Goal: Task Accomplishment & Management: Use online tool/utility

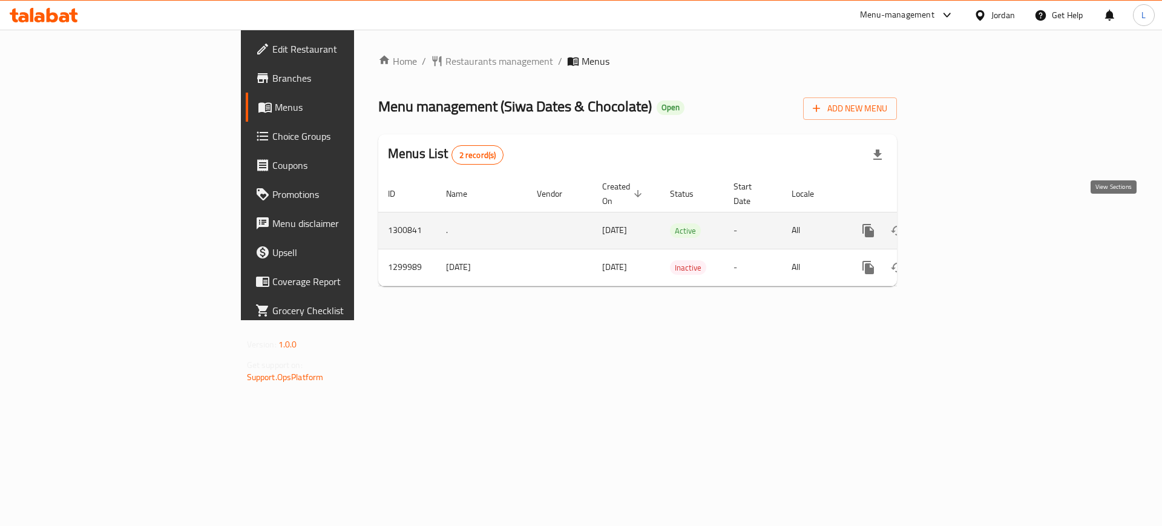
click at [963, 223] on icon "enhanced table" at bounding box center [955, 230] width 15 height 15
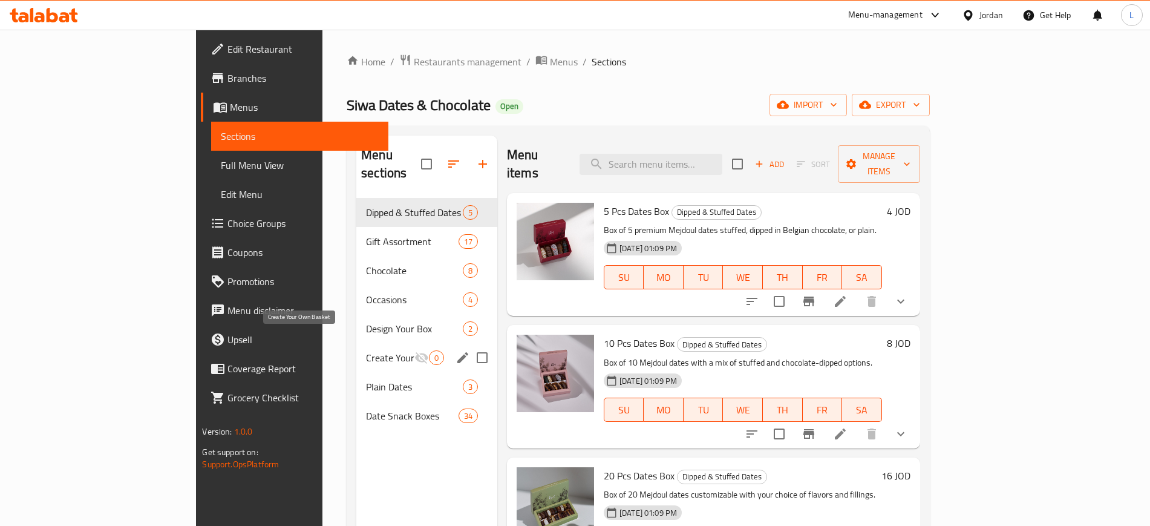
click at [366, 350] on span "Create Your Own Basket" at bounding box center [390, 357] width 48 height 15
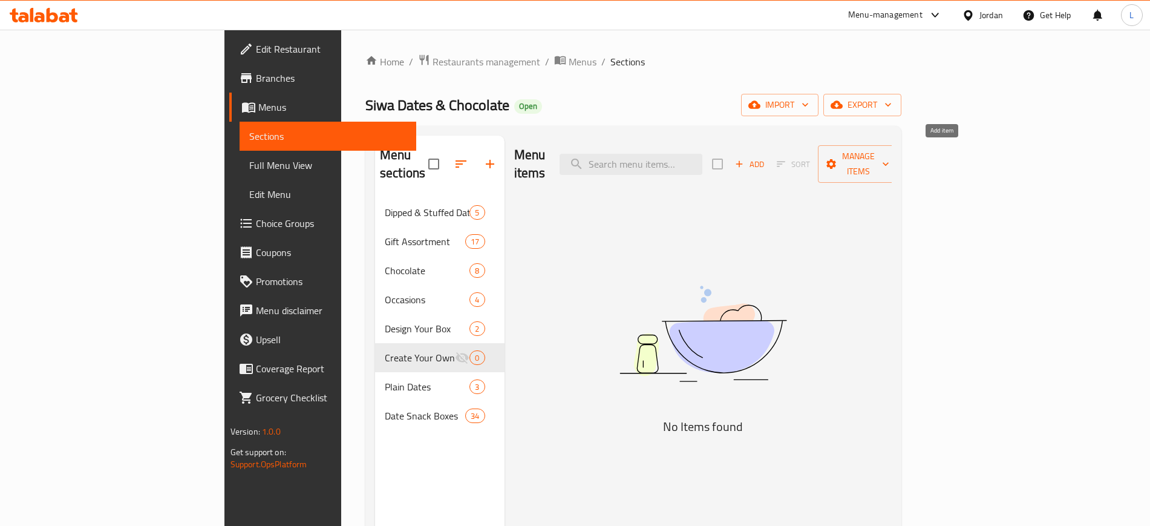
click at [766, 157] on span "Add" at bounding box center [749, 164] width 33 height 14
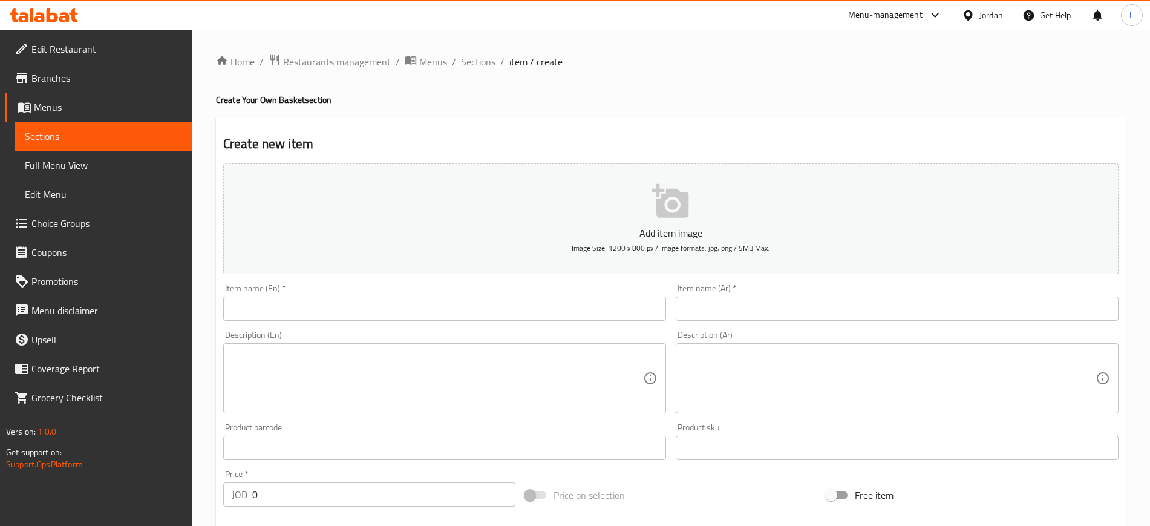
click at [440, 312] on input "text" at bounding box center [444, 308] width 443 height 24
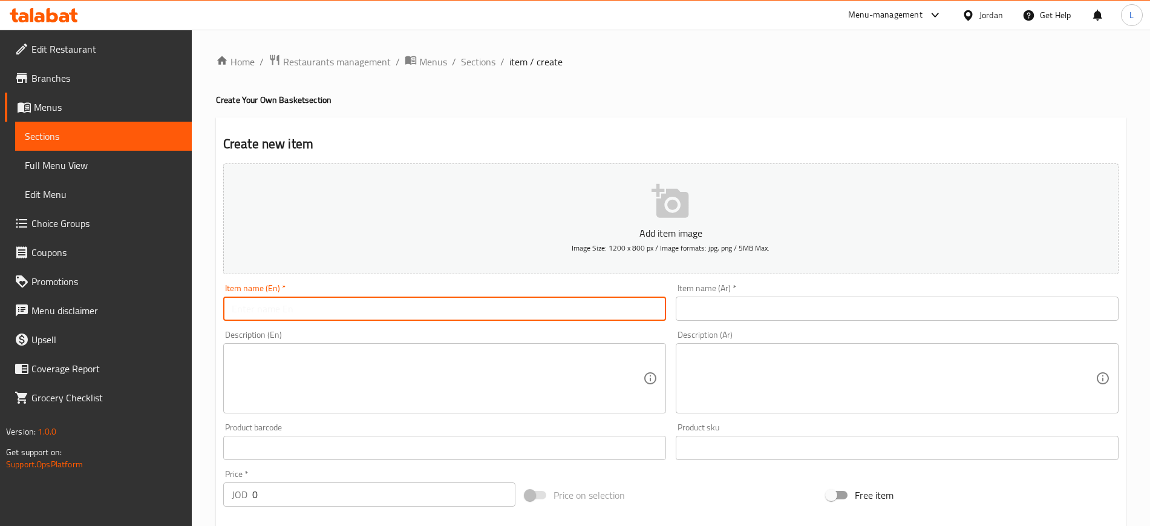
paste input "Customized Basket"
type input "Customized Basket"
click at [715, 306] on input "text" at bounding box center [897, 308] width 443 height 24
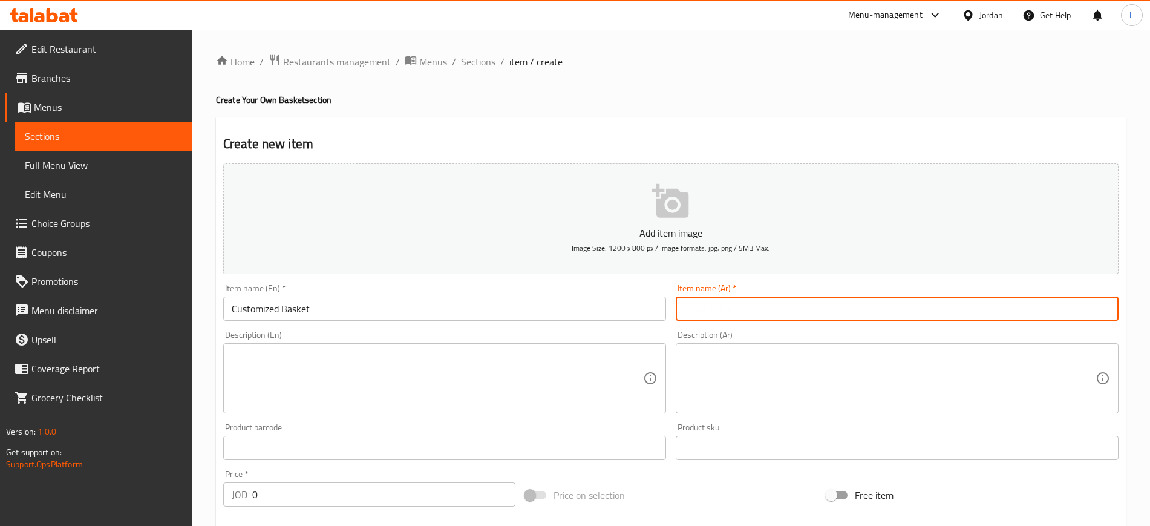
paste input "سلة مخصصة"
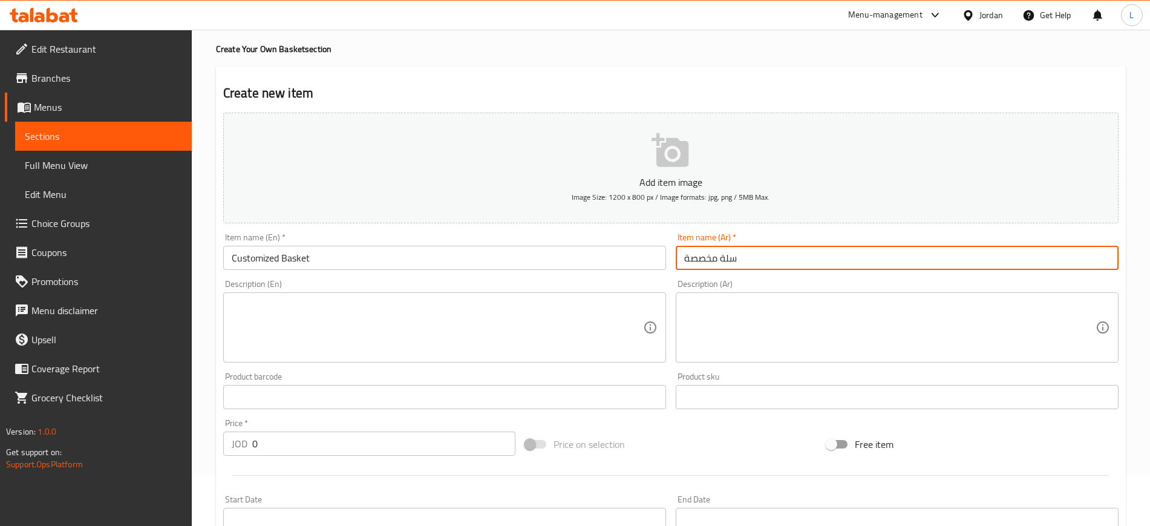
scroll to position [76, 0]
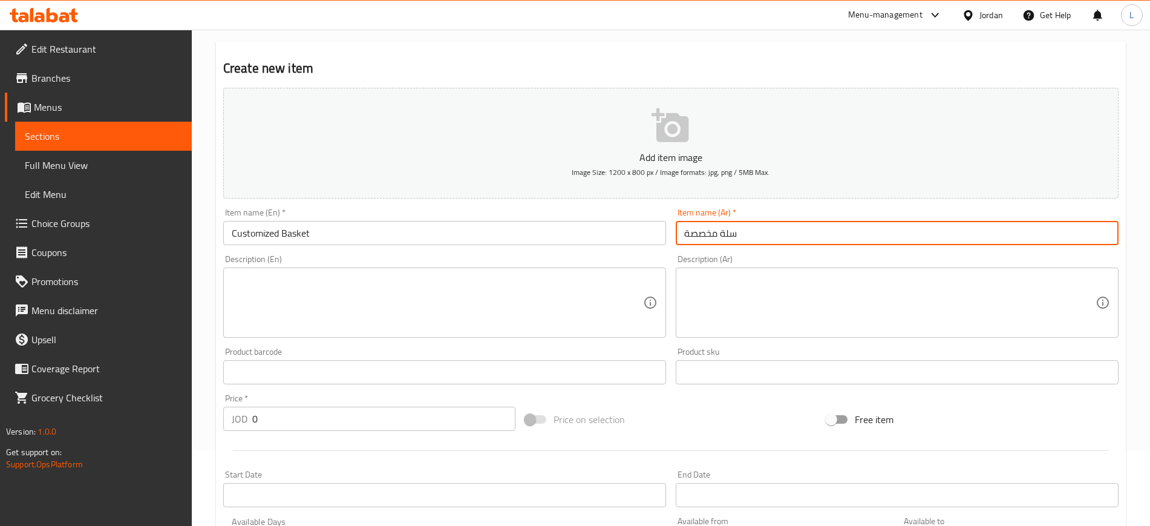
type input "سلة مخصصة"
click at [558, 287] on textarea at bounding box center [437, 302] width 411 height 57
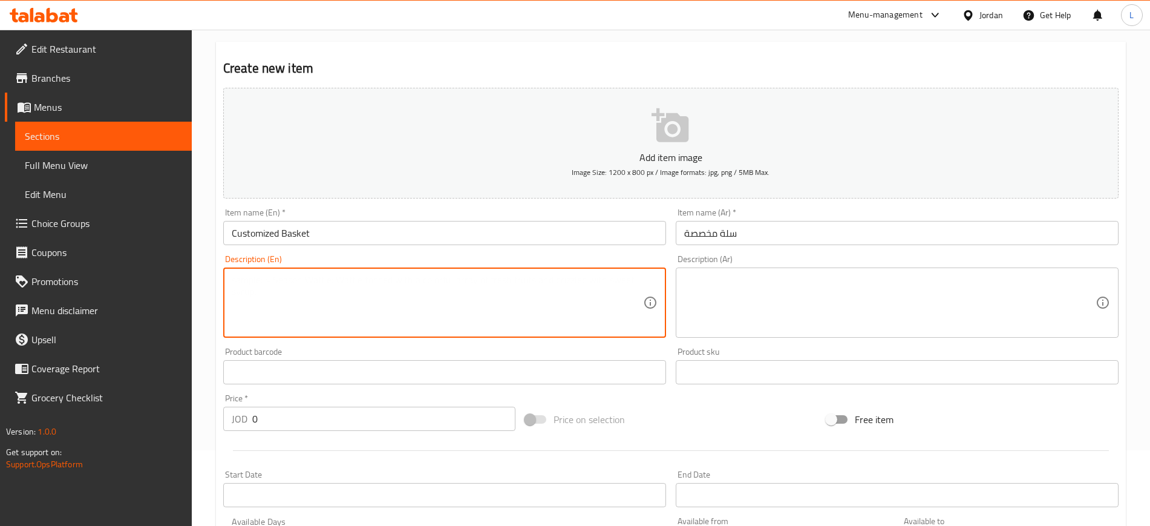
paste textarea "Tailor-made gift basket with assorted Siwa dates and chocolates."
type textarea "Tailor-made gift basket with assorted Siwa dates and chocolates."
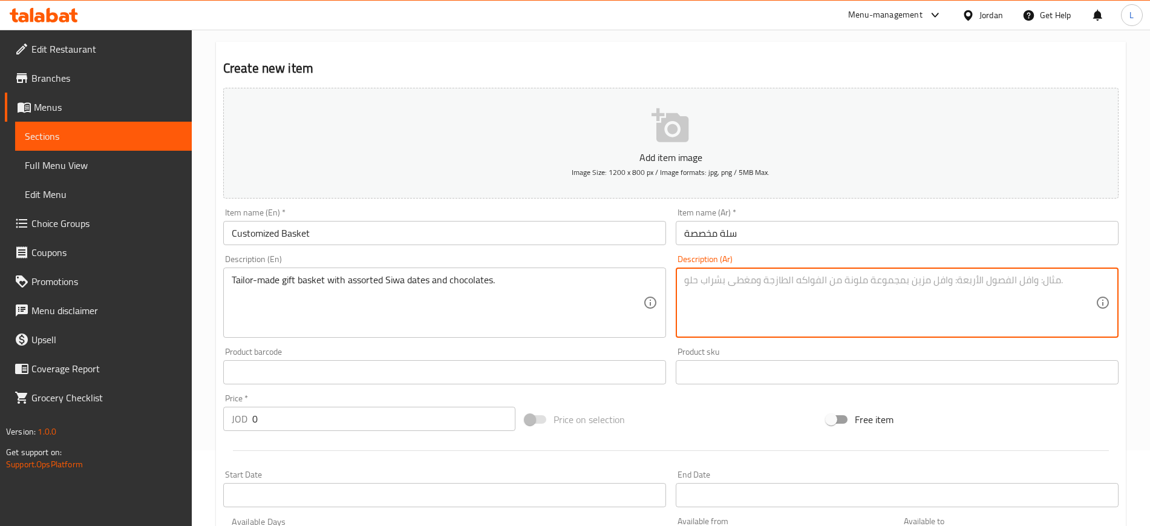
click at [770, 304] on textarea at bounding box center [889, 302] width 411 height 57
paste textarea "سلة مخصصة بتوليفات سيوا من التمور والشوكولاتة"
type textarea "سلة مخصصة بتوليفات سيوا من التمور والشوكولاتة"
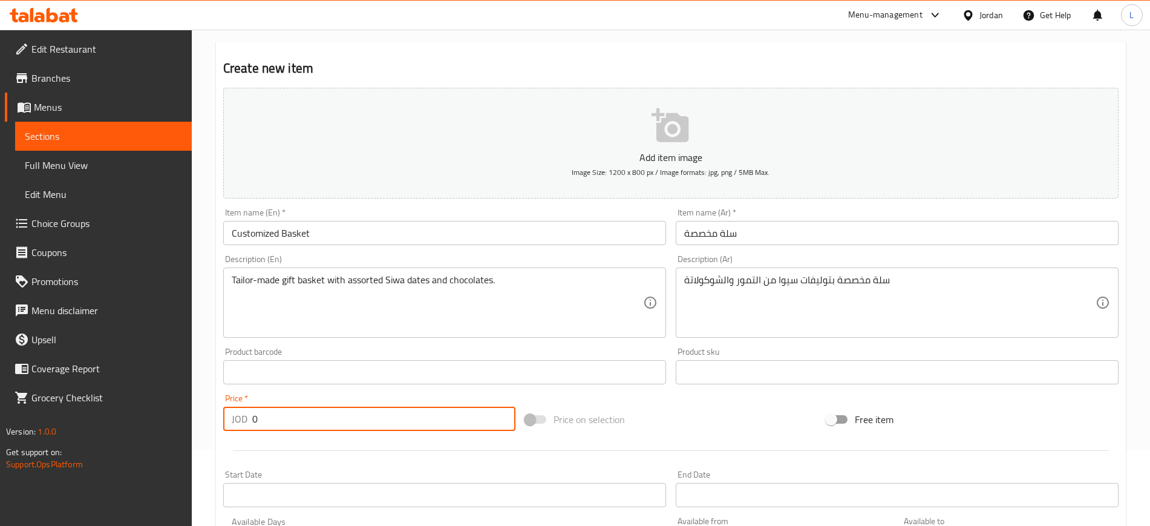
drag, startPoint x: 282, startPoint y: 419, endPoint x: 146, endPoint y: 381, distance: 141.4
click at [156, 382] on div "Edit Restaurant Branches Menus Sections Full Menu View Edit Menu Choice Groups …" at bounding box center [575, 366] width 1150 height 825
type input "3.5"
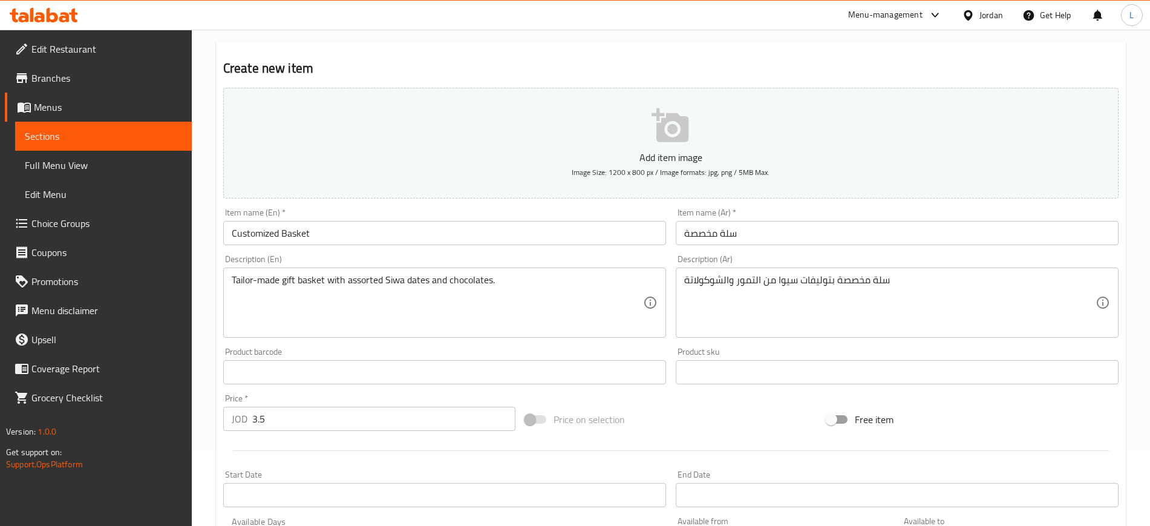
click at [668, 401] on div "Add item image Image Size: 1200 x 800 px / Image formats: jpg, png / 5MB Max. I…" at bounding box center [670, 344] width 905 height 522
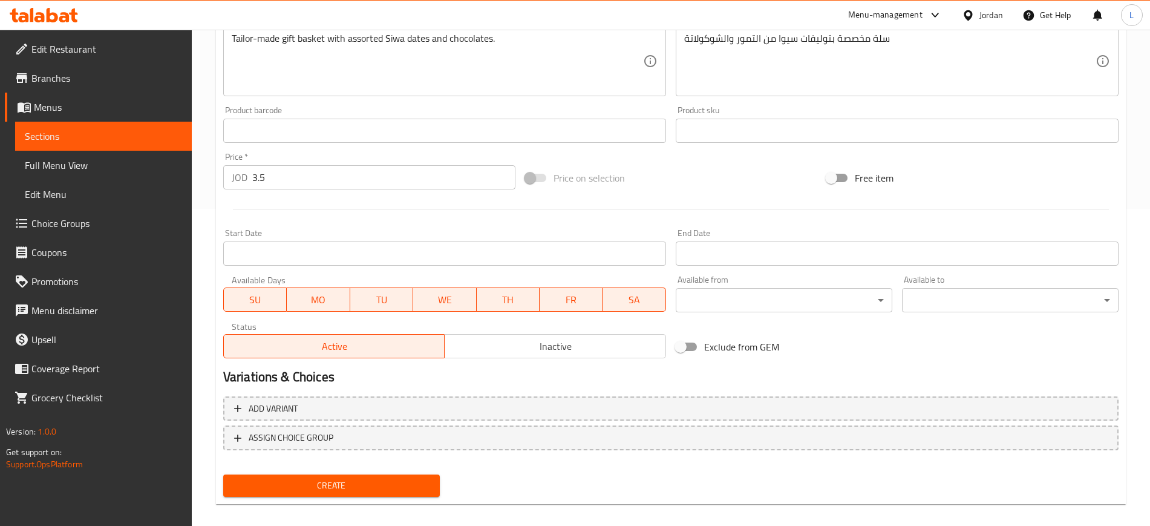
scroll to position [329, 0]
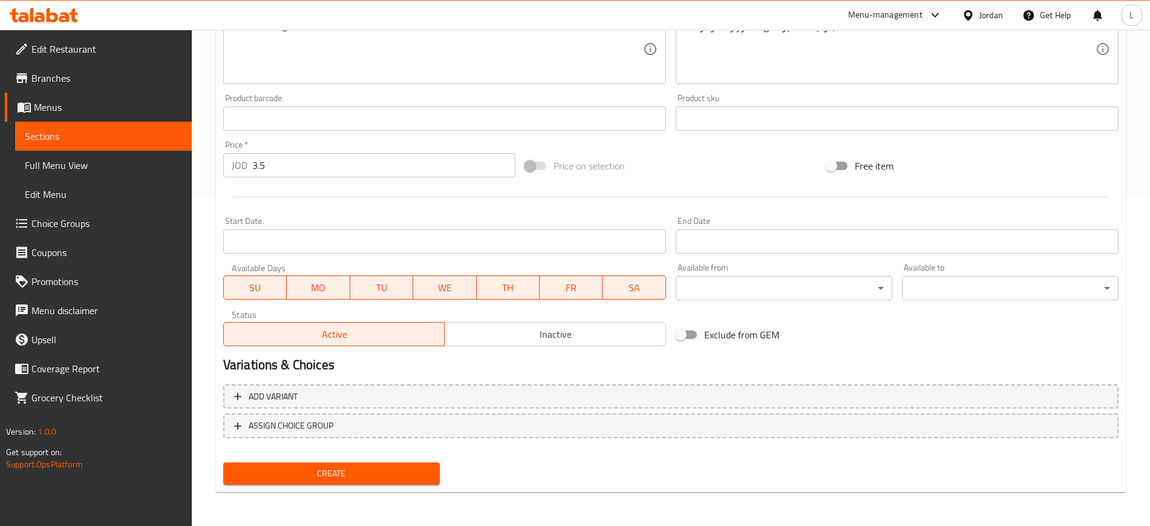
click at [365, 483] on button "Create" at bounding box center [331, 473] width 217 height 22
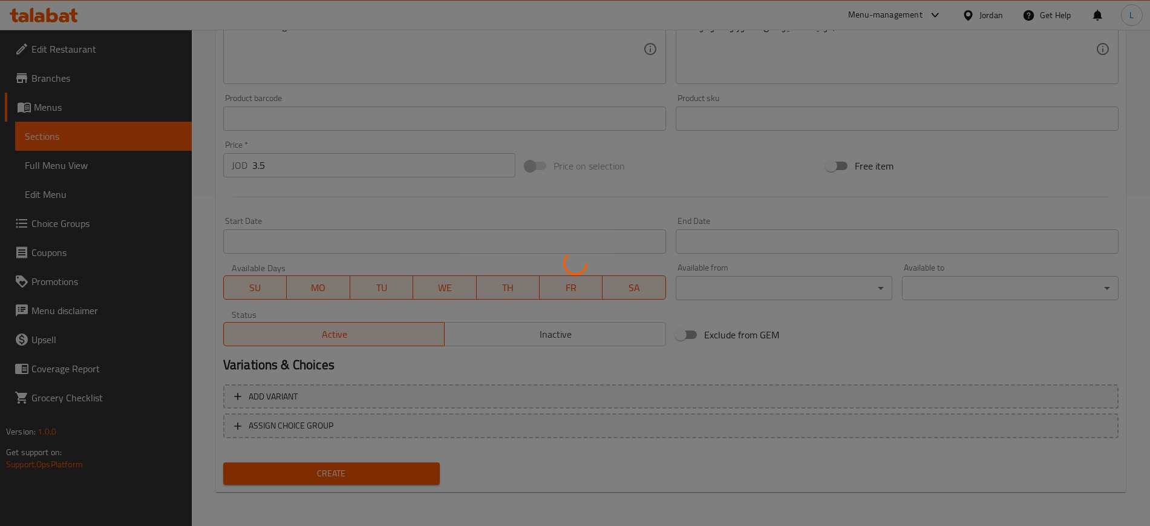
type input "0"
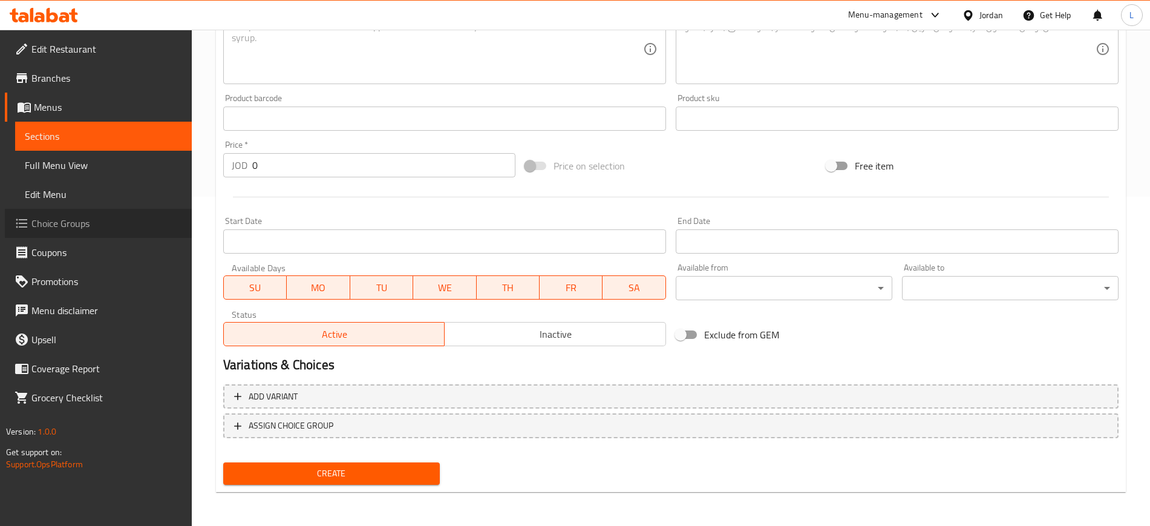
click at [90, 224] on span "Choice Groups" at bounding box center [106, 223] width 151 height 15
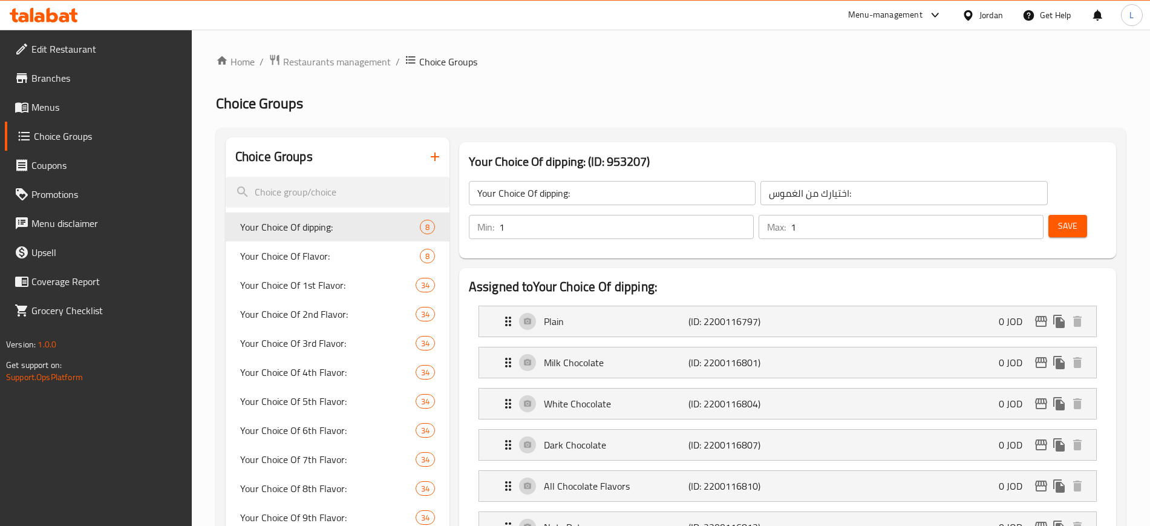
click at [439, 160] on icon "button" at bounding box center [435, 156] width 15 height 15
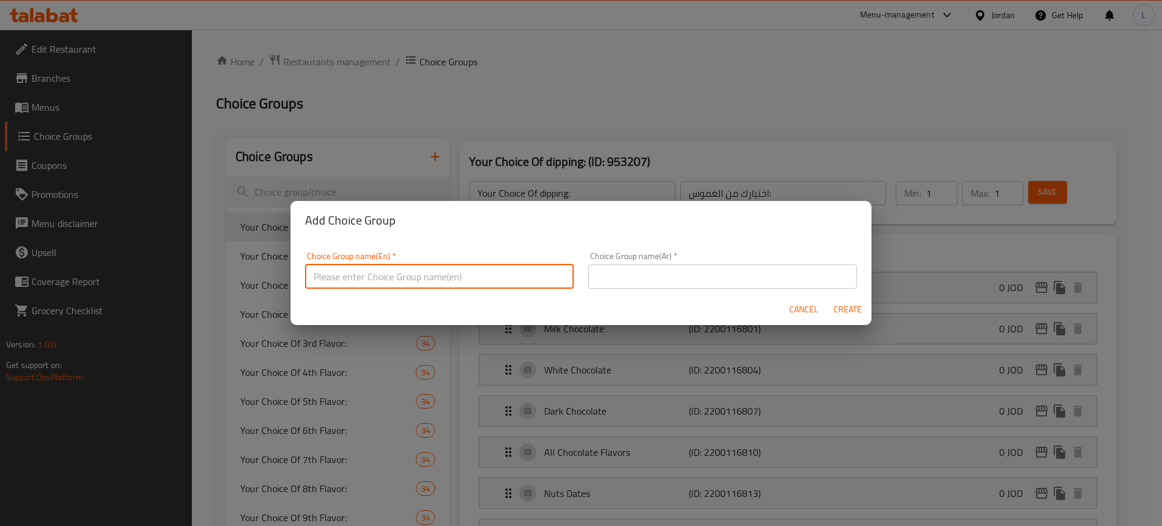
click at [390, 267] on input "text" at bounding box center [439, 276] width 269 height 24
paste input "Customized Basket"
type input "Customized Basket"
click at [668, 266] on input "text" at bounding box center [722, 276] width 269 height 24
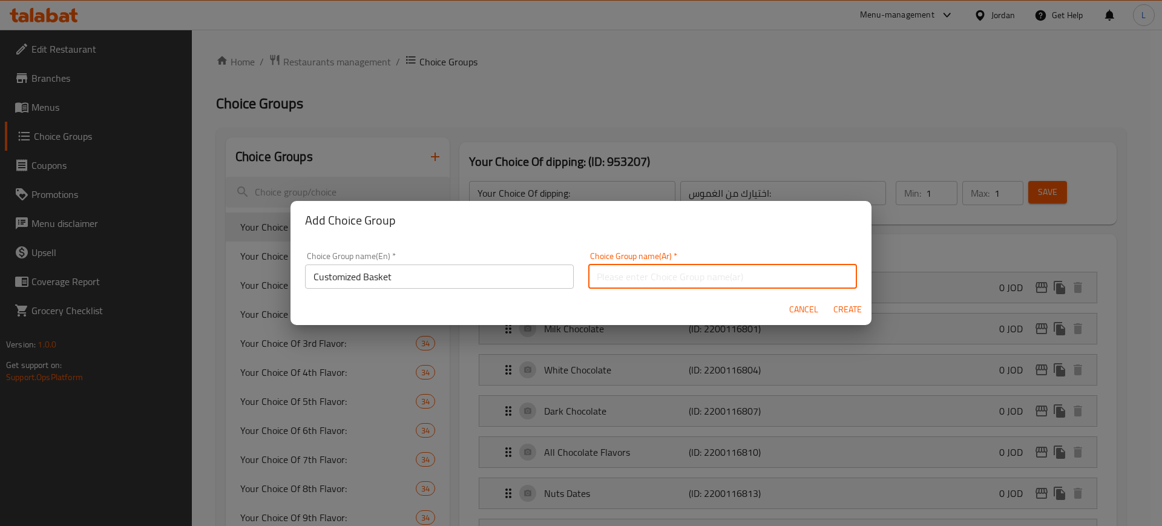
paste input "سلة مخصصة"
type input "سلة مخصصة"
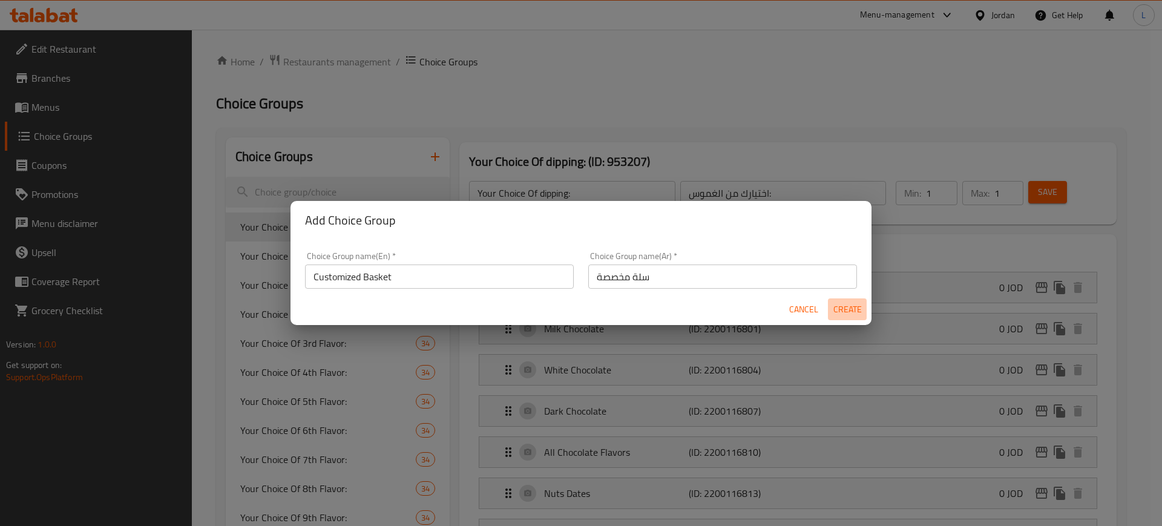
drag, startPoint x: 847, startPoint y: 312, endPoint x: 790, endPoint y: 324, distance: 58.6
click at [847, 312] on span "Create" at bounding box center [847, 309] width 29 height 15
type input "Customized Basket"
type input "سلة مخصصة"
type input "0"
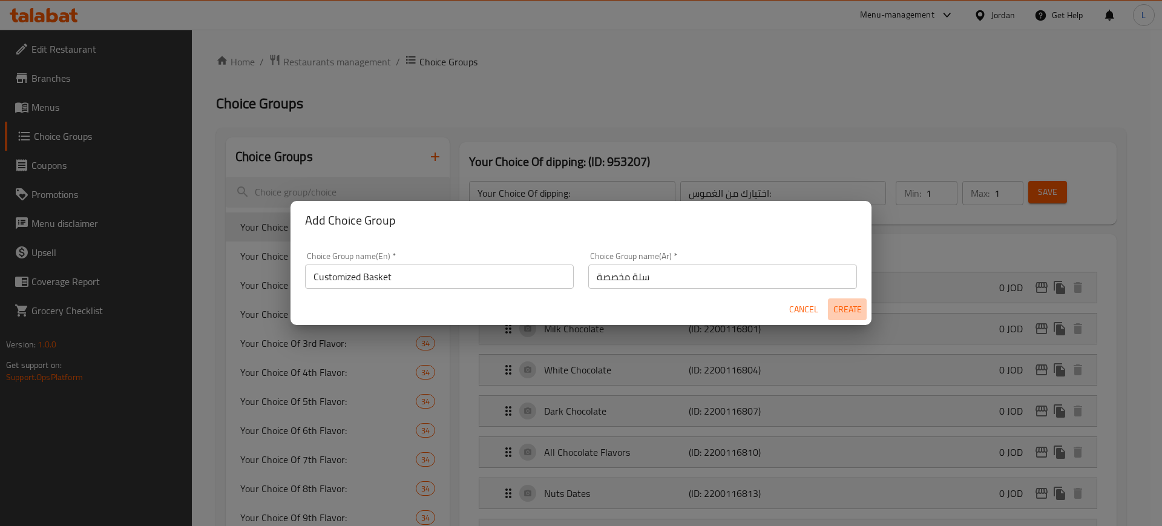
type input "0"
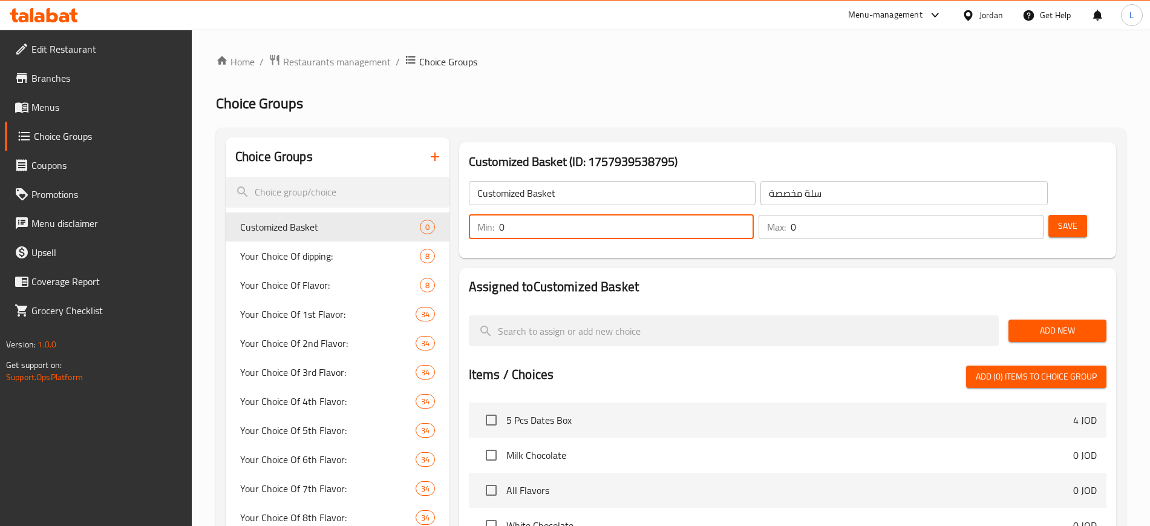
drag, startPoint x: 933, startPoint y: 192, endPoint x: 904, endPoint y: 193, distance: 29.1
click at [754, 215] on div "Min: 0 ​" at bounding box center [611, 227] width 285 height 24
type input "3"
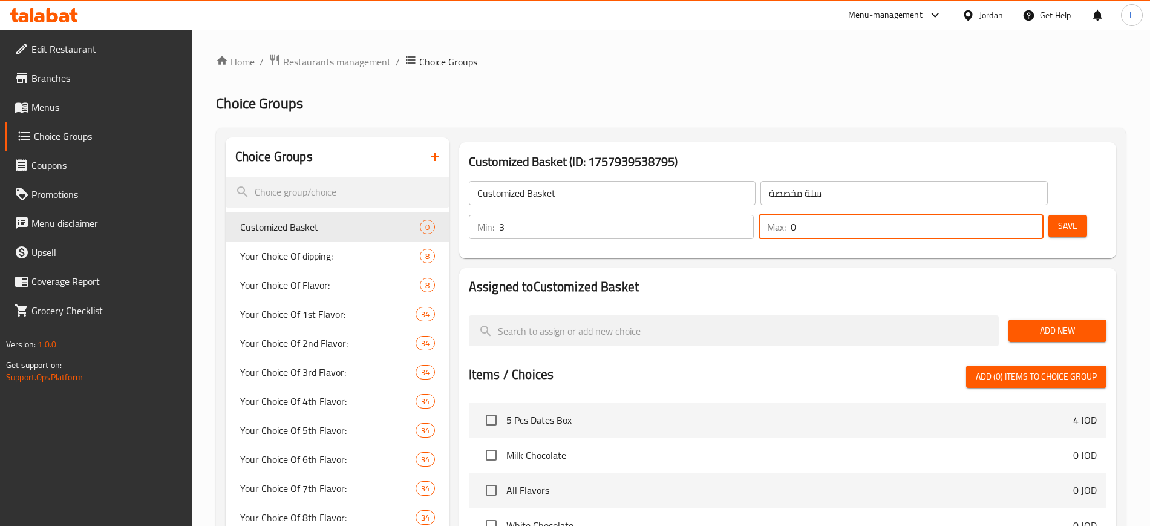
drag, startPoint x: 1000, startPoint y: 189, endPoint x: 971, endPoint y: 187, distance: 29.7
click at [971, 215] on div "Max: 0 ​" at bounding box center [901, 227] width 285 height 24
type input "12"
click at [1047, 323] on span "Add New" at bounding box center [1057, 330] width 79 height 15
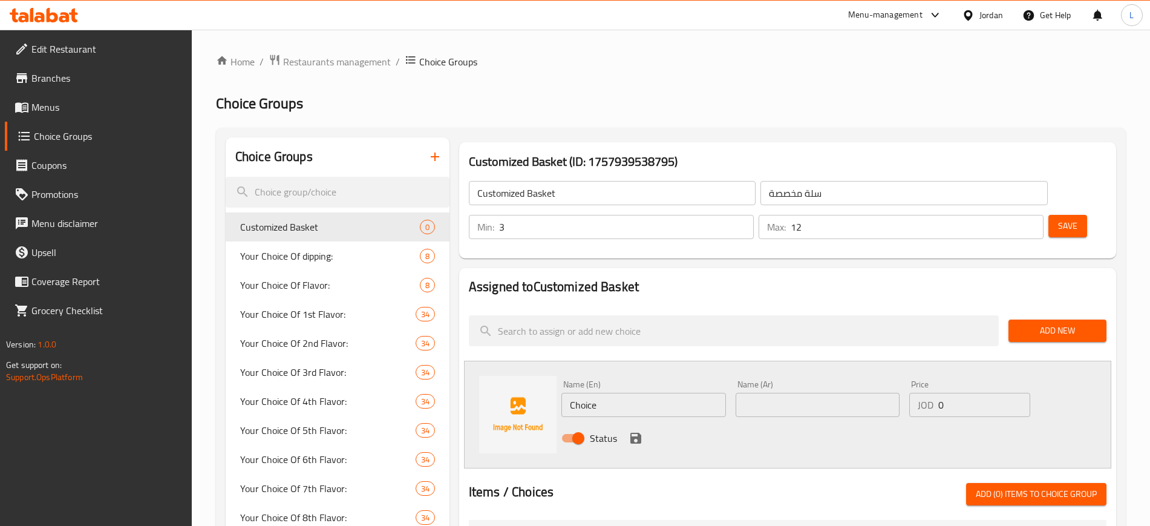
click at [628, 393] on input "Choice" at bounding box center [643, 405] width 165 height 24
paste input "Beige Chocolate Acrylic Box"
type input "Beige Chocolate Acrylic Box"
click at [821, 393] on input "text" at bounding box center [818, 405] width 165 height 24
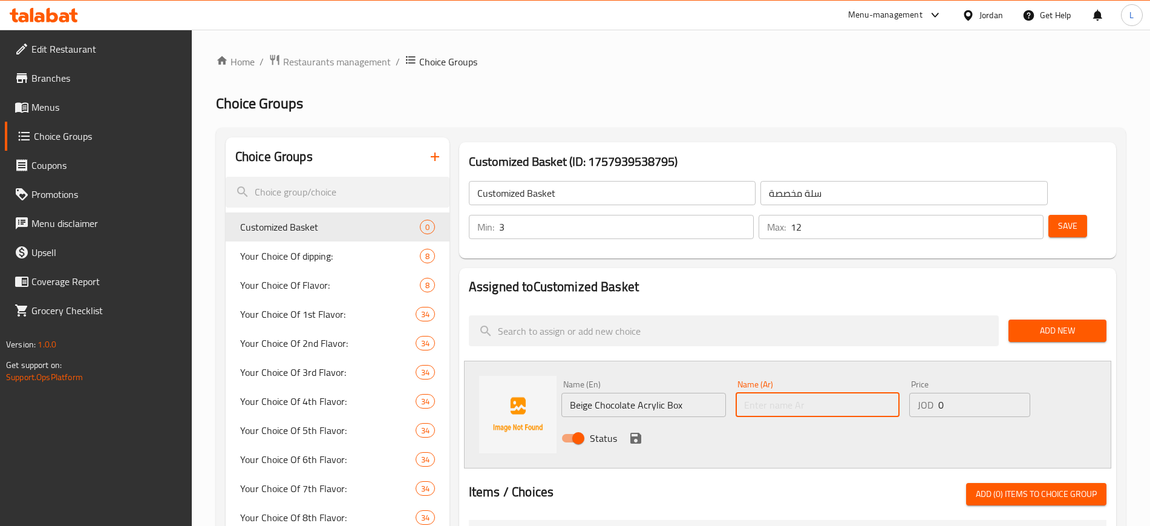
paste input "صندوق أكريليك شوكولاتة بيج"
type input "صندوق أكريليك شوكولاتة بيج"
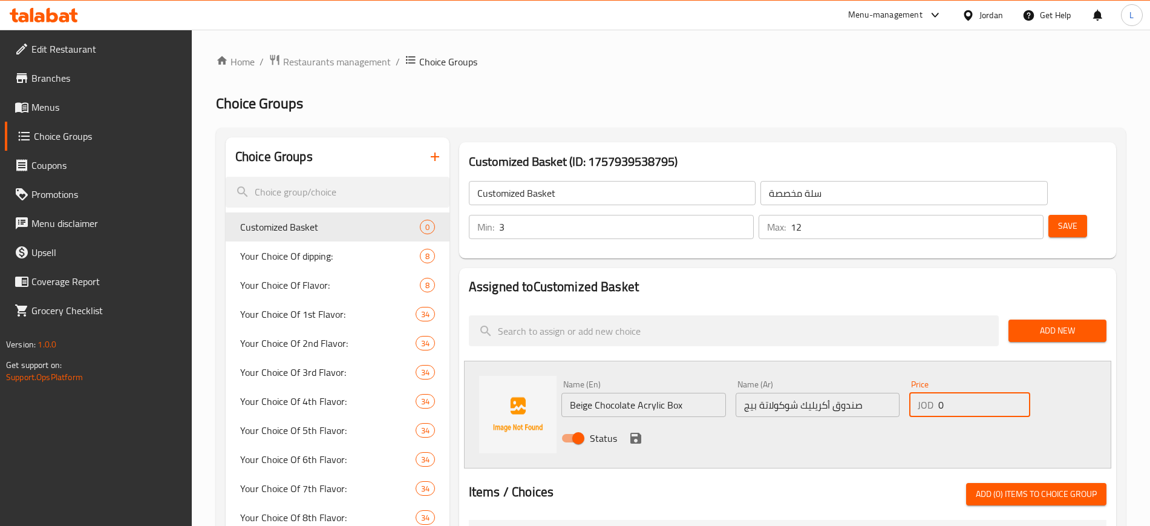
drag, startPoint x: 958, startPoint y: 365, endPoint x: 917, endPoint y: 365, distance: 41.1
click at [917, 393] on div "JOD 0 Price" at bounding box center [969, 405] width 121 height 24
type input "8.2"
click at [635, 431] on icon "save" at bounding box center [636, 438] width 15 height 15
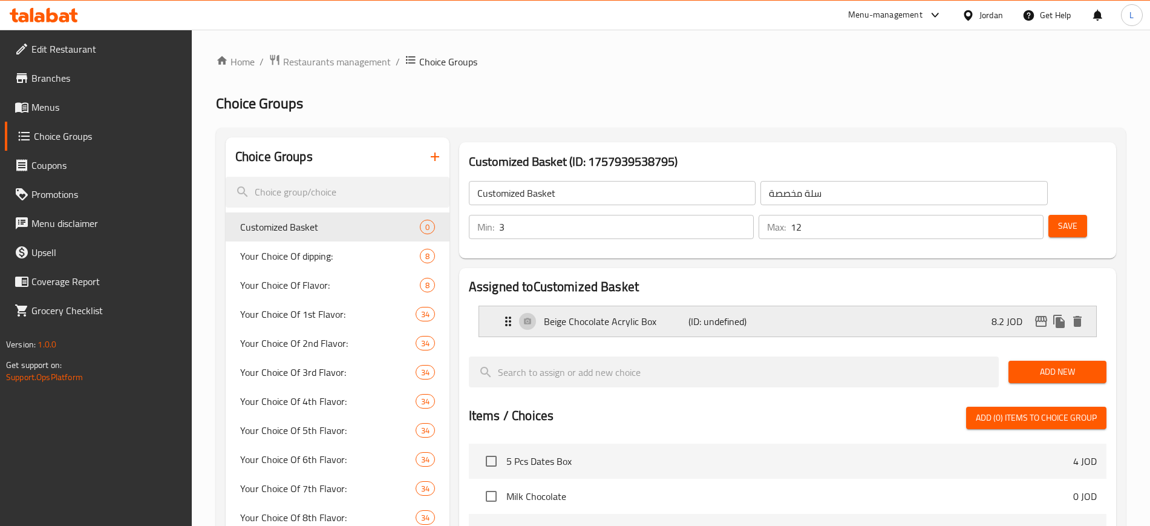
click at [749, 314] on p "(ID: undefined)" at bounding box center [737, 321] width 96 height 15
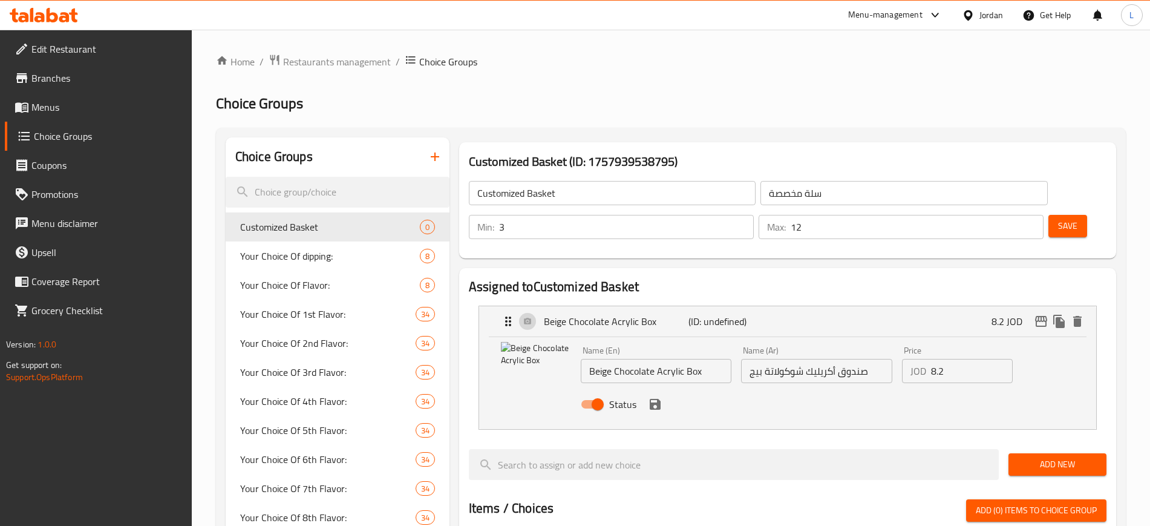
click at [656, 397] on icon "save" at bounding box center [655, 404] width 15 height 15
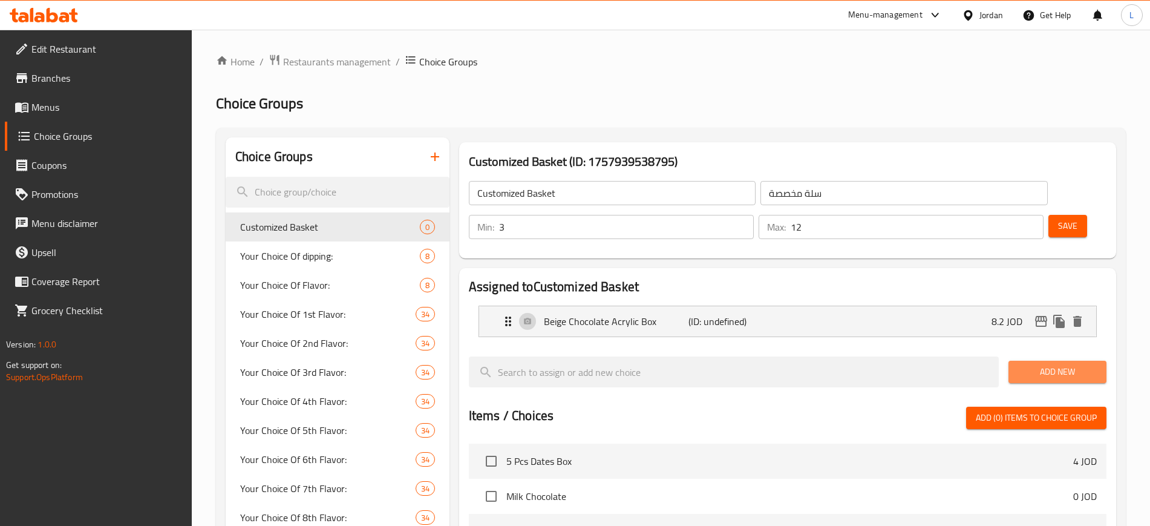
click at [1043, 364] on span "Add New" at bounding box center [1057, 371] width 79 height 15
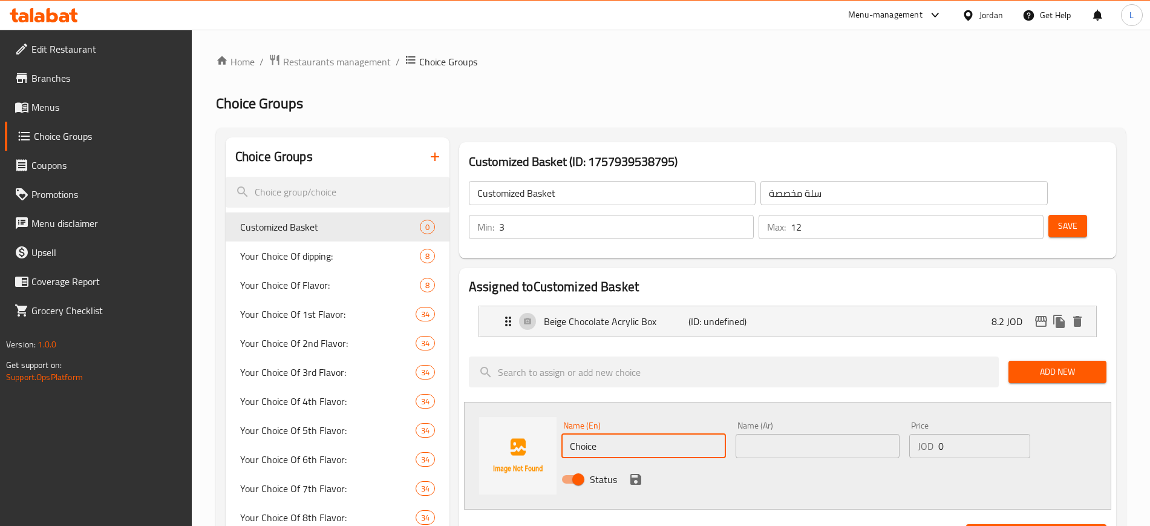
click at [634, 434] on input "Choice" at bounding box center [643, 446] width 165 height 24
paste input "Pistachio Green Chocolate Acrylic Box"
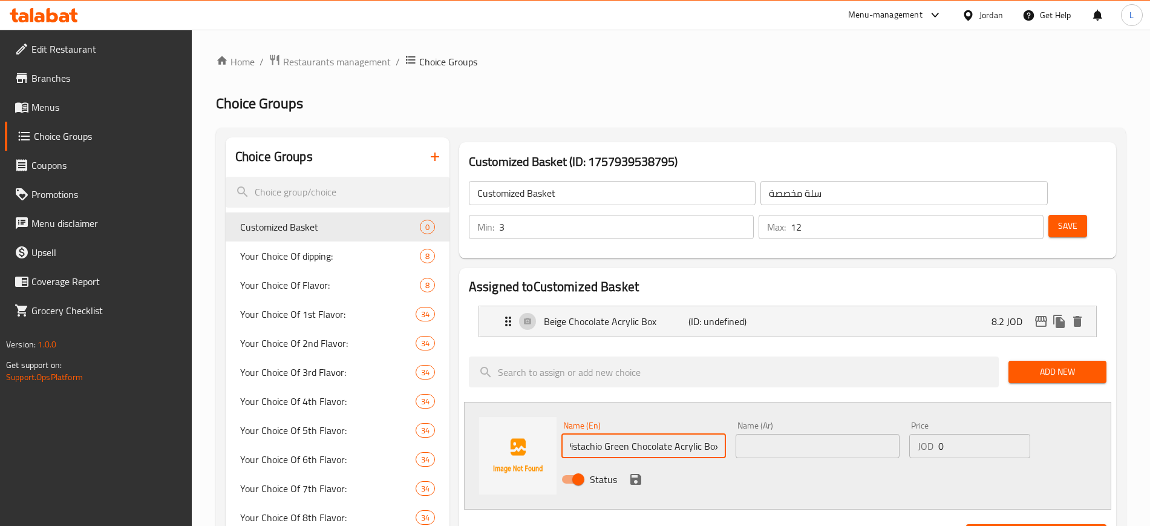
type input "Pistachio Green Chocolate Acrylic Box"
click at [770, 434] on input "text" at bounding box center [818, 446] width 165 height 24
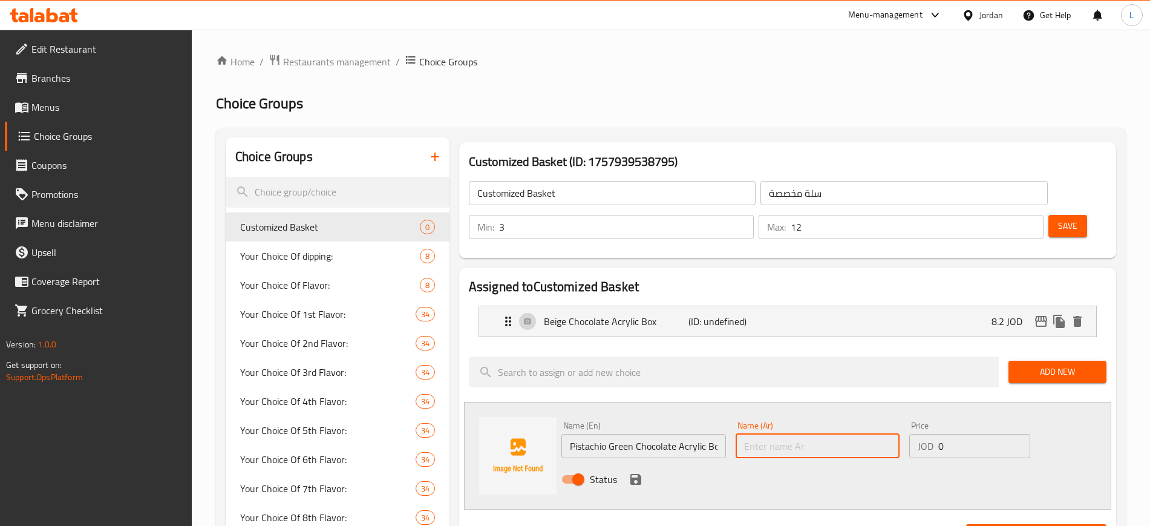
paste input "صندوق أكريليك شوكولاتة أخضر فستقي"
type input "صندوق أكريليك شوكولاتة أخضر فستقي"
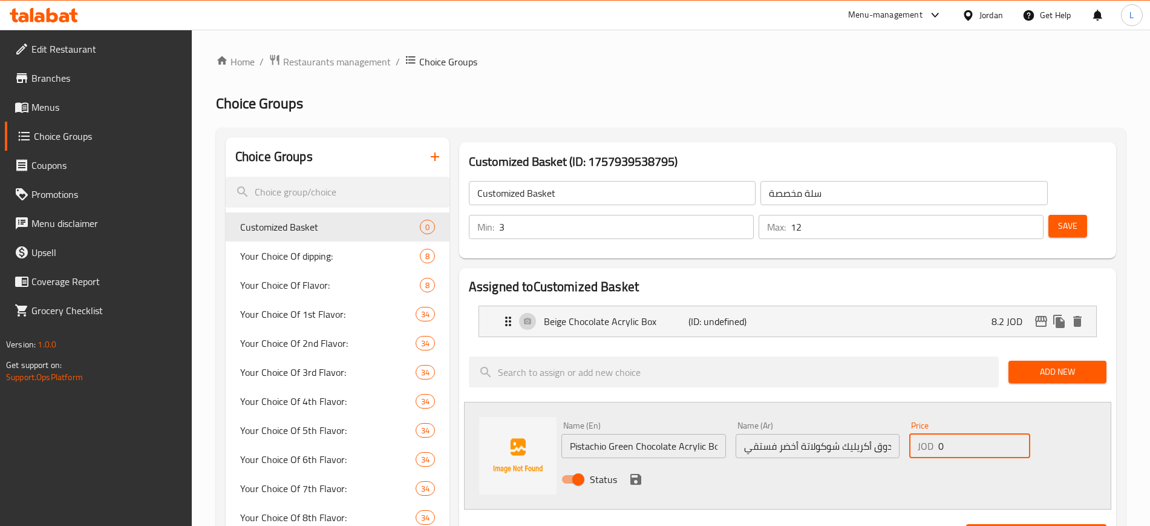
drag, startPoint x: 937, startPoint y: 411, endPoint x: 915, endPoint y: 411, distance: 21.2
click at [914, 434] on div "JOD 0 Price" at bounding box center [969, 446] width 121 height 24
type input "3.7"
click at [635, 470] on button "save" at bounding box center [636, 479] width 18 height 18
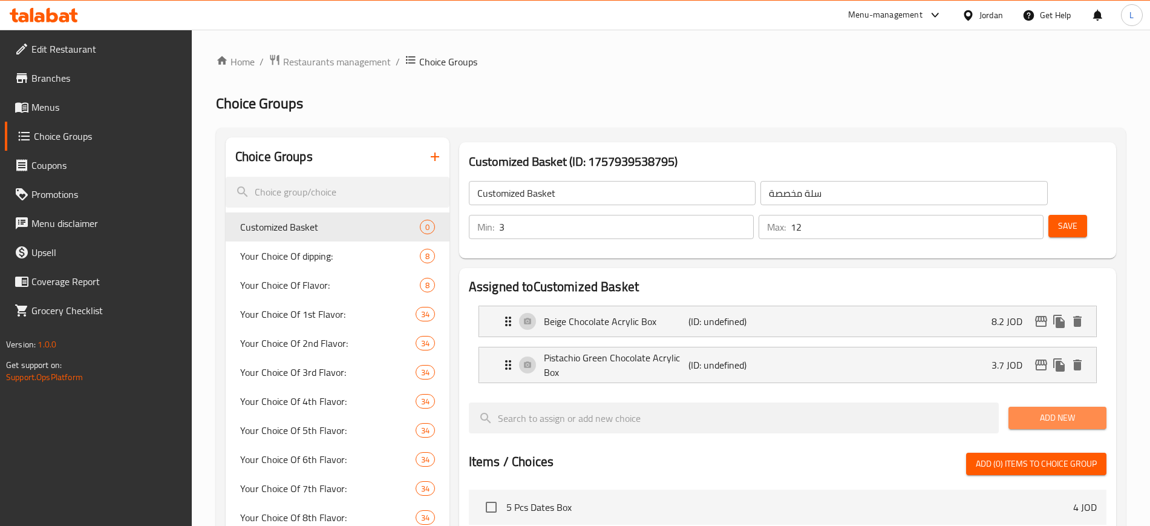
click at [1071, 410] on span "Add New" at bounding box center [1057, 417] width 79 height 15
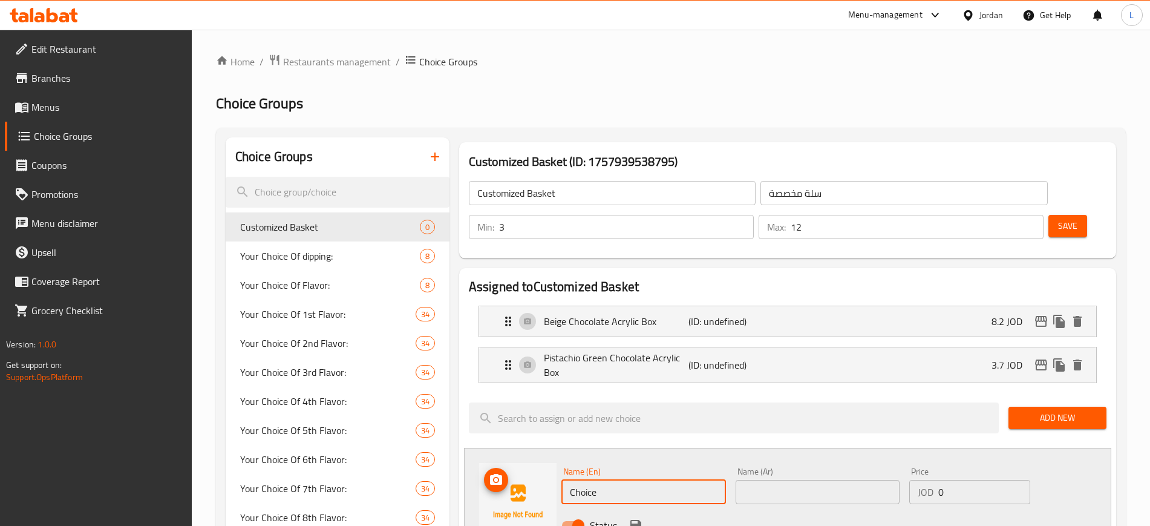
drag, startPoint x: 604, startPoint y: 458, endPoint x: 476, endPoint y: 456, distance: 128.9
click at [476, 456] on div "Name (En) Choice Name (En) Name (Ar) Name (Ar) Price JOD 0 Price Status" at bounding box center [787, 502] width 647 height 108
paste input "Silver & Gold Chocolate Acrylic Box"
type input "Silver & Gold Chocolate Acrylic Box"
click at [765, 480] on input "text" at bounding box center [818, 492] width 165 height 24
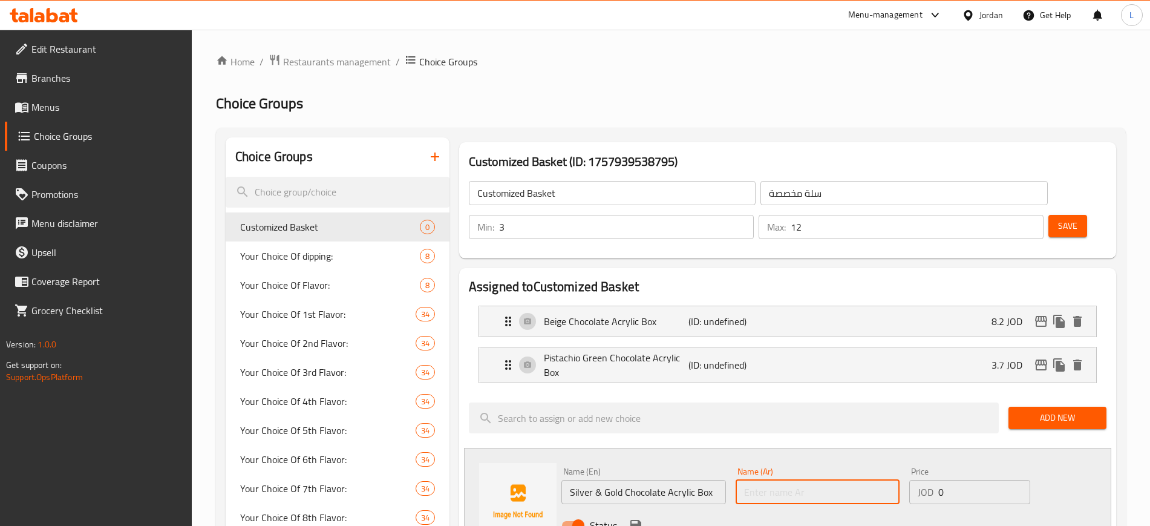
paste input "صندوق شوكولاتة أكريليك فضي وذهبي"
type input "صندوق شوكولاتة أكريليك فضي وذهبي"
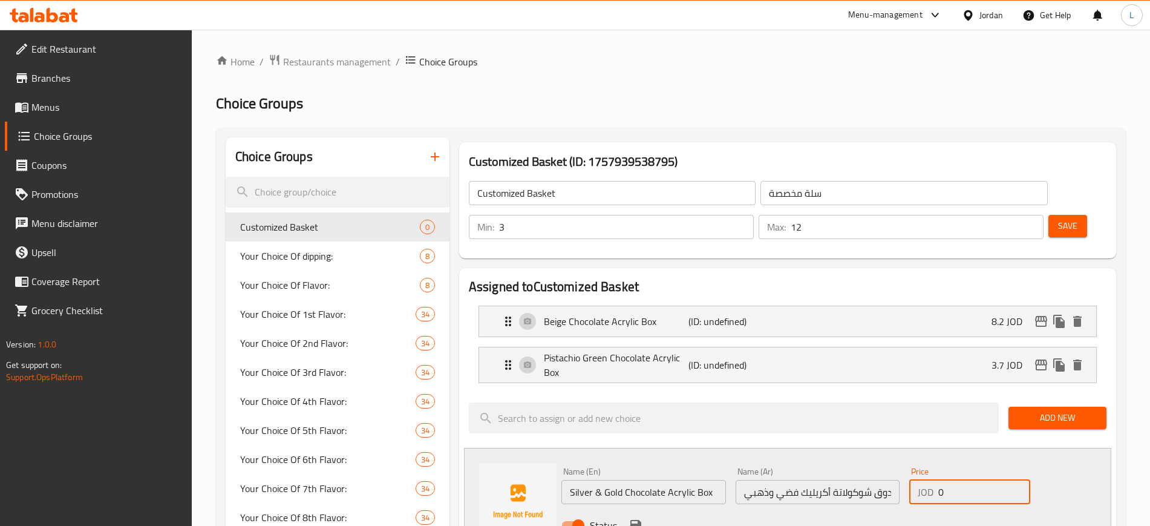
drag, startPoint x: 958, startPoint y: 456, endPoint x: 912, endPoint y: 457, distance: 45.4
click at [912, 480] on div "JOD 0 Price" at bounding box center [969, 492] width 121 height 24
paste input "6.2"
type input "6.2"
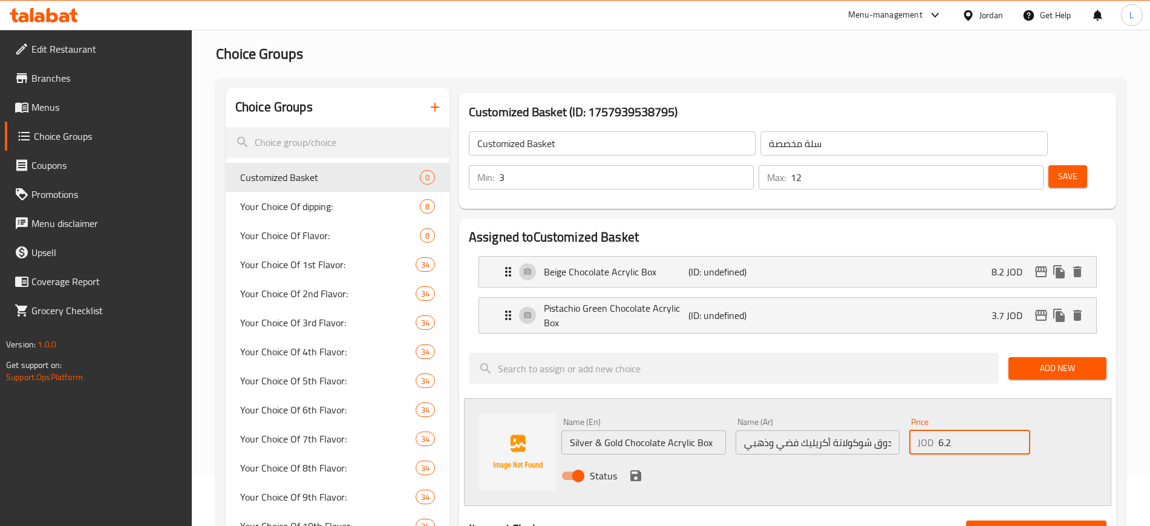
scroll to position [76, 0]
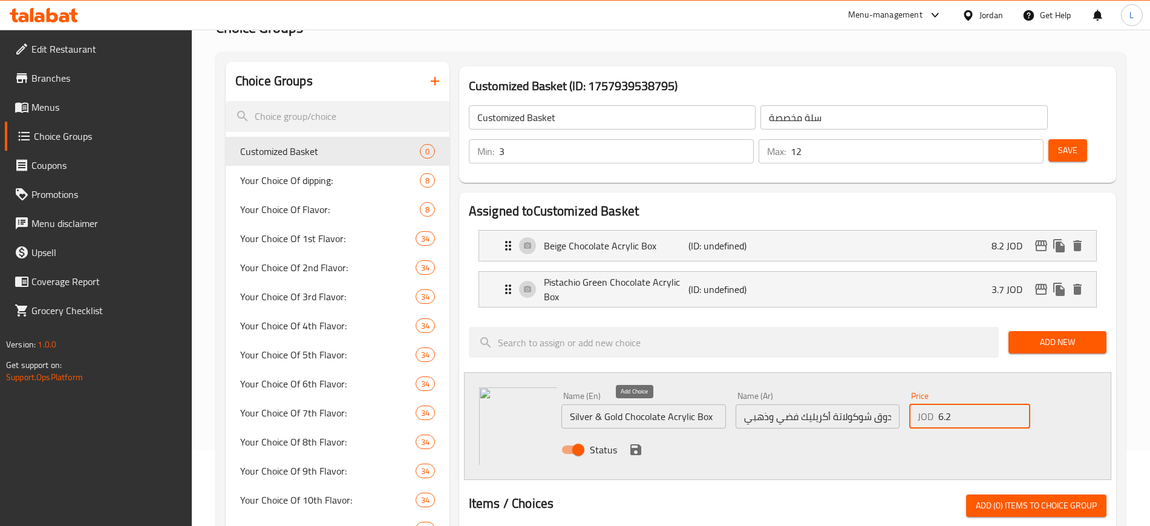
click at [631, 444] on icon "save" at bounding box center [635, 449] width 11 height 11
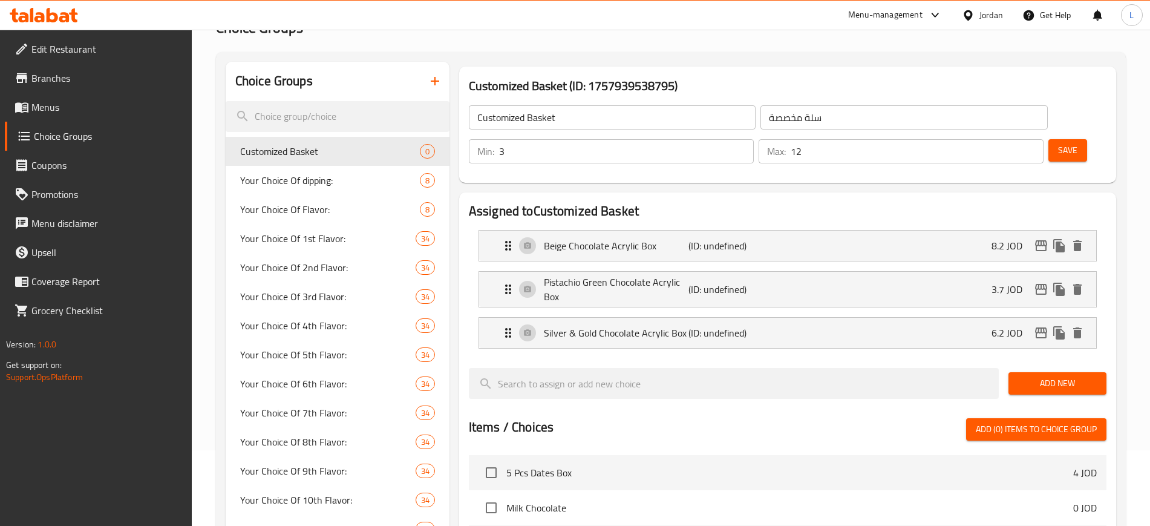
click at [1076, 376] on span "Add New" at bounding box center [1057, 383] width 79 height 15
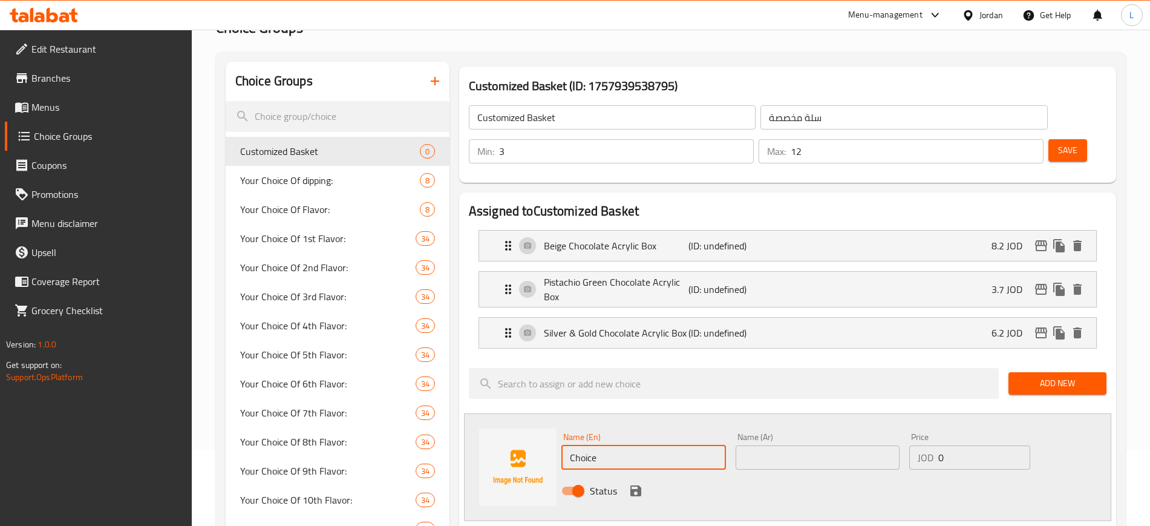
drag, startPoint x: 607, startPoint y: 429, endPoint x: 563, endPoint y: 416, distance: 46.0
click at [563, 445] on input "Choice" at bounding box center [643, 457] width 165 height 24
paste input "Silver Chocolate Jar"
type input "Silver Chocolate Jar"
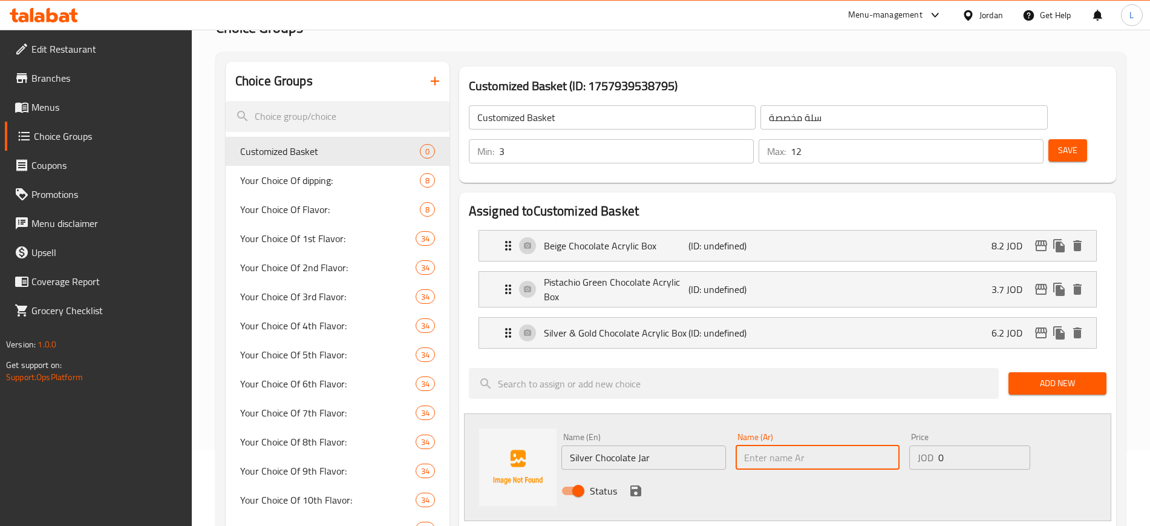
click at [760, 445] on input "text" at bounding box center [818, 457] width 165 height 24
paste input "جرة الشوكولاتة الفضية"
type input "جرة الشوكولاتة الفضية"
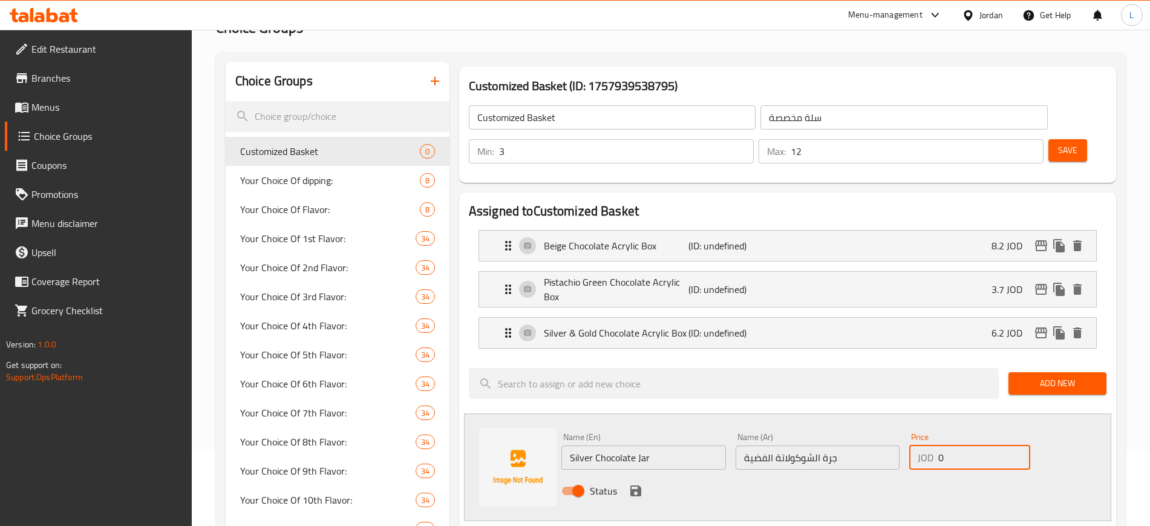
drag, startPoint x: 948, startPoint y: 423, endPoint x: 924, endPoint y: 421, distance: 24.3
click at [924, 445] on div "JOD 0 Price" at bounding box center [969, 457] width 121 height 24
type input "7.10"
click at [696, 473] on div "Name (En) Silver Chocolate Jar Name (En) Name (Ar) جرة الشوكولاتة الفضية Name (…" at bounding box center [787, 467] width 647 height 108
click at [635, 485] on icon "save" at bounding box center [635, 490] width 11 height 11
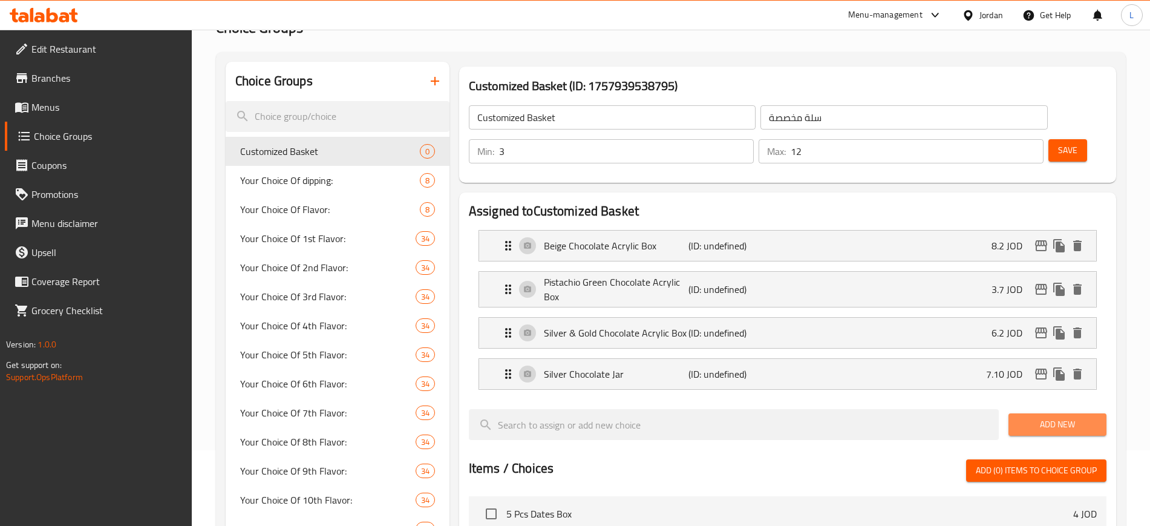
click at [1052, 417] on span "Add New" at bounding box center [1057, 424] width 79 height 15
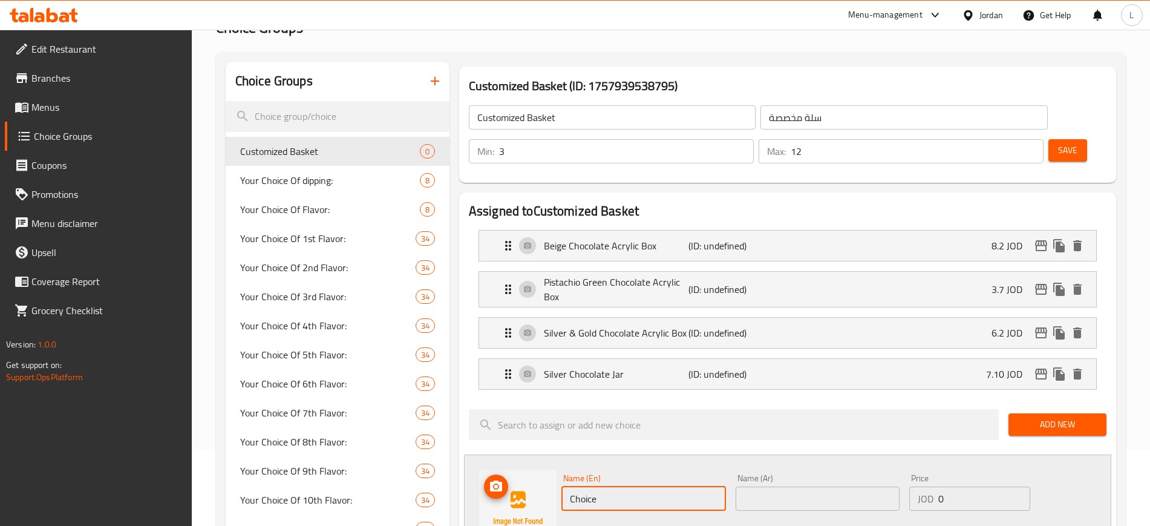
drag, startPoint x: 598, startPoint y: 466, endPoint x: 539, endPoint y: 455, distance: 60.4
click at [539, 455] on div "Name (En) Choice Name (En) Name (Ar) Name (Ar) Price JOD 0 Price Status" at bounding box center [787, 508] width 647 height 108
paste input "Gold Chocolate Jar"
type input "Gold Chocolate Jar"
click at [761, 486] on input "text" at bounding box center [818, 498] width 165 height 24
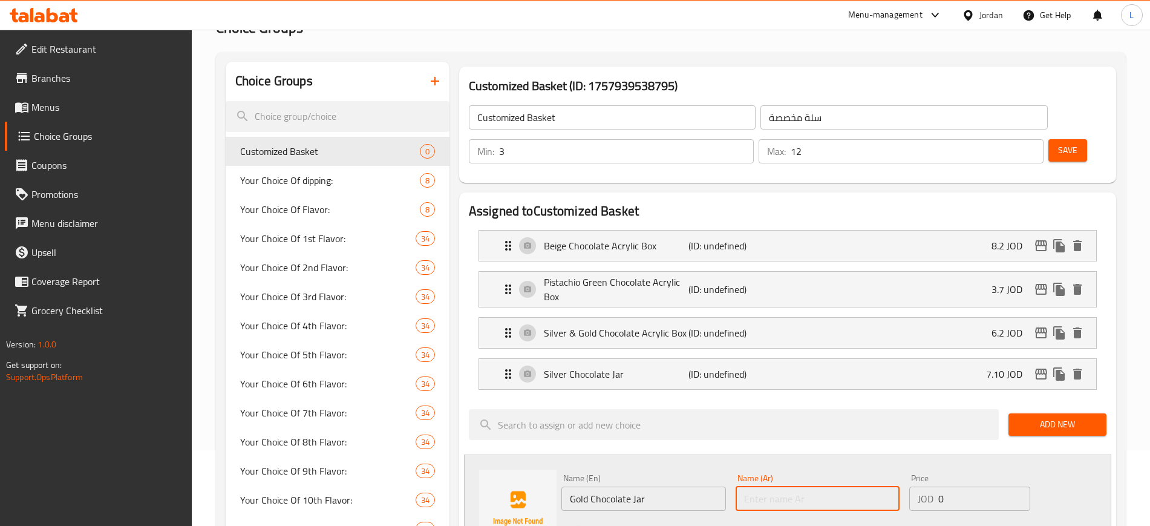
paste input "جرة الشوكولاتة الذهبية"
type input "جرة الشوكولاتة الذهبية"
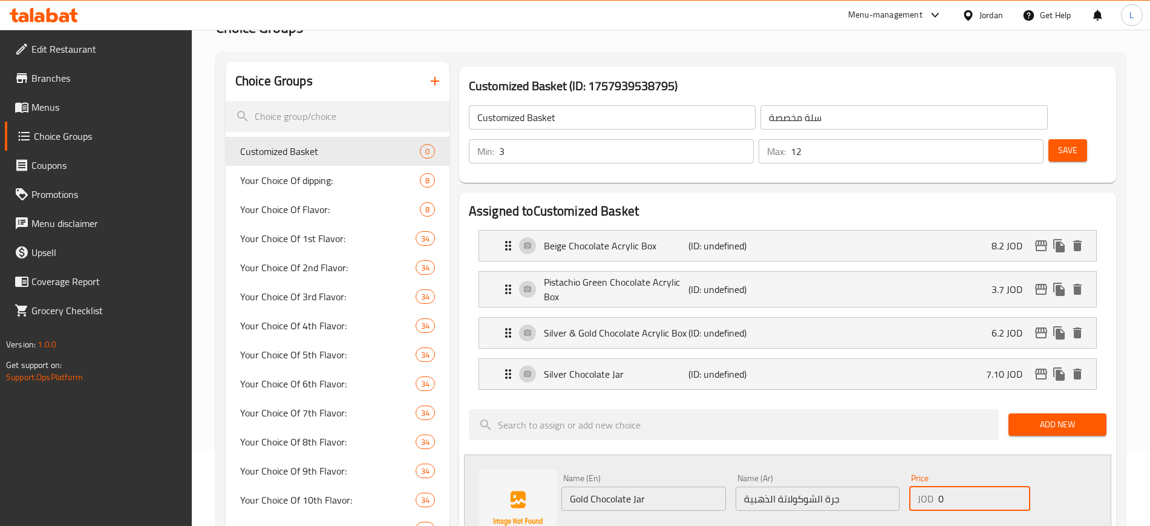
drag, startPoint x: 944, startPoint y: 468, endPoint x: 930, endPoint y: 466, distance: 14.7
click at [930, 486] on div "JOD 0 Price" at bounding box center [969, 498] width 121 height 24
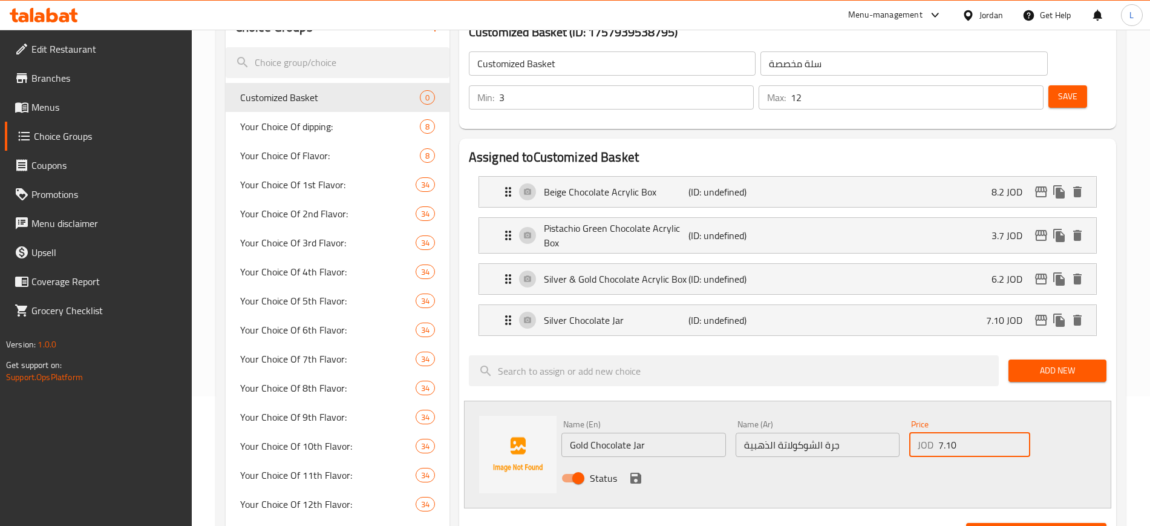
scroll to position [151, 0]
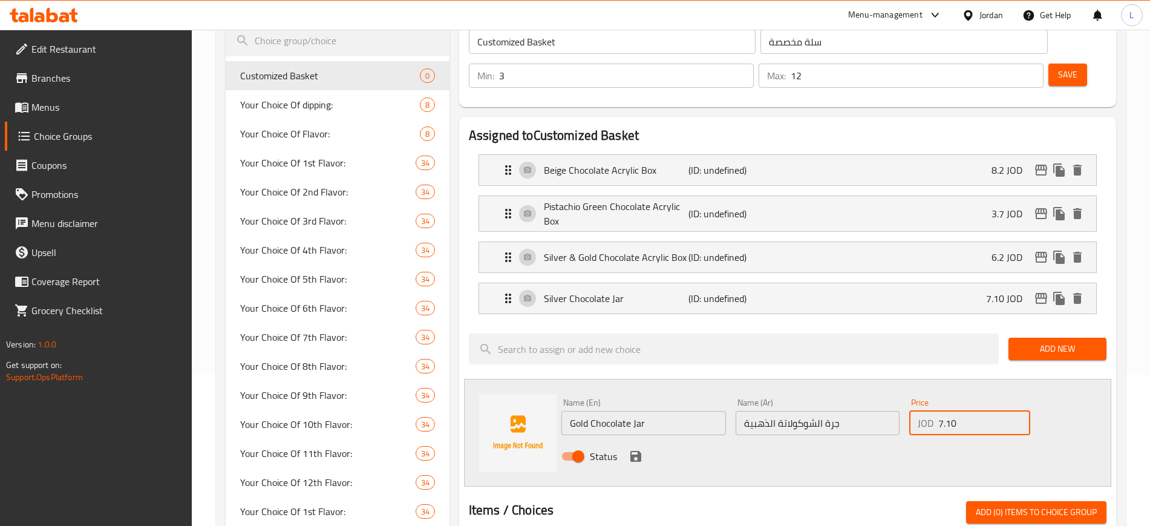
type input "7.10"
click at [638, 449] on icon "save" at bounding box center [636, 456] width 15 height 15
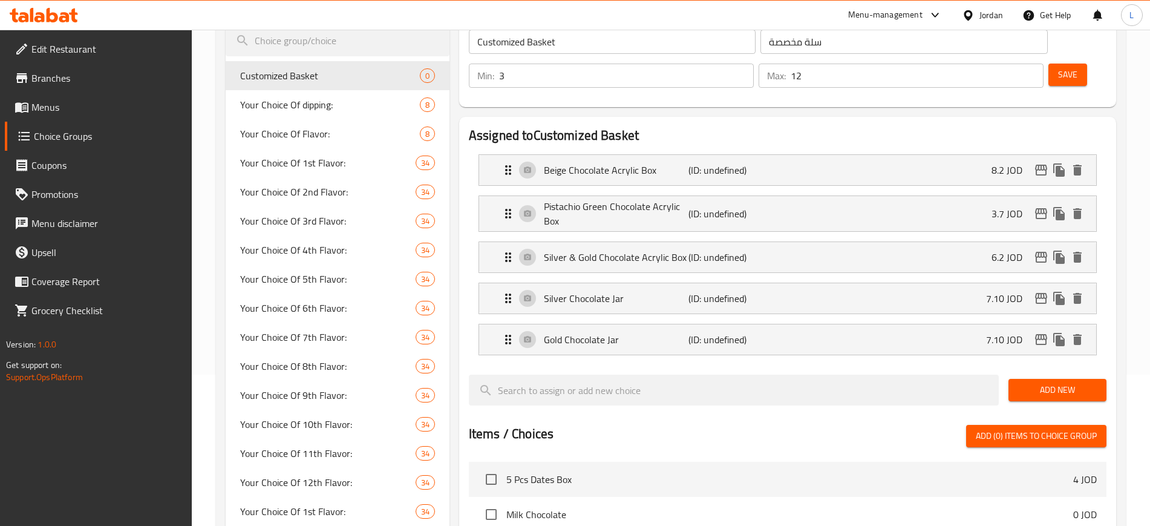
click at [1057, 382] on span "Add New" at bounding box center [1057, 389] width 79 height 15
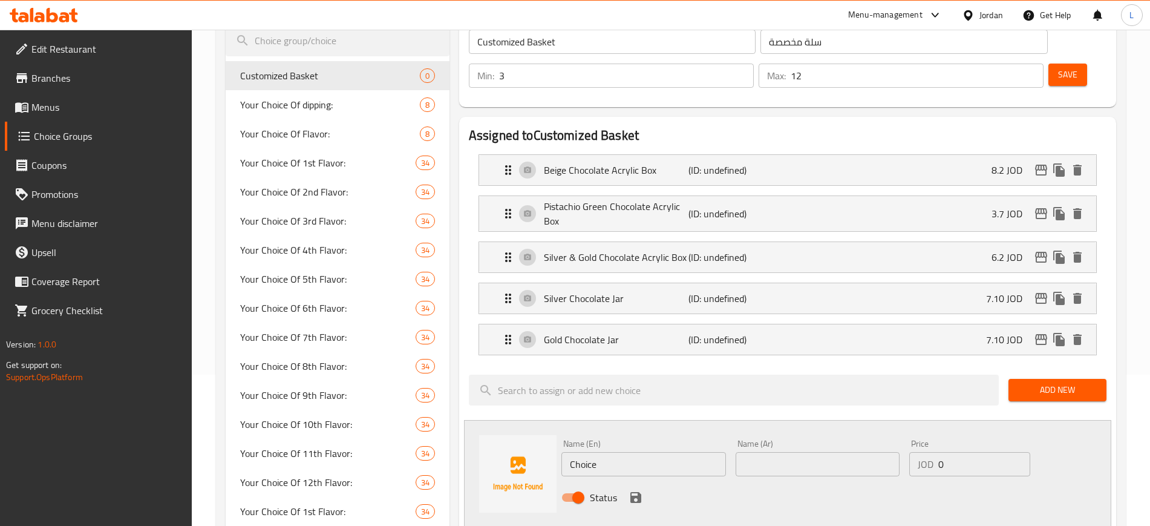
click at [579, 452] on input "Choice" at bounding box center [643, 464] width 165 height 24
paste input "Drajee Chocolate Jar"
type input "Drajee Chocolate Jar"
click at [787, 452] on input "text" at bounding box center [818, 464] width 165 height 24
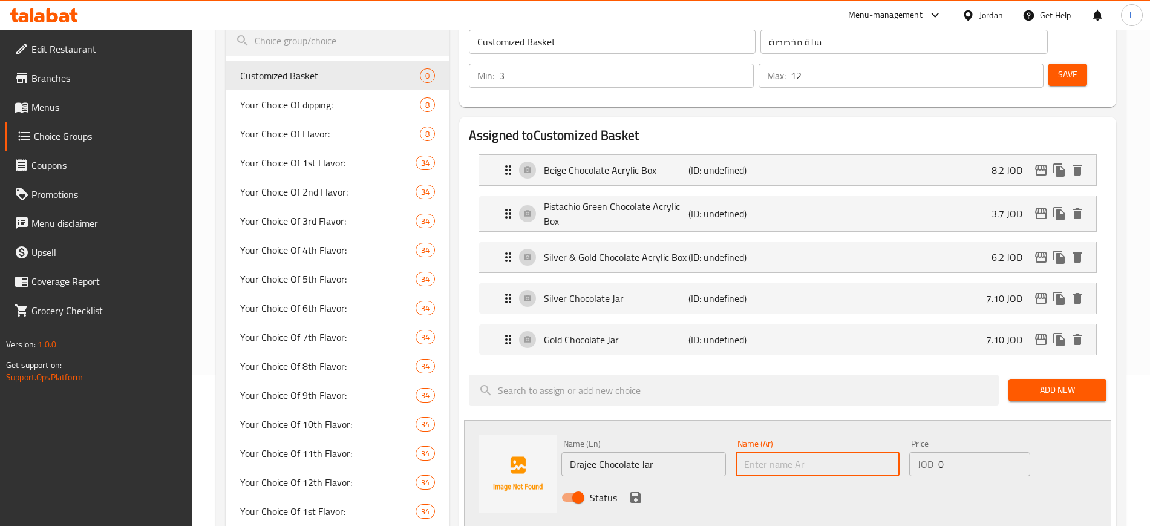
paste input "جرة شوكولاتة دراجي"
type input "جرة شوكولاتة دراجي"
drag, startPoint x: 947, startPoint y: 427, endPoint x: 925, endPoint y: 428, distance: 21.8
click at [925, 452] on div "JOD 0 Price" at bounding box center [969, 464] width 121 height 24
paste input "7.25"
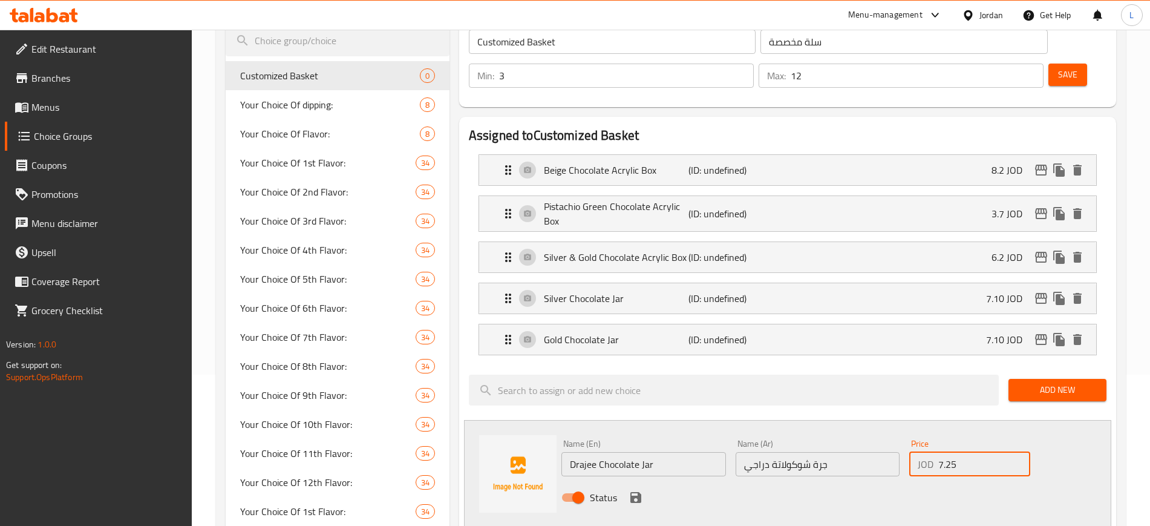
type input "7.25"
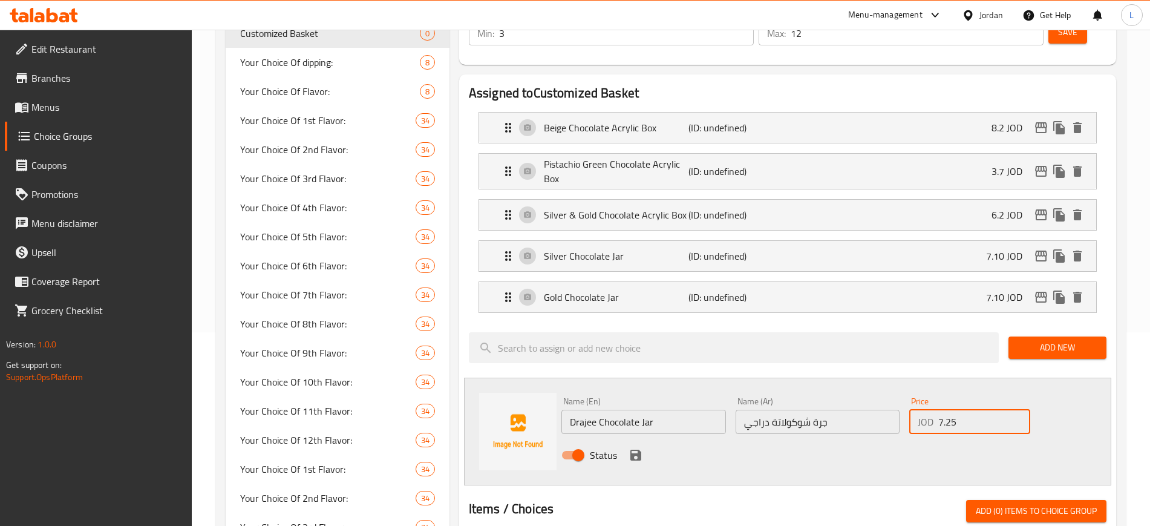
scroll to position [227, 0]
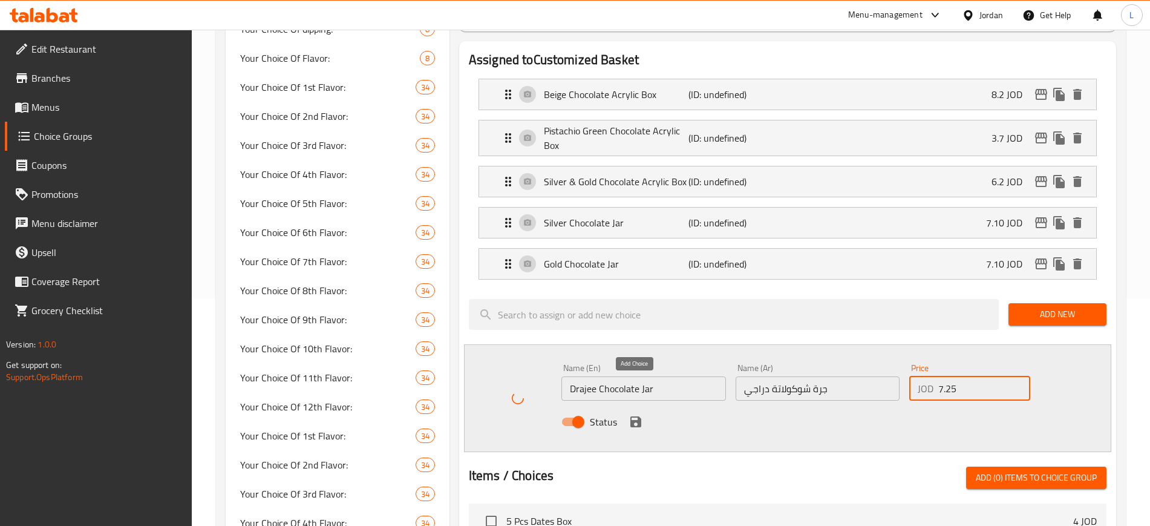
click at [634, 414] on icon "save" at bounding box center [636, 421] width 15 height 15
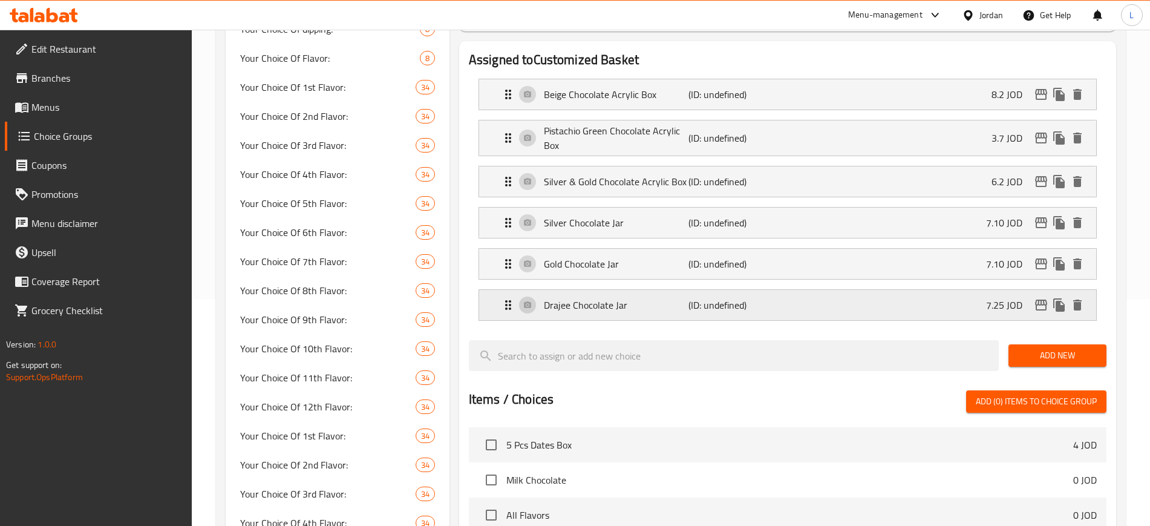
click at [705, 298] on p "(ID: undefined)" at bounding box center [737, 305] width 96 height 15
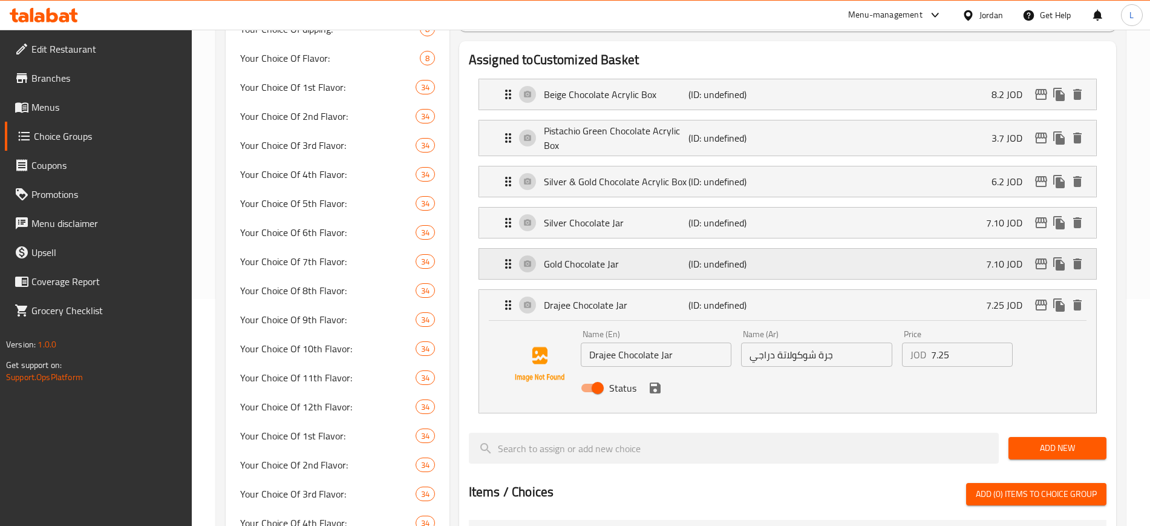
click at [641, 249] on div "Gold Chocolate Jar (ID: undefined) 7.10 JOD" at bounding box center [791, 264] width 581 height 30
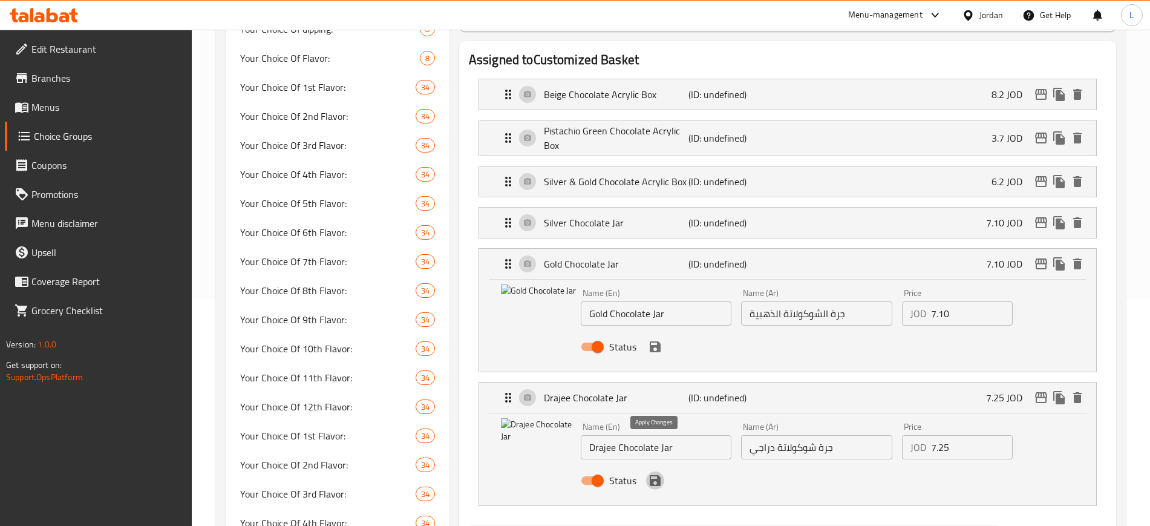
click at [656, 475] on icon "save" at bounding box center [655, 480] width 11 height 11
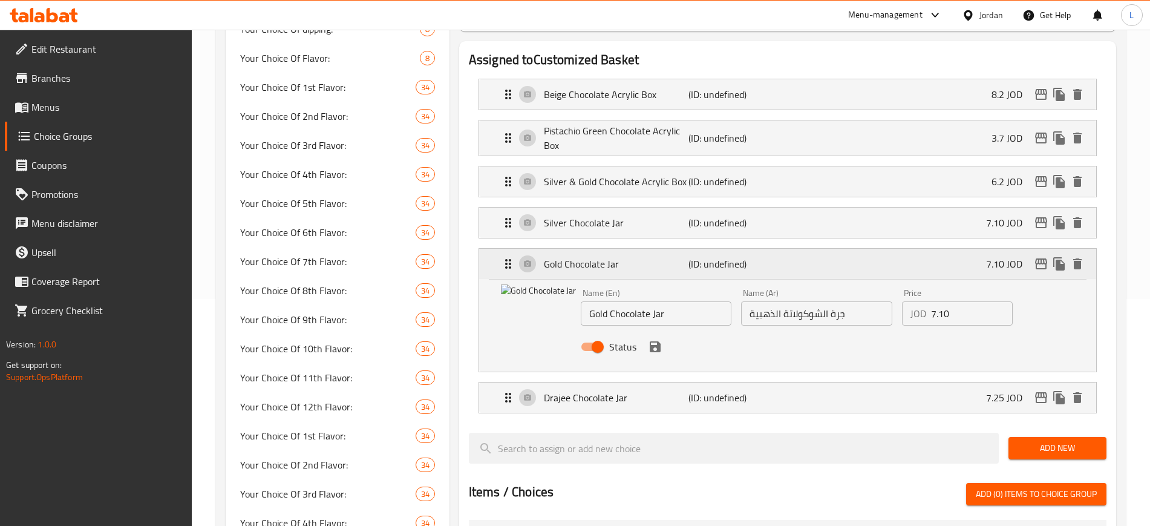
click at [858, 249] on div "Gold Chocolate Jar (ID: undefined) 7.10 JOD" at bounding box center [791, 264] width 581 height 30
click at [810, 249] on div "Gold Chocolate Jar (ID: undefined) 7.10 JOD" at bounding box center [791, 264] width 581 height 30
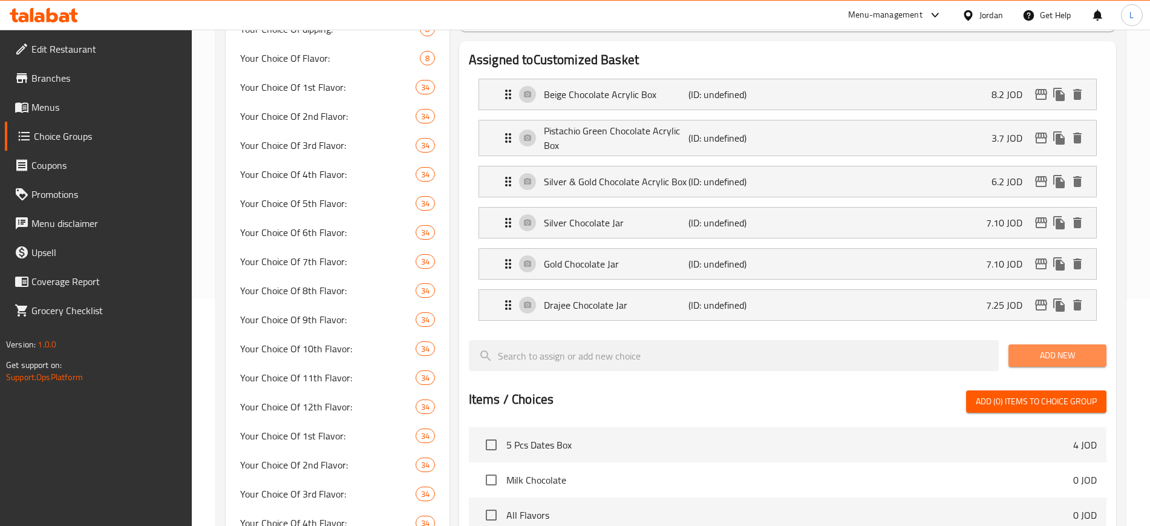
click at [1100, 344] on button "Add New" at bounding box center [1058, 355] width 98 height 22
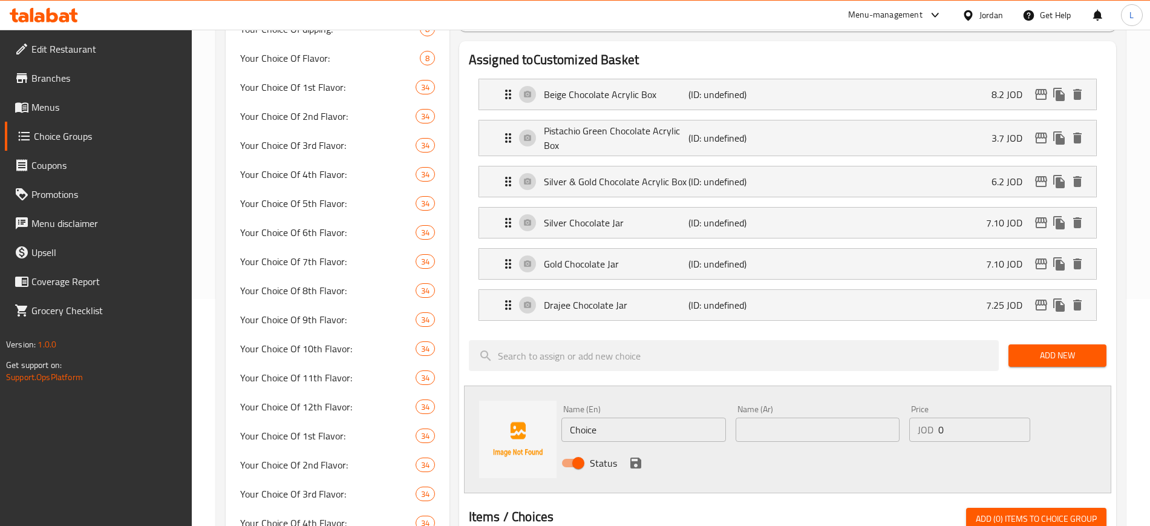
click at [579, 417] on input "Choice" at bounding box center [643, 429] width 165 height 24
paste input "Dark Green Chocolate Acrylic Box"
type input "Dark Green Chocolate Acrylic Box"
click at [801, 417] on input "text" at bounding box center [818, 429] width 165 height 24
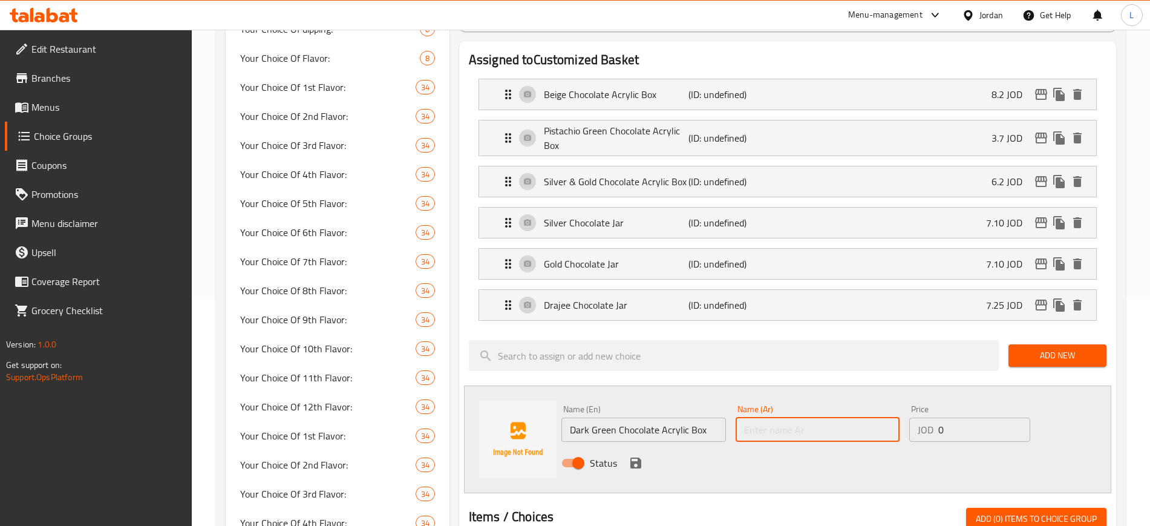
paste input "صندوق أكريليك شوكولاتة أخضر داكن"
type input "صندوق أكريليك شوكولاتة أخضر داكن"
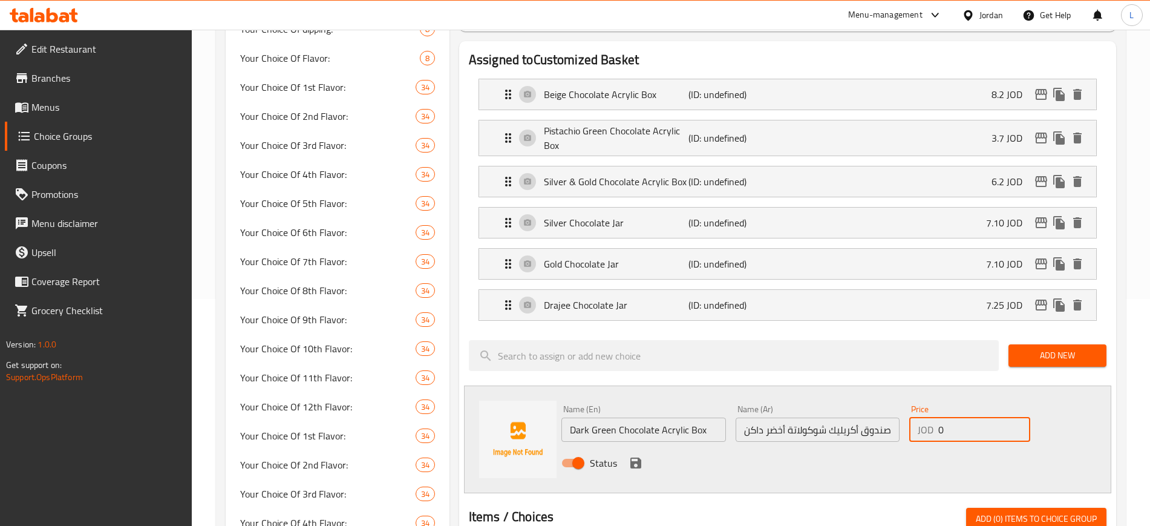
drag, startPoint x: 949, startPoint y: 391, endPoint x: 923, endPoint y: 391, distance: 26.0
click at [923, 417] on div "JOD 0 Price" at bounding box center [969, 429] width 121 height 24
paste input "6.8"
type input "6.8"
click at [632, 457] on icon "save" at bounding box center [635, 462] width 11 height 11
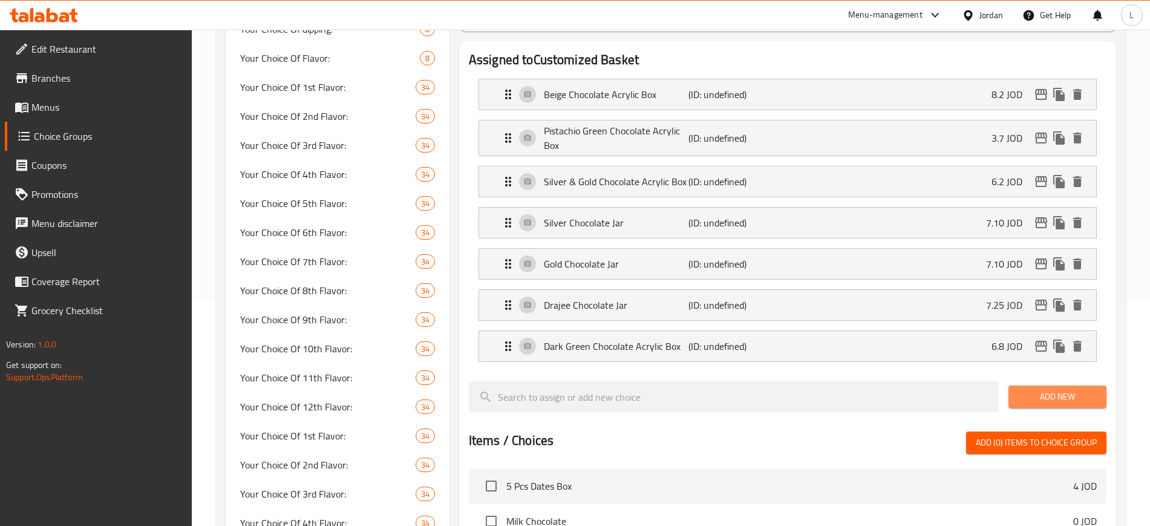
click at [1029, 389] on span "Add New" at bounding box center [1057, 396] width 79 height 15
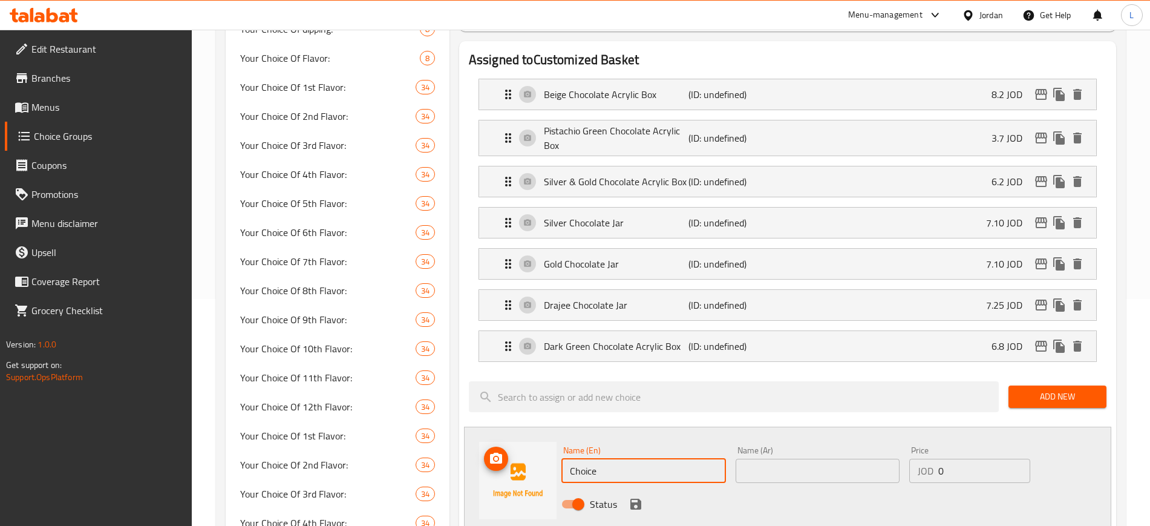
drag, startPoint x: 611, startPoint y: 436, endPoint x: 532, endPoint y: 437, distance: 78.1
click at [533, 437] on div "Name (En) Choice Name (En) Name (Ar) Name (Ar) Price JOD 0 Price Status" at bounding box center [787, 481] width 647 height 108
paste input "Green Chocolate Acrylic Box"
type input "Green Chocolate Acrylic Box"
click at [759, 459] on input "text" at bounding box center [818, 471] width 165 height 24
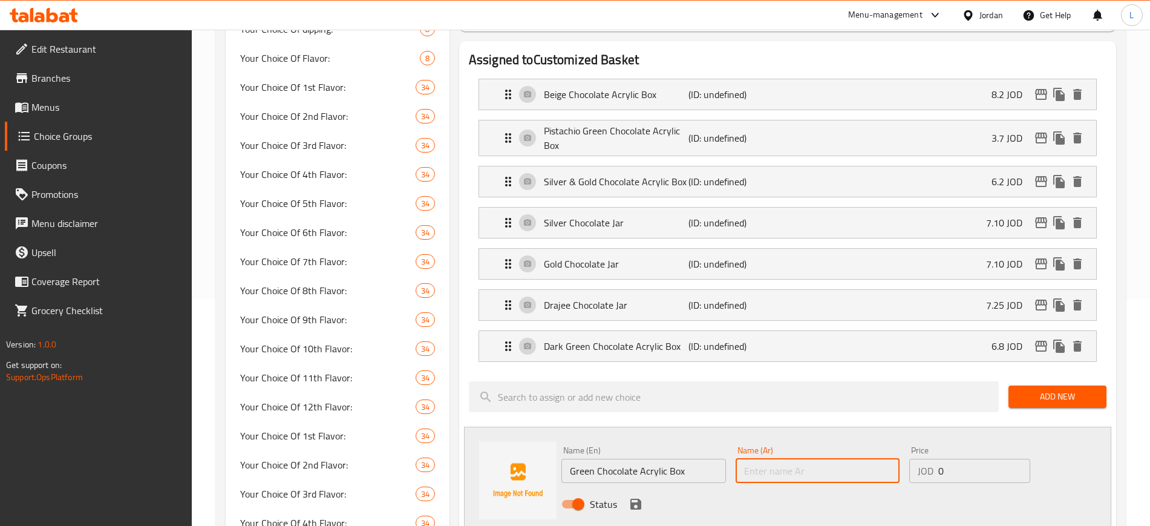
paste input "علبة أكريليك شوكولاتة خضراء"
type input "علبة أكريليك شوكولاتة خضراء"
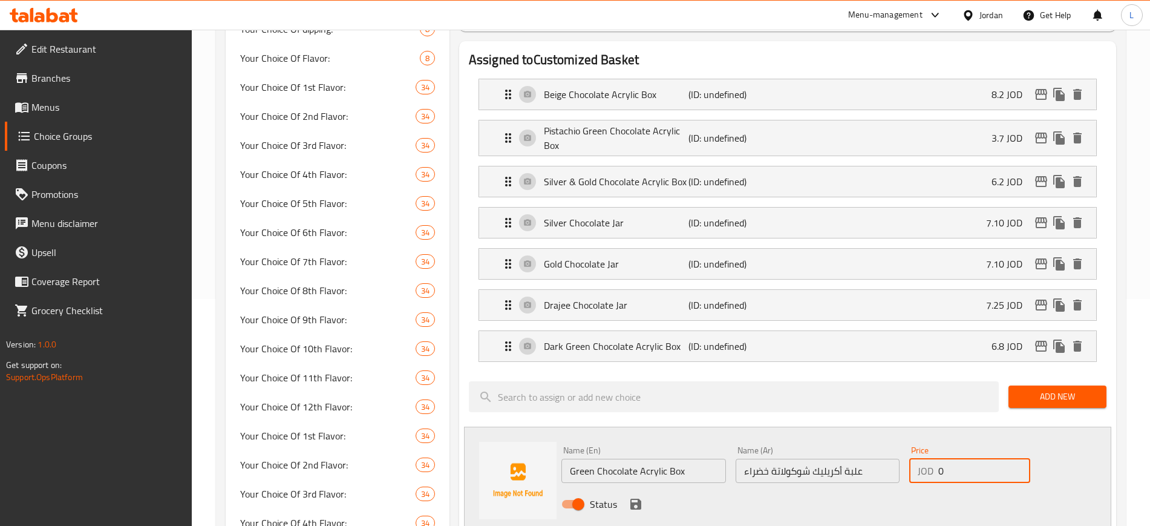
drag, startPoint x: 952, startPoint y: 434, endPoint x: 905, endPoint y: 431, distance: 47.3
click at [905, 441] on div "Price JOD 0 Price" at bounding box center [970, 464] width 131 height 47
paste input "3.7"
type input "3.7"
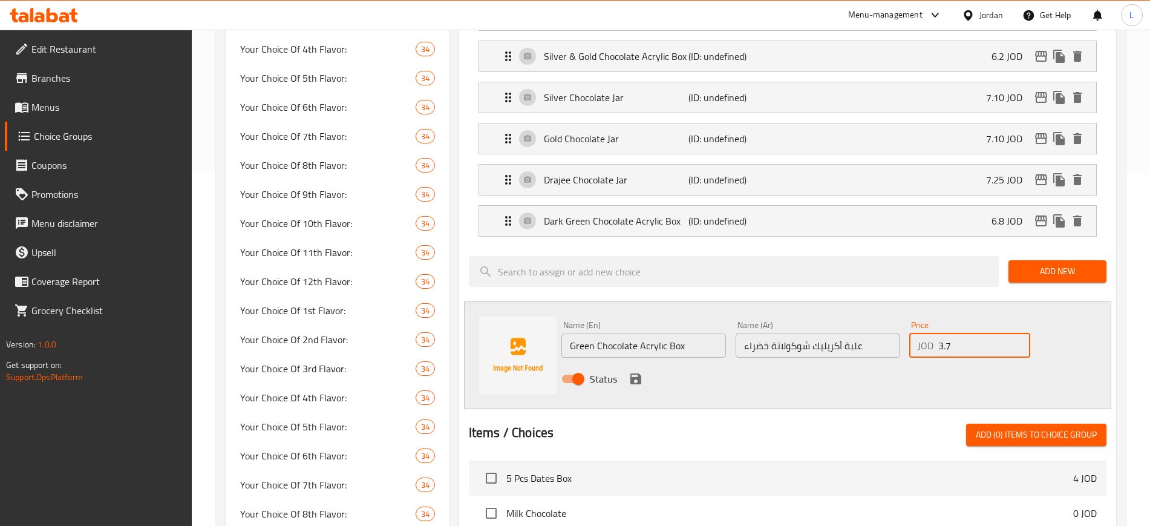
scroll to position [378, 0]
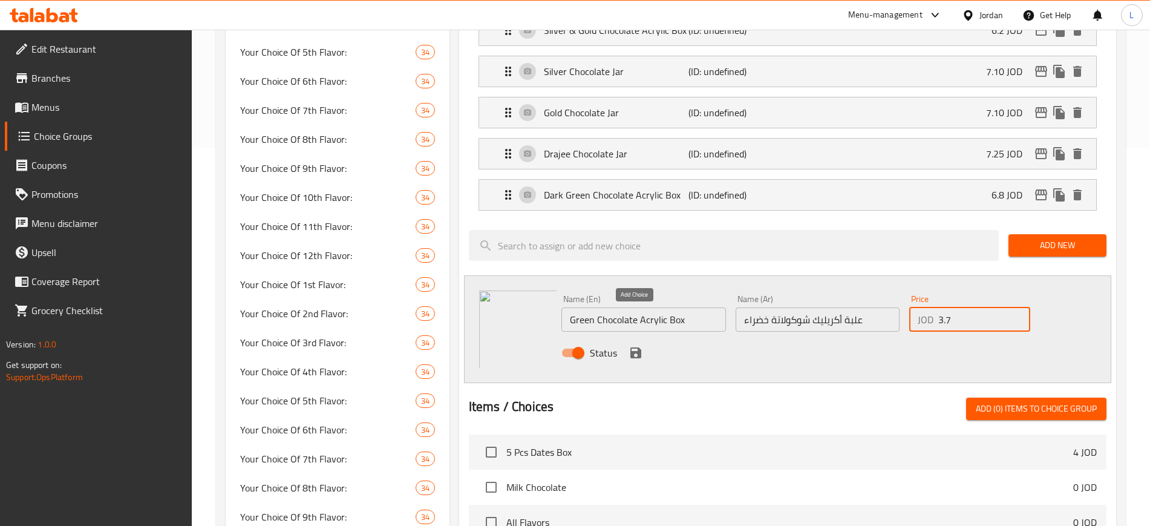
click at [635, 347] on icon "save" at bounding box center [635, 352] width 11 height 11
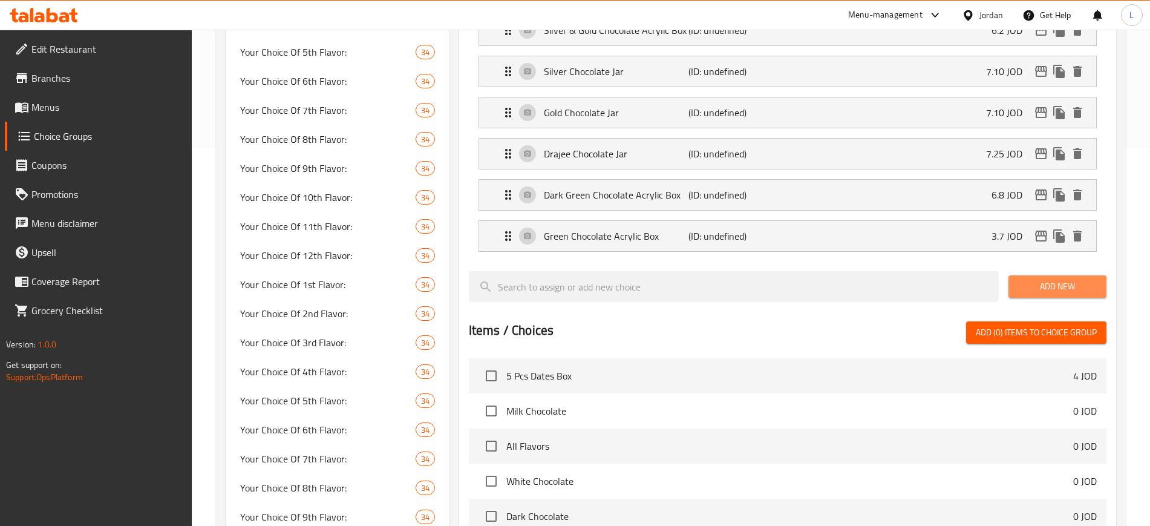
click at [1041, 275] on button "Add New" at bounding box center [1058, 286] width 98 height 22
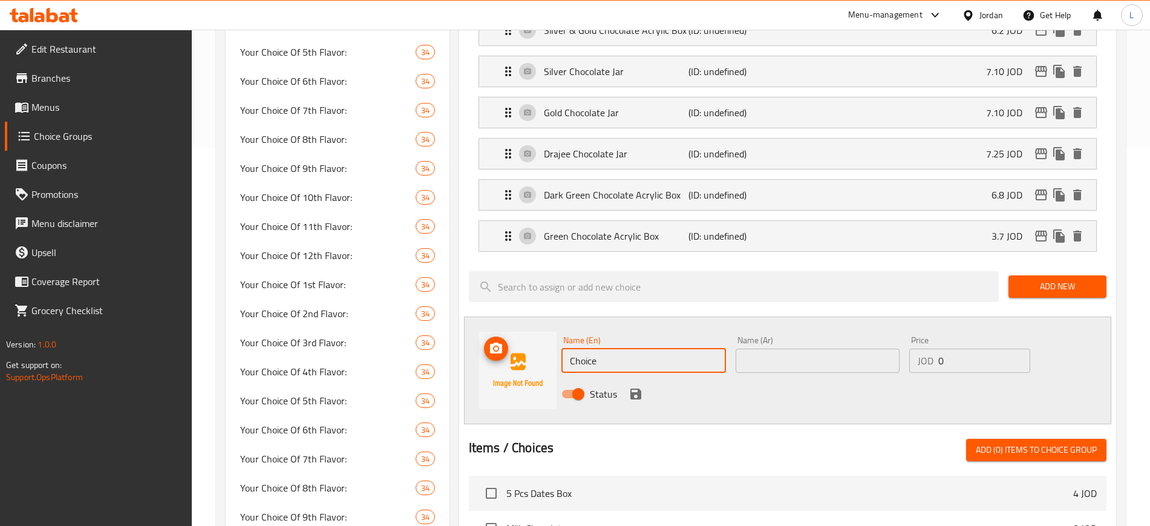
drag, startPoint x: 650, startPoint y: 324, endPoint x: 528, endPoint y: 318, distance: 122.4
click at [528, 318] on div "Name (En) Choice Name (En) Name (Ar) Name (Ar) Price JOD 0 Price Status" at bounding box center [787, 370] width 647 height 108
paste input "Dark Chocolate Mix Snack Box"
type input "Dark Chocolate Mix Snack Box"
click at [790, 349] on input "text" at bounding box center [818, 361] width 165 height 24
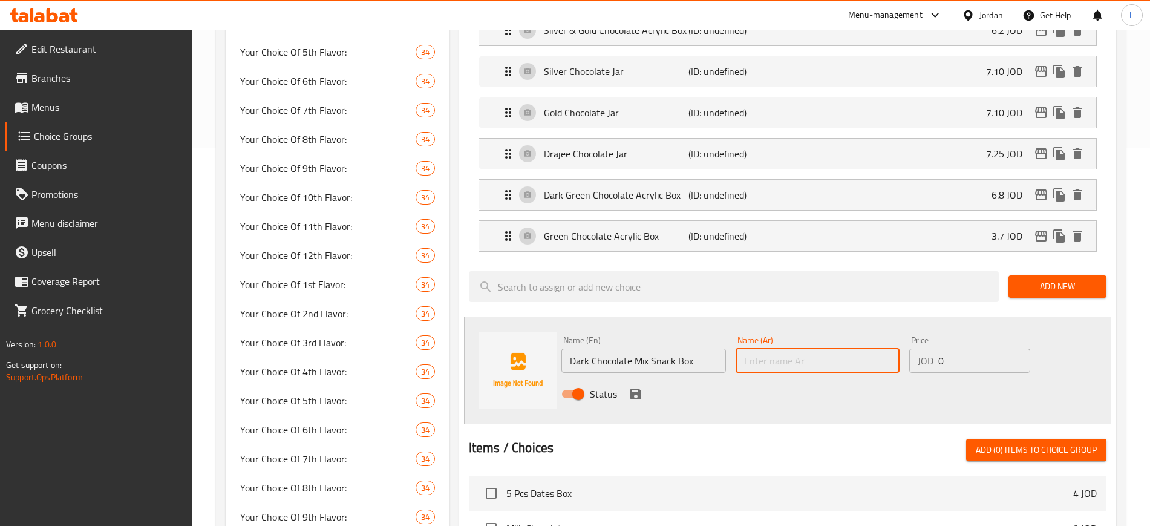
paste input "صندوق وجبات خفيفة بمزيج الشوكولاتة الداكنة"
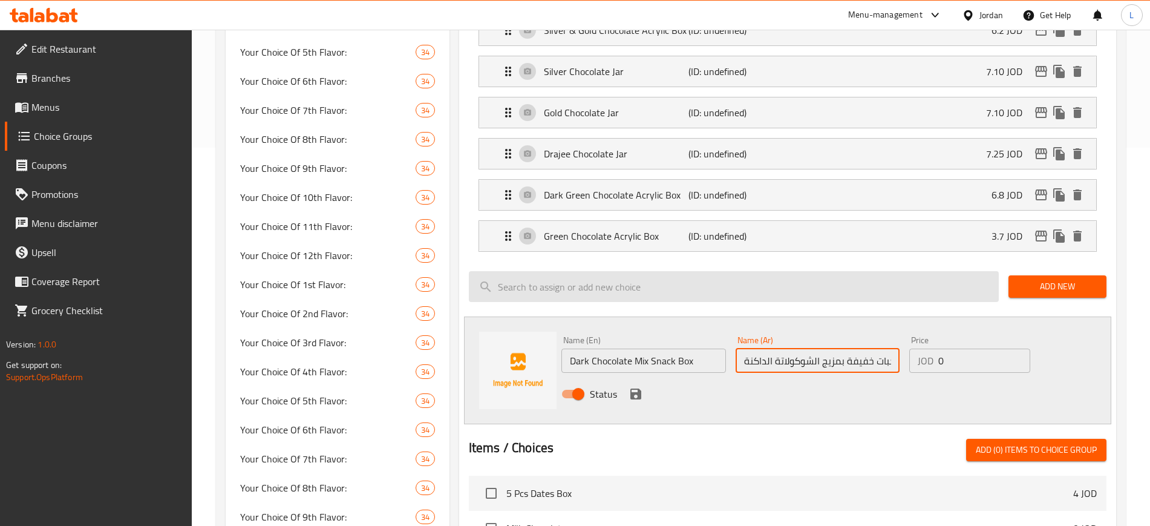
scroll to position [0, 38]
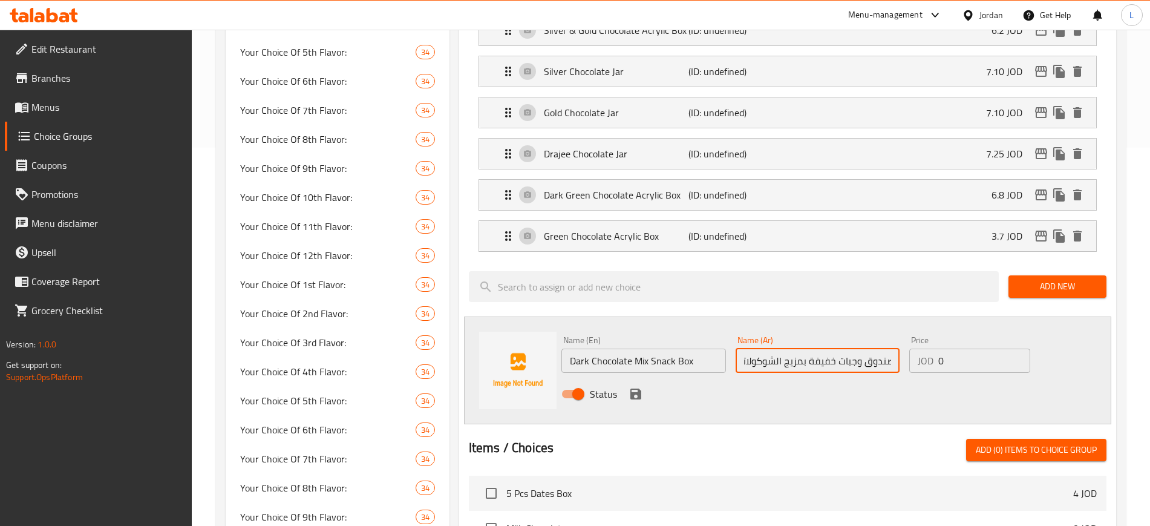
type input "صندوق وجبات خفيفة بمزيج الشوكولاتة الداكنة"
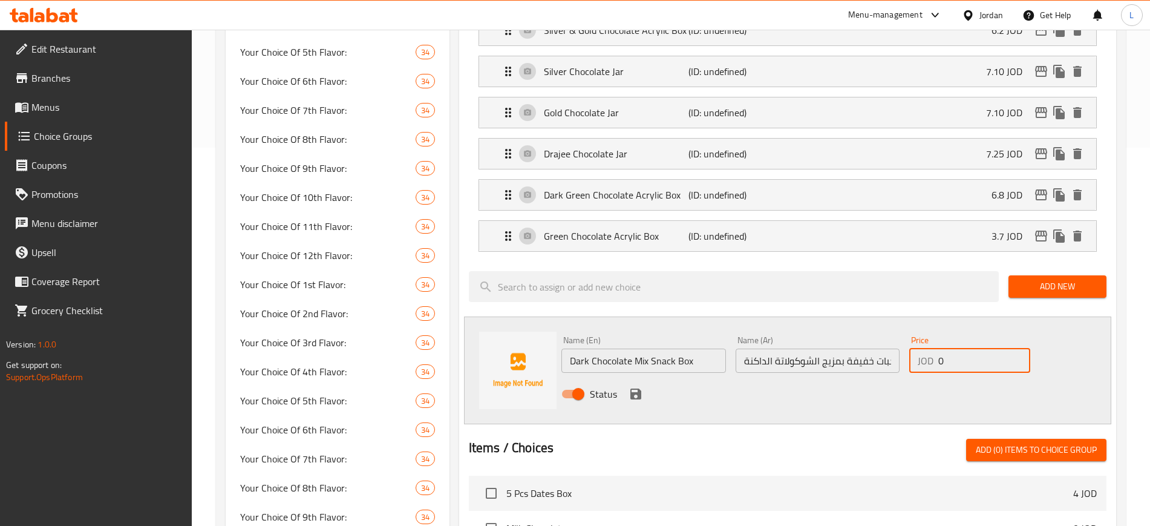
drag, startPoint x: 948, startPoint y: 326, endPoint x: 927, endPoint y: 326, distance: 21.2
click at [927, 349] on div "JOD 0 Price" at bounding box center [969, 361] width 121 height 24
paste input "4"
type input "4"
click at [633, 388] on icon "save" at bounding box center [635, 393] width 11 height 11
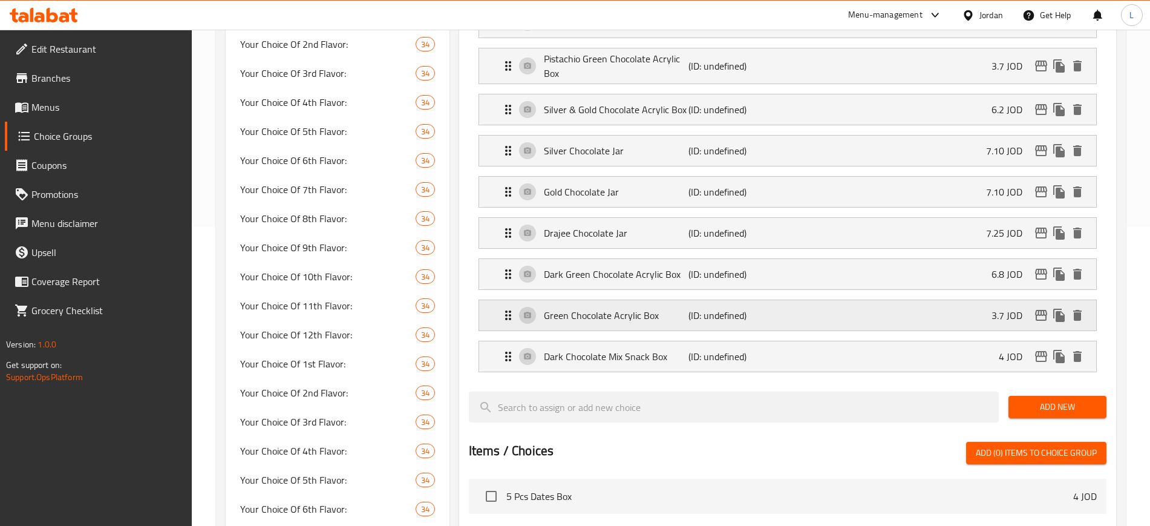
scroll to position [303, 0]
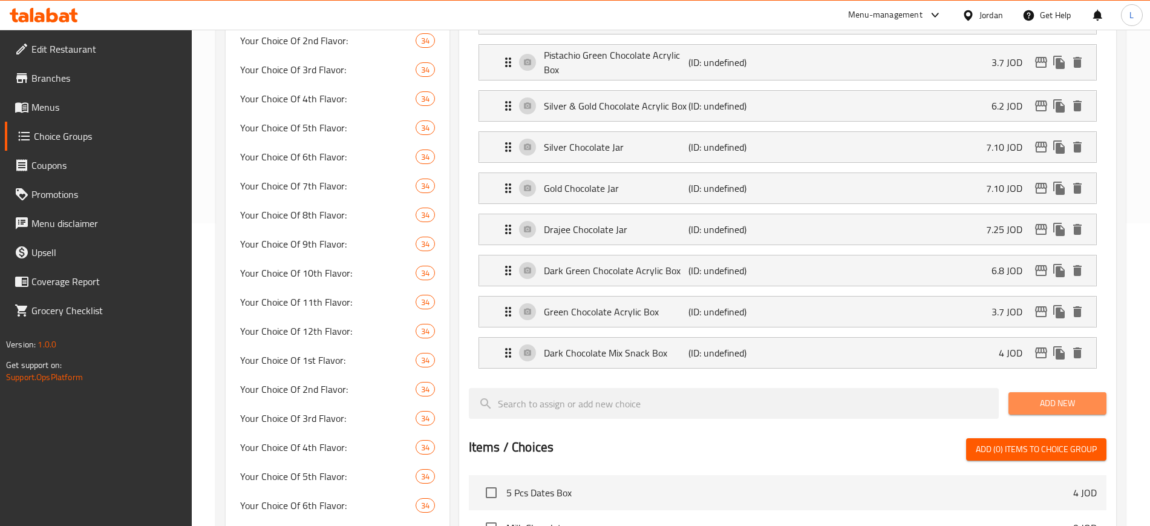
click at [1030, 396] on span "Add New" at bounding box center [1057, 403] width 79 height 15
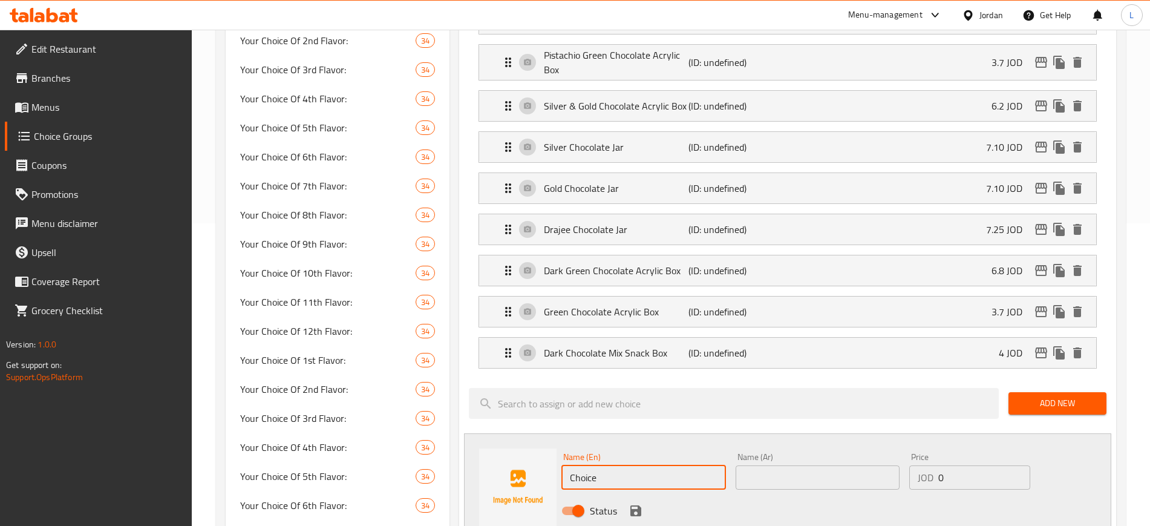
drag, startPoint x: 611, startPoint y: 445, endPoint x: 548, endPoint y: 437, distance: 62.9
click at [548, 437] on div "Name (En) Choice Name (En) Name (Ar) Name (Ar) Price JOD 0 Price Status" at bounding box center [787, 487] width 647 height 108
paste input "Milk Chocolate Mix Snack Box"
type input "Milk Chocolate Mix Snack Box"
click at [745, 465] on input "text" at bounding box center [818, 477] width 165 height 24
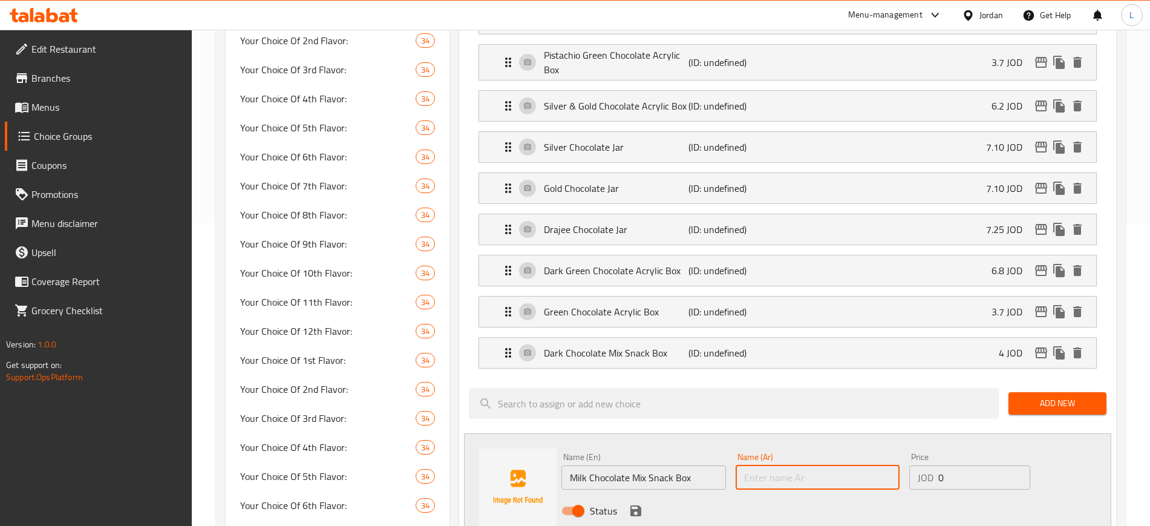
paste input "صندوق وجبات خفيفة من مزيج شوكولاتة الحليب"
type input "صندوق وجبات خفيفة من مزيج شوكولاتة الحليب"
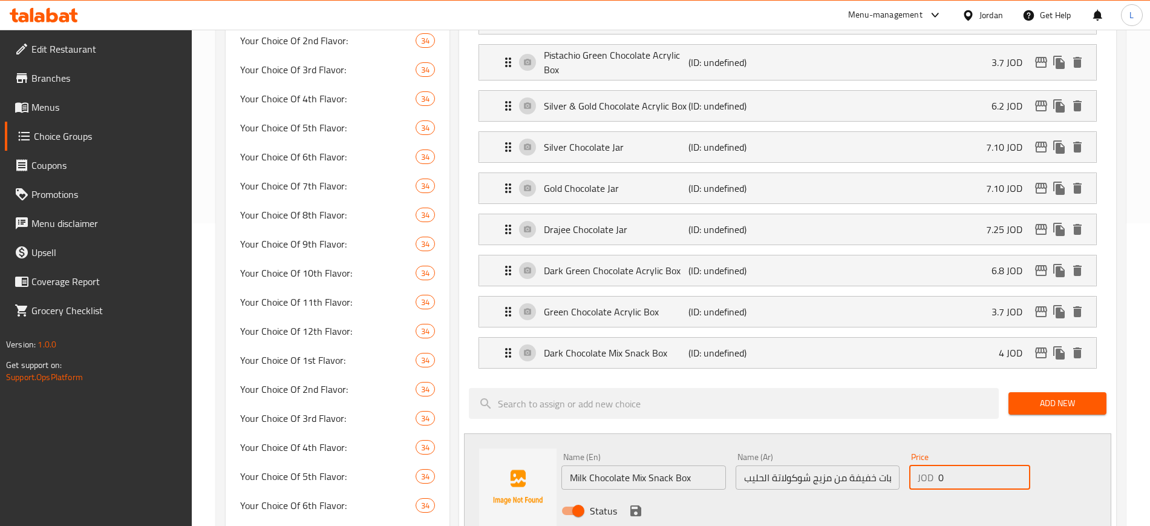
drag, startPoint x: 944, startPoint y: 443, endPoint x: 931, endPoint y: 442, distance: 13.9
click at [931, 465] on div "JOD 0 Price" at bounding box center [969, 477] width 121 height 24
type input "4"
click at [733, 433] on div "Name (En) Milk Chocolate Mix Snack Box Name (En) Name (Ar) صندوق وجبات خفيفة من…" at bounding box center [787, 487] width 647 height 108
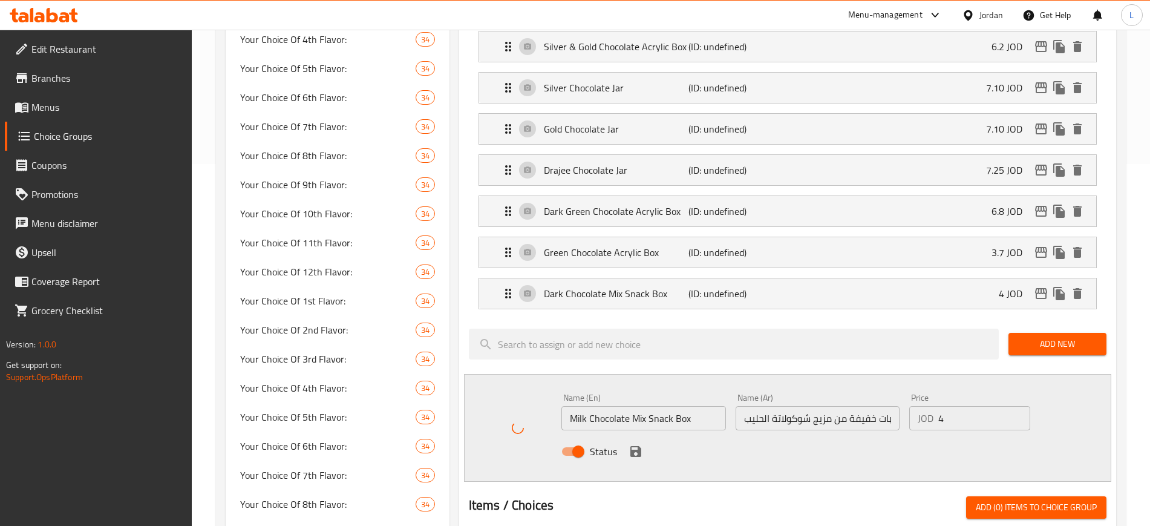
scroll to position [378, 0]
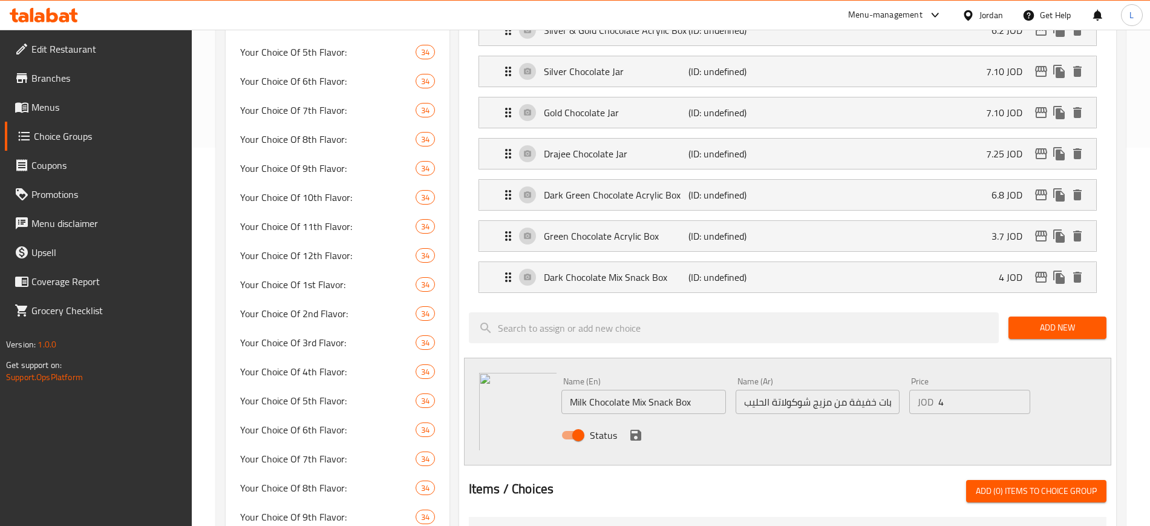
click at [633, 430] on icon "save" at bounding box center [635, 435] width 11 height 11
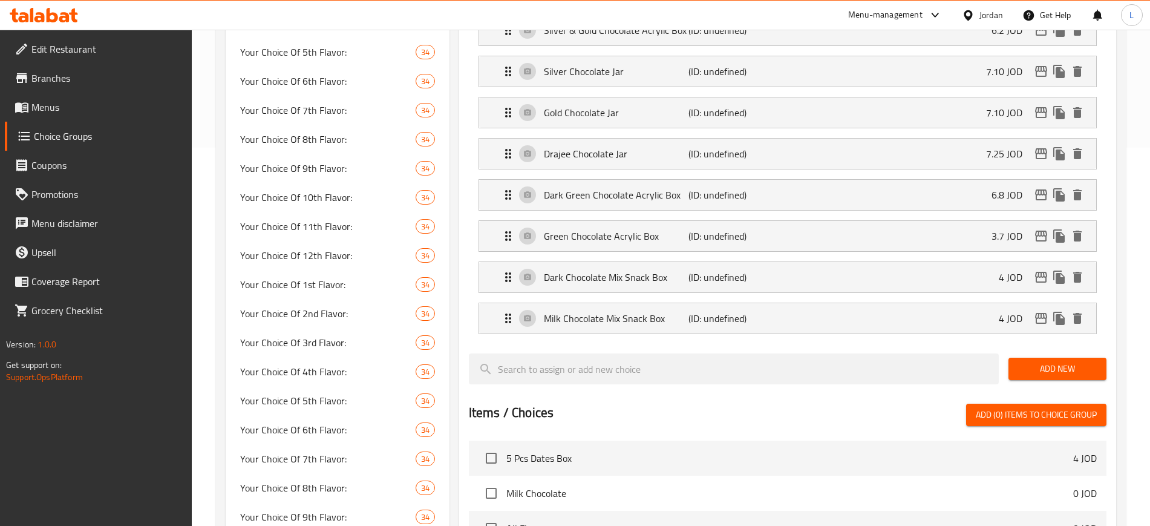
click at [1029, 361] on span "Add New" at bounding box center [1057, 368] width 79 height 15
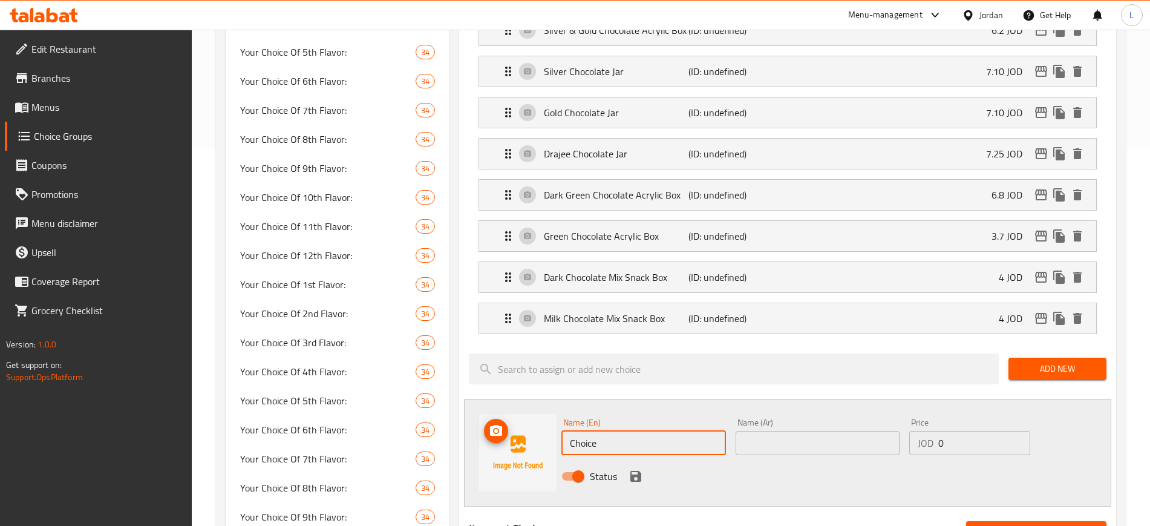
drag, startPoint x: 620, startPoint y: 405, endPoint x: 520, endPoint y: 398, distance: 100.7
click at [520, 399] on div "Name (En) Choice Name (En) Name (Ar) Name (Ar) Price JOD 0 Price Status" at bounding box center [787, 453] width 647 height 108
paste input "White Chocolate Mix Snack Box"
type input "White Chocolate Mix Snack Box"
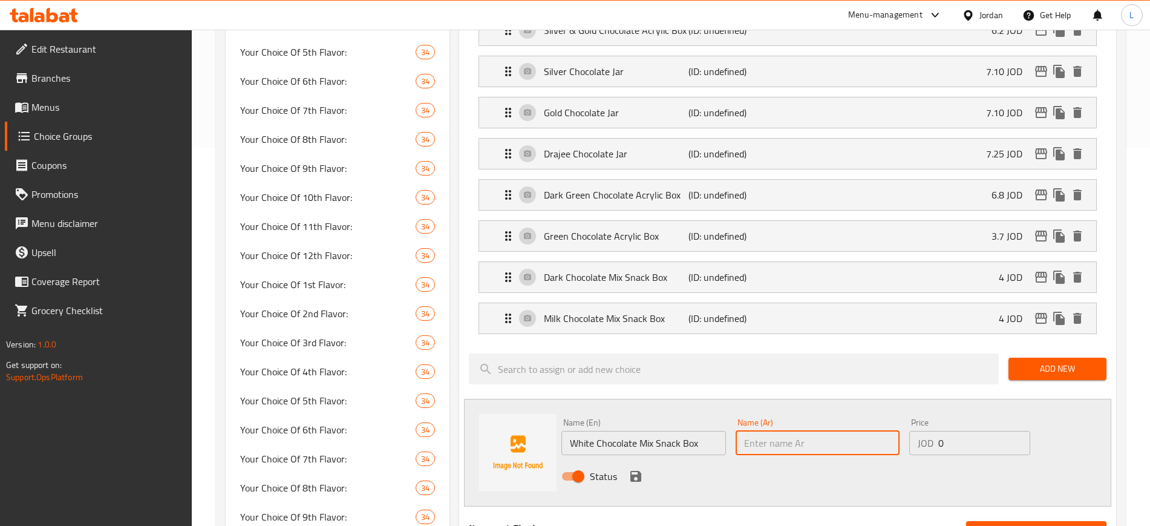
click at [772, 431] on input "text" at bounding box center [818, 443] width 165 height 24
paste input "صندوق وجبات خفيفة من مزيج الشوكولاتة البيضاء"
type input "صندوق وجبات خفيفة من مزيج الشوكولاتة البيضاء"
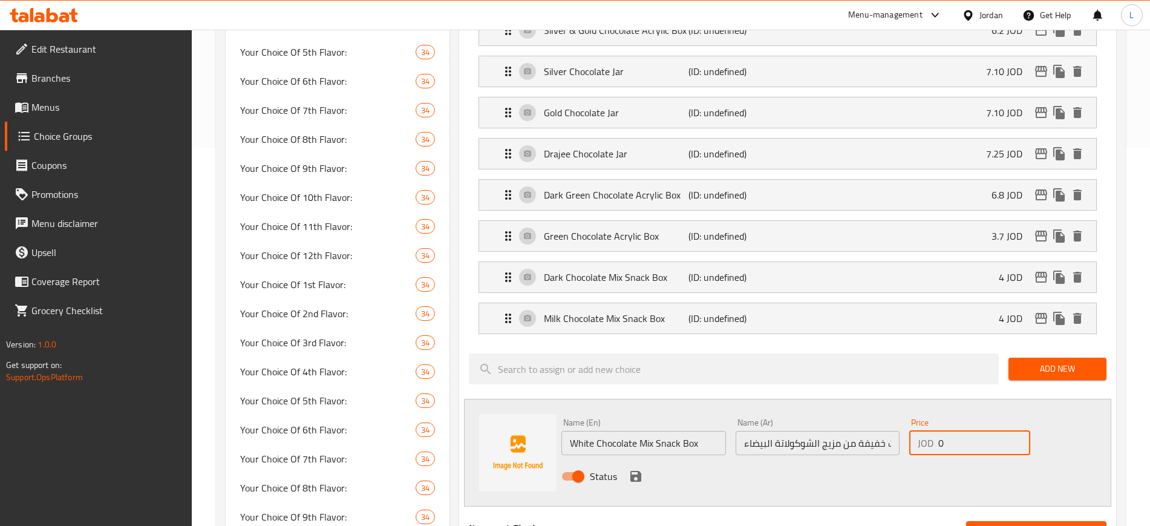
drag, startPoint x: 946, startPoint y: 409, endPoint x: 930, endPoint y: 407, distance: 15.8
click at [930, 431] on div "JOD 0 Price" at bounding box center [969, 443] width 121 height 24
type input "4"
click at [783, 399] on div "Name (En) White Chocolate Mix Snack Box Name (En) Name (Ar) صندوق وجبات خفيفة م…" at bounding box center [787, 453] width 647 height 108
click at [629, 469] on icon "save" at bounding box center [636, 476] width 15 height 15
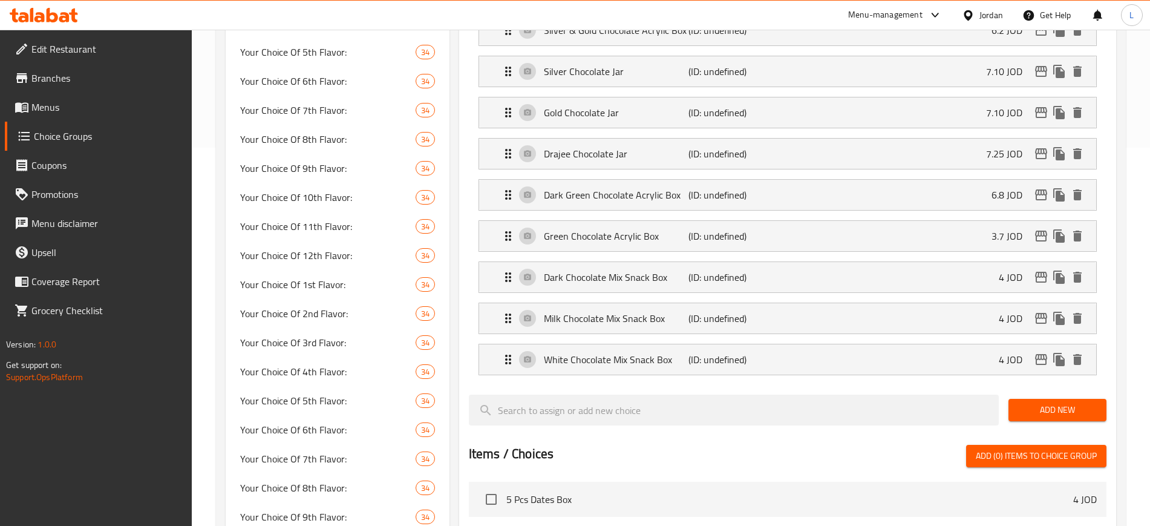
click at [1062, 402] on span "Add New" at bounding box center [1057, 409] width 79 height 15
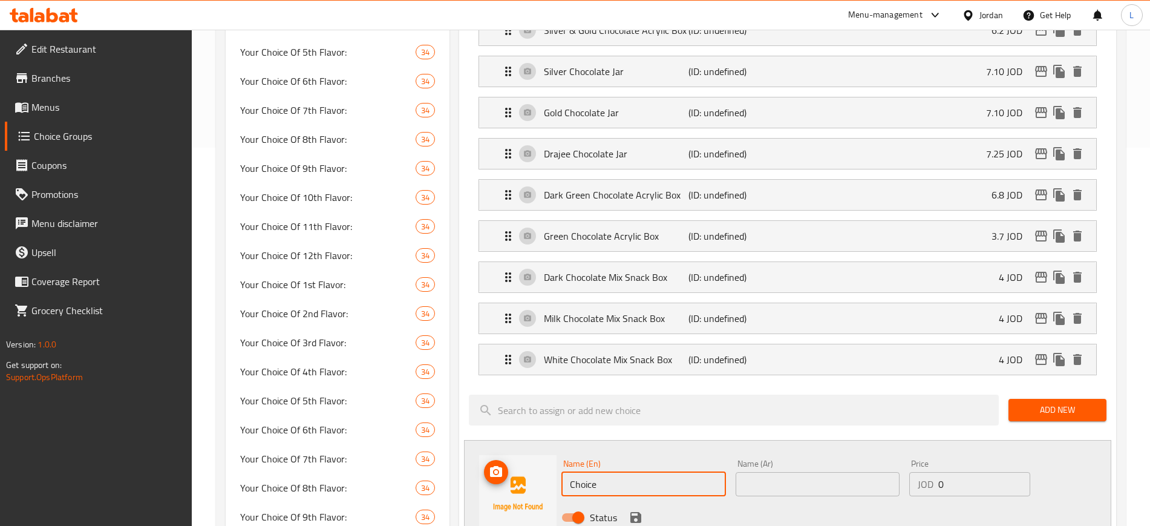
drag, startPoint x: 605, startPoint y: 450, endPoint x: 541, endPoint y: 442, distance: 64.6
click at [541, 442] on div "Name (En) Choice Name (En) Name (Ar) Name (Ar) Price JOD 0 Price Status" at bounding box center [787, 494] width 647 height 108
paste input "Nuts Mix Snack Box"
type input "Nuts Mix Snack Box"
click at [748, 472] on input "text" at bounding box center [818, 484] width 165 height 24
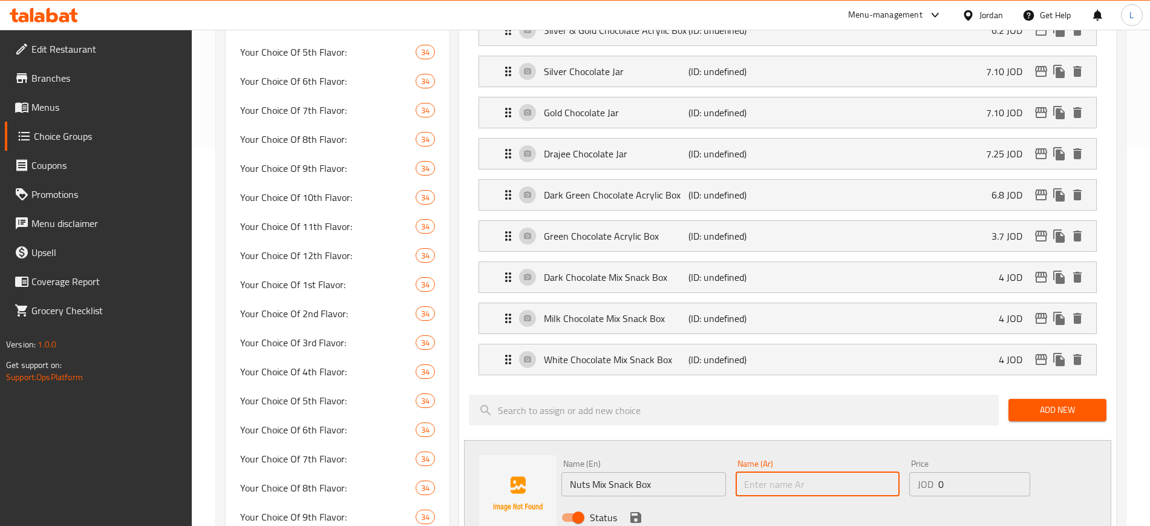
paste input "صندوق وجبة خفيفة من المكسرات"
type input "صندوق وجبة خفيفة من المكسرات"
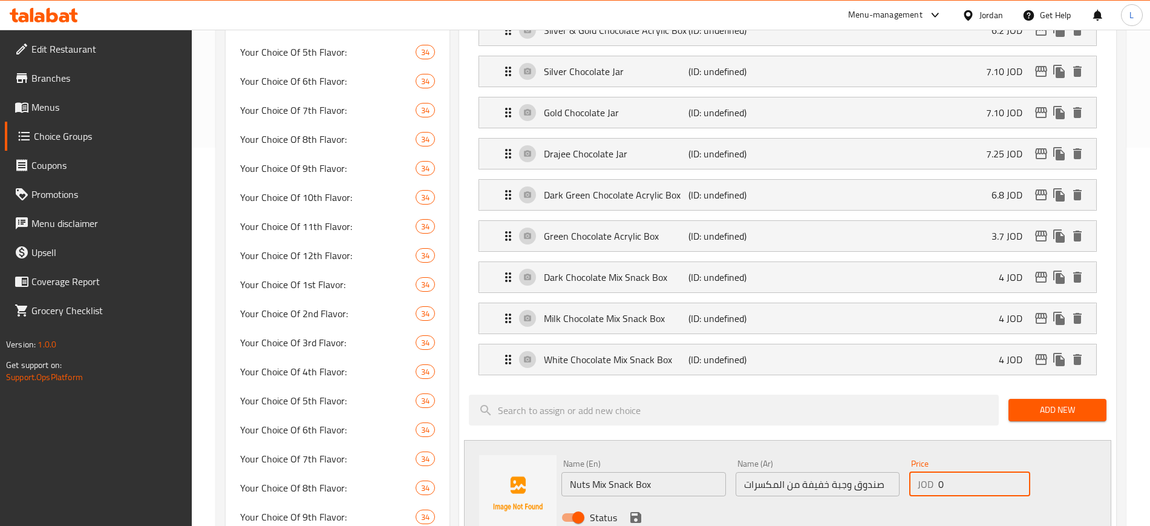
drag, startPoint x: 947, startPoint y: 451, endPoint x: 927, endPoint y: 450, distance: 20.0
click at [927, 472] on div "JOD 0 Price" at bounding box center [969, 484] width 121 height 24
type input "4"
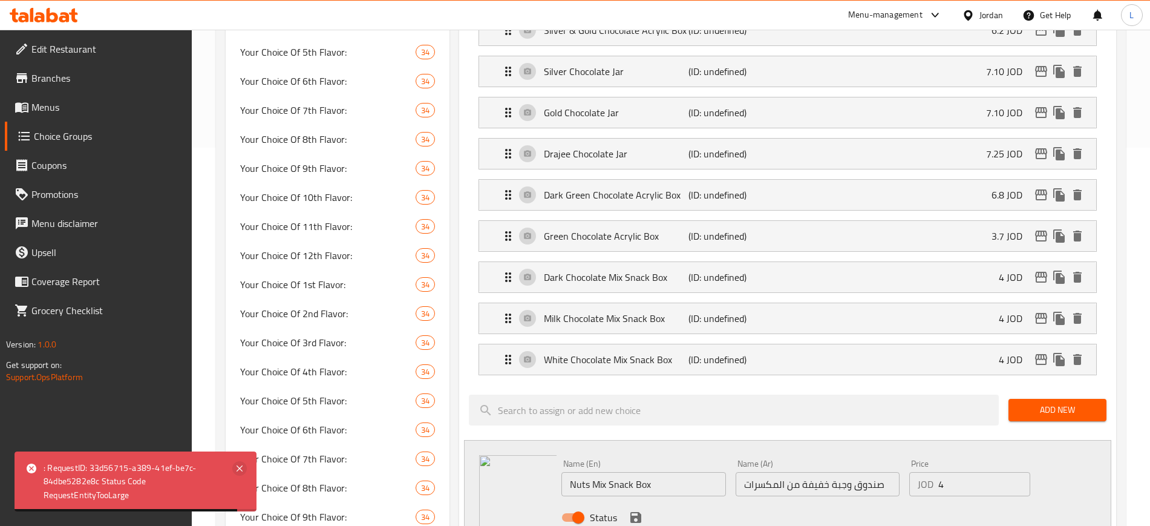
click at [237, 471] on icon at bounding box center [240, 468] width 6 height 6
click at [629, 510] on icon "save" at bounding box center [636, 517] width 15 height 15
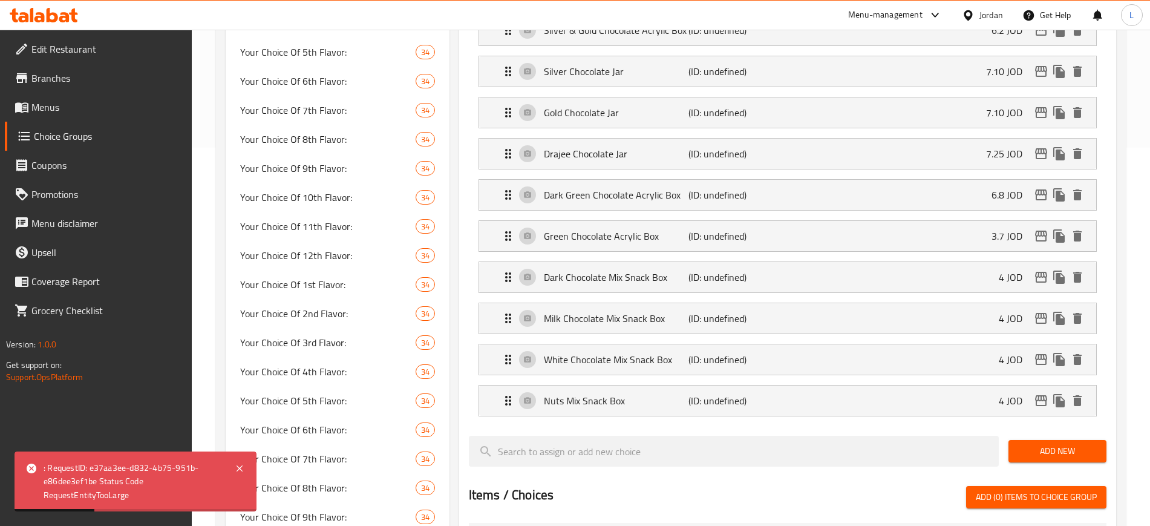
click at [1051, 444] on span "Add New" at bounding box center [1057, 451] width 79 height 15
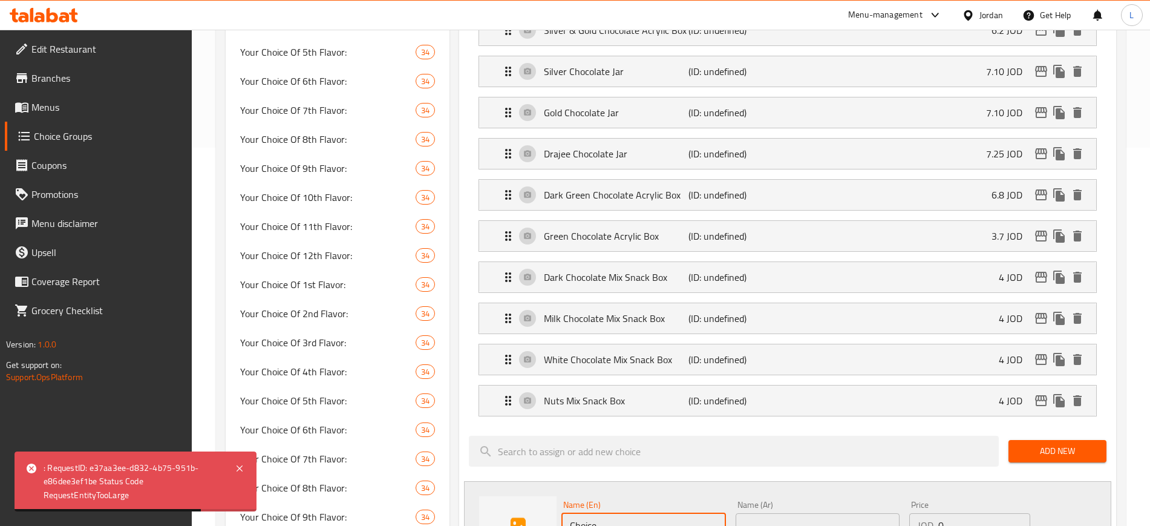
drag, startPoint x: 603, startPoint y: 496, endPoint x: 545, endPoint y: 485, distance: 59.0
click at [545, 485] on div "Name (En) Choice Name (En) Name (Ar) Name (Ar) Price JOD 0 Price Status" at bounding box center [787, 535] width 647 height 108
paste input "Dried Fruits Mix Snack Box"
type input "Dried Fruits Mix Snack Box"
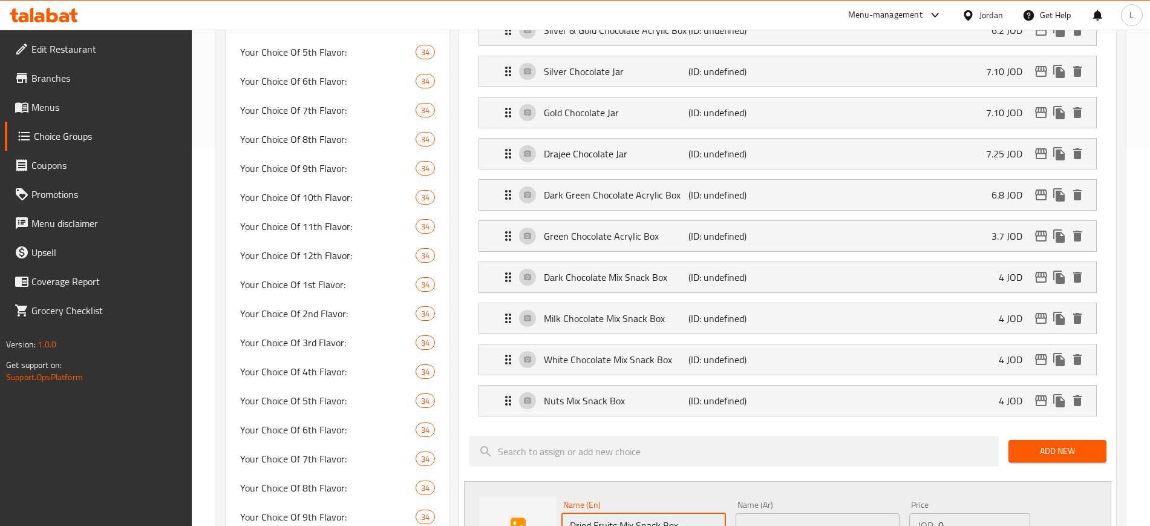
click at [764, 513] on input "text" at bounding box center [818, 525] width 165 height 24
paste input "صندوق وجبات خفيفة من الفواكه المجففة"
type input "صندوق وجبات خفيفة من الفواكه المجففة"
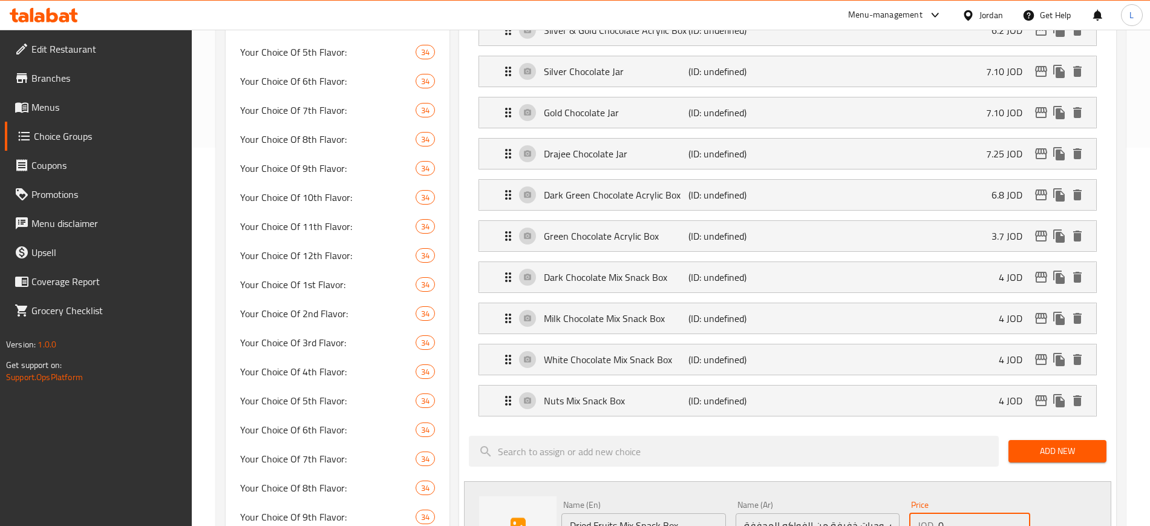
drag, startPoint x: 951, startPoint y: 495, endPoint x: 906, endPoint y: 493, distance: 44.8
click at [907, 496] on div "Price JOD 0 Price" at bounding box center [970, 519] width 131 height 47
type input "4"
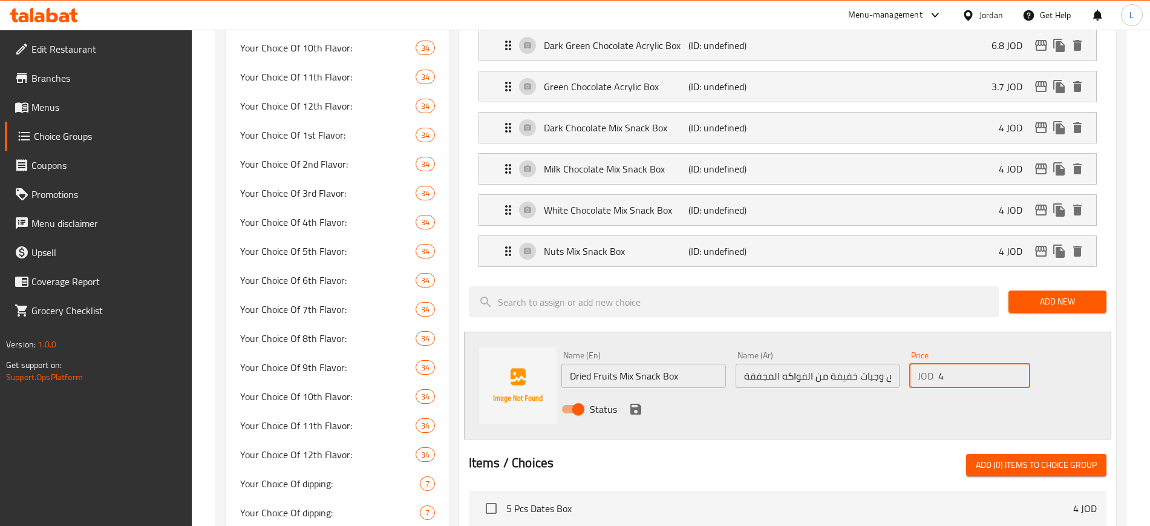
scroll to position [529, 0]
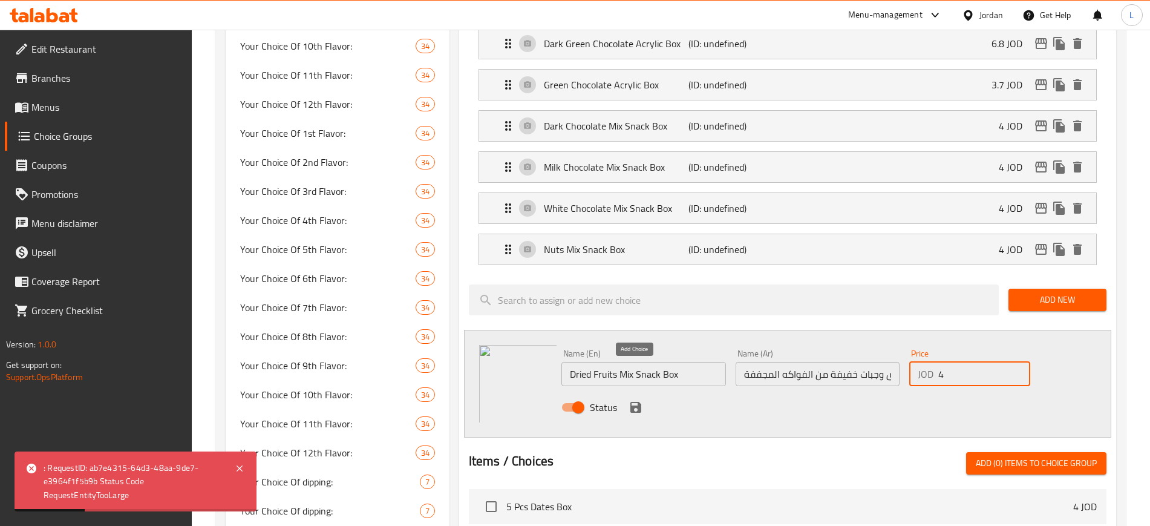
click at [634, 402] on icon "save" at bounding box center [635, 407] width 11 height 11
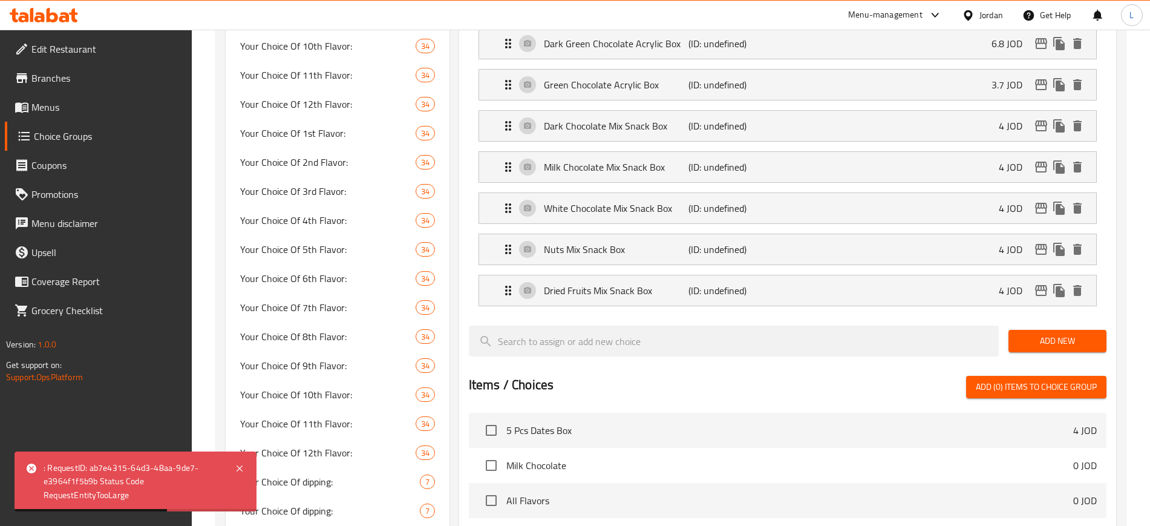
click at [1033, 333] on span "Add New" at bounding box center [1057, 340] width 79 height 15
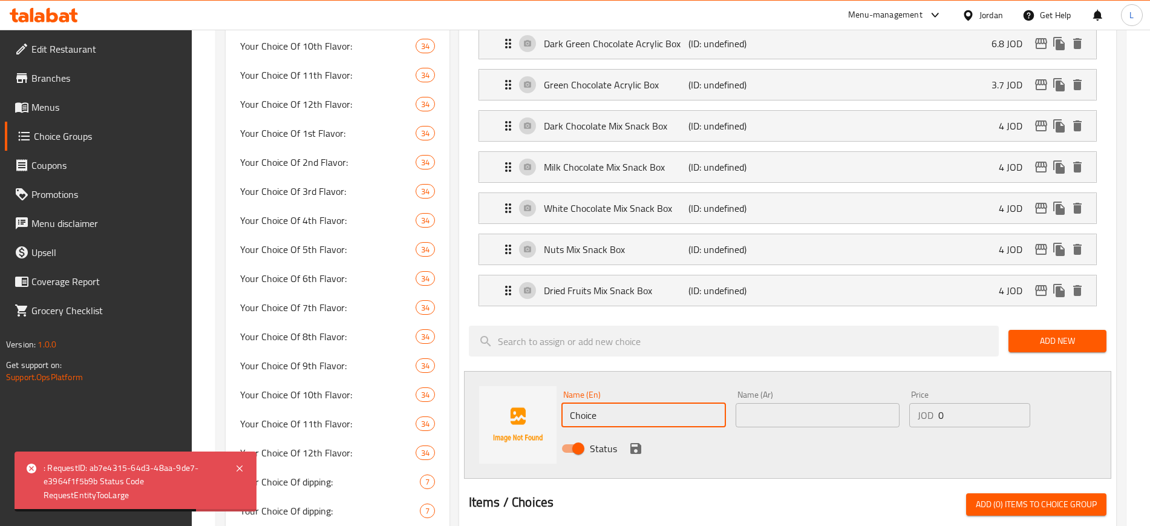
drag, startPoint x: 601, startPoint y: 376, endPoint x: 526, endPoint y: 384, distance: 76.0
click at [526, 384] on div "Name (En) Choice Name (En) Name (Ar) Name (Ar) Price JOD 0 Price Status" at bounding box center [787, 425] width 647 height 108
paste input "Plain Medjoul Dates Snack Box"
type input "Plain Medjoul Dates Snack Box"
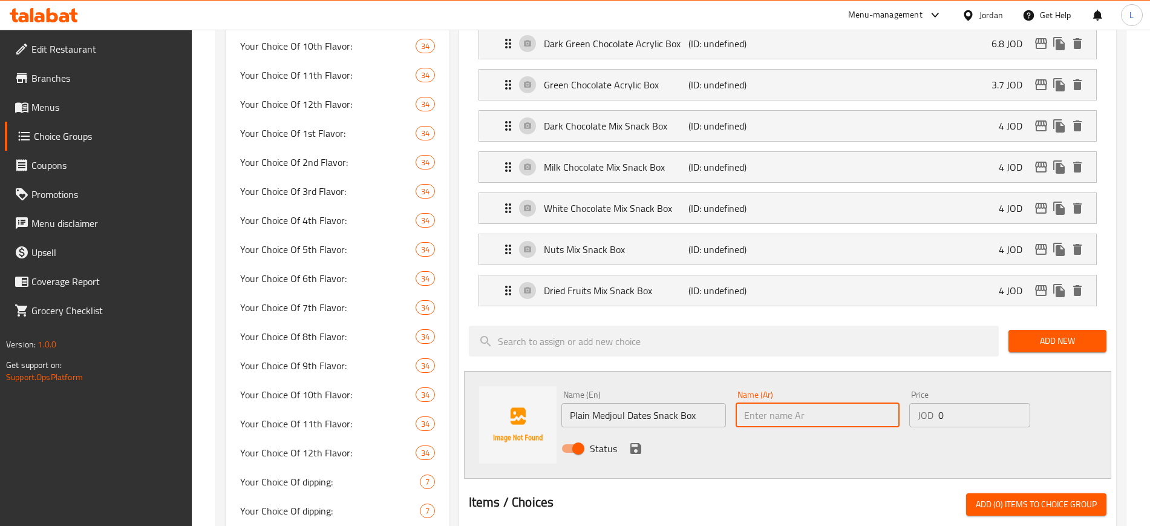
click at [808, 403] on input "text" at bounding box center [818, 415] width 165 height 24
paste input "علبة سناك تمور [PERSON_NAME]"
type input "علبة سناك تمور [PERSON_NAME]"
drag, startPoint x: 931, startPoint y: 373, endPoint x: 919, endPoint y: 369, distance: 12.3
click at [921, 403] on div "JOD 0 Price" at bounding box center [969, 415] width 121 height 24
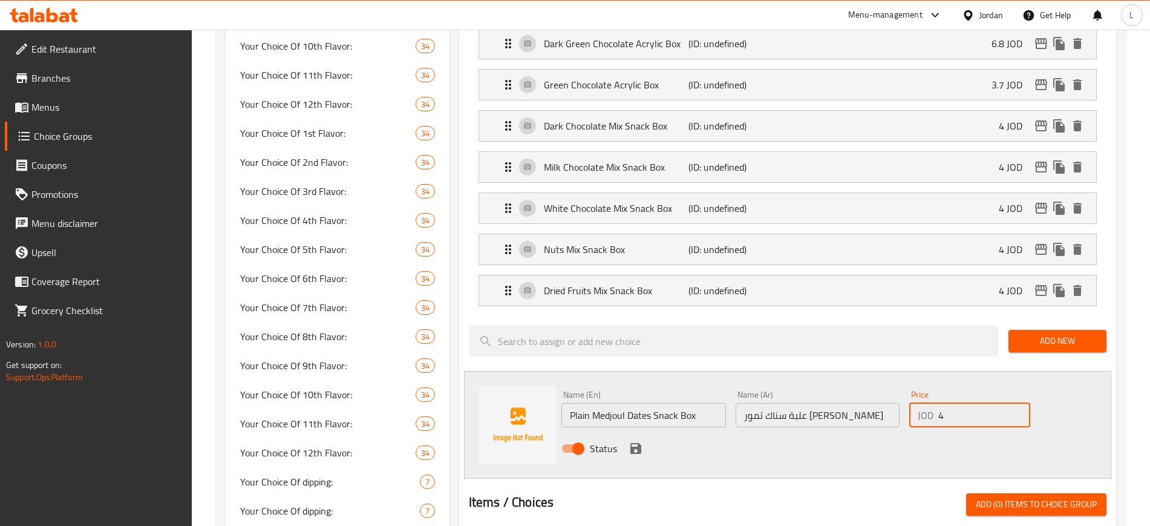
type input "4"
click at [765, 432] on div "Status" at bounding box center [818, 448] width 522 height 33
click at [632, 441] on icon "save" at bounding box center [636, 448] width 15 height 15
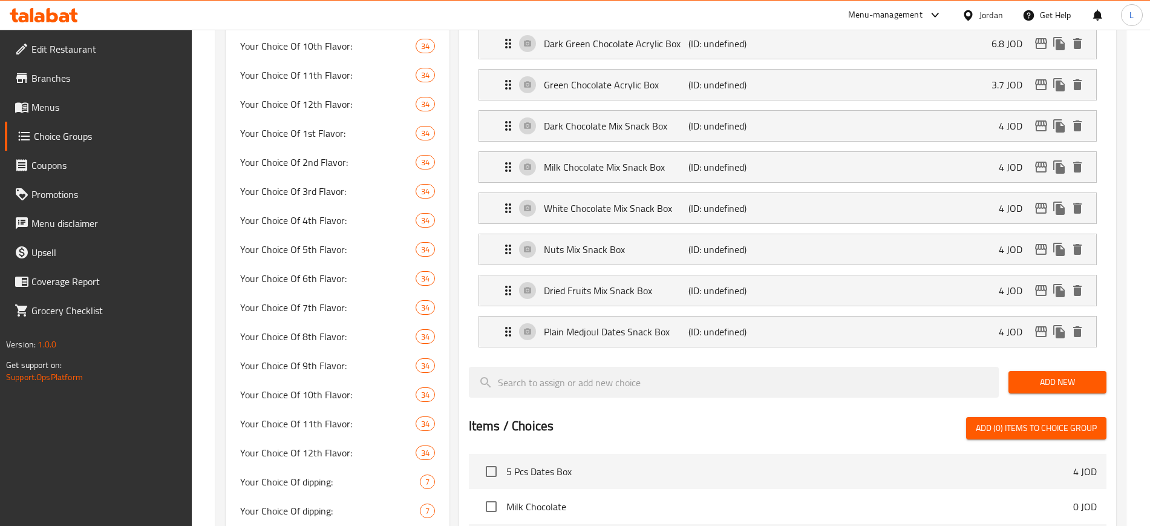
click at [1026, 375] on span "Add New" at bounding box center [1057, 382] width 79 height 15
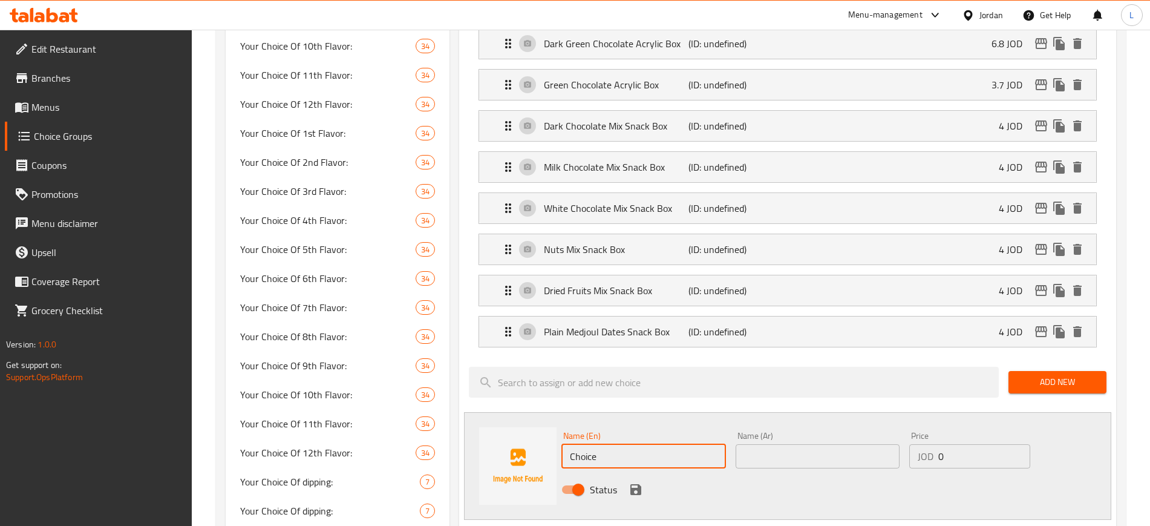
drag, startPoint x: 614, startPoint y: 422, endPoint x: 526, endPoint y: 433, distance: 88.4
click at [526, 433] on div "Name (En) Choice Name (En) Name (Ar) Name (Ar) Price JOD 0 Price Status" at bounding box center [787, 466] width 647 height 108
paste input "Signature Chocolate Mix Snack Box"
type input "Signature Chocolate Mix Snack Box"
click at [793, 444] on input "text" at bounding box center [818, 456] width 165 height 24
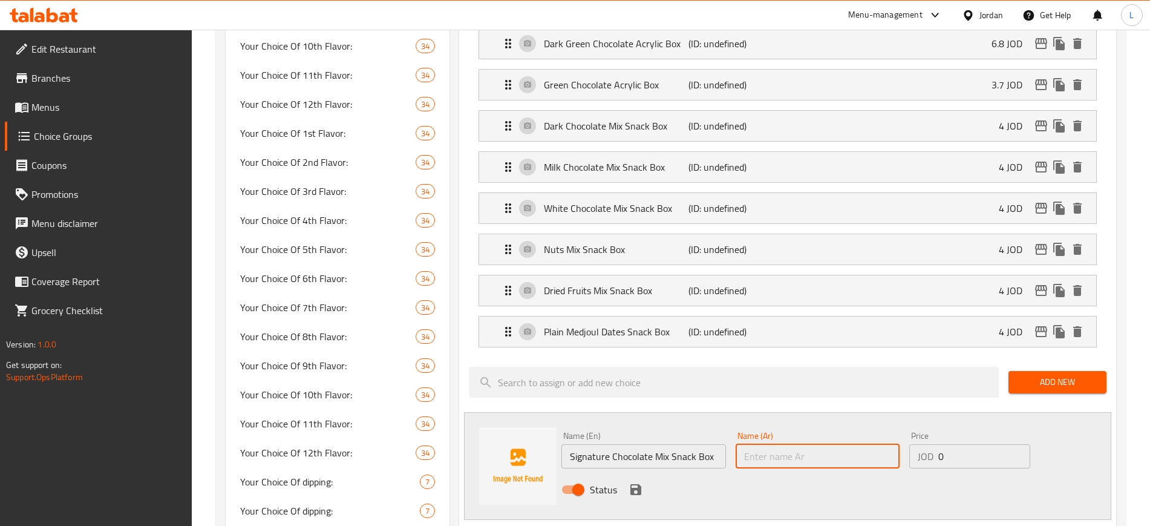
paste input "صندوق وجبات خفيفة بمزيج الشوكولاتة المميز"
type input "صندوق وجبات خفيفة بمزيج الشوكولاتة المميز"
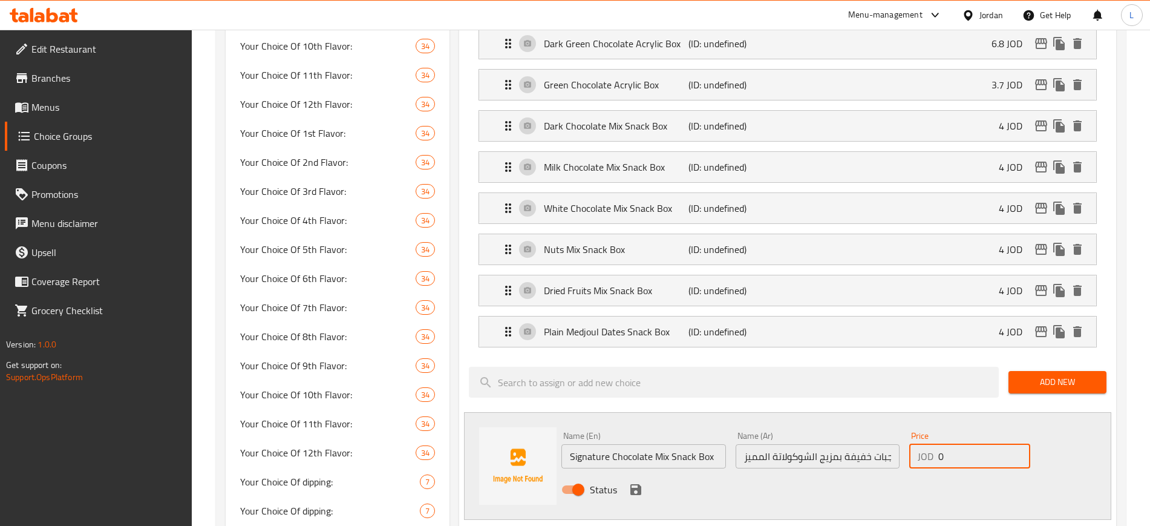
drag, startPoint x: 949, startPoint y: 415, endPoint x: 903, endPoint y: 415, distance: 46.6
click at [903, 427] on div "Name (En) Signature Chocolate Mix Snack Box Name (En) Name (Ar) صندوق وجبات خفي…" at bounding box center [818, 466] width 522 height 79
type input "4"
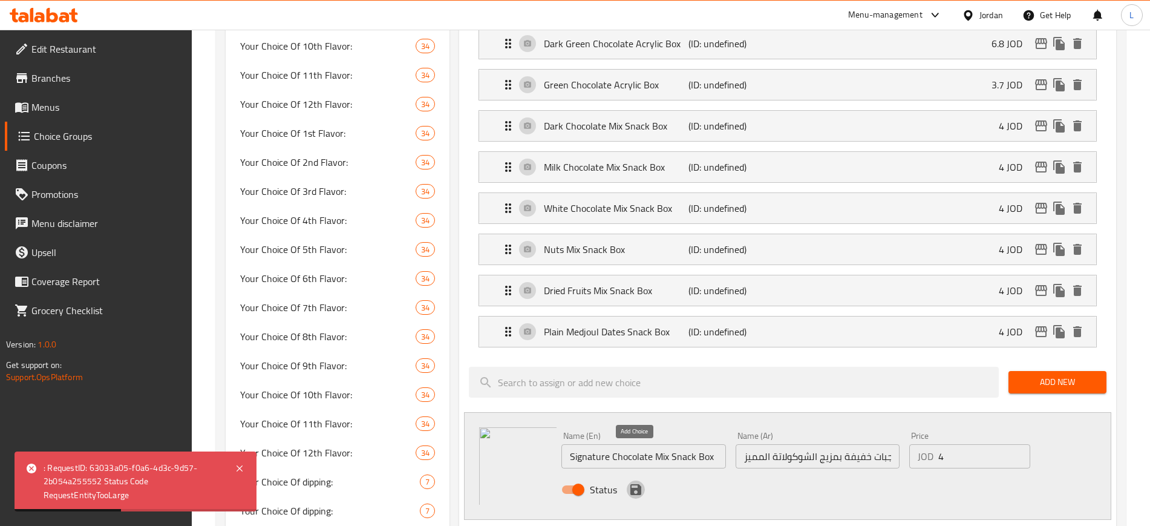
click at [638, 484] on icon "save" at bounding box center [635, 489] width 11 height 11
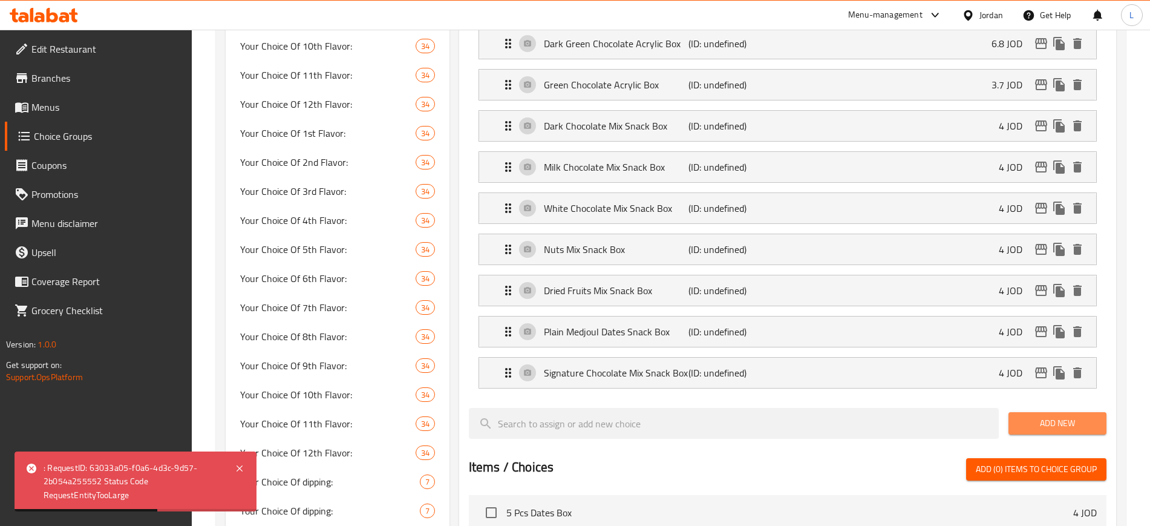
click at [1057, 416] on span "Add New" at bounding box center [1057, 423] width 79 height 15
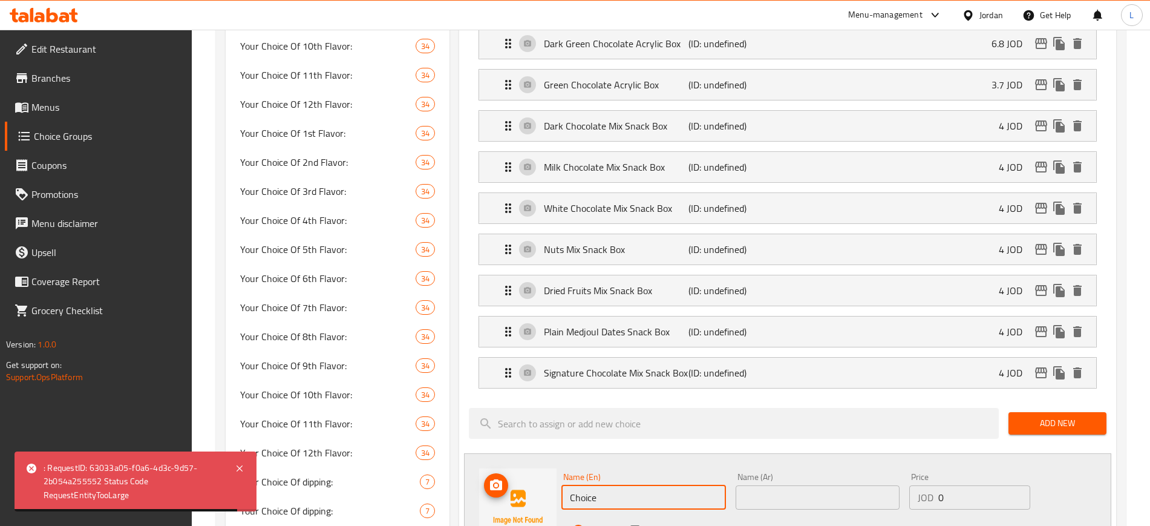
drag, startPoint x: 603, startPoint y: 461, endPoint x: 509, endPoint y: 456, distance: 94.5
click at [509, 456] on div "Name (En) Choice Name (En) Name (Ar) Name (Ar) Price JOD 0 Price Status" at bounding box center [787, 507] width 647 height 108
paste input "Siwa Signature Mix Snack Box"
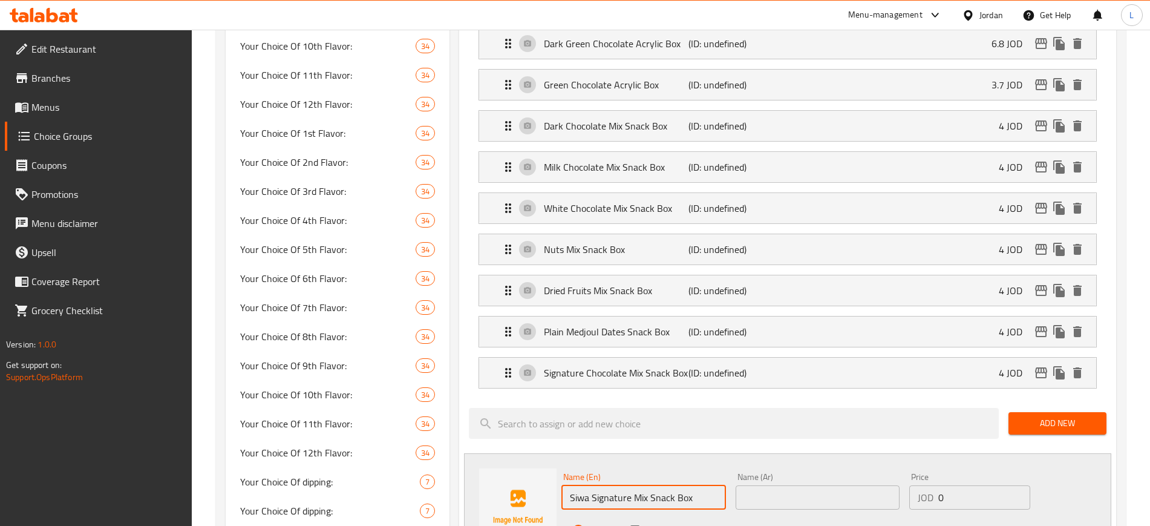
type input "Siwa Signature Mix Snack Box"
click at [804, 485] on input "text" at bounding box center [818, 497] width 165 height 24
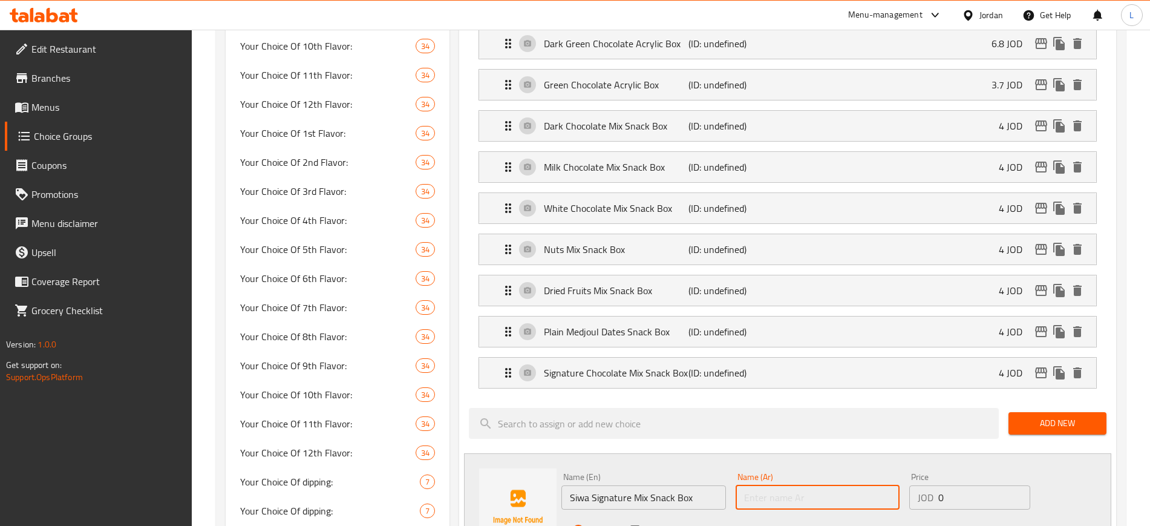
paste input "صندوق وجبات خفيفة سيوا سيجنتشر ميكس"
type input "صندوق وجبات خفيفة سيوا سيجنتشر ميكس"
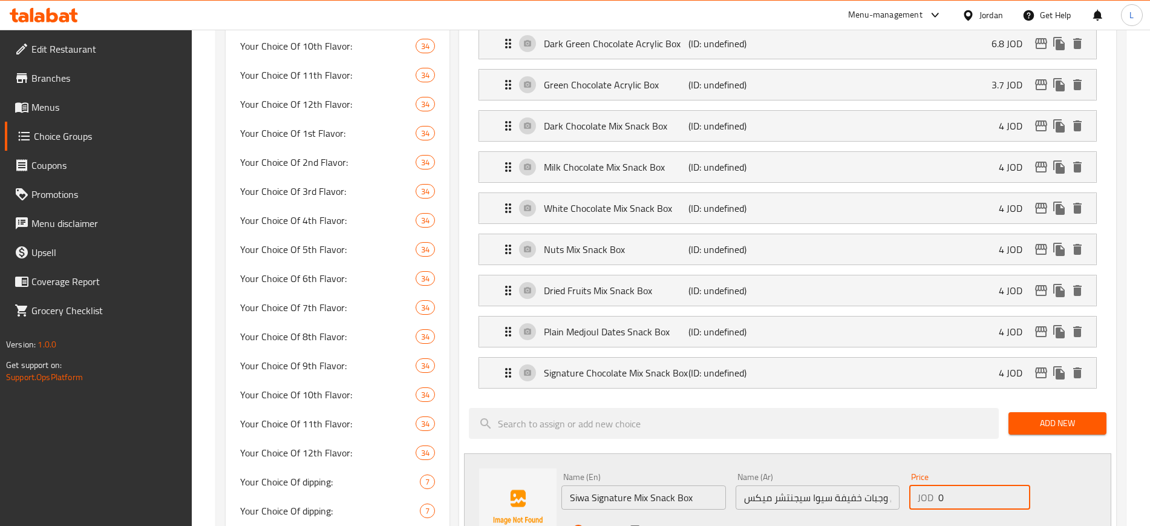
drag, startPoint x: 946, startPoint y: 462, endPoint x: 929, endPoint y: 462, distance: 16.9
click at [929, 485] on div "JOD 0 Price" at bounding box center [969, 497] width 121 height 24
type input "4"
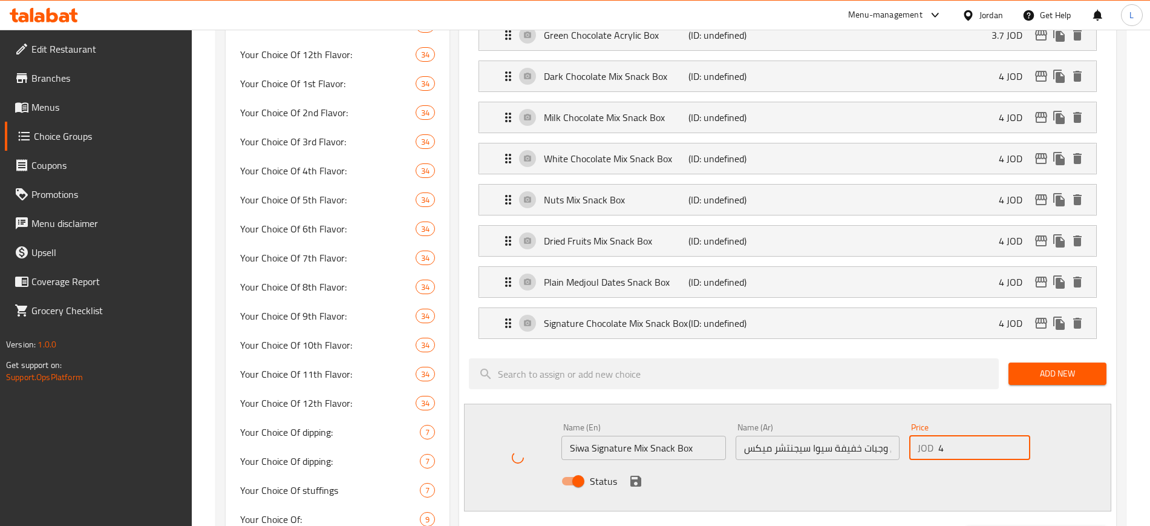
scroll to position [605, 0]
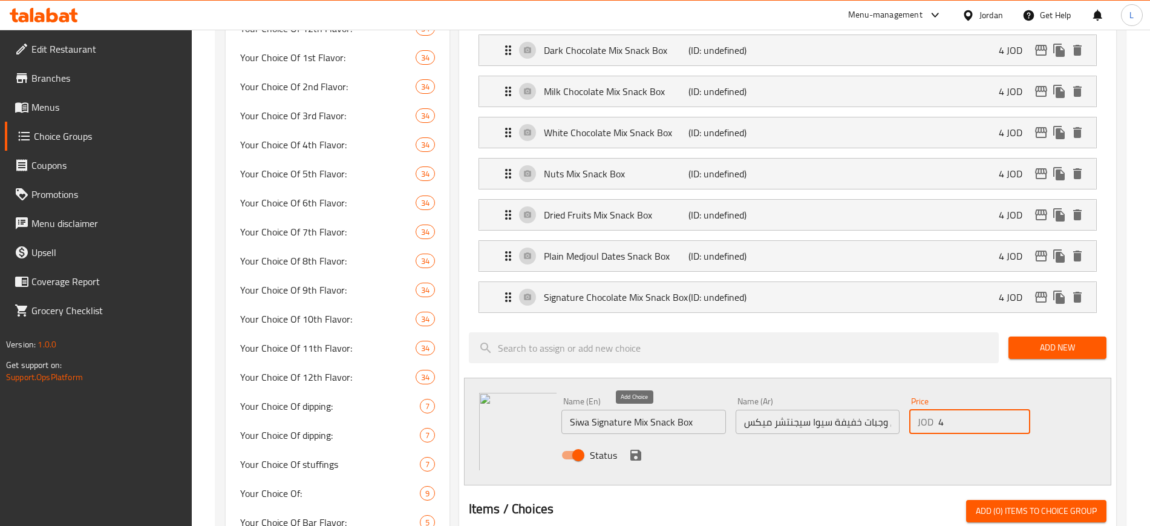
click at [637, 448] on icon "save" at bounding box center [636, 455] width 15 height 15
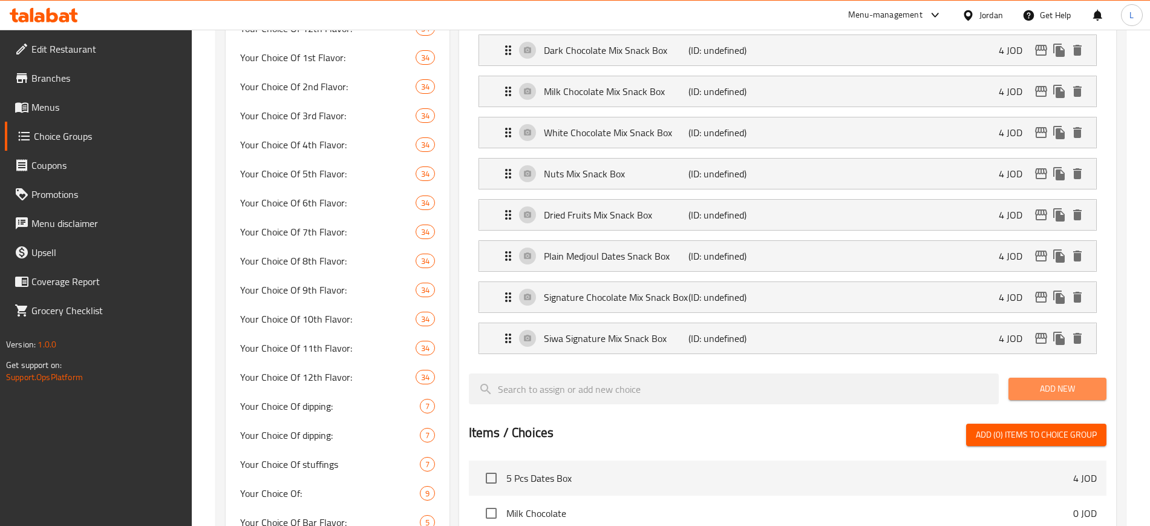
click at [1083, 381] on span "Add New" at bounding box center [1057, 388] width 79 height 15
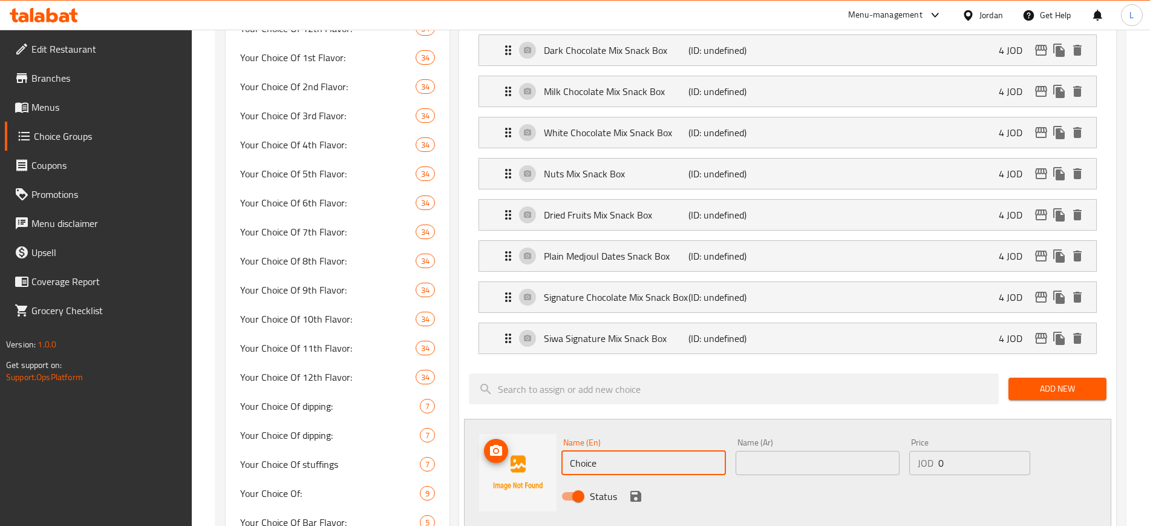
drag, startPoint x: 619, startPoint y: 427, endPoint x: 523, endPoint y: 432, distance: 95.8
click at [523, 432] on div "Name (En) Choice Name (En) Name (Ar) Name (Ar) Price JOD 0 Price Status" at bounding box center [787, 473] width 647 height 108
paste input "Traditional Mix Snack Box"
type input "Traditional Mix Snack Box"
click at [762, 451] on input "text" at bounding box center [818, 463] width 165 height 24
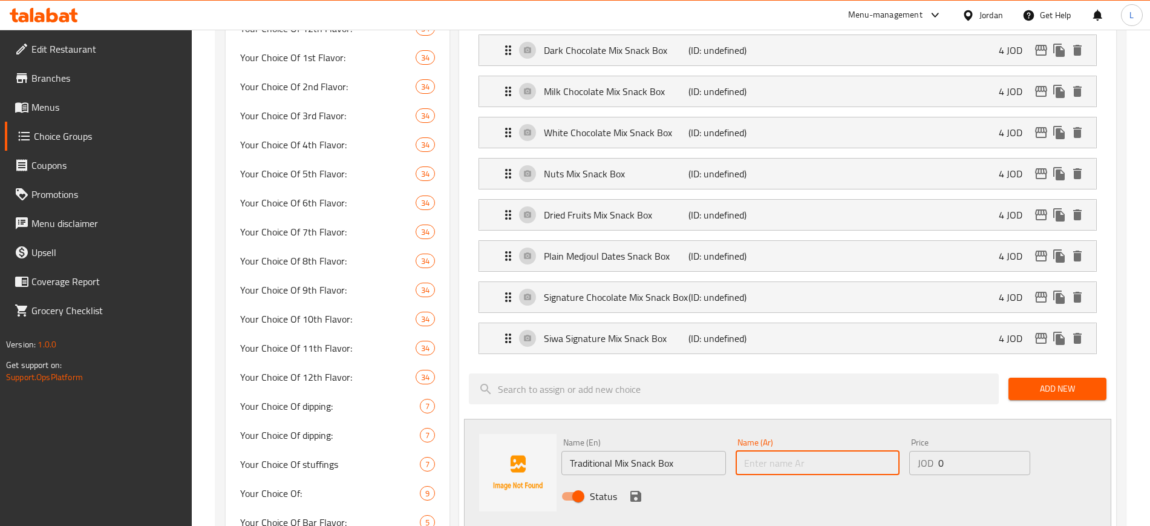
paste input "صندوق الوجبات الخفيفة التقليدية المختلطة"
type input "صندوق الوجبات الخفيفة التقليدية المختلطة"
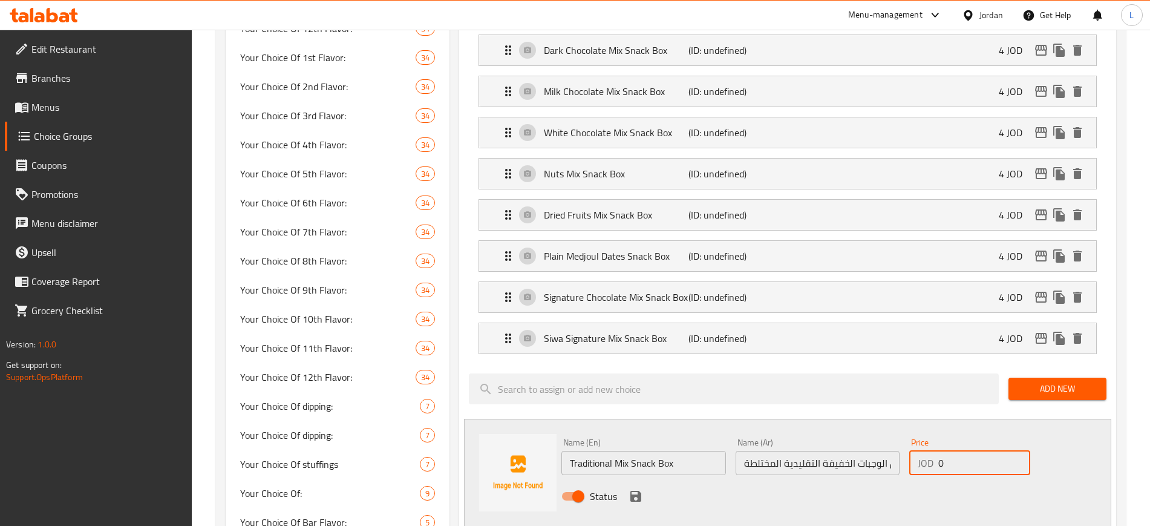
drag, startPoint x: 941, startPoint y: 426, endPoint x: 953, endPoint y: 426, distance: 12.1
click at [953, 451] on input "0" at bounding box center [984, 463] width 92 height 24
type input "4"
click at [914, 480] on div "Status" at bounding box center [818, 496] width 522 height 33
click at [639, 491] on icon "save" at bounding box center [635, 496] width 11 height 11
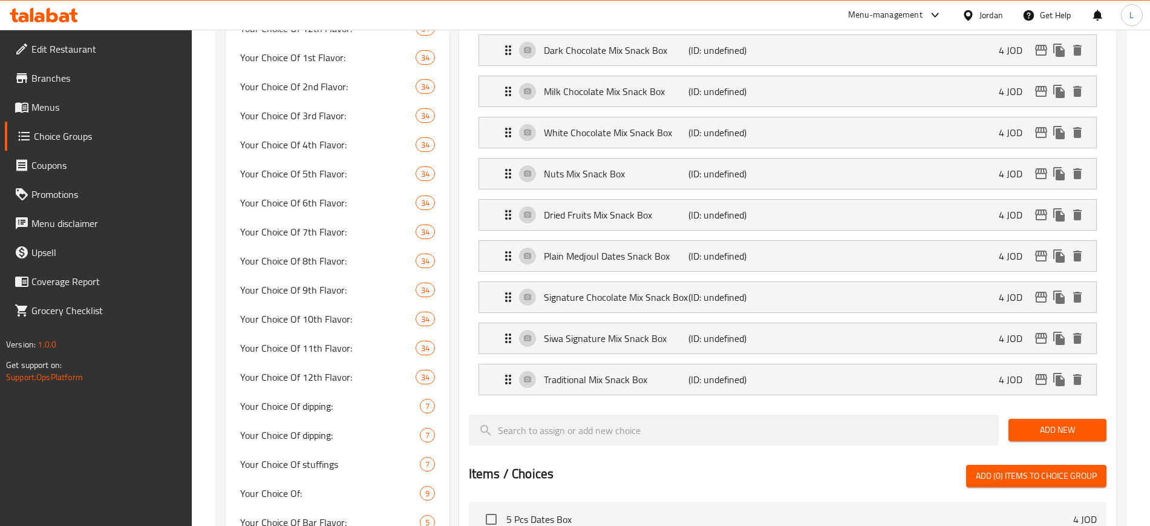
click at [1044, 422] on span "Add New" at bounding box center [1057, 429] width 79 height 15
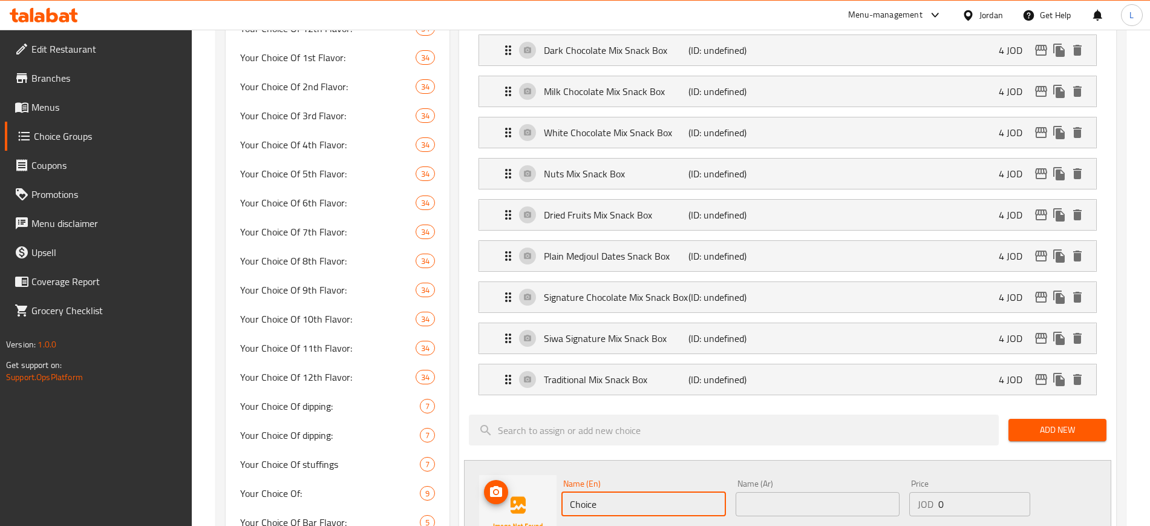
drag, startPoint x: 608, startPoint y: 464, endPoint x: 538, endPoint y: 464, distance: 69.6
click at [538, 464] on div "Name (En) Choice Name (En) Name (Ar) Name (Ar) Price JOD 0 Price Status" at bounding box center [787, 514] width 647 height 108
paste input "10 PIeces Dates Mix Box"
type input "10 PIeces Dates Mix Box"
click at [749, 492] on input "text" at bounding box center [818, 504] width 165 height 24
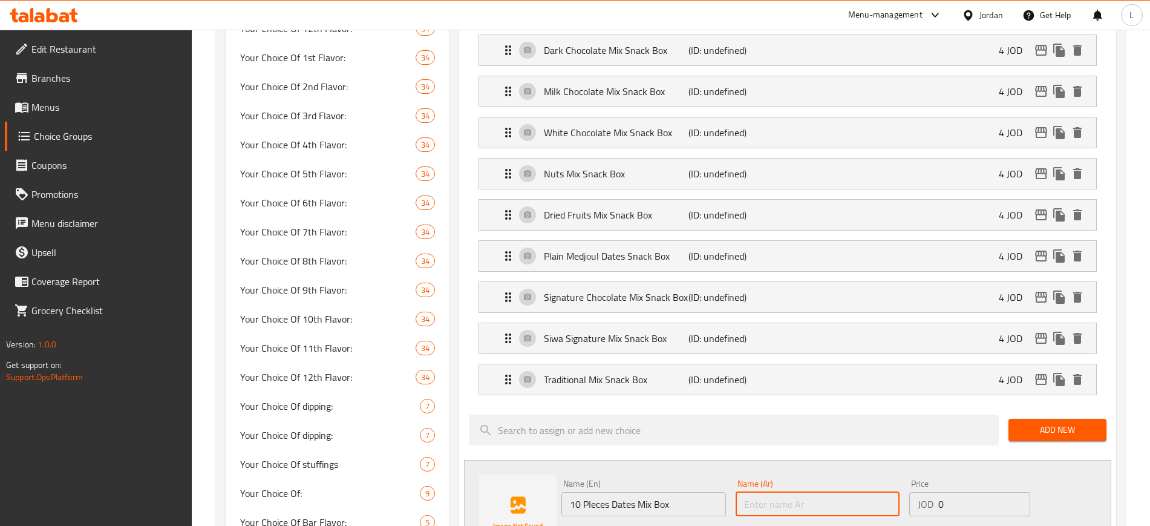
paste input "صندوق مزيج التمر 10 قطع"
type input "صندوق مزيج التمر 10 قطع"
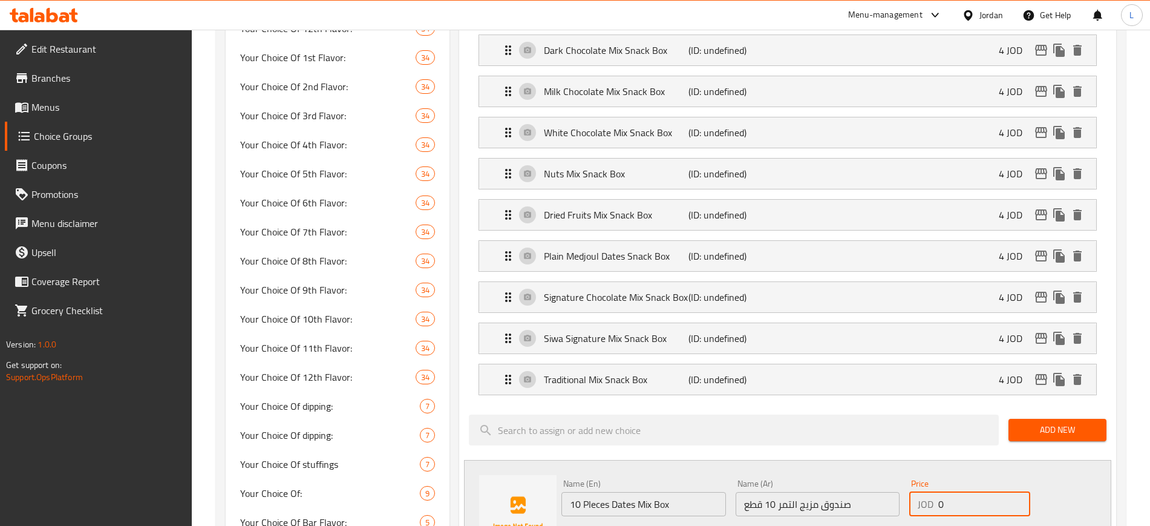
drag, startPoint x: 952, startPoint y: 467, endPoint x: 910, endPoint y: 473, distance: 42.2
click at [910, 492] on div "JOD 0 Price" at bounding box center [969, 504] width 121 height 24
type input "8"
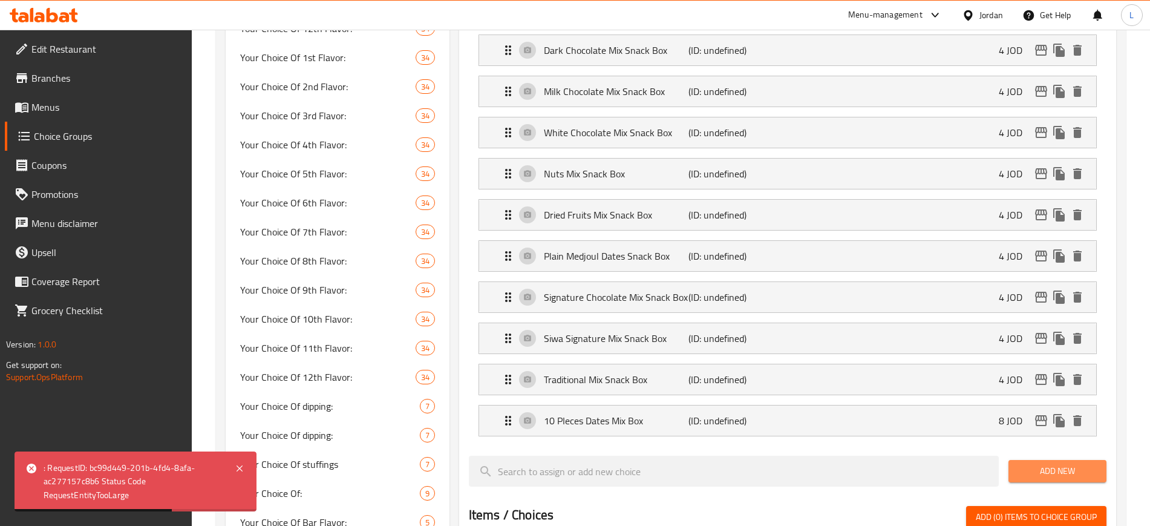
click at [1036, 463] on span "Add New" at bounding box center [1057, 470] width 79 height 15
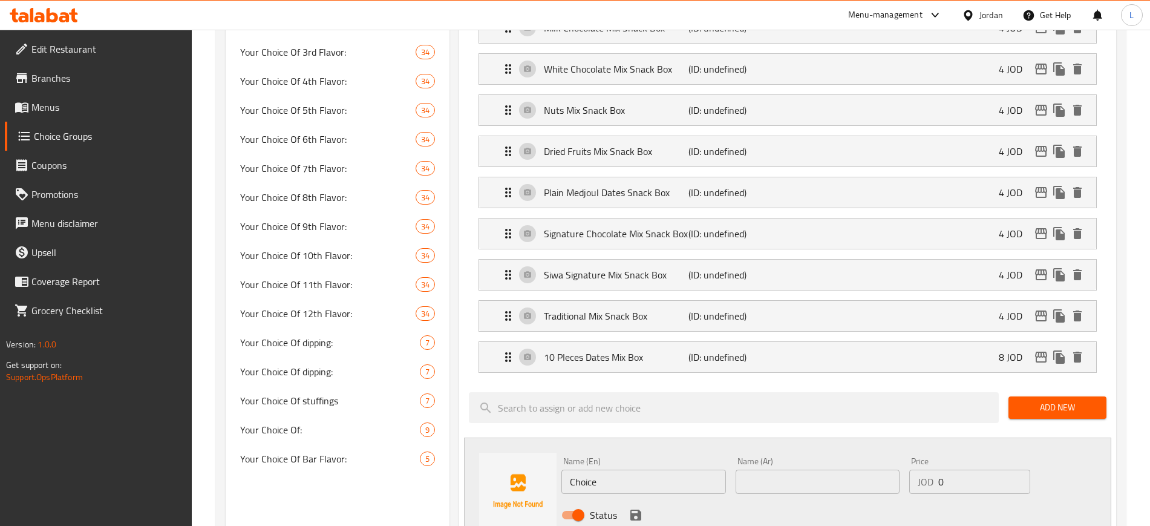
scroll to position [832, 0]
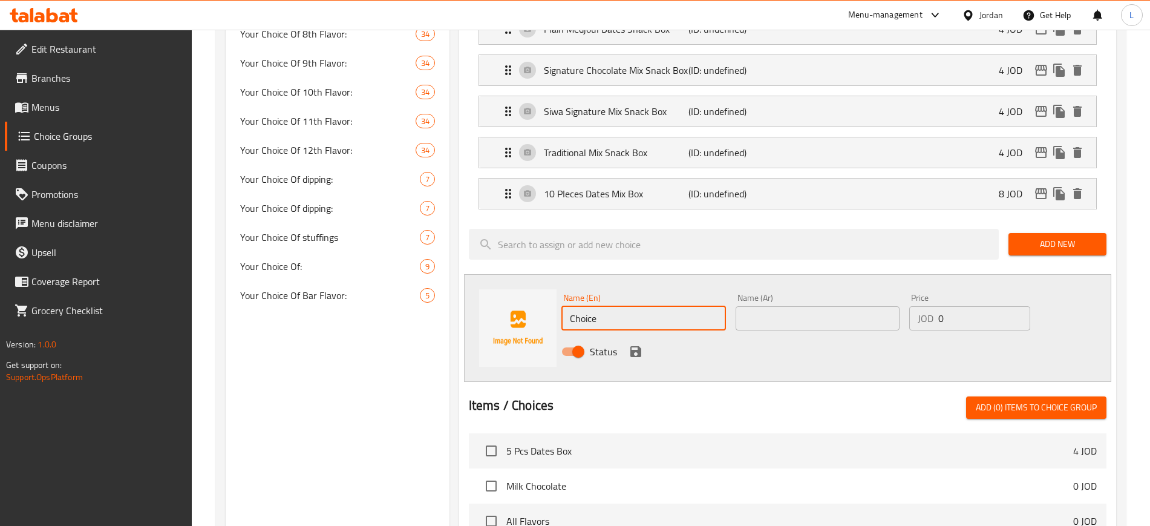
drag, startPoint x: 595, startPoint y: 286, endPoint x: 524, endPoint y: 289, distance: 71.5
click at [531, 289] on div "Name (En) Choice Name (En) Name (Ar) Name (Ar) Price JOD 0 Price Status" at bounding box center [787, 328] width 647 height 108
paste input "colate Sticks Box"
type input "Chocolate Sticks Box"
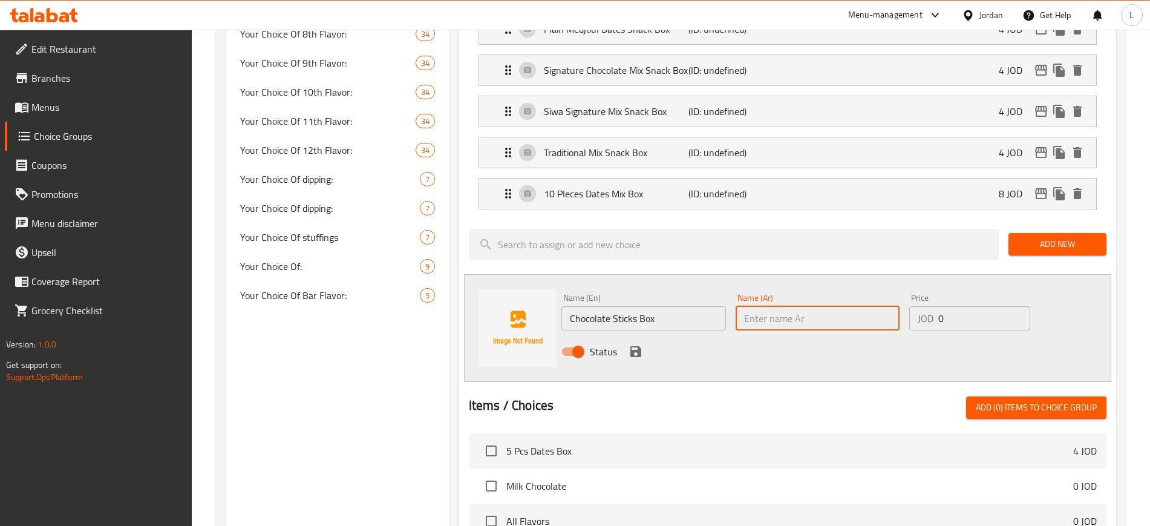
click at [775, 306] on input "text" at bounding box center [818, 318] width 165 height 24
paste input "علبة أعواد الشوكولاتة"
type input "علبة أعواد الشوكولاتة"
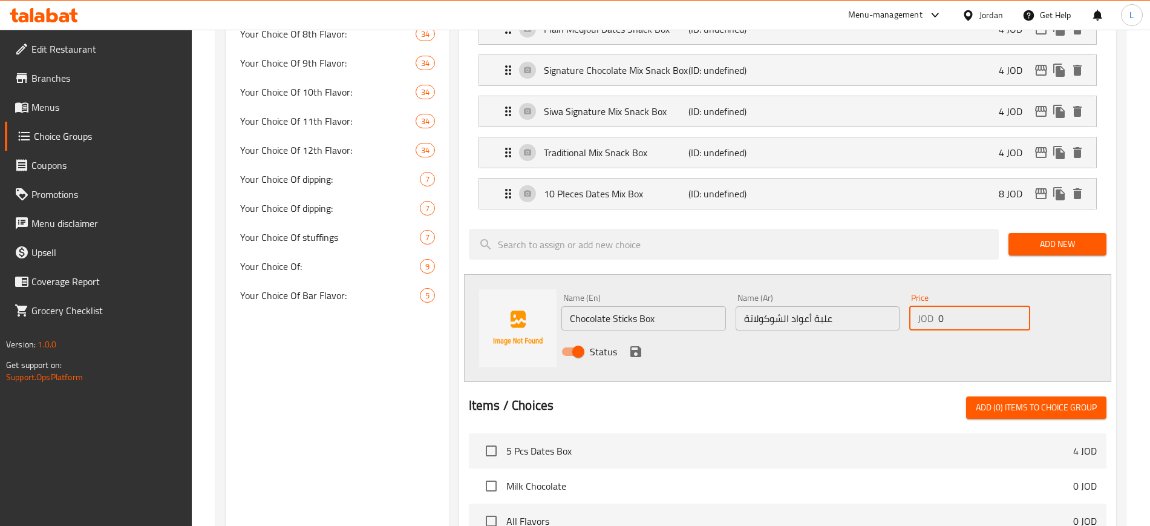
drag, startPoint x: 950, startPoint y: 284, endPoint x: 906, endPoint y: 281, distance: 43.7
click at [906, 289] on div "Price JOD 0 Price" at bounding box center [970, 312] width 131 height 47
type input "18"
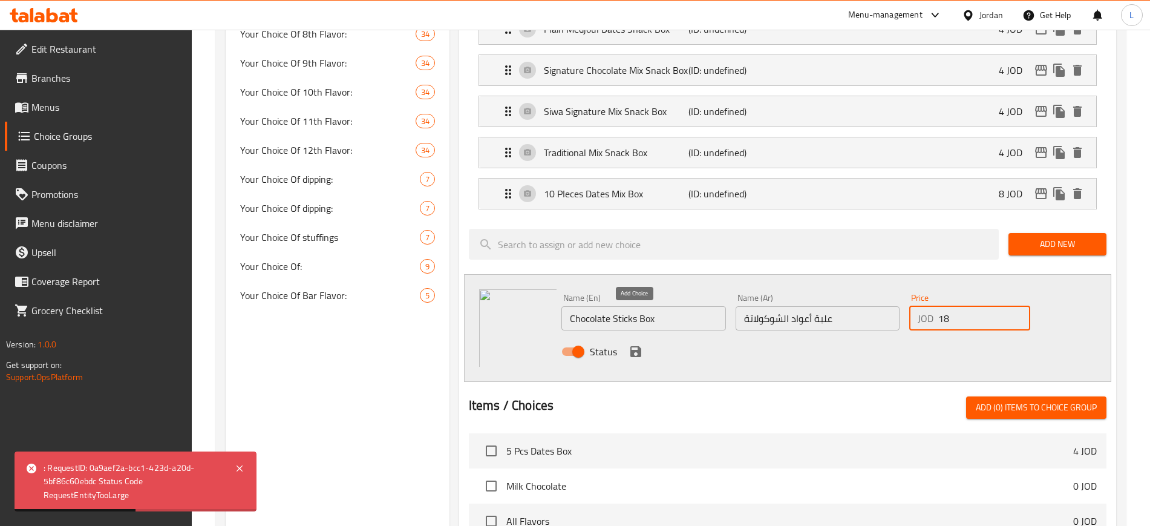
click at [634, 344] on icon "save" at bounding box center [636, 351] width 15 height 15
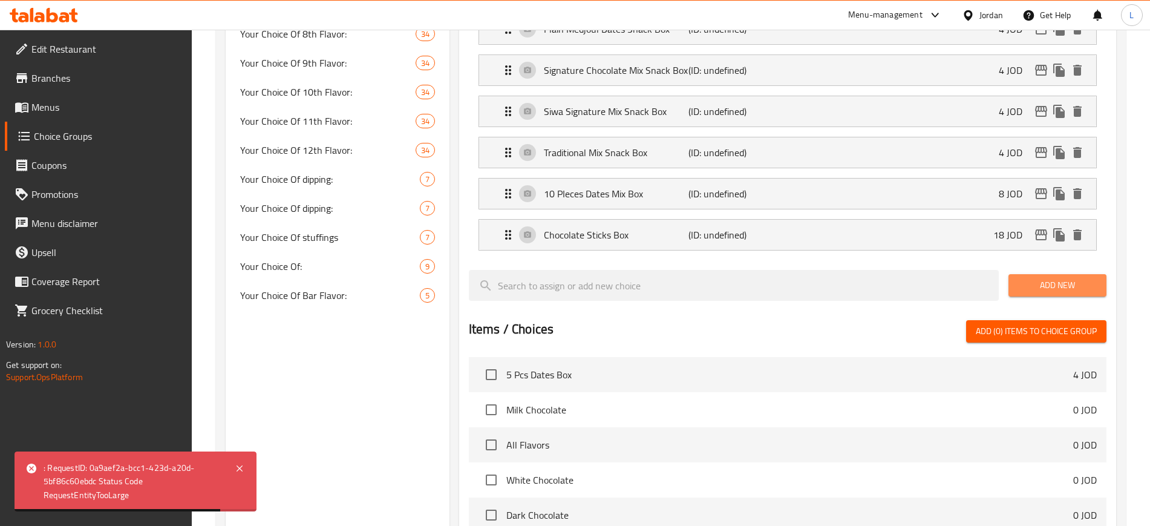
click at [1035, 278] on span "Add New" at bounding box center [1057, 285] width 79 height 15
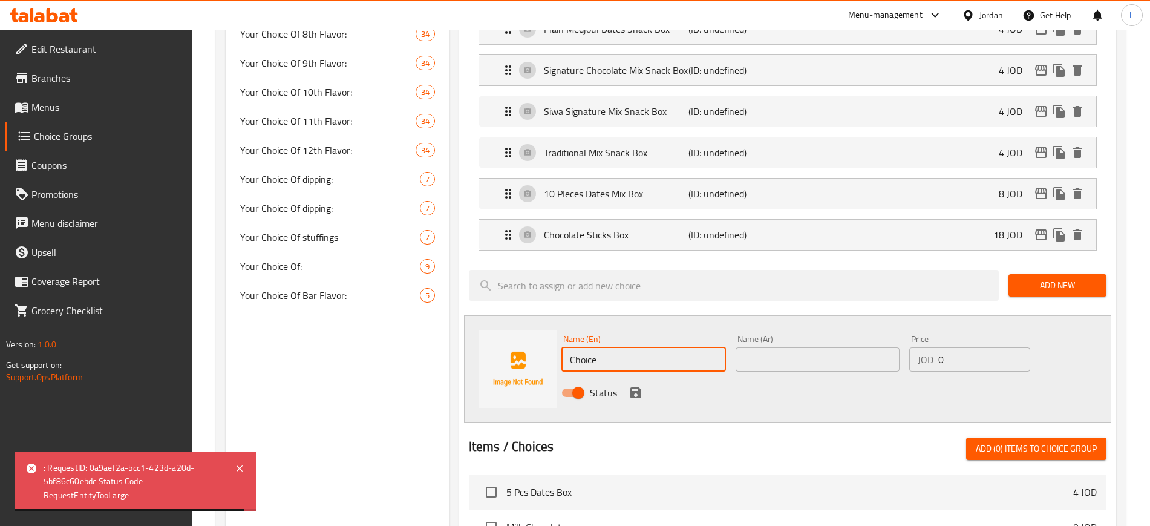
drag, startPoint x: 601, startPoint y: 332, endPoint x: 524, endPoint y: 332, distance: 76.8
click at [534, 336] on div "Name (En) Choice Name (En) Name (Ar) Name (Ar) Price JOD 0 Price Status" at bounding box center [787, 369] width 647 height 108
paste input "colate Slabs Pouch (250g)"
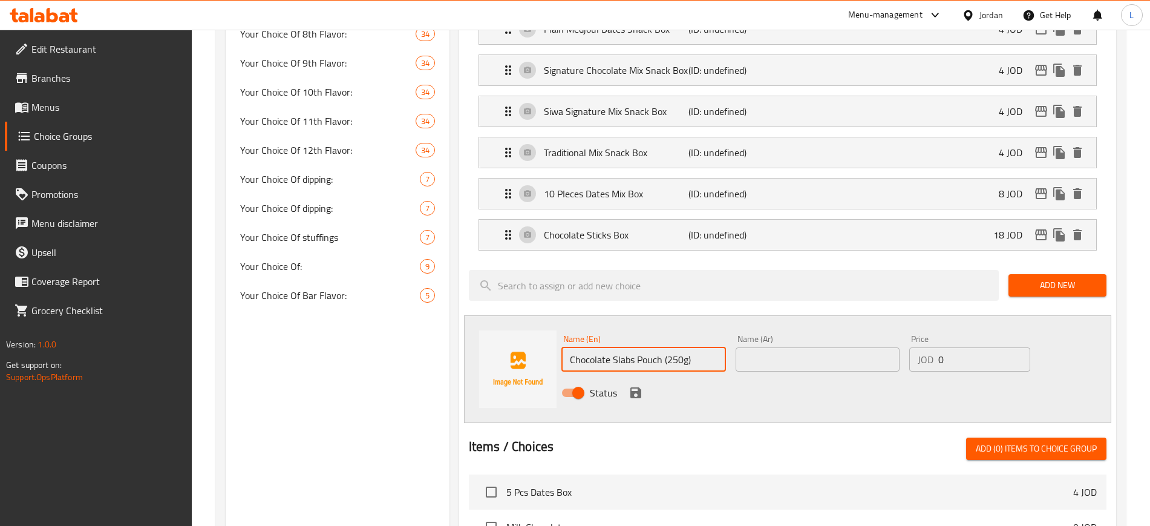
type input "Chocolate Slabs Pouch (250g)"
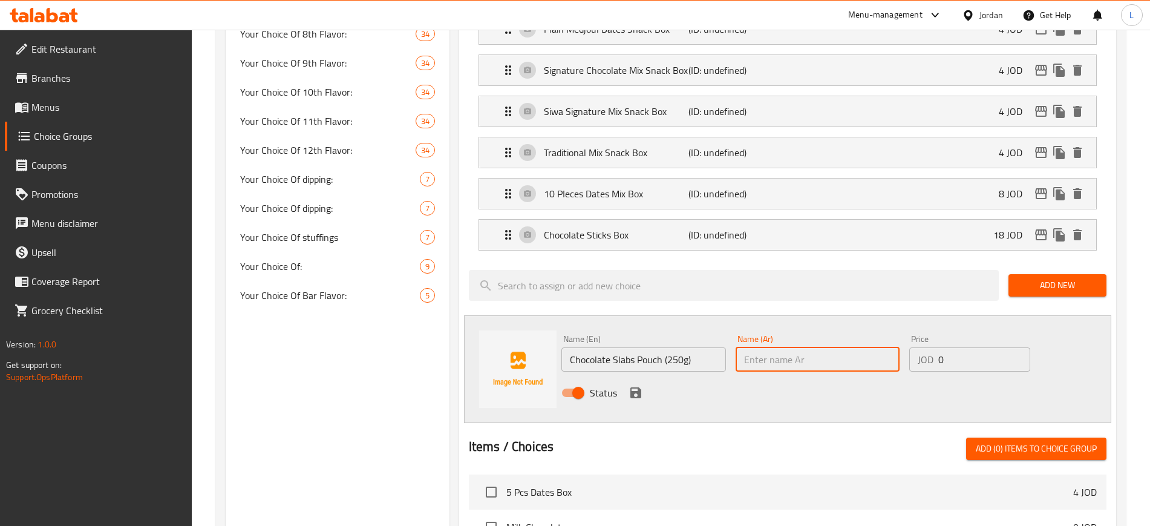
click at [791, 347] on input "text" at bounding box center [818, 359] width 165 height 24
paste input "كيس ألواح الشوكولاتة (250 جرام)"
type input "كيس ألواح الشوكولاتة (250 جرام)"
drag, startPoint x: 949, startPoint y: 326, endPoint x: 904, endPoint y: 318, distance: 46.1
click at [905, 330] on div "Price JOD 0 Price" at bounding box center [970, 353] width 131 height 47
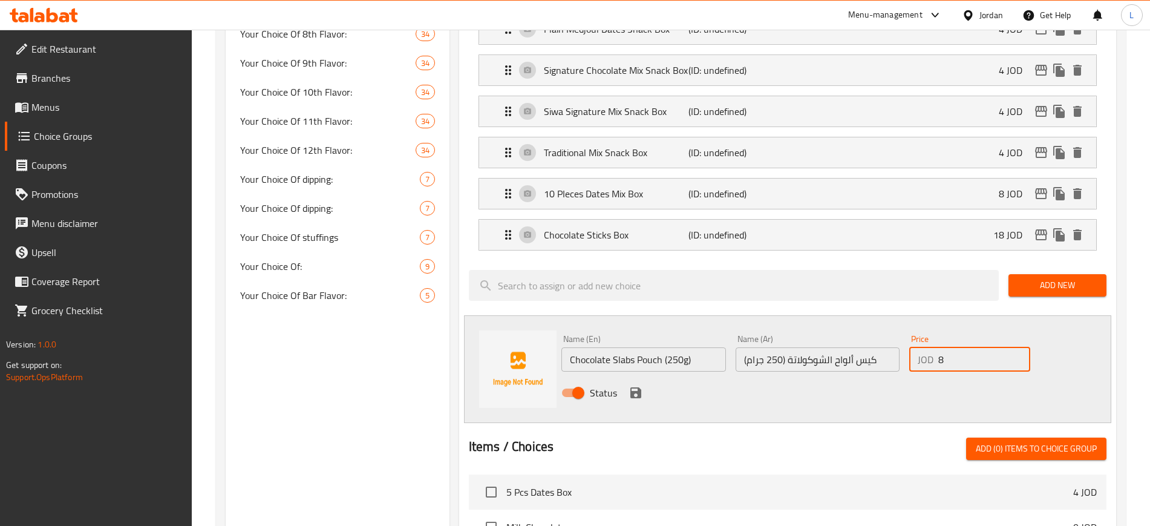
type input "8"
click at [776, 376] on div "Status" at bounding box center [818, 392] width 522 height 33
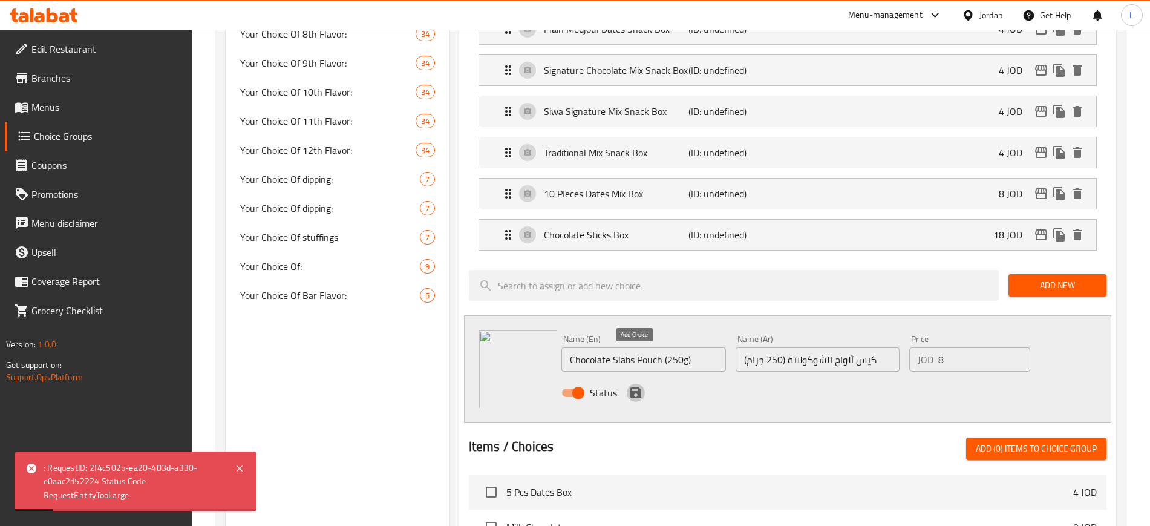
click at [635, 385] on icon "save" at bounding box center [636, 392] width 15 height 15
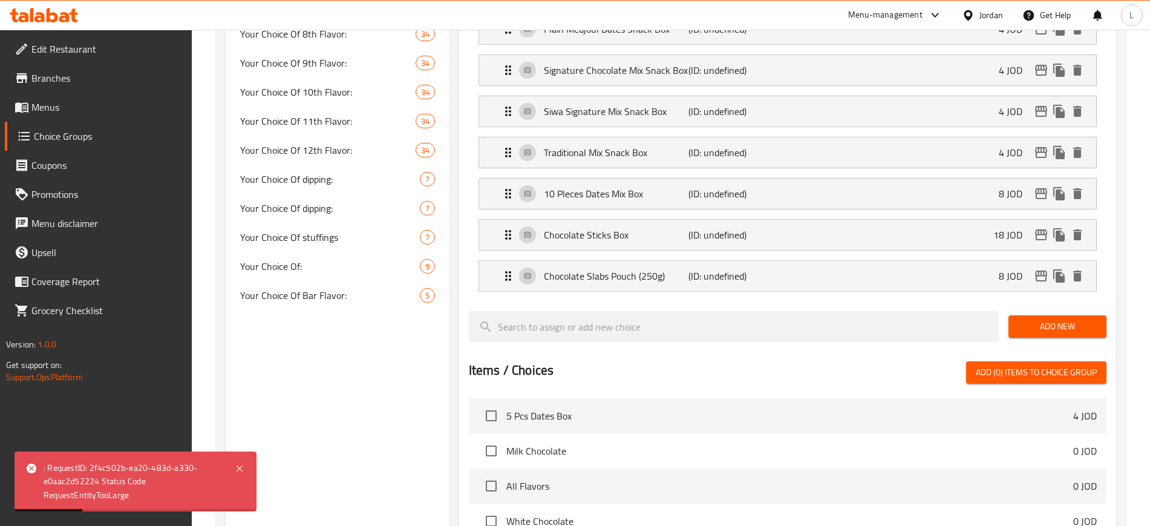
click at [1079, 319] on span "Add New" at bounding box center [1057, 326] width 79 height 15
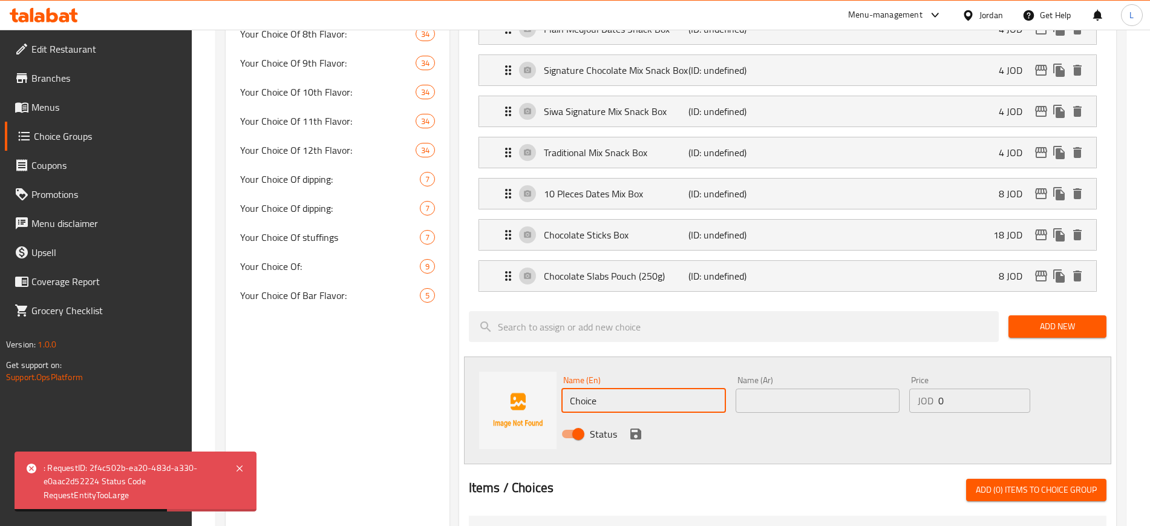
drag, startPoint x: 597, startPoint y: 370, endPoint x: 561, endPoint y: 370, distance: 36.3
click at [561, 388] on input "Choice" at bounding box center [643, 400] width 165 height 24
paste input "colate Slabs Box (500g)"
type input "Chocolate Slabs Box (500g)"
click at [842, 388] on input "text" at bounding box center [818, 400] width 165 height 24
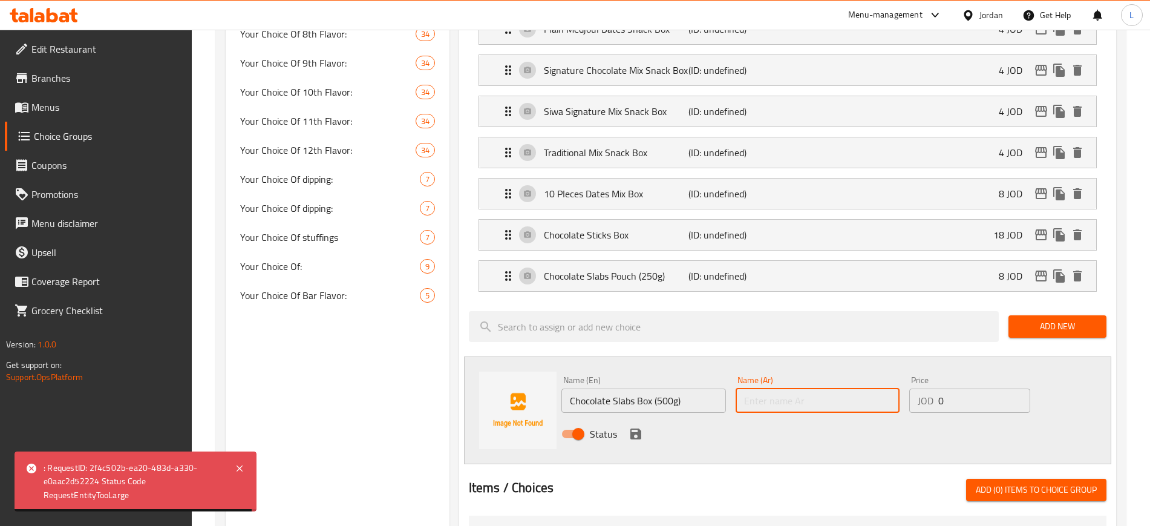
paste input "علبة ألواح الشوكولاتة (500 جرام)"
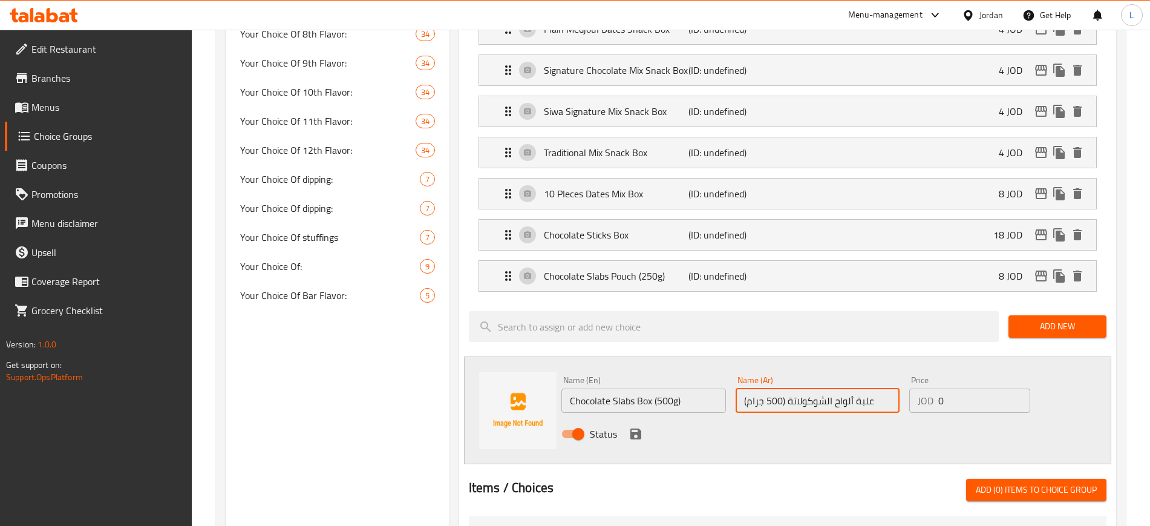
type input "علبة ألواح الشوكولاتة (500 جرام)"
drag, startPoint x: 950, startPoint y: 362, endPoint x: 916, endPoint y: 364, distance: 33.9
click at [916, 388] on div "JOD 0 Price" at bounding box center [969, 400] width 121 height 24
type input "16"
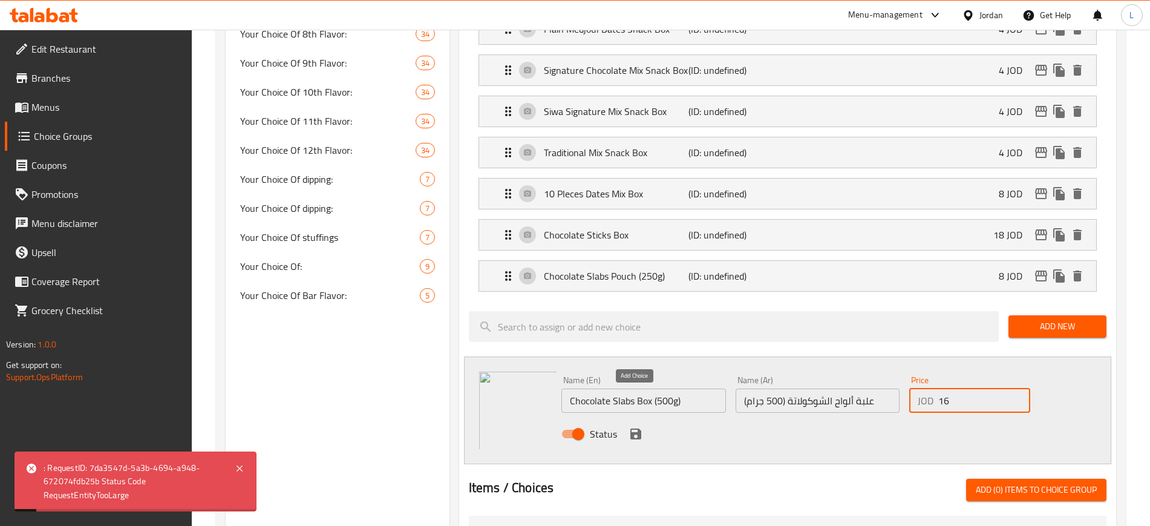
click at [631, 428] on icon "save" at bounding box center [635, 433] width 11 height 11
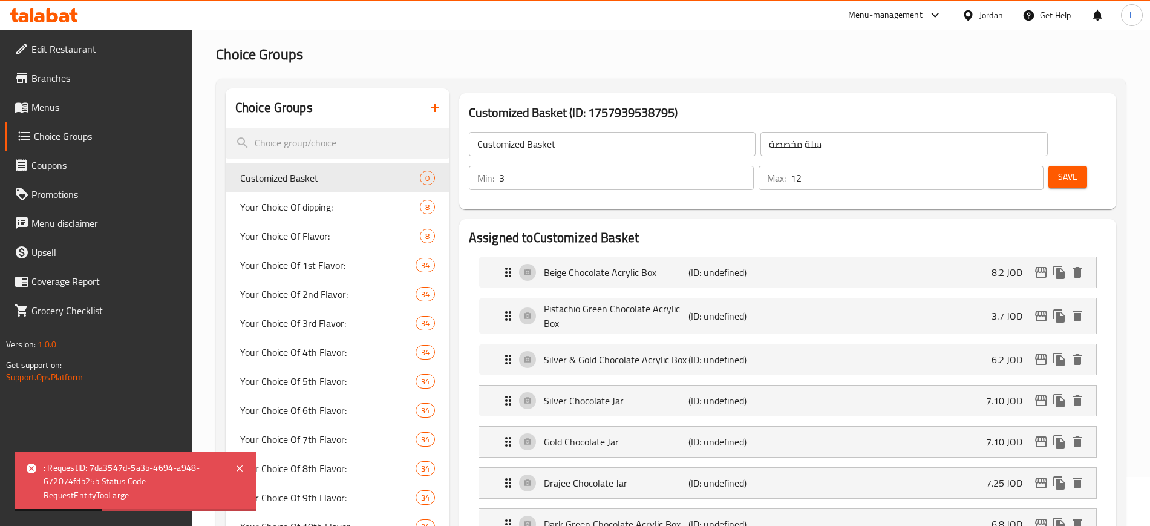
scroll to position [0, 0]
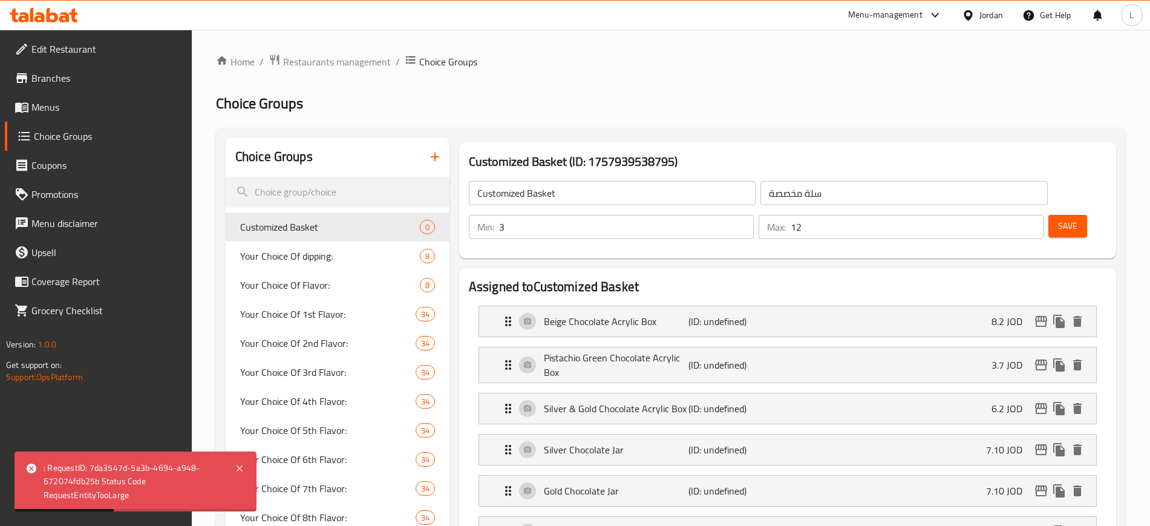
click at [1058, 218] on span "Save" at bounding box center [1067, 225] width 19 height 15
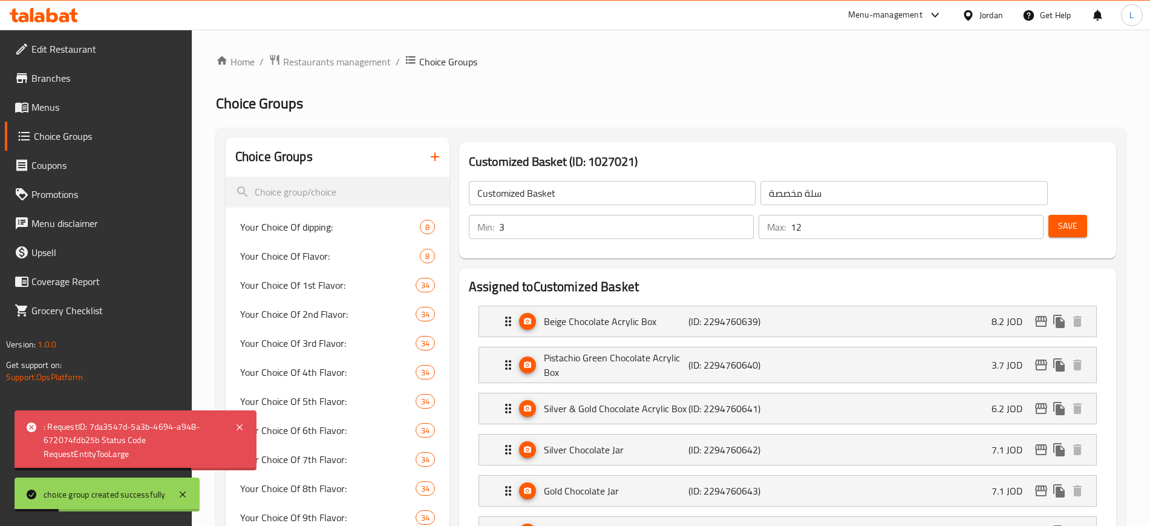
click at [37, 105] on span "Menus" at bounding box center [106, 107] width 151 height 15
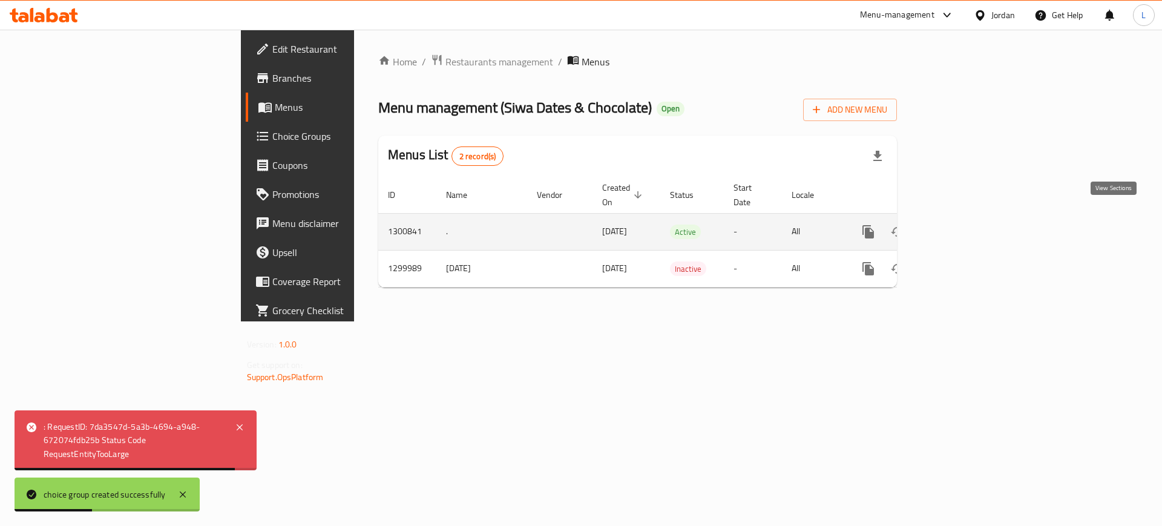
click at [961, 226] on icon "enhanced table" at bounding box center [955, 231] width 11 height 11
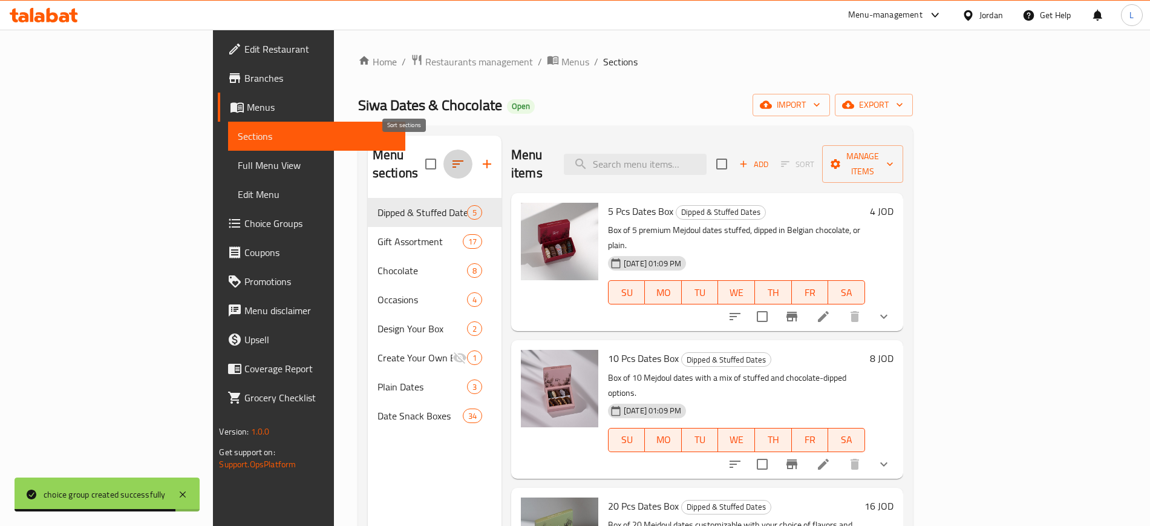
click at [451, 157] on icon "button" at bounding box center [458, 164] width 15 height 15
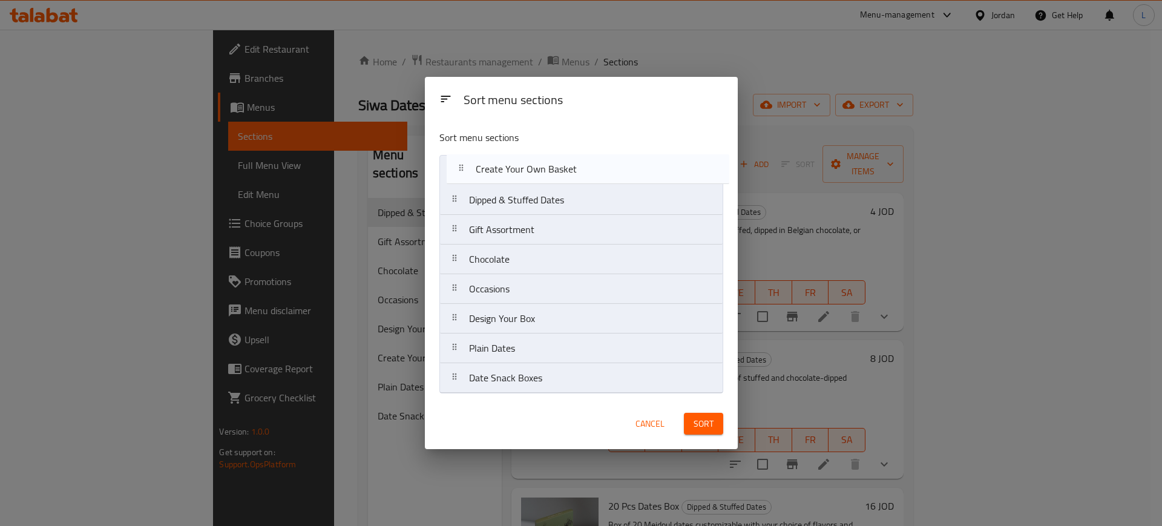
drag, startPoint x: 456, startPoint y: 312, endPoint x: 462, endPoint y: 167, distance: 144.8
click at [462, 167] on nav "Dipped & Stuffed Dates Gift Assortment Chocolate Occasions Design Your Box Crea…" at bounding box center [581, 274] width 284 height 238
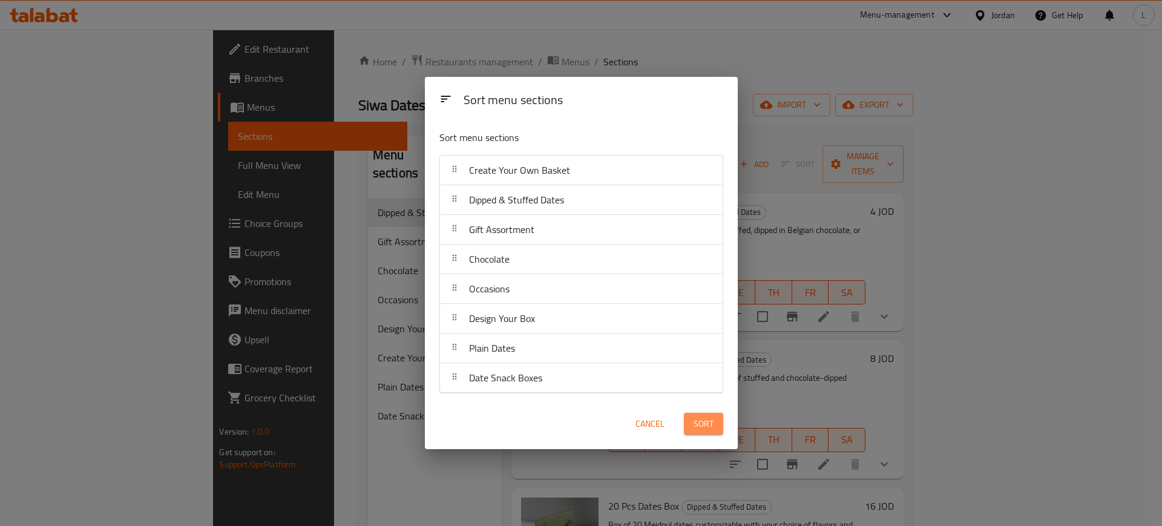
click at [704, 428] on span "Sort" at bounding box center [703, 423] width 20 height 15
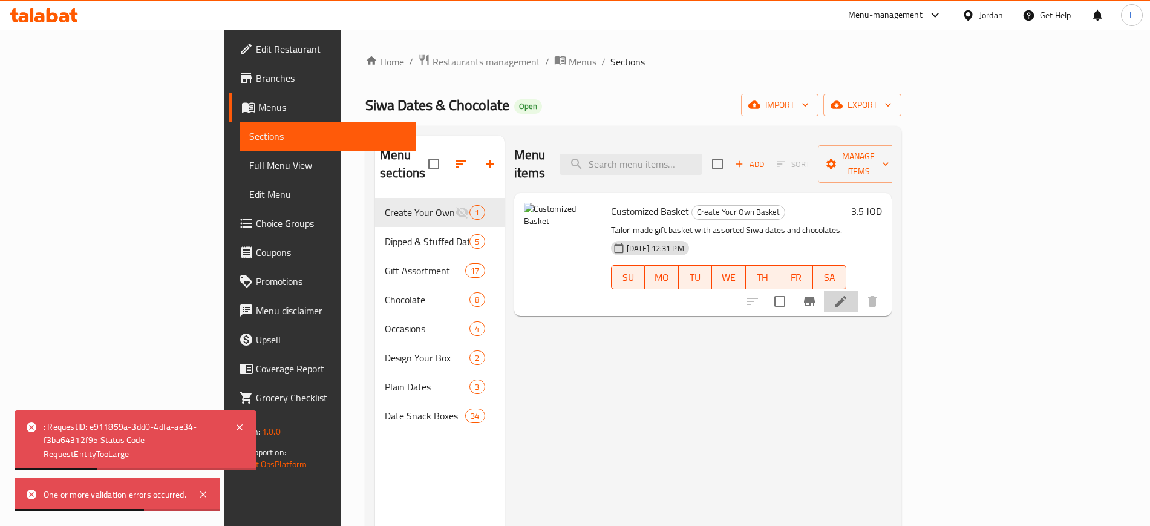
click at [858, 290] on li at bounding box center [841, 301] width 34 height 22
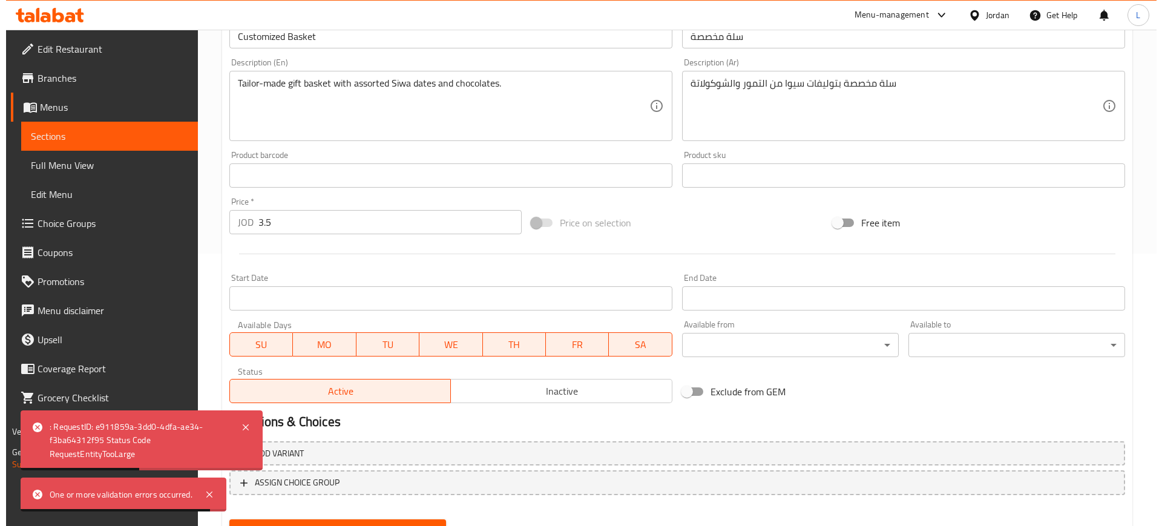
scroll to position [329, 0]
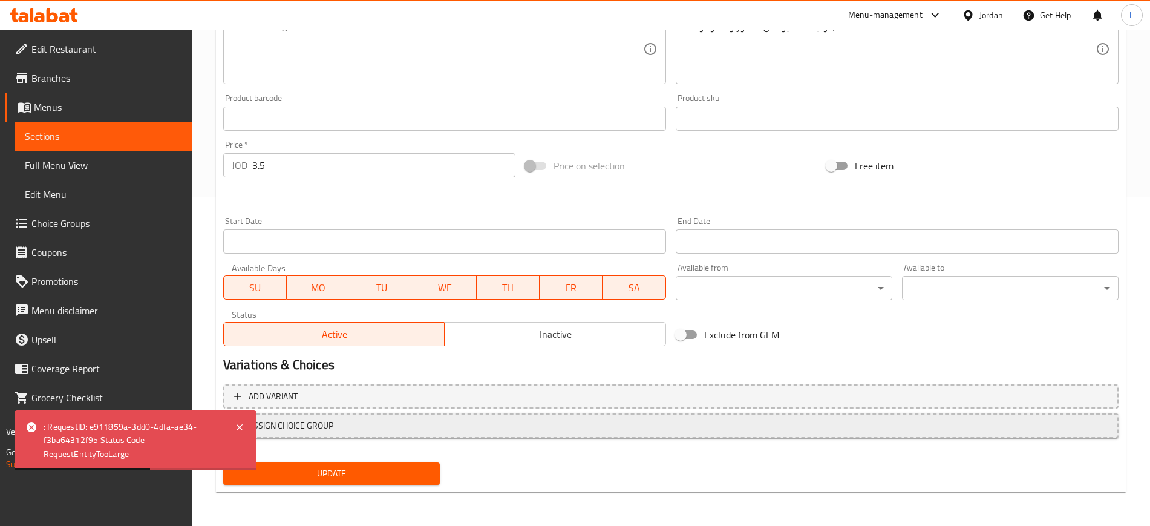
click at [413, 434] on button "ASSIGN CHOICE GROUP" at bounding box center [670, 425] width 895 height 25
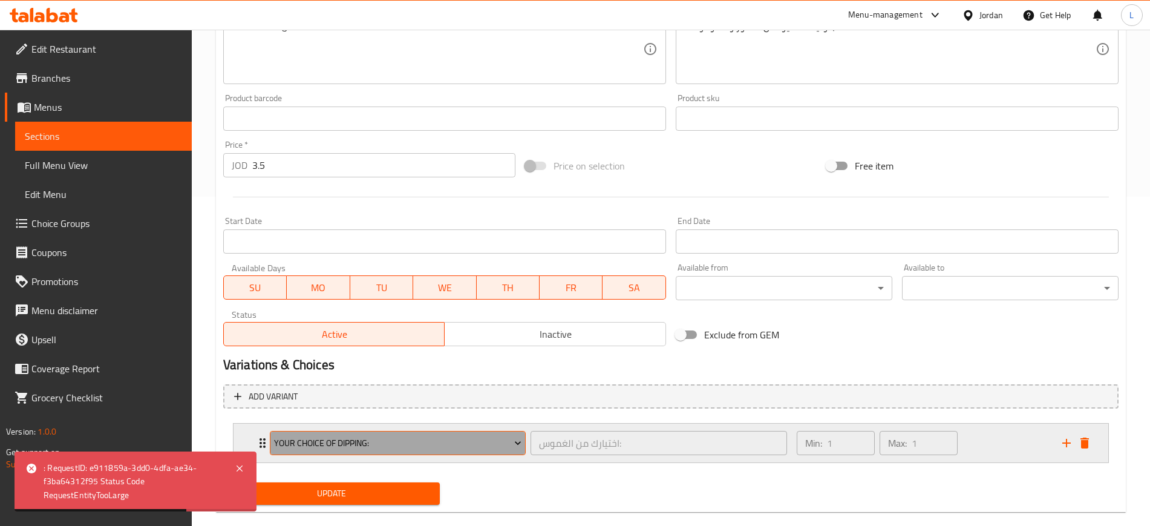
click at [287, 448] on span "Your Choice Of dipping:" at bounding box center [397, 443] width 247 height 15
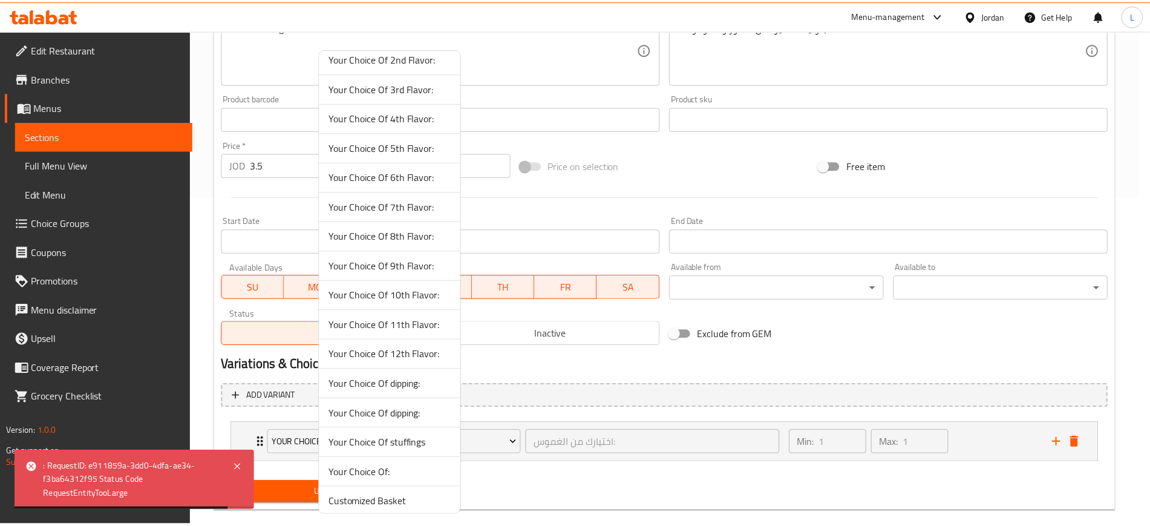
scroll to position [491, 0]
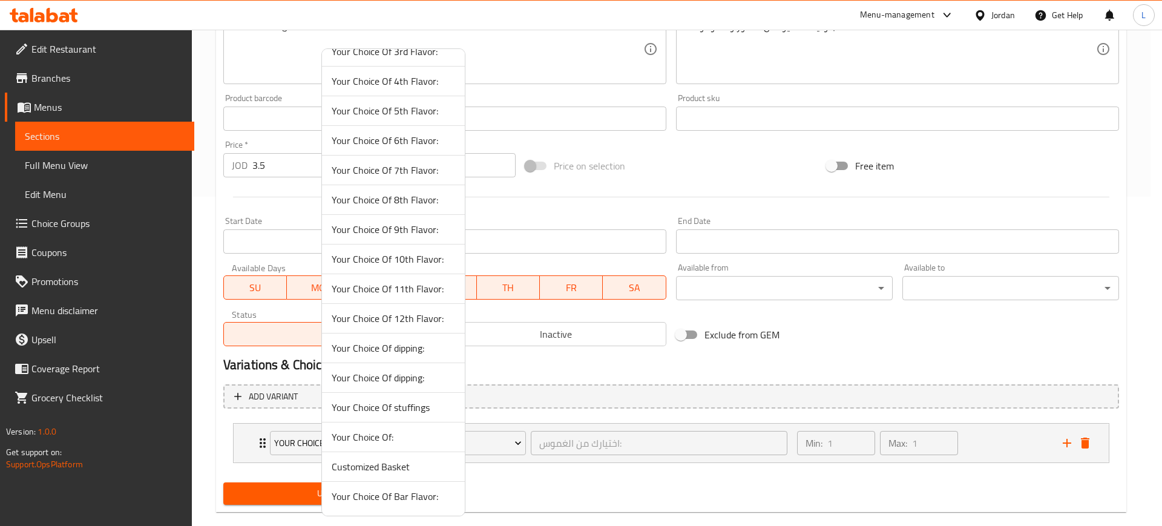
click at [402, 473] on span "Customized Basket" at bounding box center [393, 466] width 123 height 15
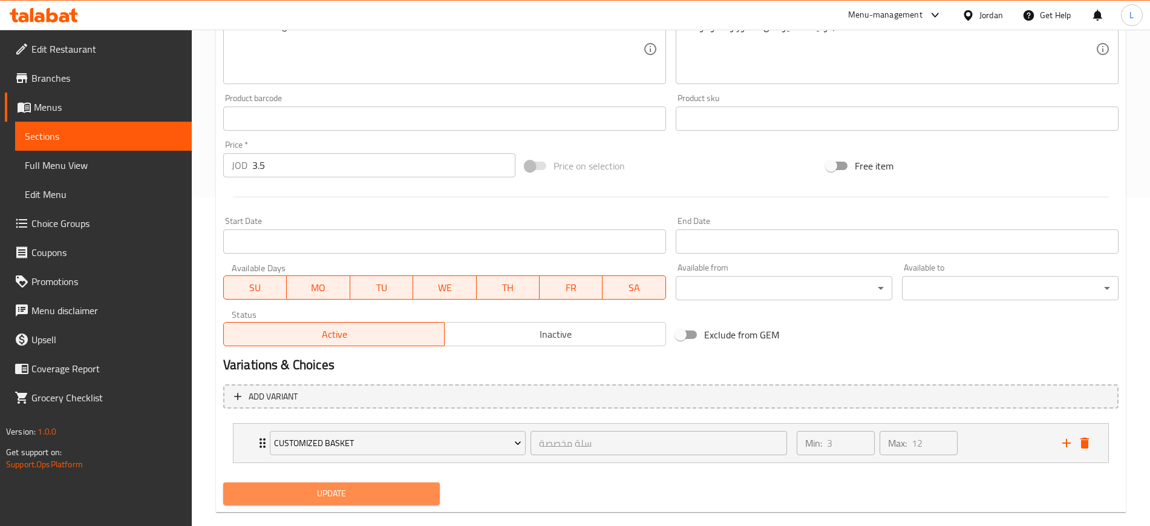
click at [385, 489] on span "Update" at bounding box center [331, 493] width 197 height 15
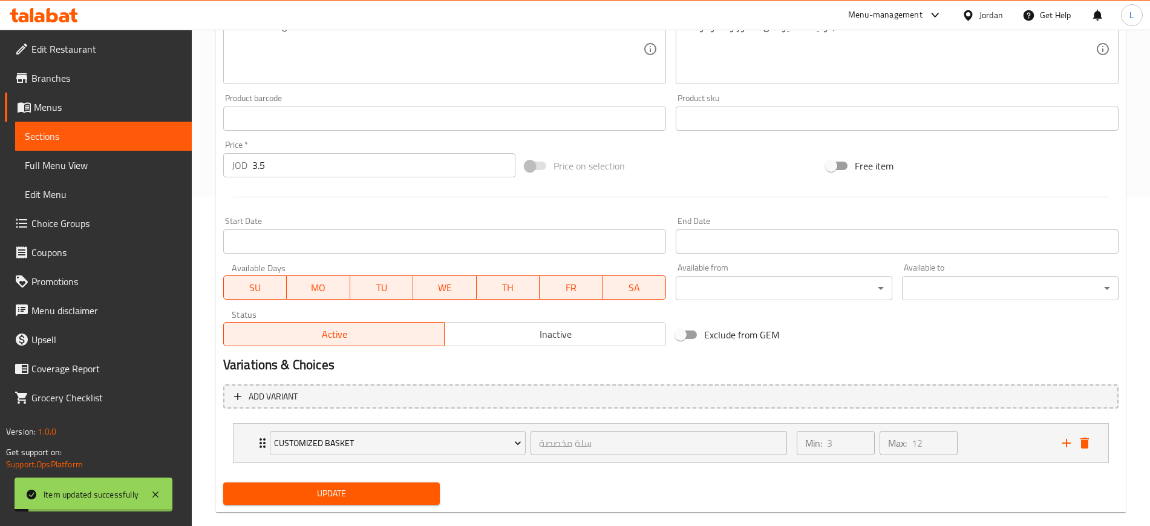
scroll to position [0, 0]
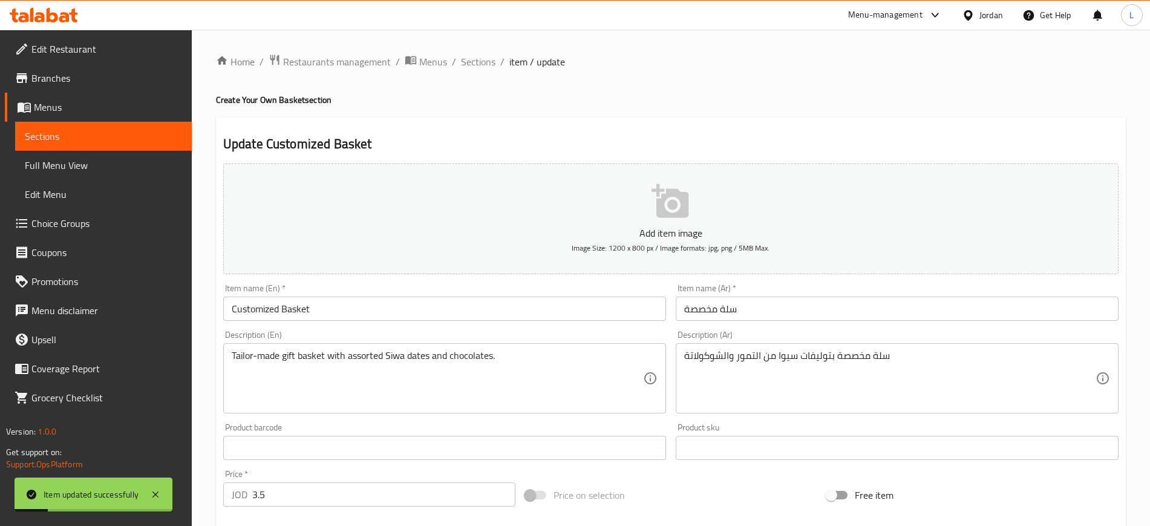
click at [644, 223] on button "Add item image Image Size: 1200 x 800 px / Image formats: jpg, png / 5MB Max." at bounding box center [670, 218] width 895 height 111
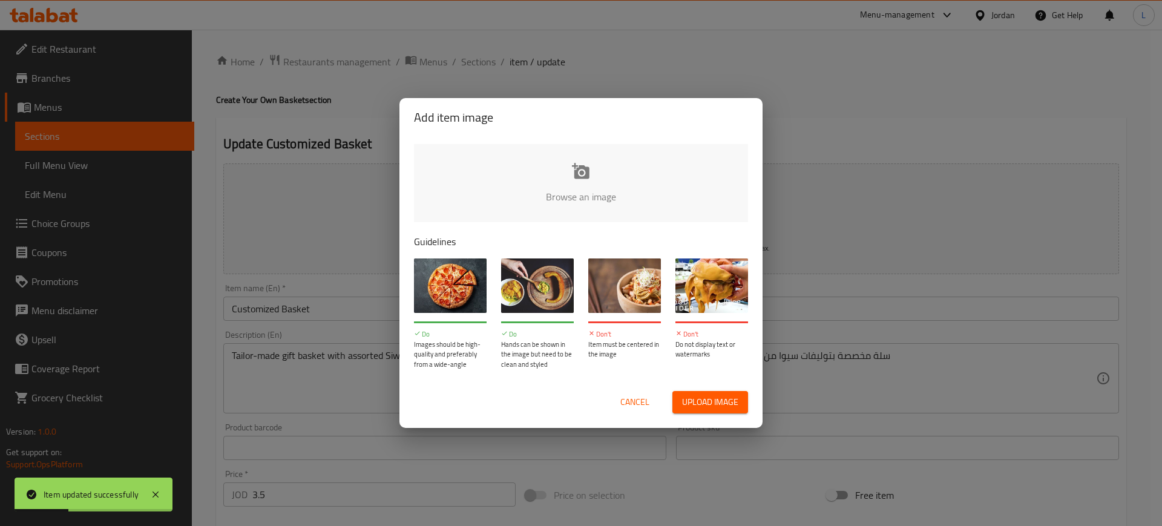
click at [721, 405] on span "Upload image" at bounding box center [710, 401] width 56 height 15
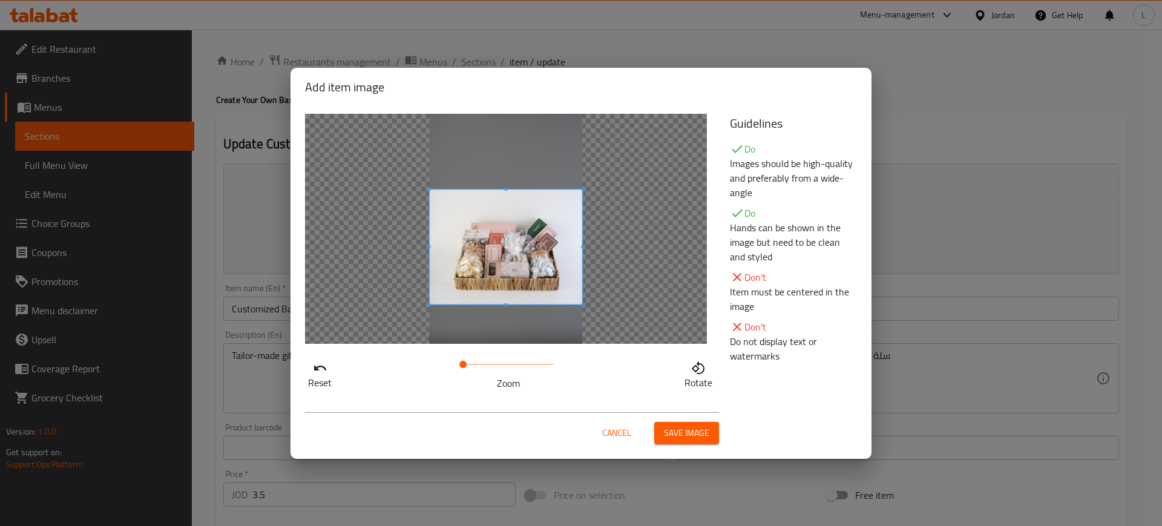
click at [514, 249] on span at bounding box center [505, 246] width 153 height 115
click at [684, 430] on span "Save image" at bounding box center [686, 432] width 45 height 15
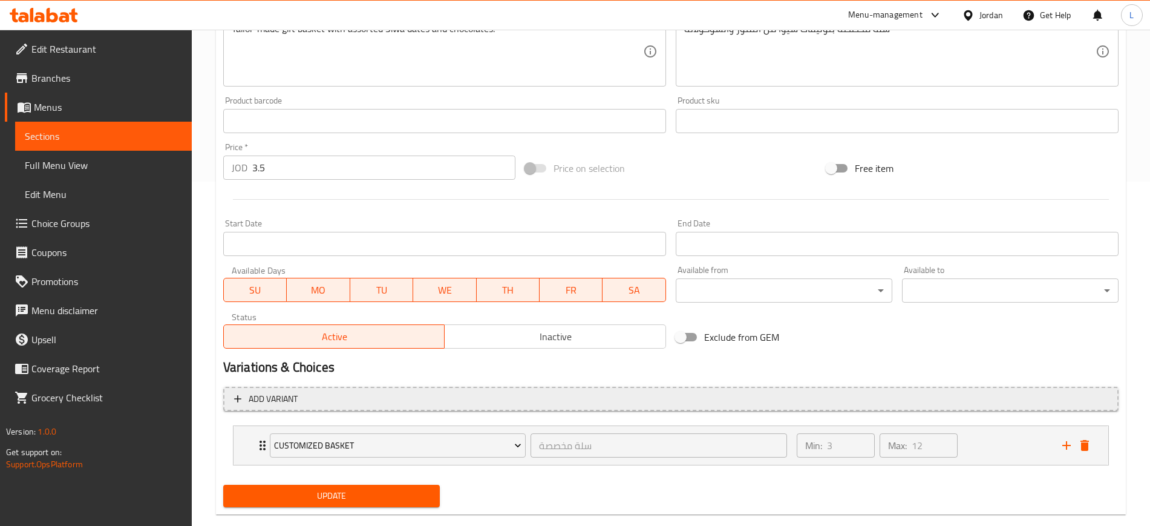
scroll to position [367, 0]
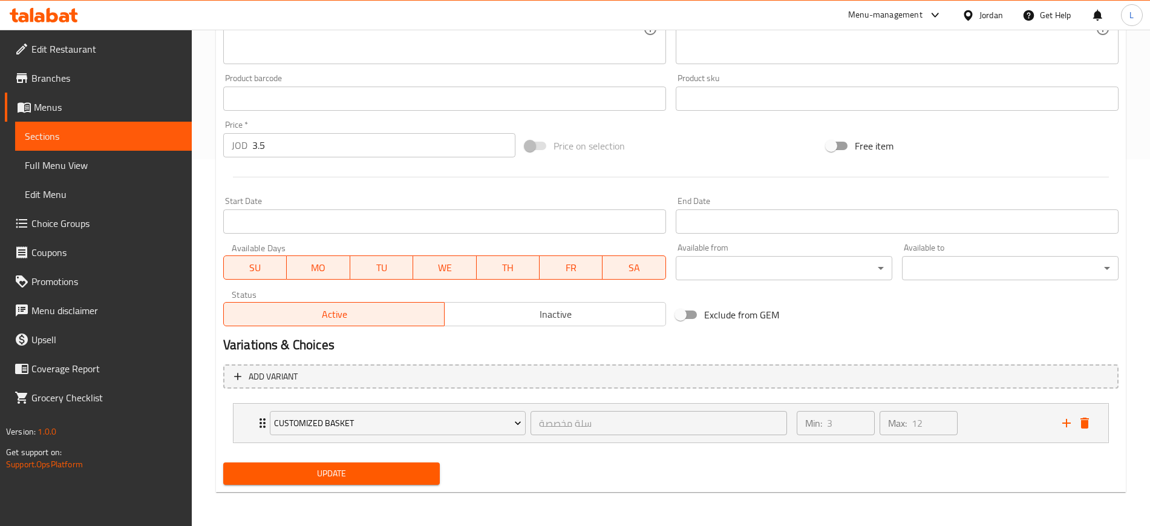
click at [335, 475] on span "Update" at bounding box center [331, 473] width 197 height 15
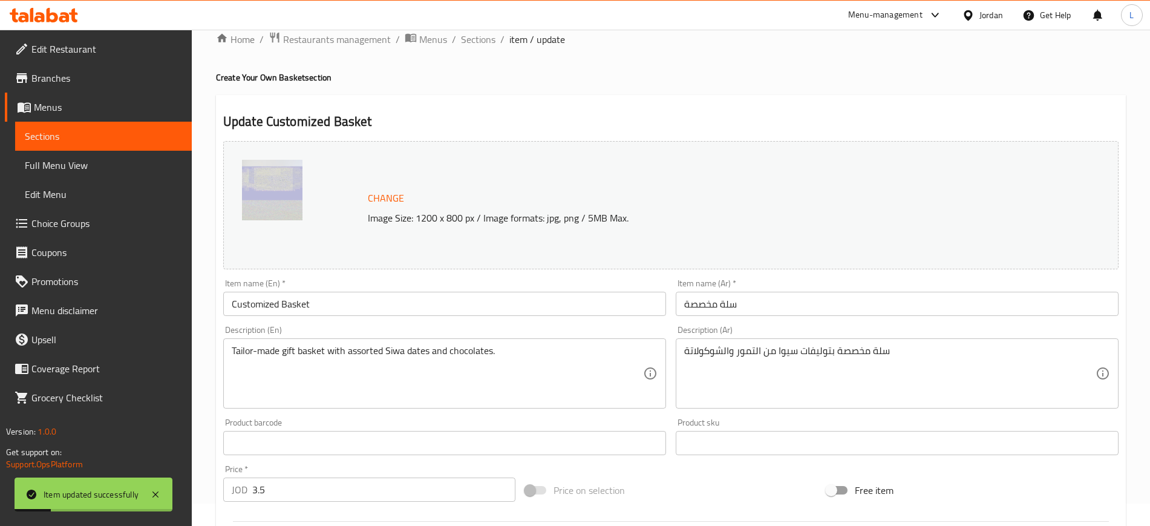
scroll to position [0, 0]
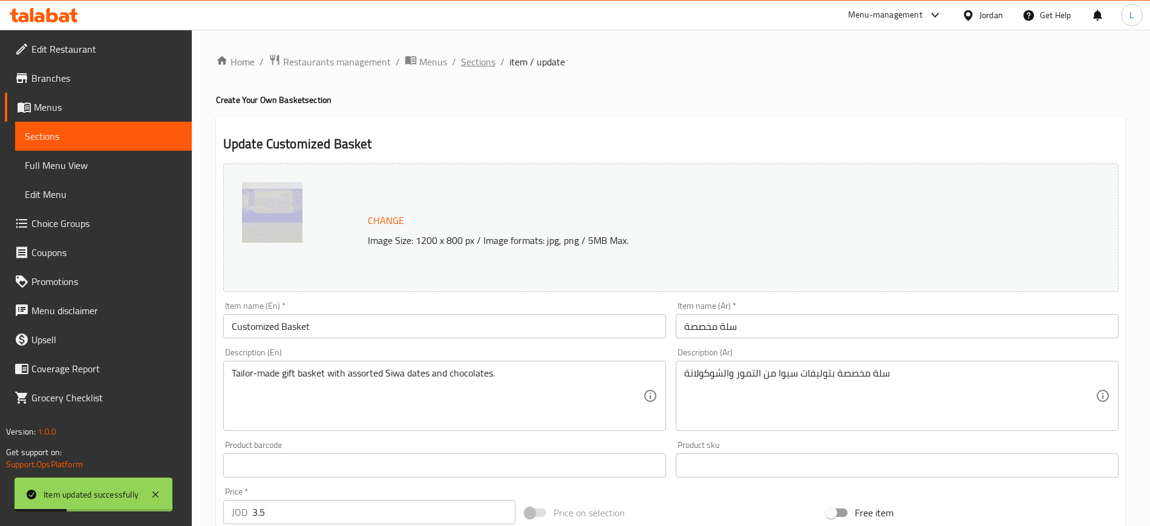
click at [482, 63] on span "Sections" at bounding box center [478, 61] width 34 height 15
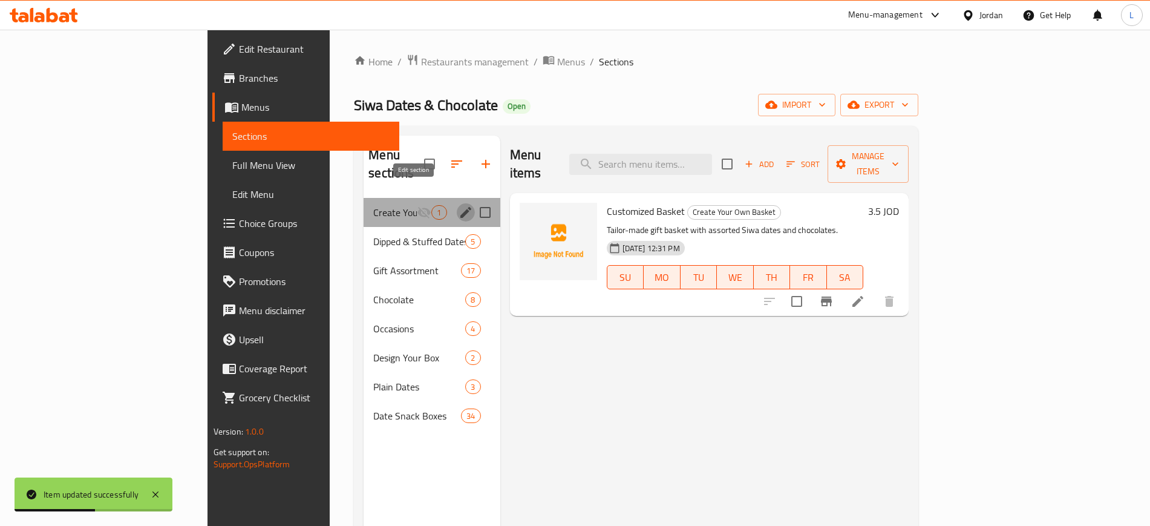
click at [459, 205] on icon "edit" at bounding box center [466, 212] width 15 height 15
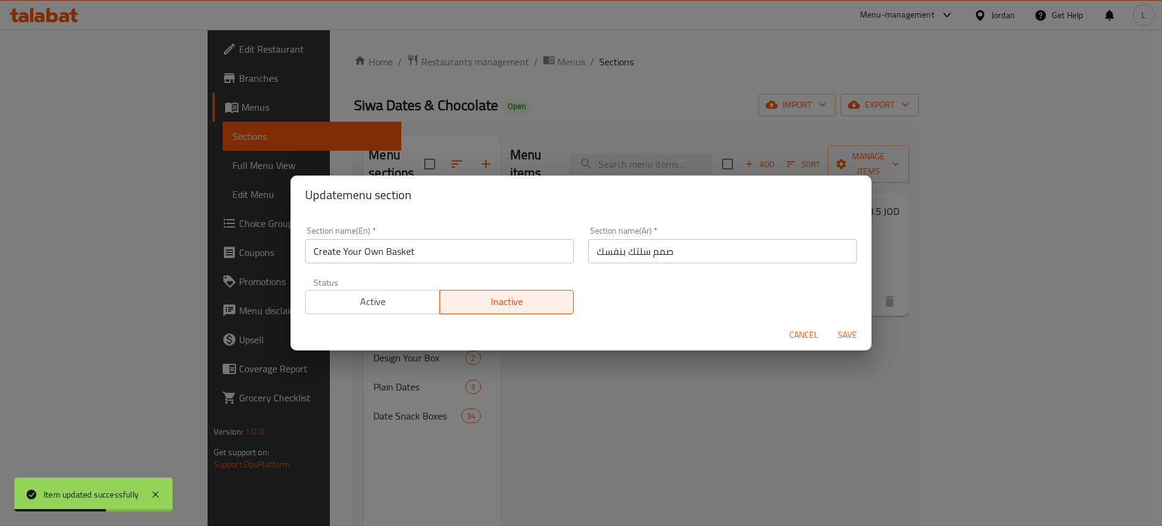
click at [382, 310] on button "Active" at bounding box center [372, 302] width 135 height 24
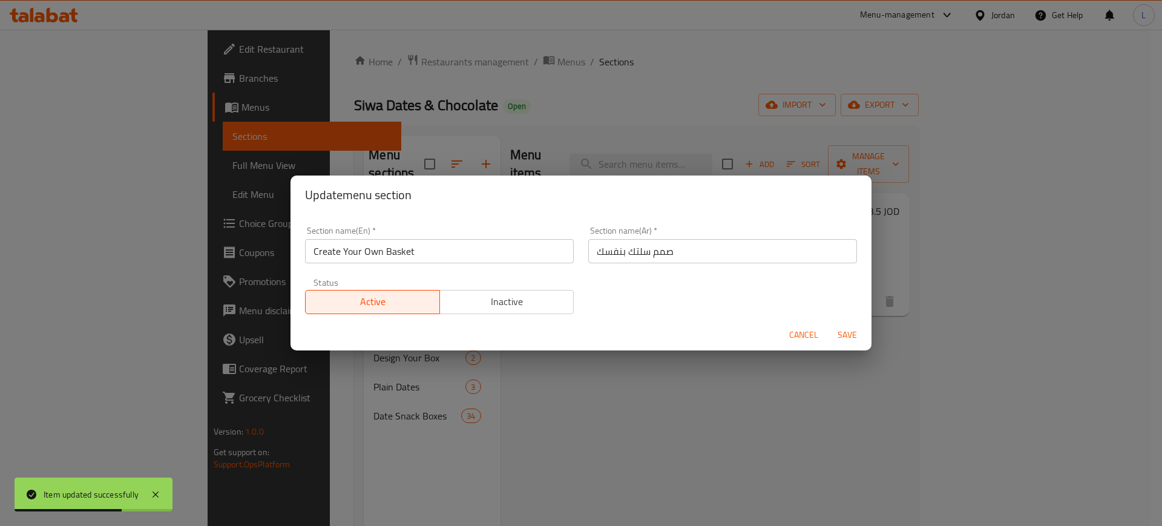
click at [851, 333] on span "Save" at bounding box center [847, 334] width 29 height 15
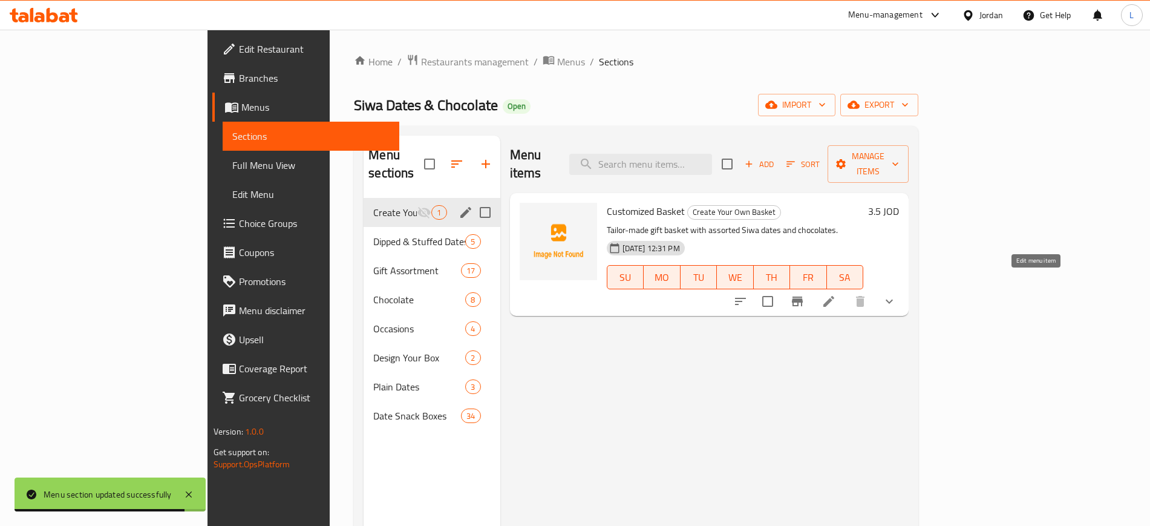
click at [834, 296] on icon at bounding box center [828, 301] width 11 height 11
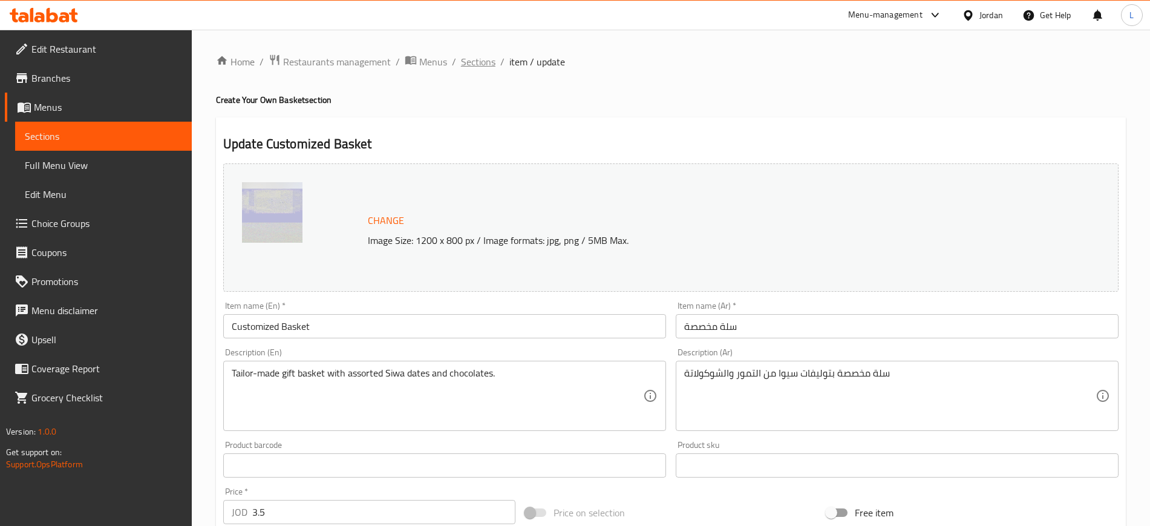
click at [489, 62] on span "Sections" at bounding box center [478, 61] width 34 height 15
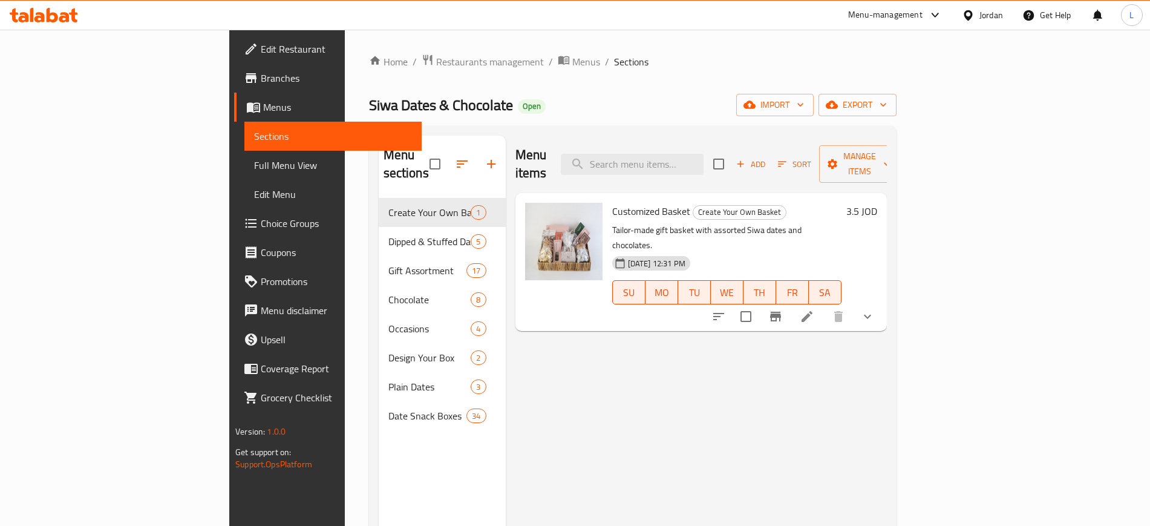
drag, startPoint x: 45, startPoint y: 221, endPoint x: 58, endPoint y: 219, distance: 12.9
click at [261, 221] on span "Choice Groups" at bounding box center [336, 223] width 151 height 15
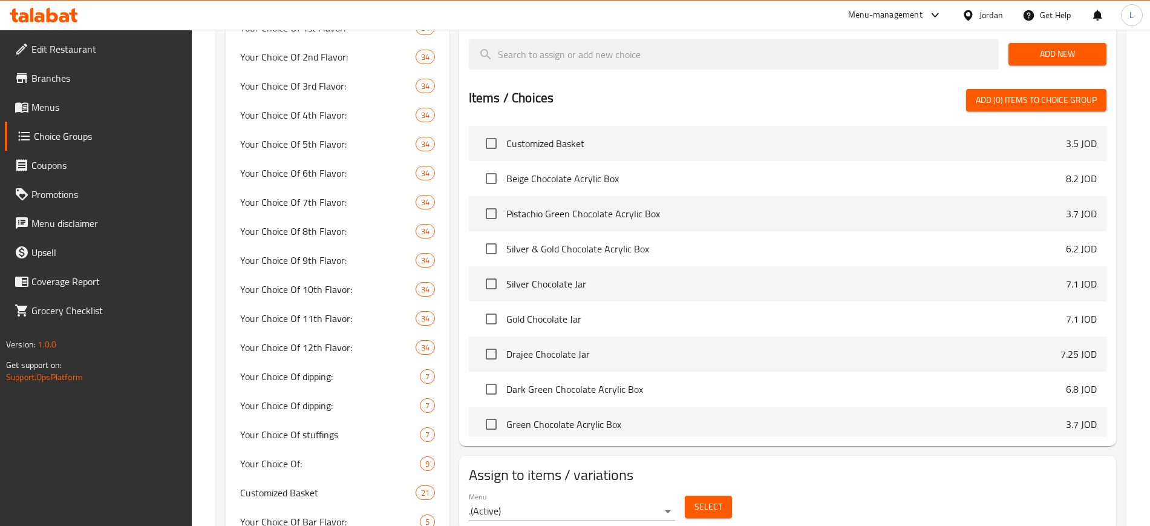
scroll to position [655, 0]
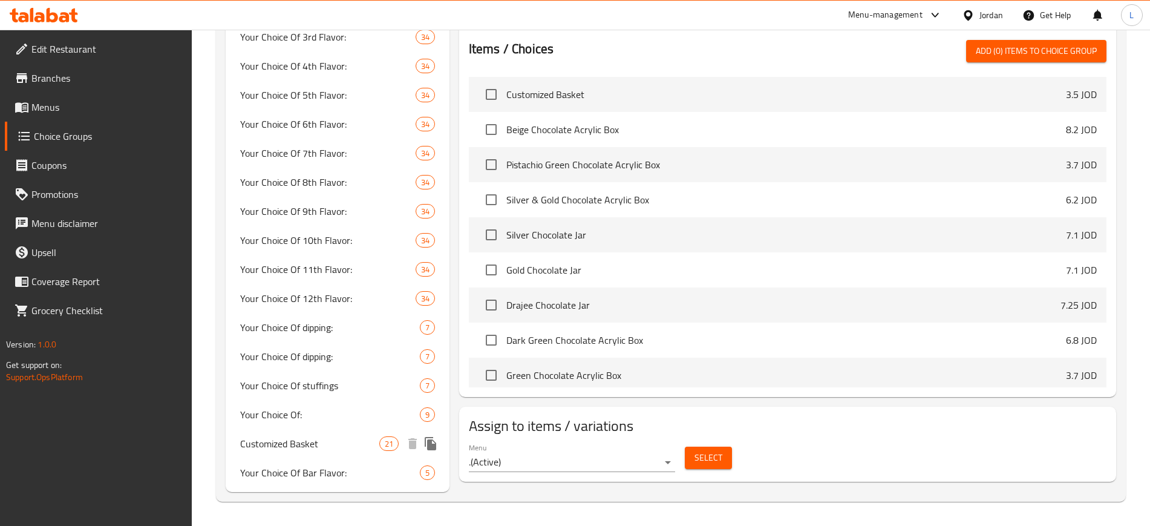
click at [344, 442] on span "Customized Basket" at bounding box center [309, 443] width 139 height 15
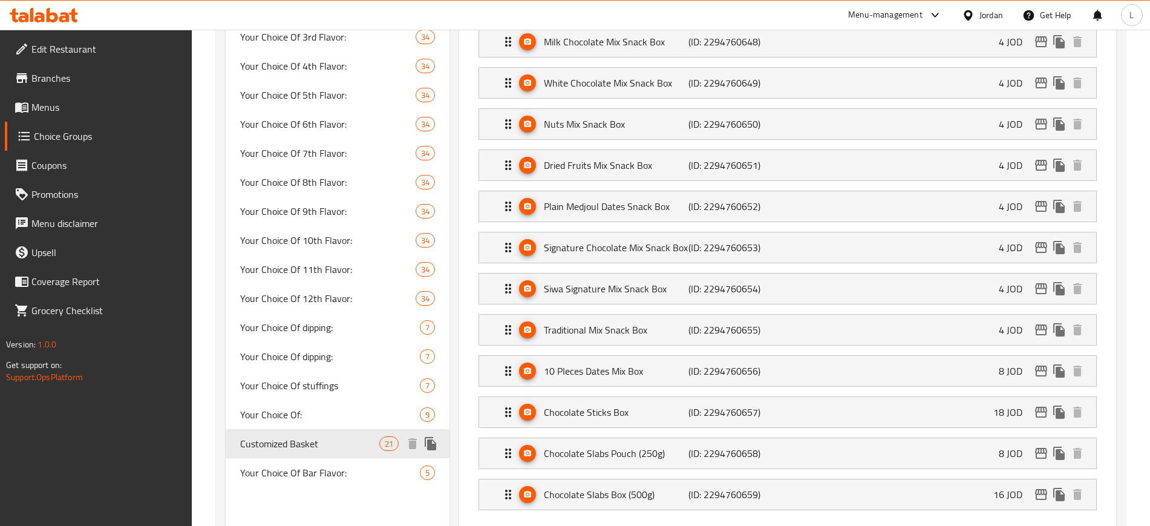
type input "Customized Basket"
type input "سلة مخصصة"
type input "3"
type input "12"
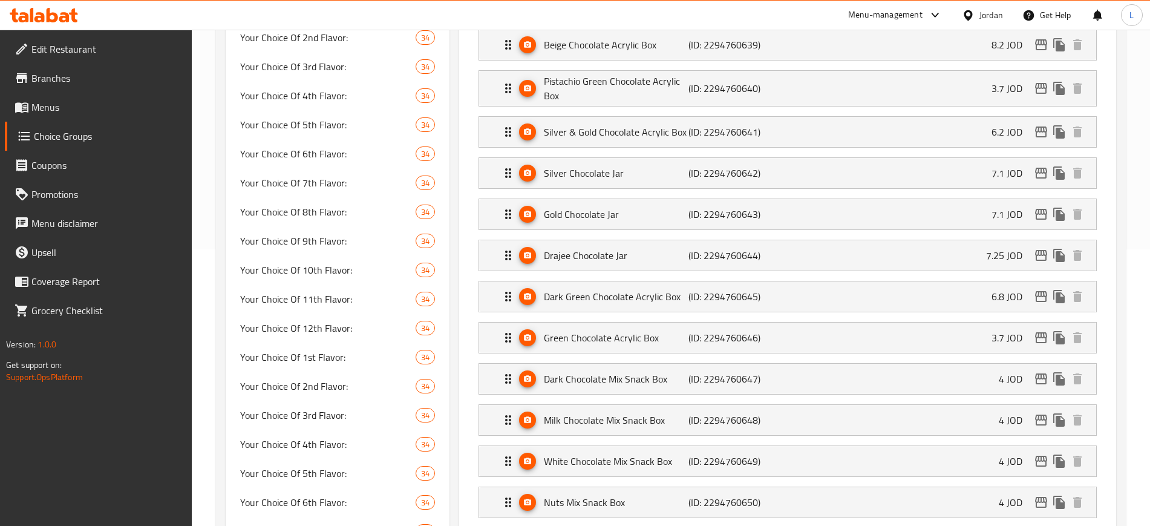
scroll to position [125, 0]
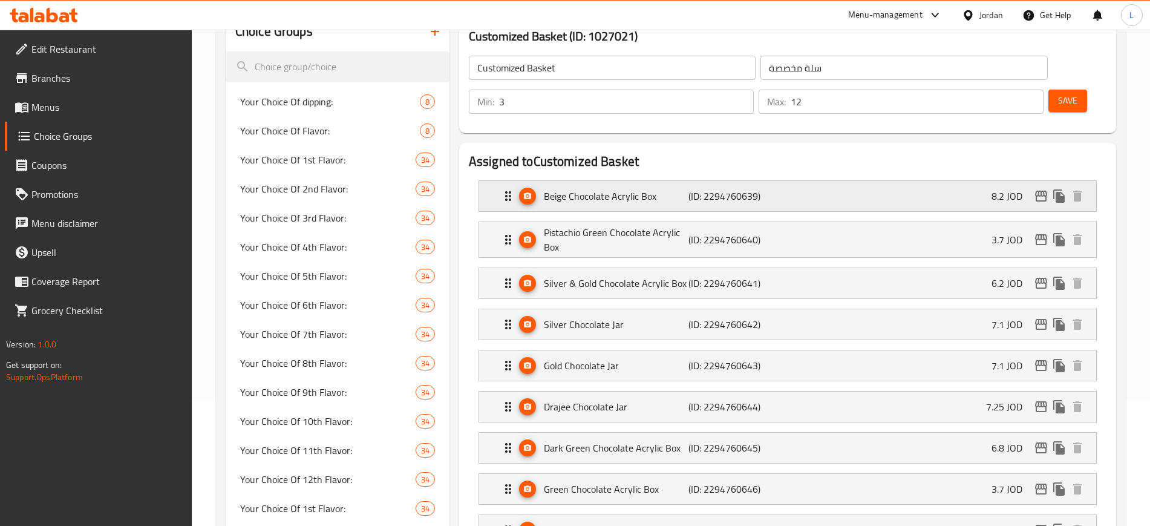
click at [763, 189] on p "(ID: 2294760639)" at bounding box center [737, 196] width 96 height 15
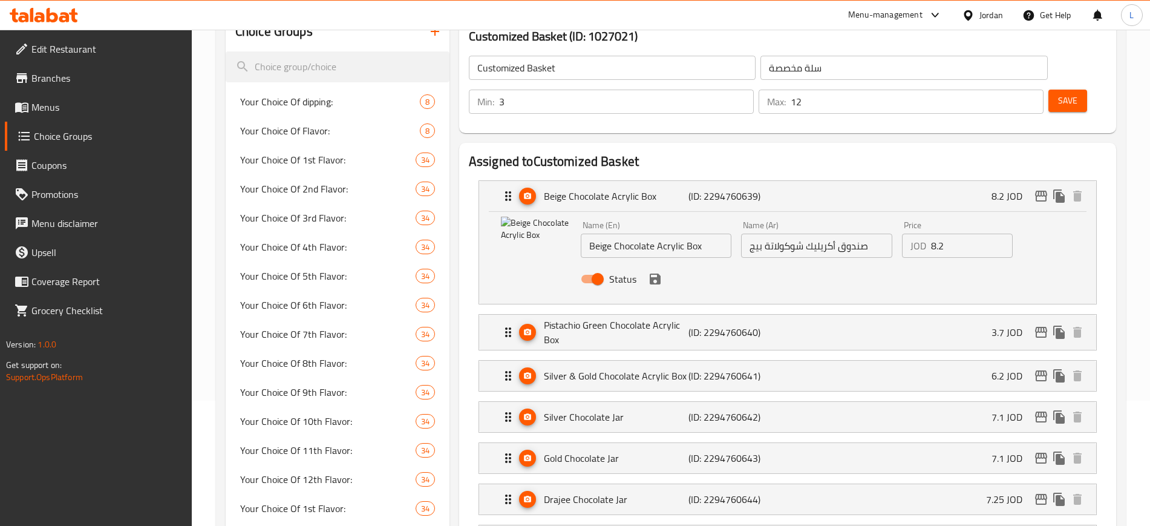
click at [1058, 93] on span "Save" at bounding box center [1067, 100] width 19 height 15
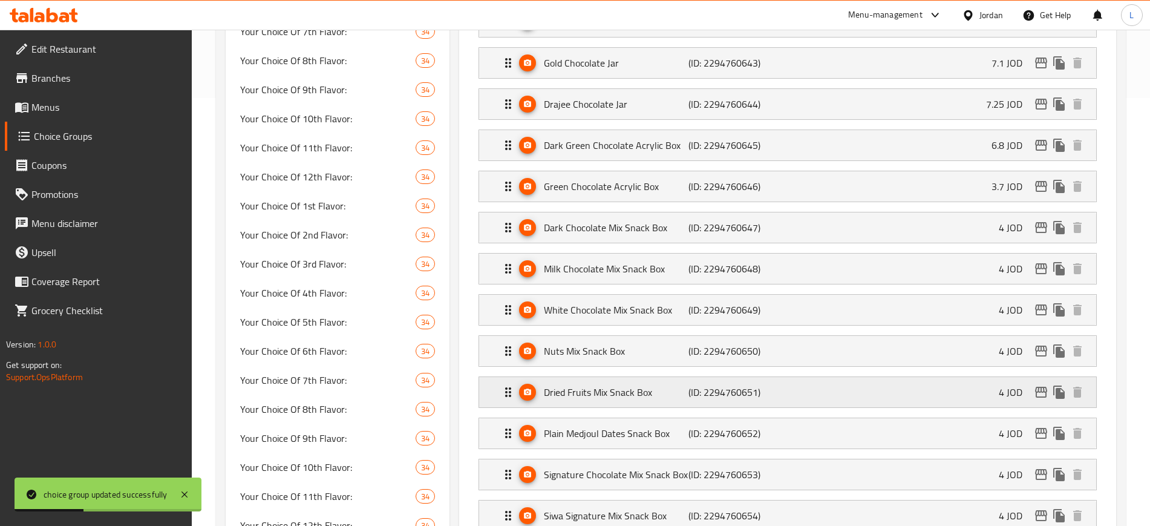
scroll to position [579, 0]
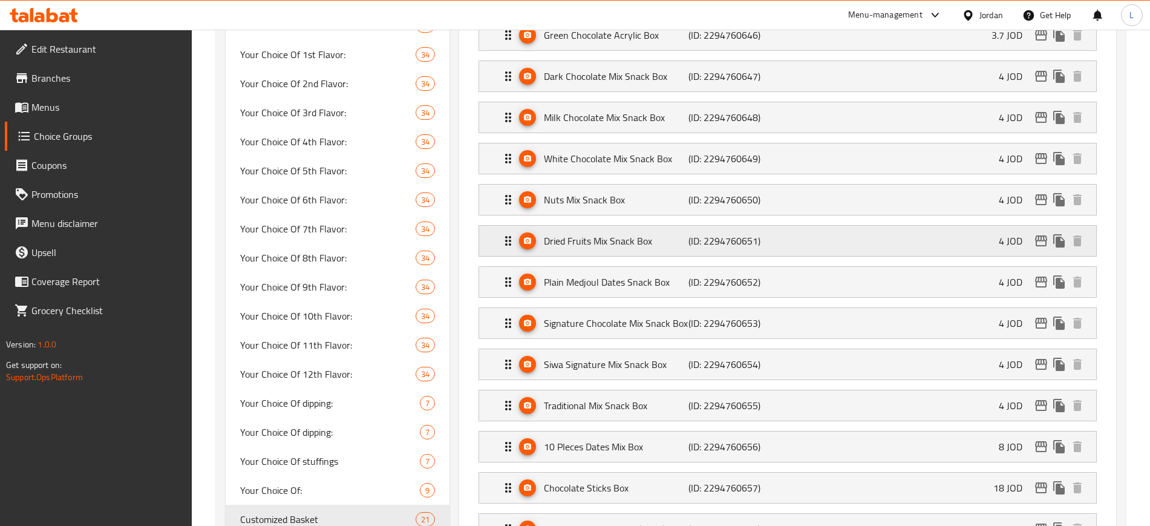
click at [672, 234] on p "Dried Fruits Mix Snack Box" at bounding box center [616, 241] width 145 height 15
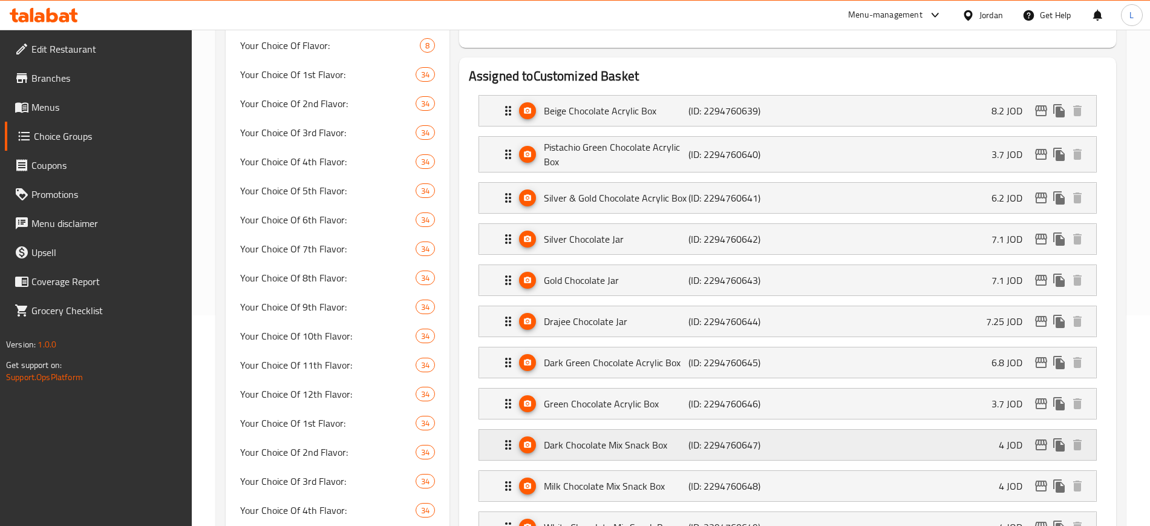
scroll to position [201, 0]
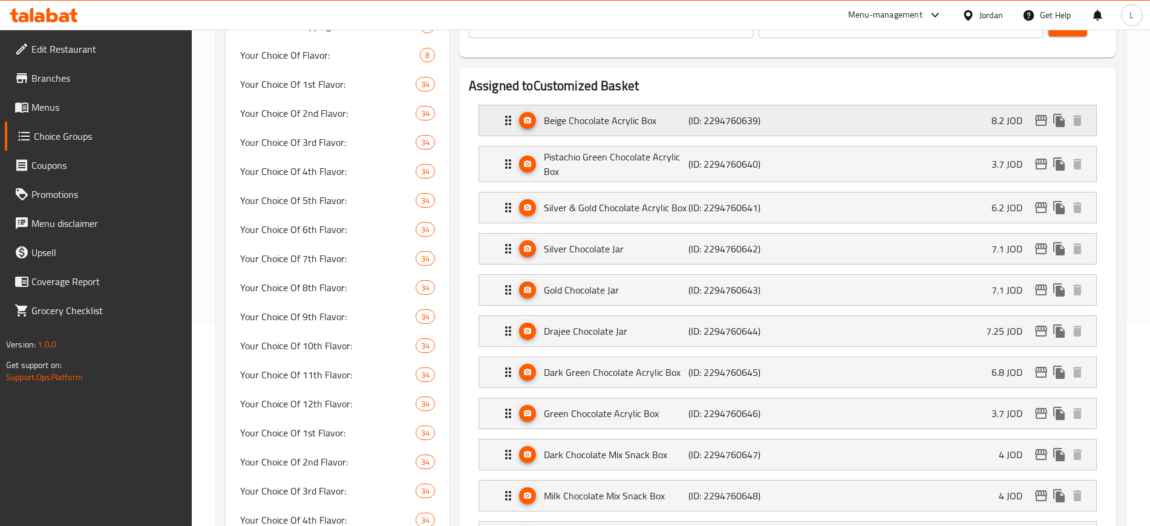
click at [629, 113] on p "Beige Chocolate Acrylic Box" at bounding box center [616, 120] width 145 height 15
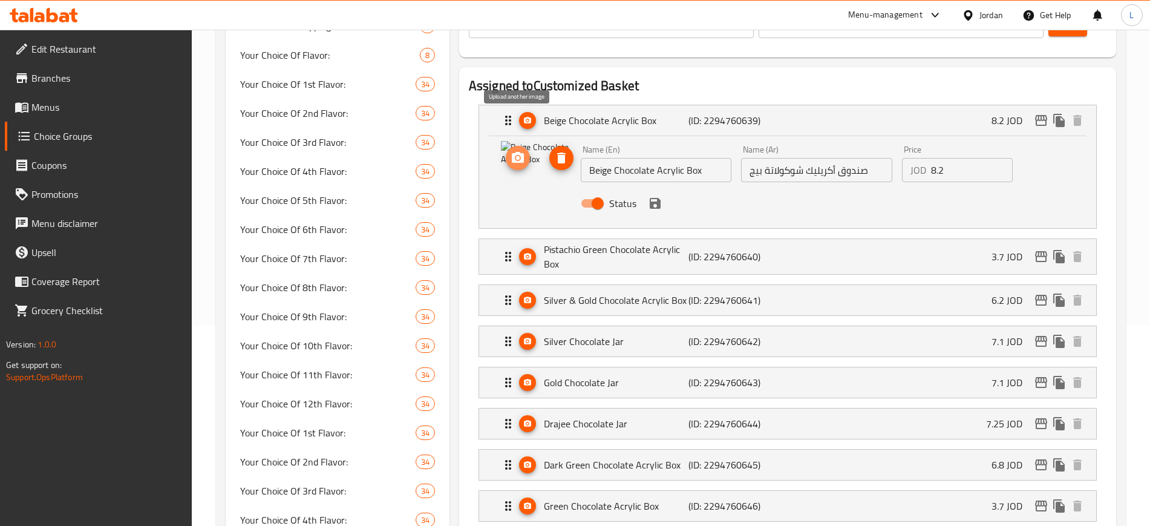
click at [518, 151] on icon "upload picture" at bounding box center [518, 158] width 15 height 15
click at [659, 198] on icon "save" at bounding box center [655, 203] width 11 height 11
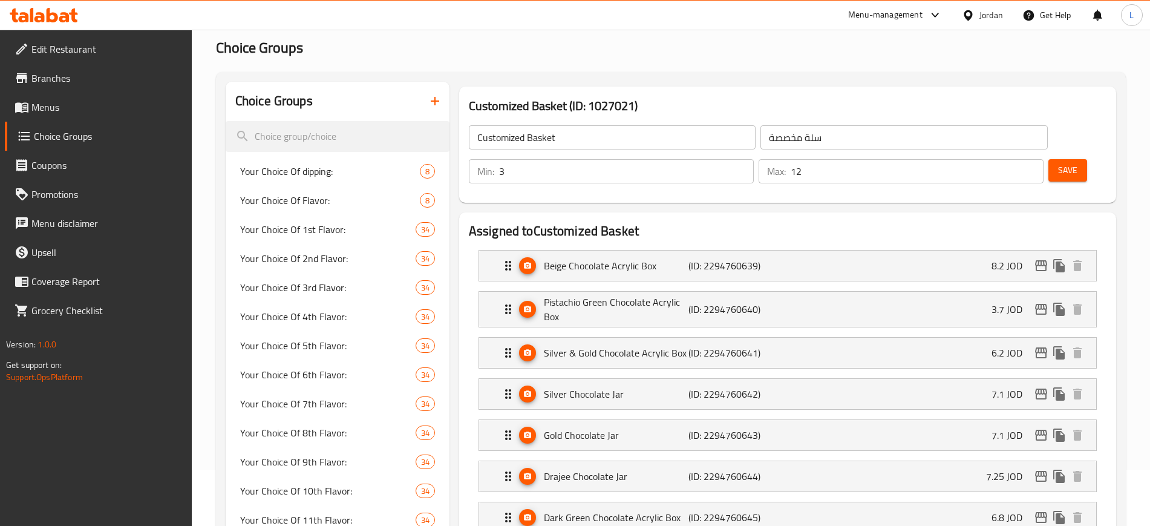
scroll to position [0, 0]
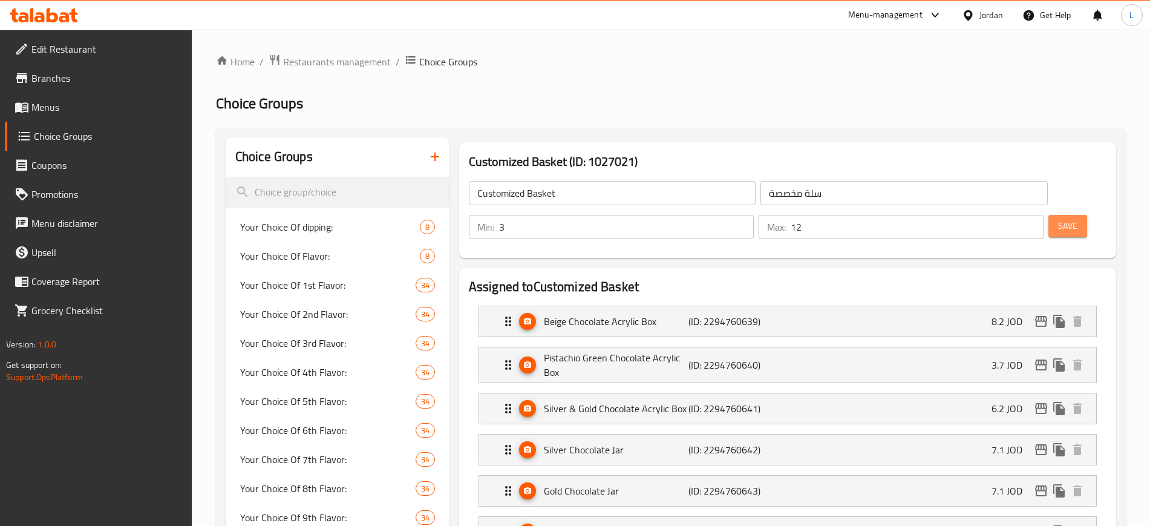
click at [1058, 218] on span "Save" at bounding box center [1067, 225] width 19 height 15
click at [31, 106] on span at bounding box center [23, 107] width 17 height 15
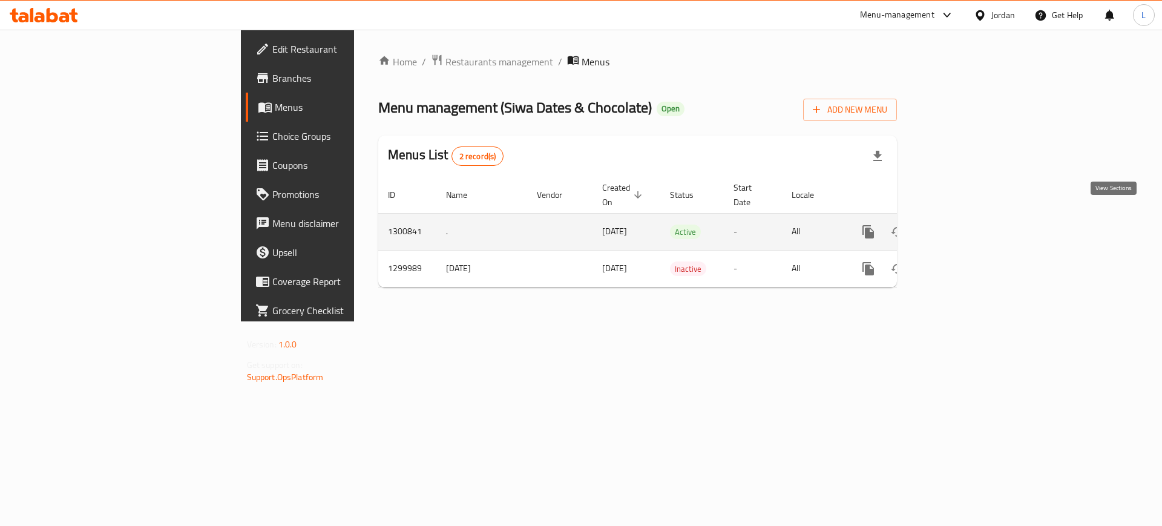
click at [963, 224] on icon "enhanced table" at bounding box center [955, 231] width 15 height 15
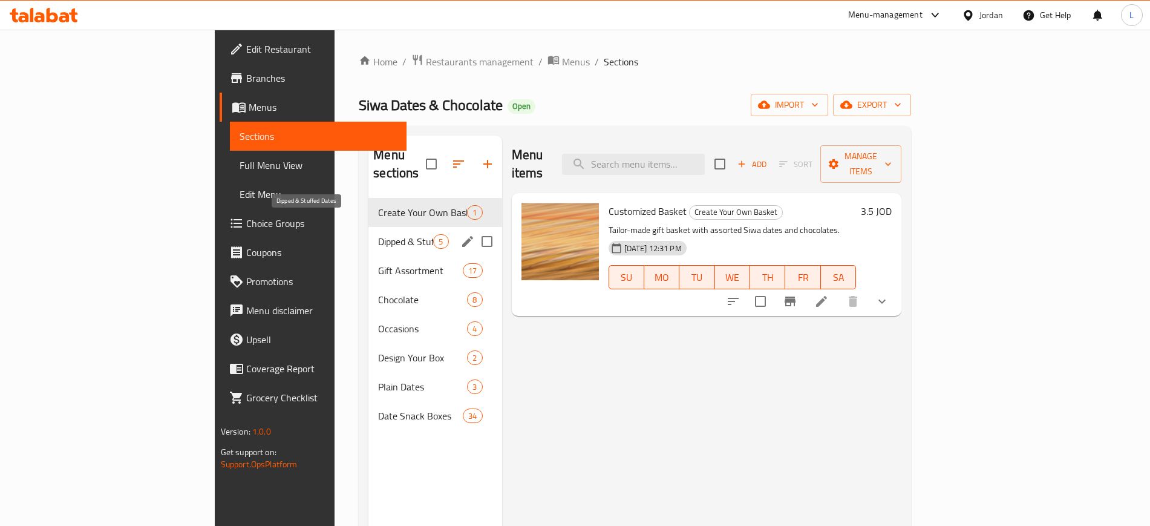
click at [378, 234] on span "Dipped & Stuffed Dates" at bounding box center [405, 241] width 55 height 15
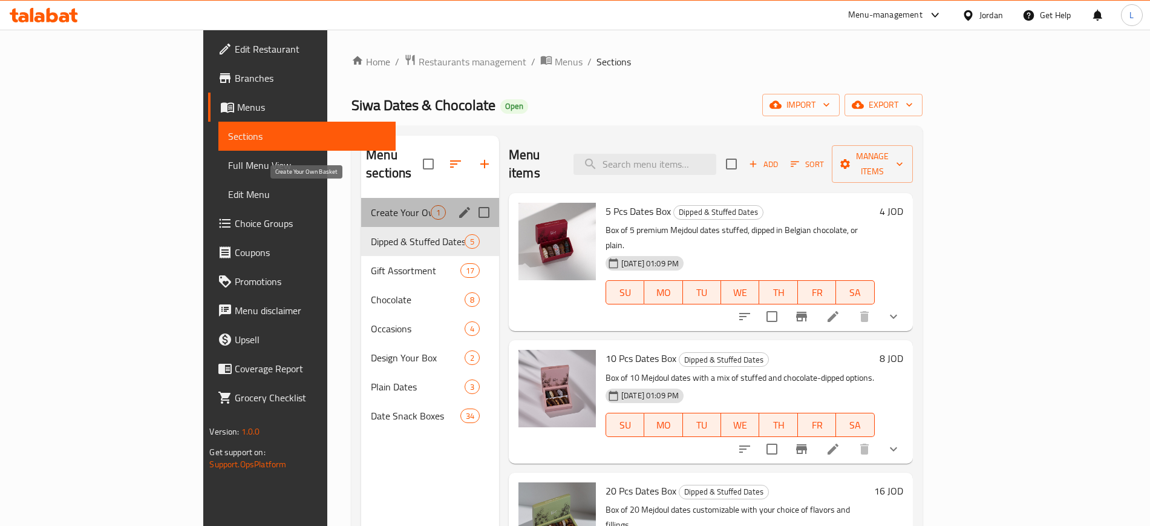
click at [371, 205] on span "Create Your Own Basket" at bounding box center [401, 212] width 60 height 15
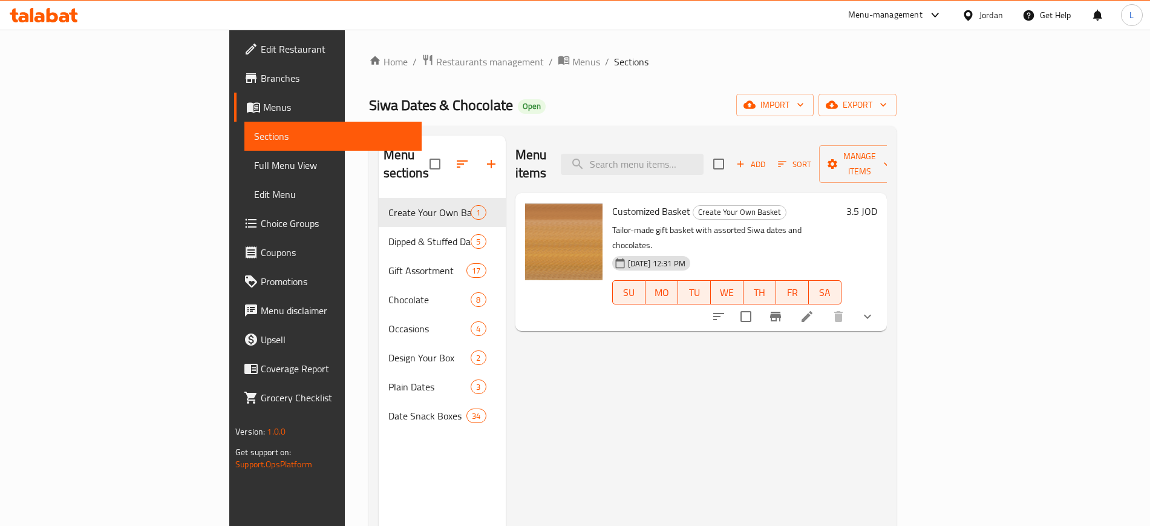
click at [261, 227] on span "Choice Groups" at bounding box center [336, 223] width 151 height 15
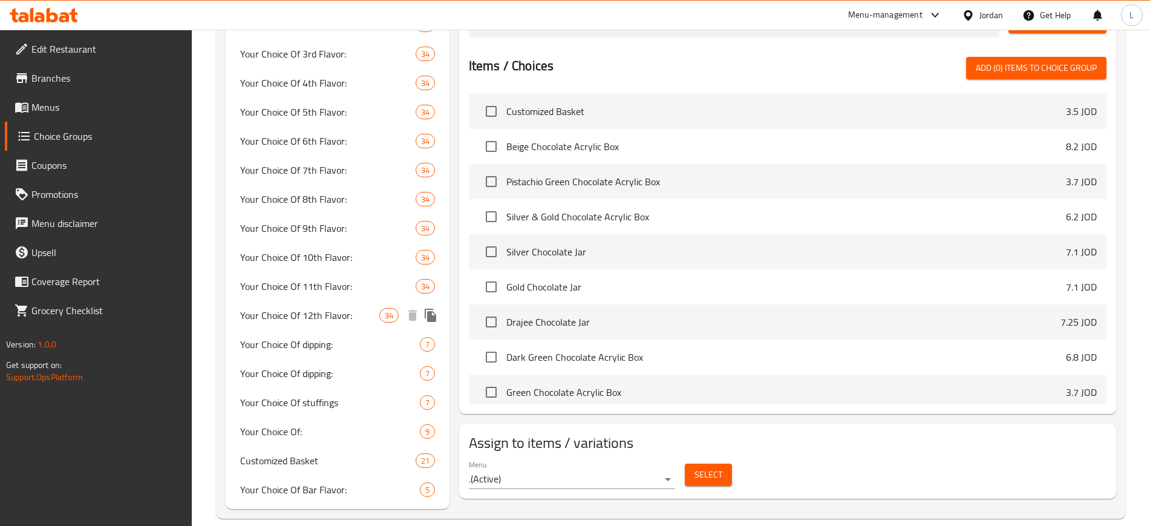
scroll to position [655, 0]
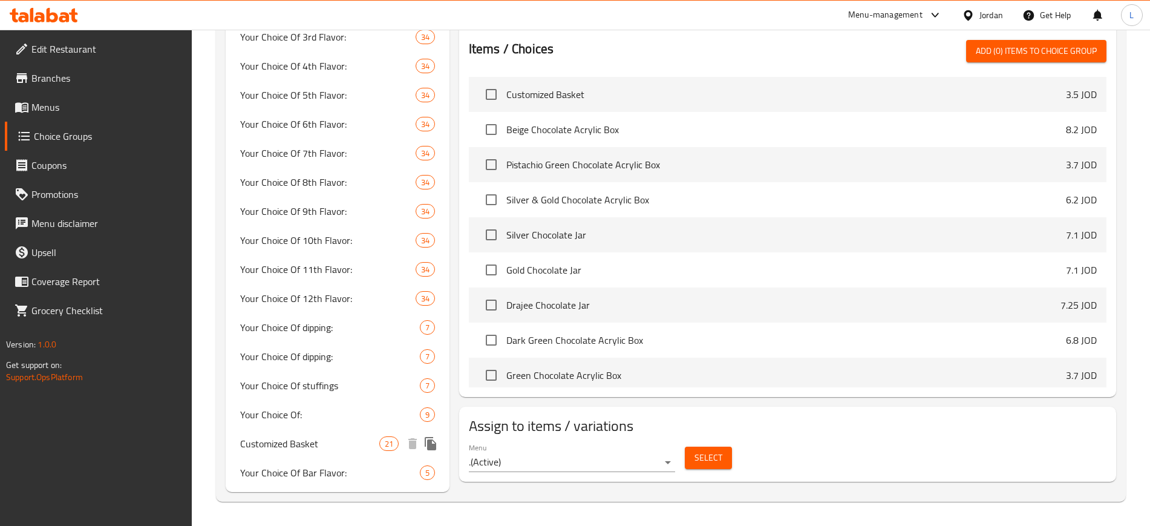
click at [319, 449] on span "Customized Basket" at bounding box center [309, 443] width 139 height 15
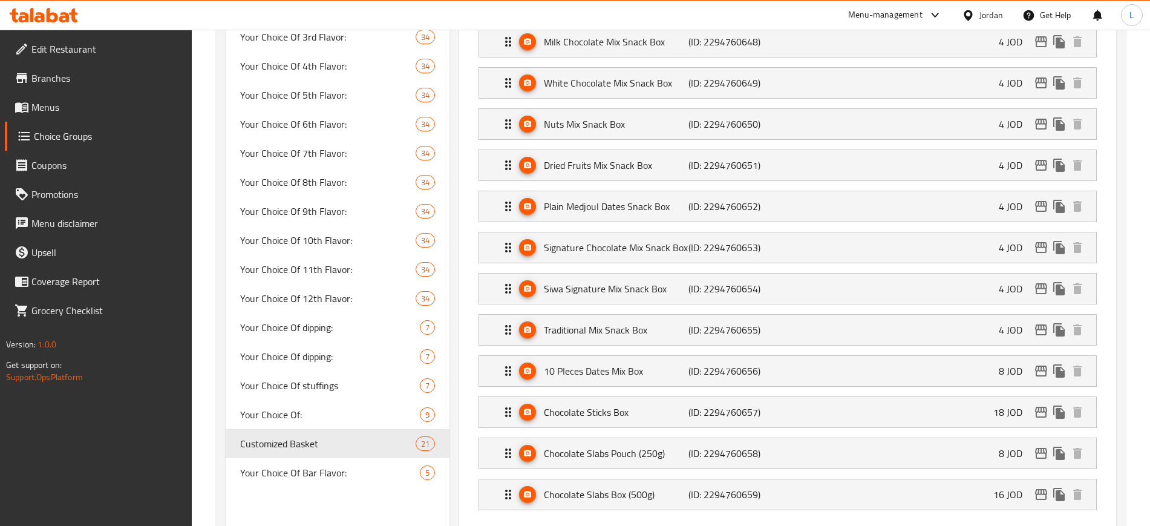
type input "Customized Basket"
type input "سلة مخصصة"
type input "3"
type input "12"
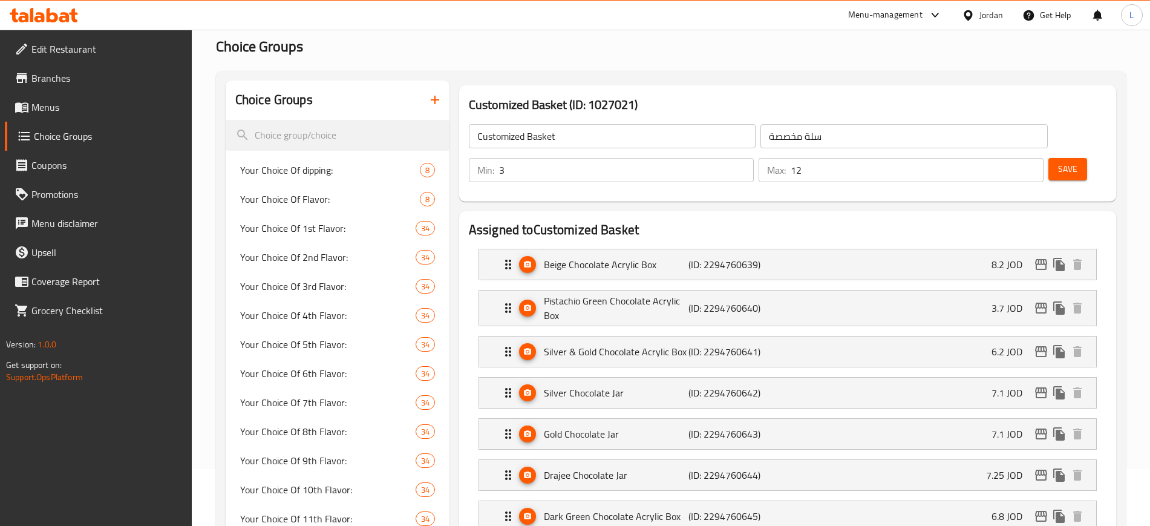
scroll to position [0, 0]
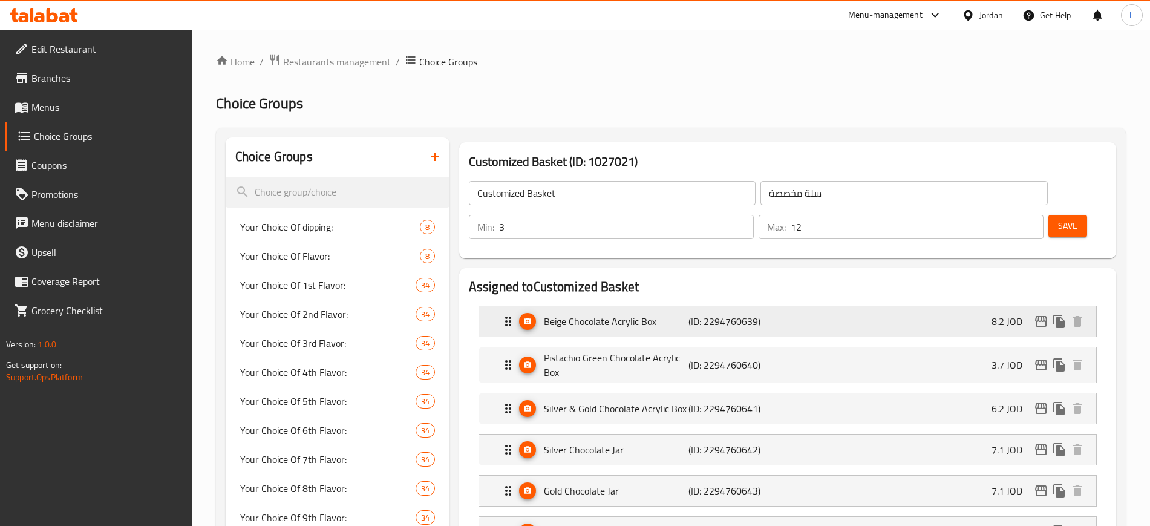
click at [792, 306] on div "Beige Chocolate Acrylic Box (ID: 2294760639) 8.2 JOD" at bounding box center [791, 321] width 581 height 30
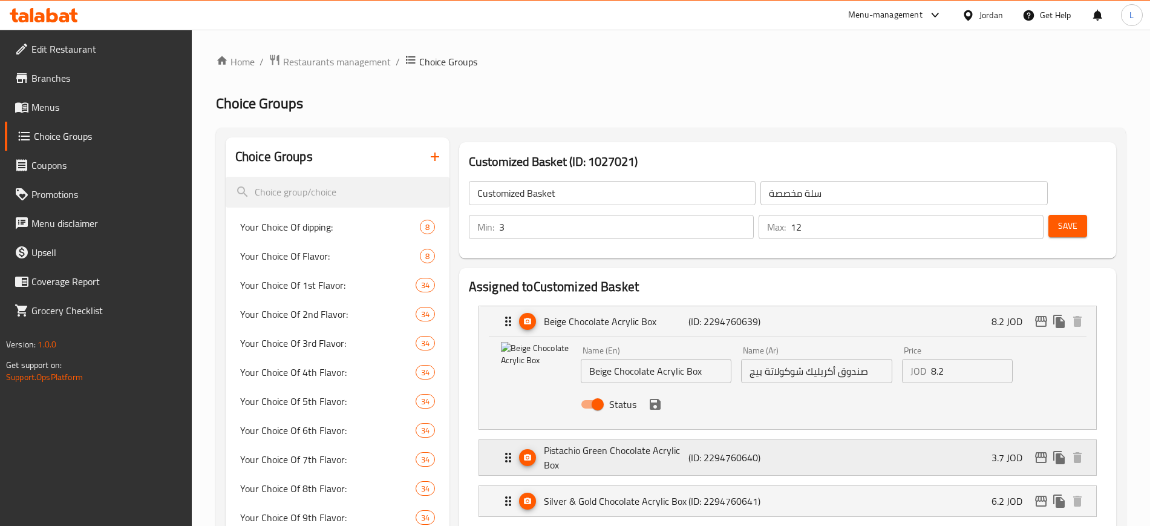
click at [777, 440] on div "Pistachio Green Chocolate Acrylic Box (ID: 2294760640) 3.7 JOD" at bounding box center [791, 457] width 581 height 35
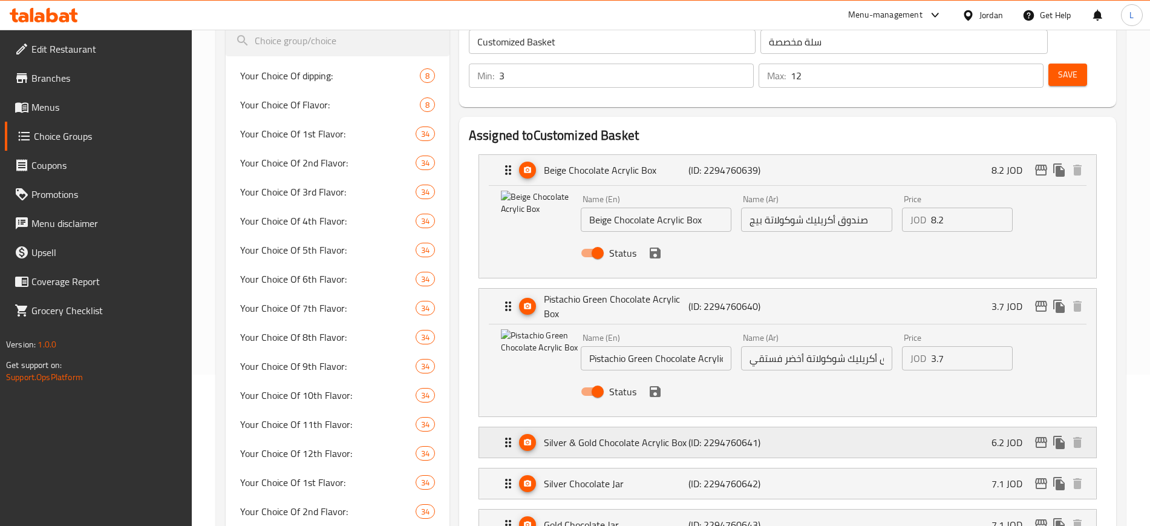
click at [799, 427] on div "Silver & Gold Chocolate Acrylic Box (ID: 2294760641) 6.2 JOD" at bounding box center [791, 442] width 581 height 30
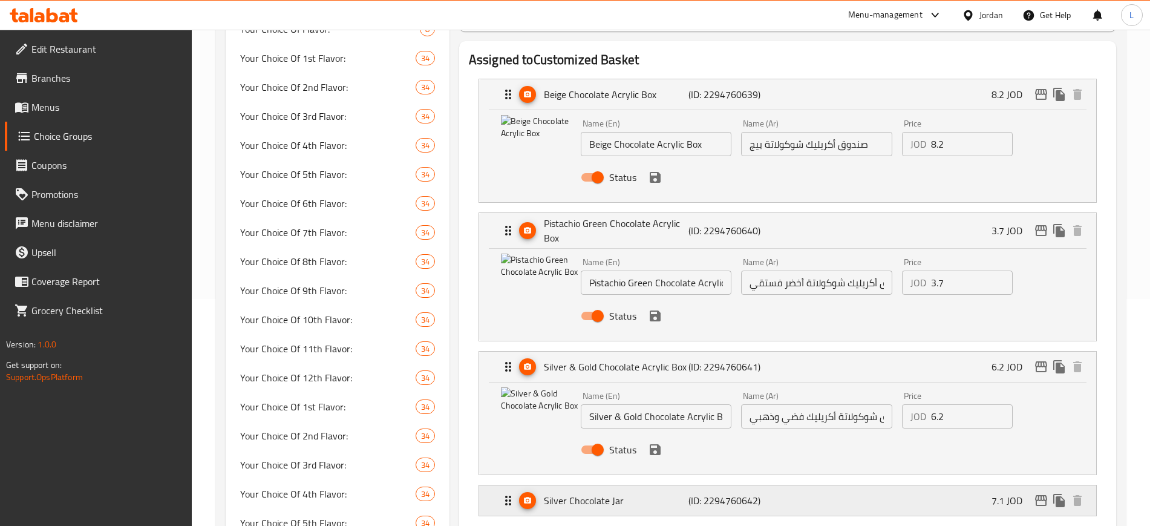
click at [811, 485] on div "Silver Chocolate Jar (ID: 2294760642) 7.1 JOD" at bounding box center [791, 500] width 581 height 30
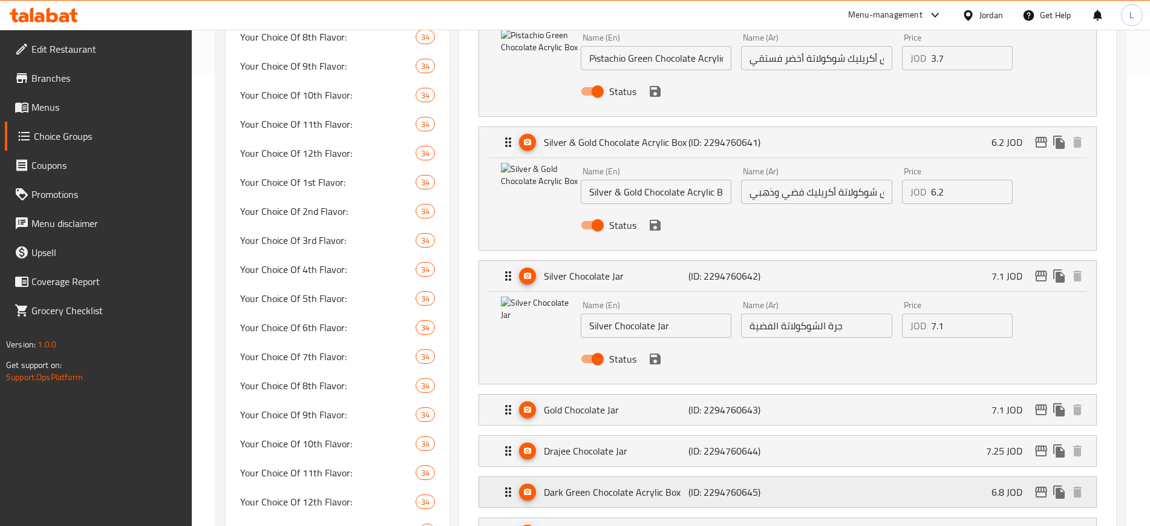
scroll to position [454, 0]
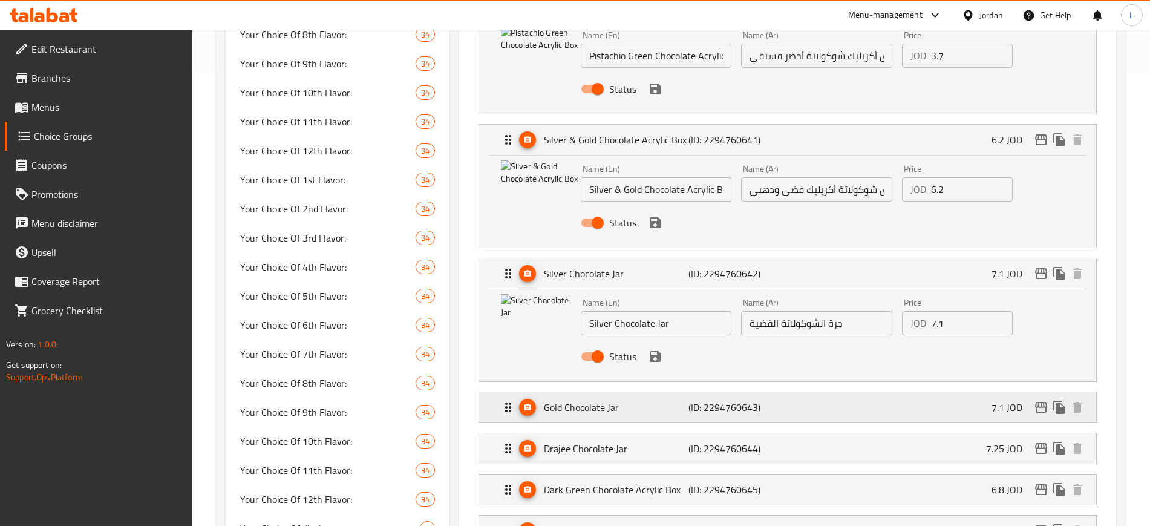
click at [817, 392] on div "Gold Chocolate Jar (ID: 2294760643) 7.1 JOD" at bounding box center [791, 407] width 581 height 30
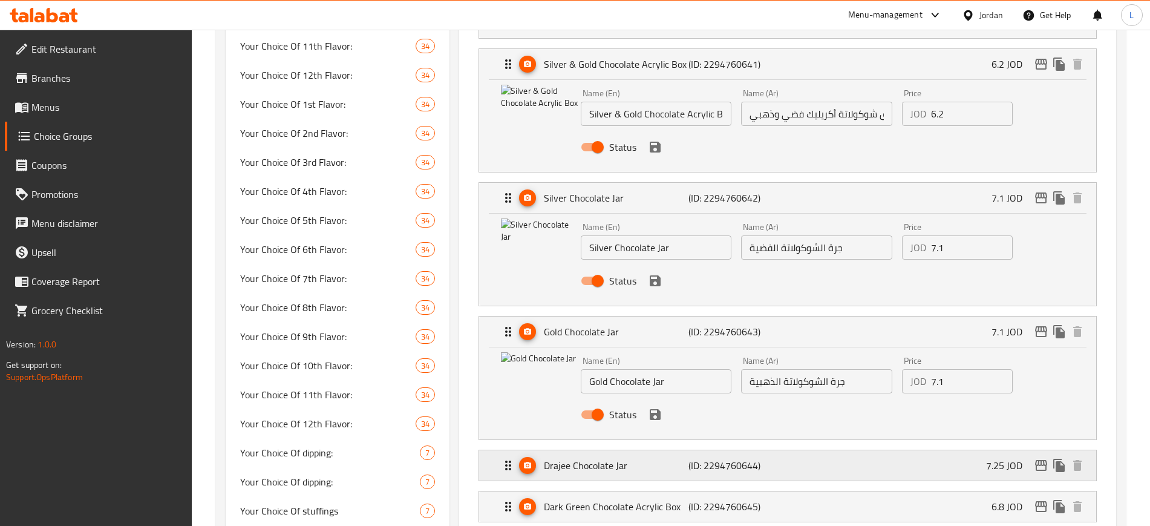
click at [814, 450] on div "Drajee Chocolate Jar (ID: 2294760644) 7.25 JOD" at bounding box center [791, 465] width 581 height 30
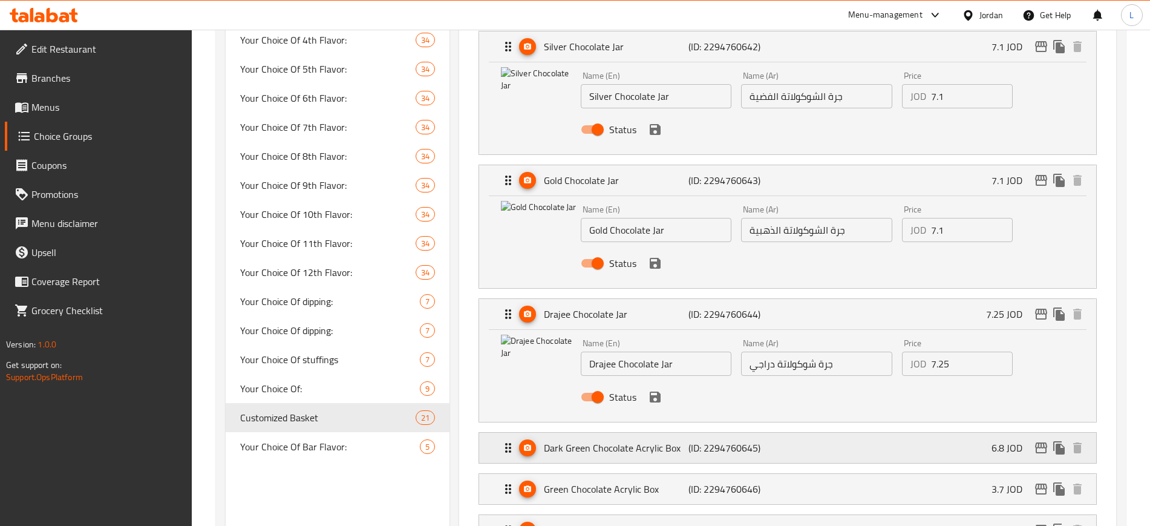
click at [778, 440] on p "(ID: 2294760645)" at bounding box center [737, 447] width 96 height 15
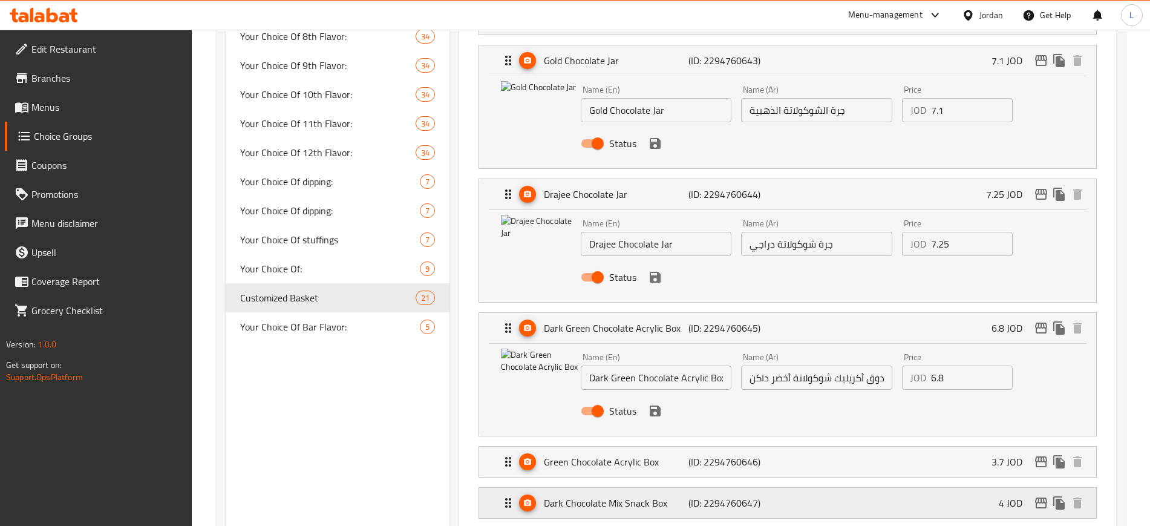
scroll to position [832, 0]
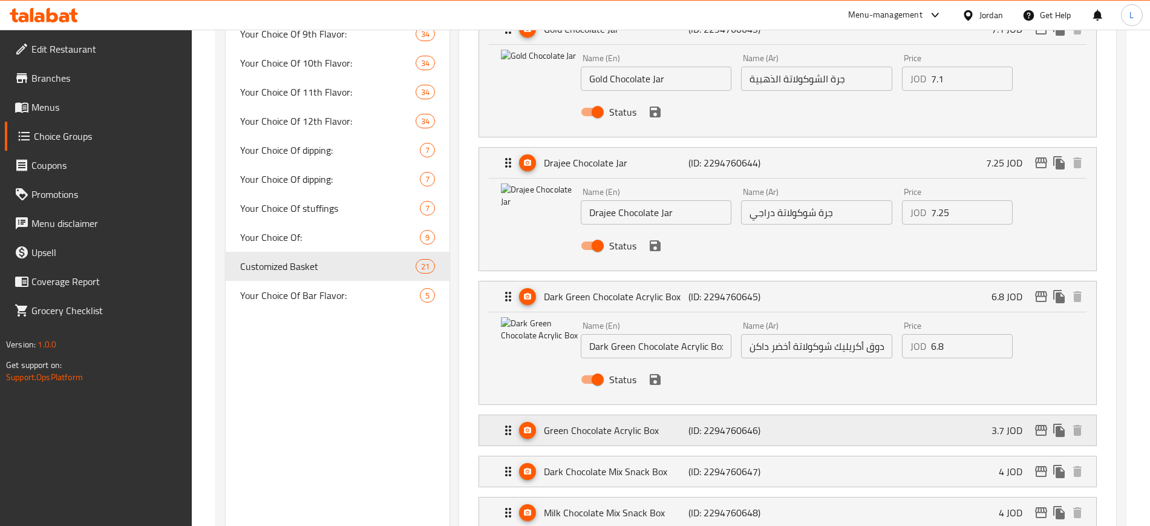
click at [823, 415] on div "Green Chocolate Acrylic Box (ID: 2294760646) 3.7 JOD" at bounding box center [791, 430] width 581 height 30
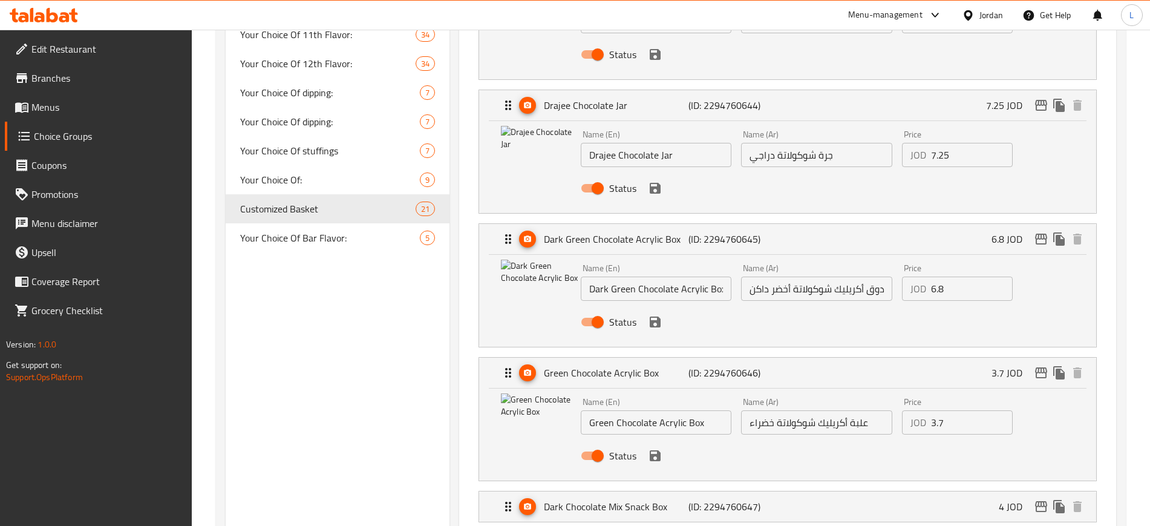
scroll to position [1059, 0]
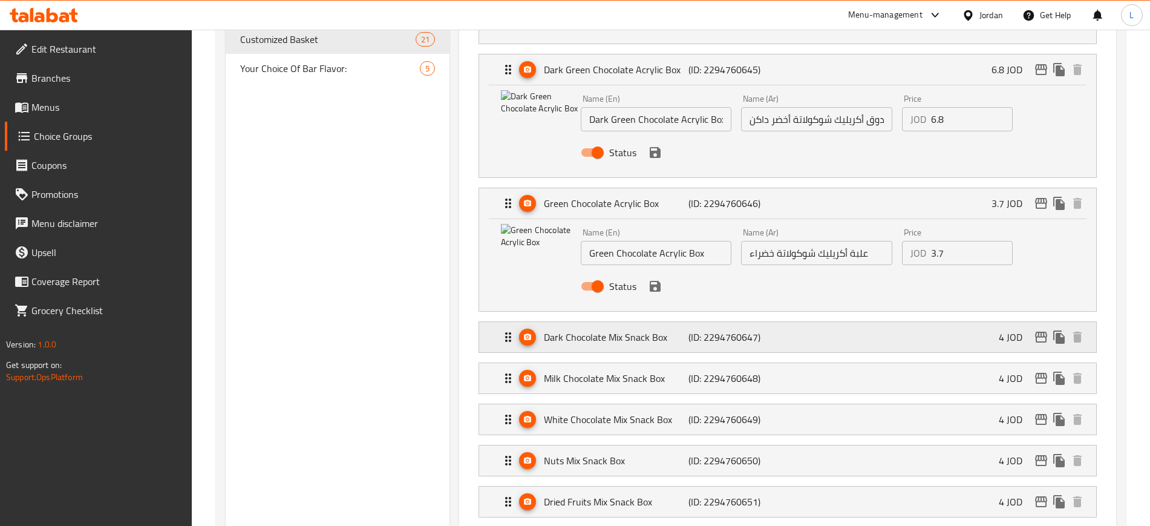
click at [893, 322] on div "Dark Chocolate Mix Snack Box (ID: 2294760647) 4 JOD" at bounding box center [791, 337] width 581 height 30
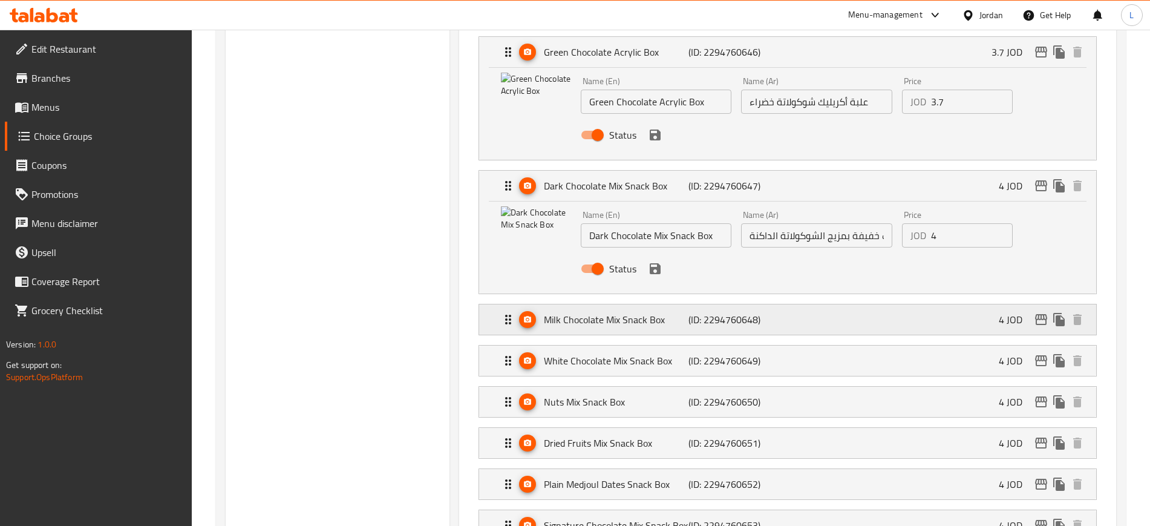
click at [866, 304] on div "Milk Chocolate Mix Snack Box (ID: 2294760648) 4 JOD" at bounding box center [791, 319] width 581 height 30
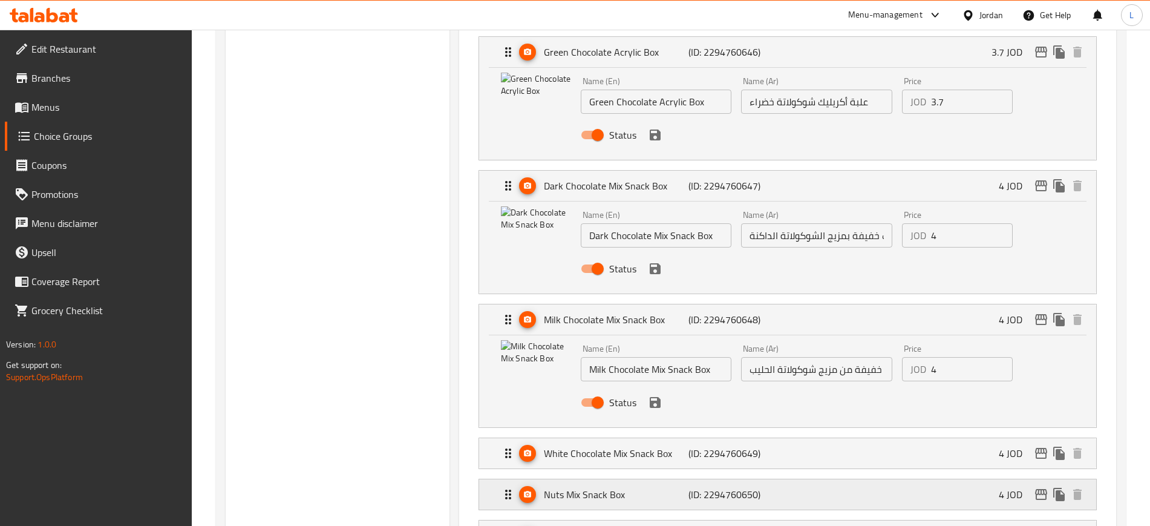
scroll to position [1361, 0]
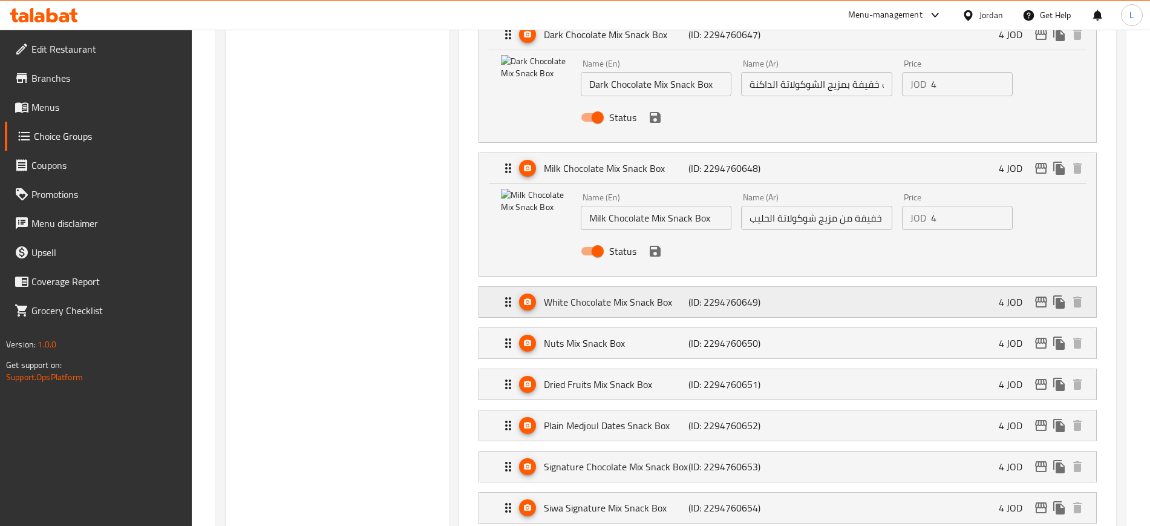
click at [824, 287] on div "White Chocolate Mix Snack Box (ID: 2294760649) 4 JOD" at bounding box center [791, 302] width 581 height 30
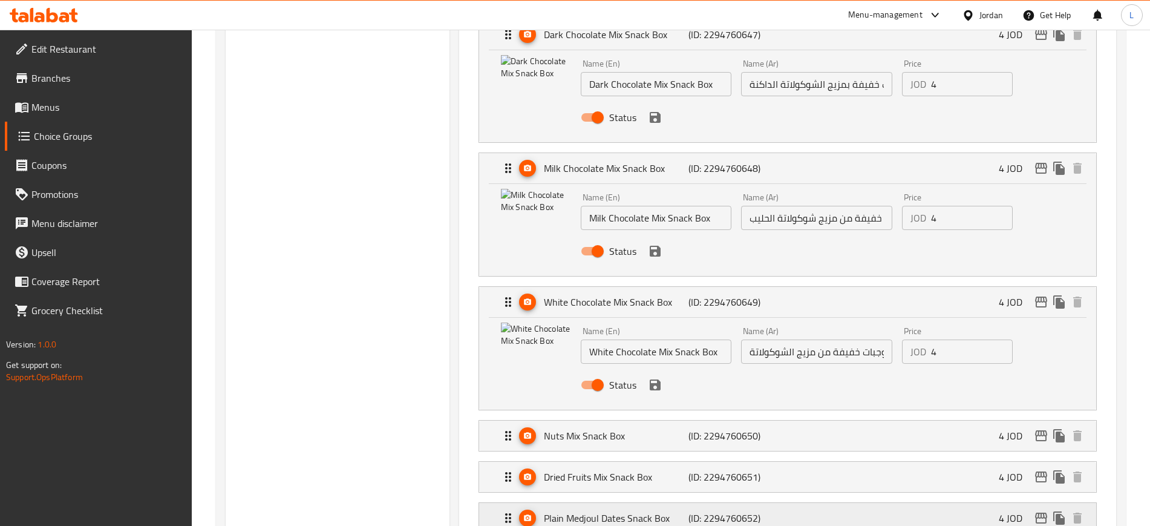
scroll to position [1513, 0]
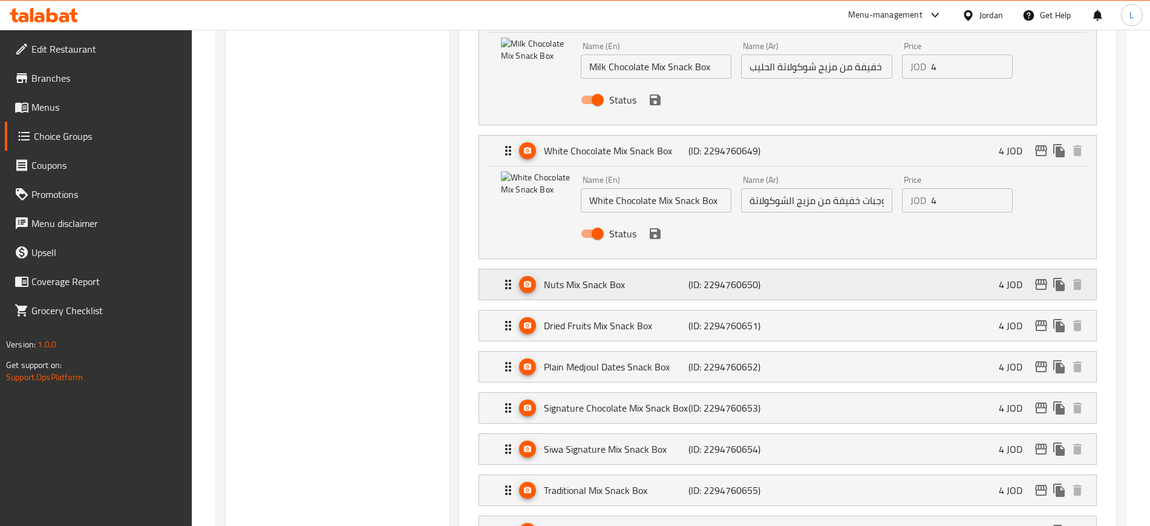
click at [823, 269] on div "Nuts Mix Snack Box (ID: 2294760650) 4 JOD" at bounding box center [791, 284] width 581 height 30
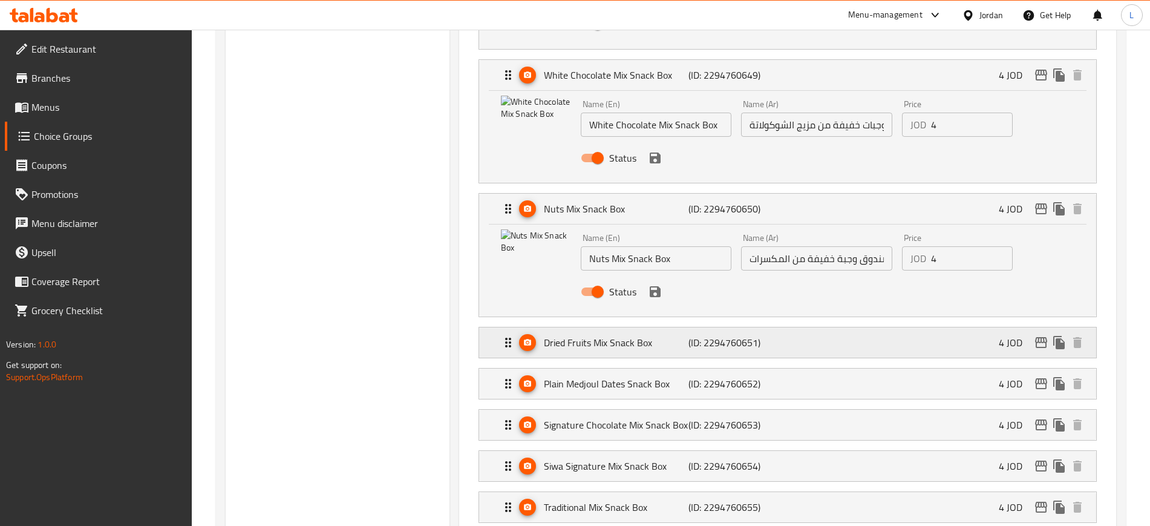
click at [834, 327] on div "Dried Fruits Mix Snack Box (ID: 2294760651) 4 JOD" at bounding box center [791, 342] width 581 height 30
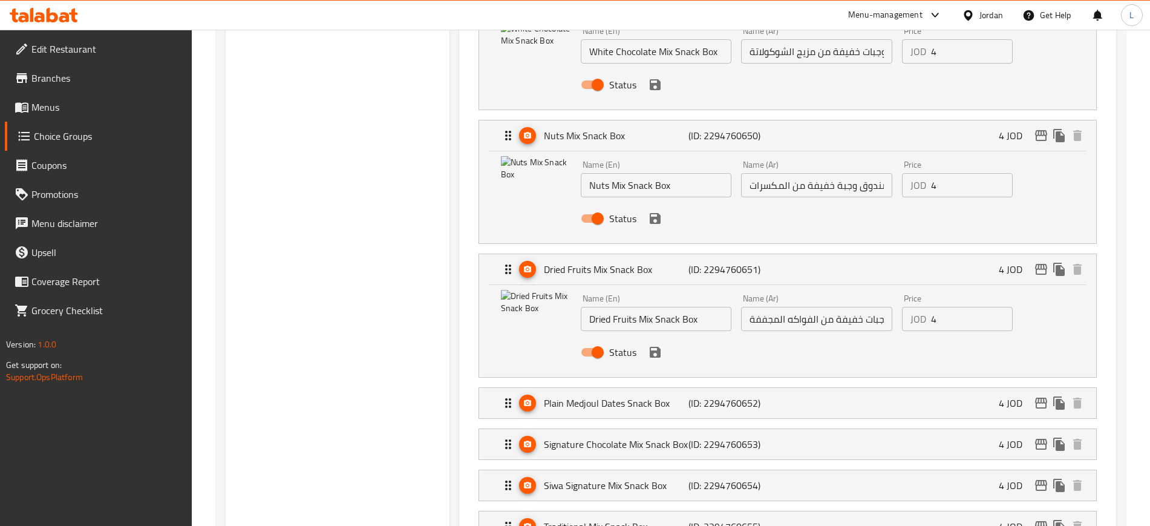
scroll to position [1740, 0]
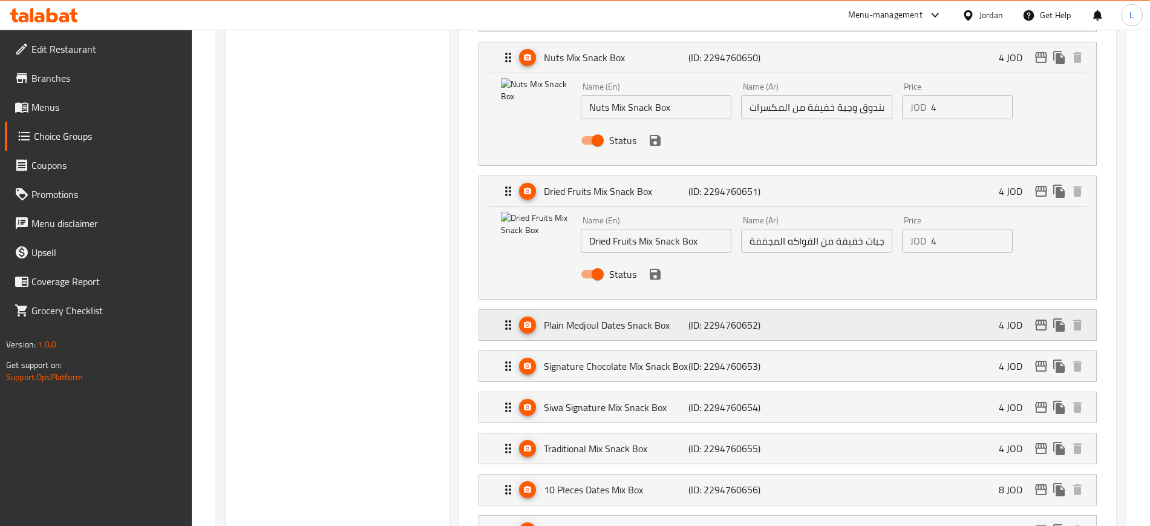
click at [833, 310] on div "Plain Medjoul Dates Snack Box (ID: 2294760652) 4 JOD" at bounding box center [791, 325] width 581 height 30
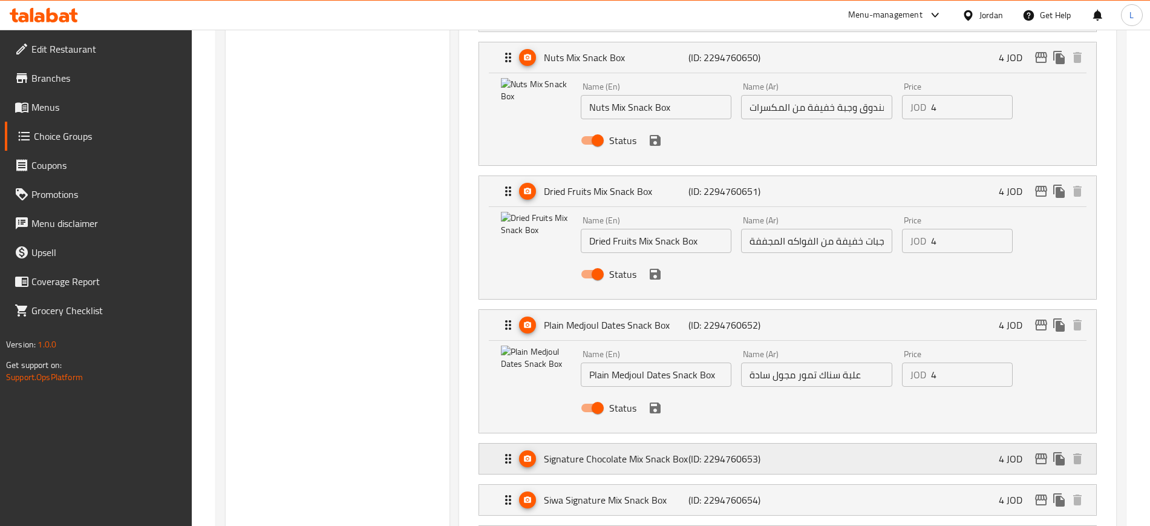
click at [834, 444] on div "Signature Chocolate Mix Snack Box (ID: 2294760653) 4 JOD" at bounding box center [791, 459] width 581 height 30
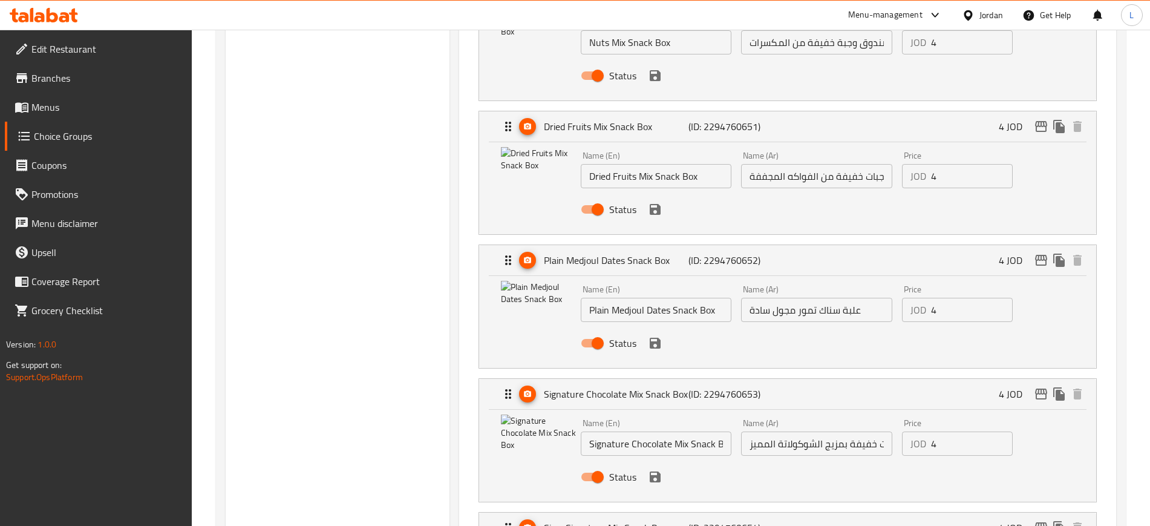
scroll to position [1891, 0]
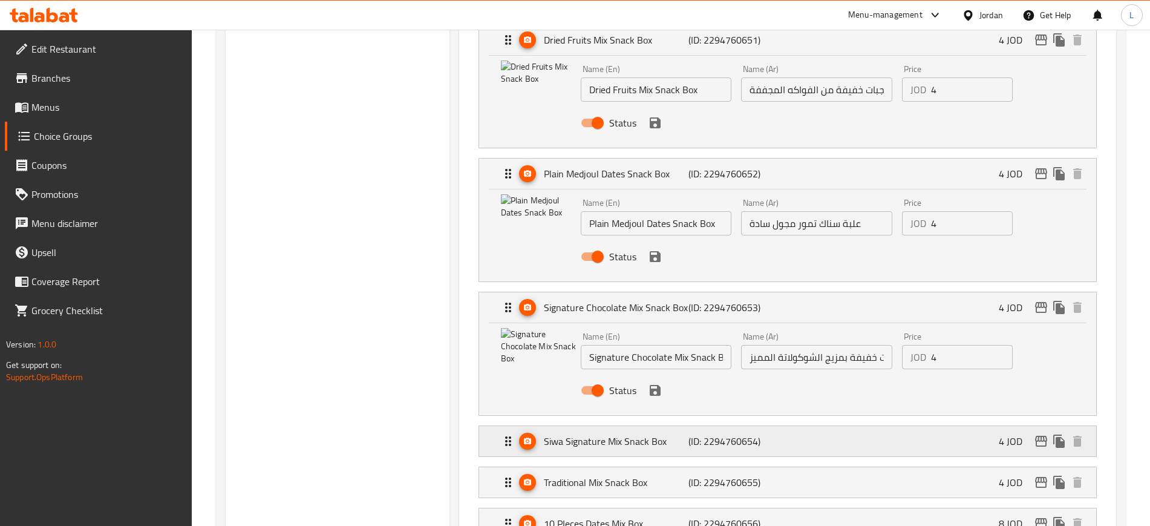
click at [819, 426] on div "Siwa Signature Mix Snack Box (ID: 2294760654) 4 JOD" at bounding box center [791, 441] width 581 height 30
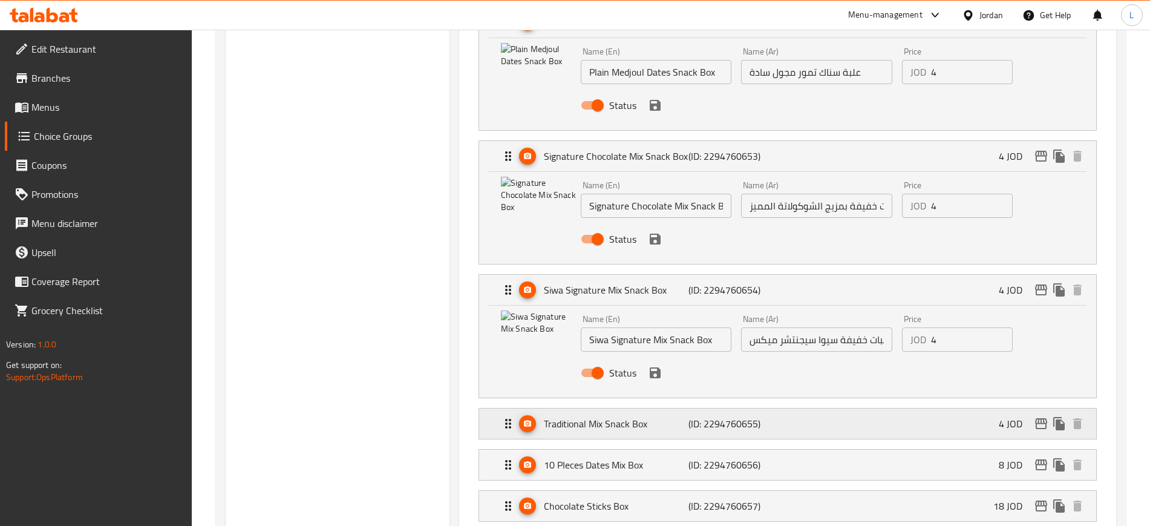
click at [813, 408] on div "Traditional Mix Snack Box (ID: 2294760655) 4 JOD" at bounding box center [791, 423] width 581 height 30
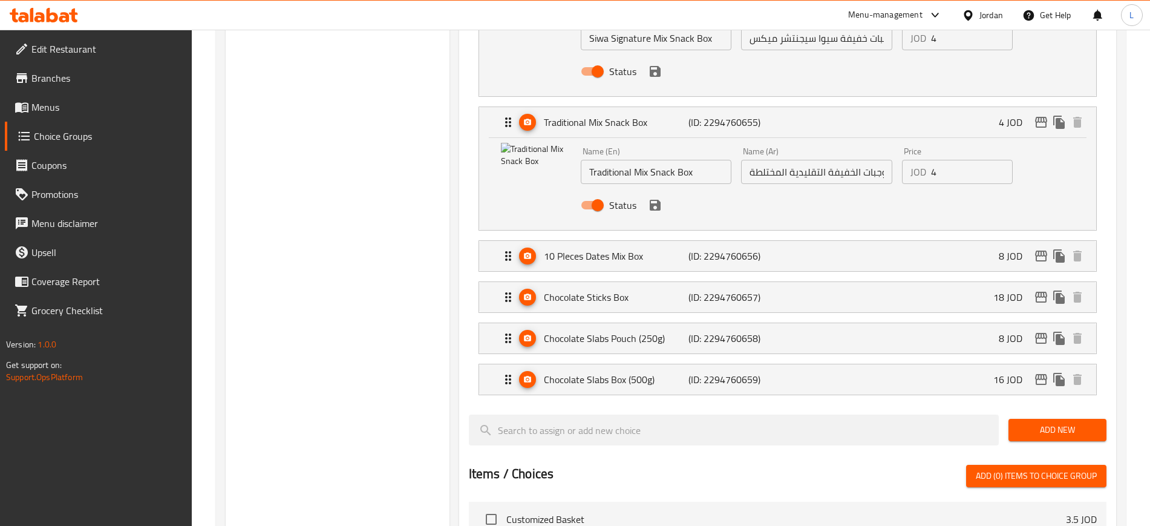
scroll to position [2345, 0]
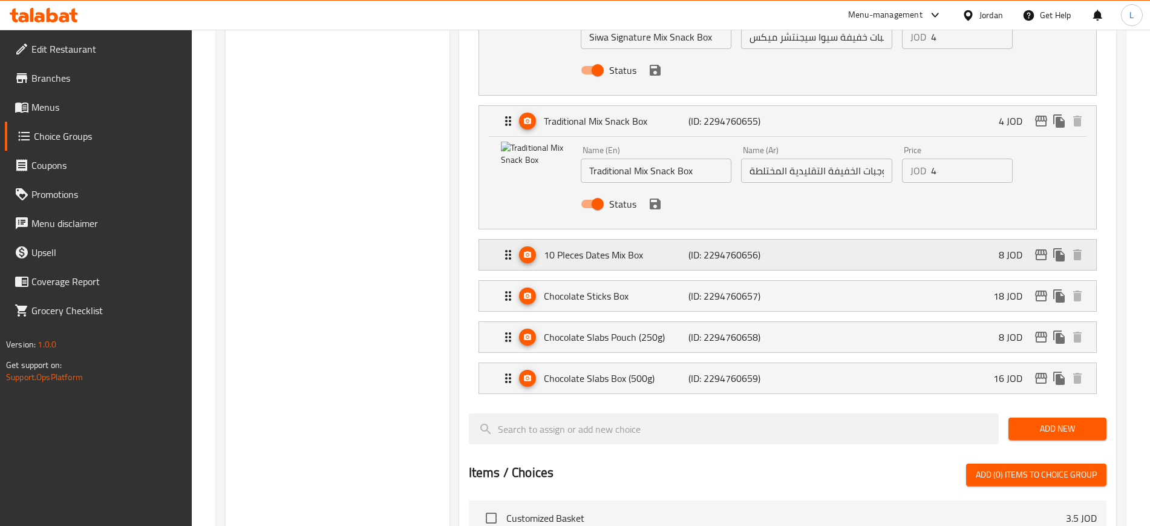
click at [861, 240] on div "10 PIeces Dates Mix Box (ID: 2294760656) 8 JOD" at bounding box center [791, 255] width 581 height 30
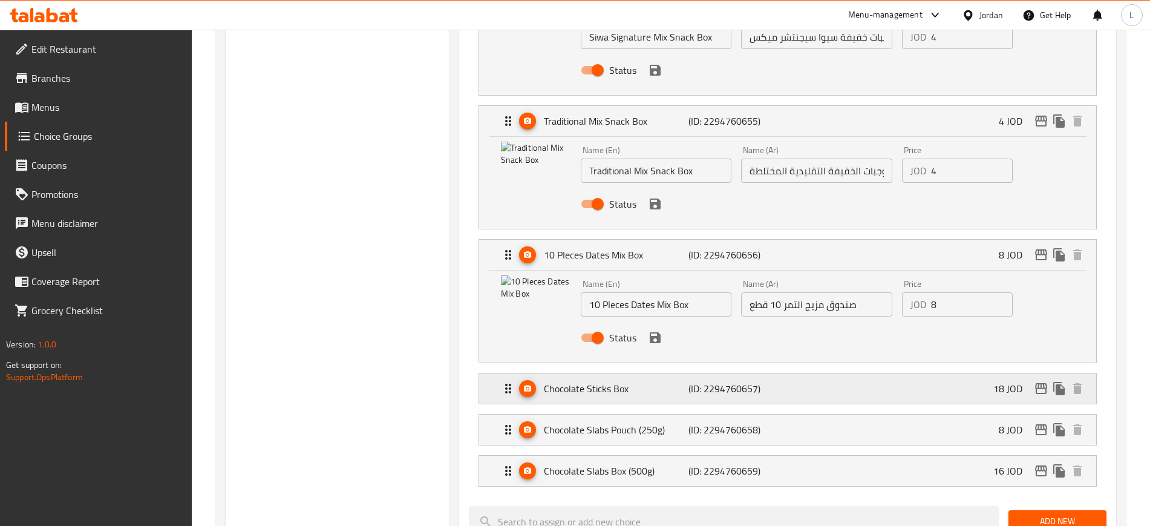
click at [804, 373] on div "Chocolate Sticks Box (ID: 2294760657) 18 JOD" at bounding box center [791, 388] width 581 height 30
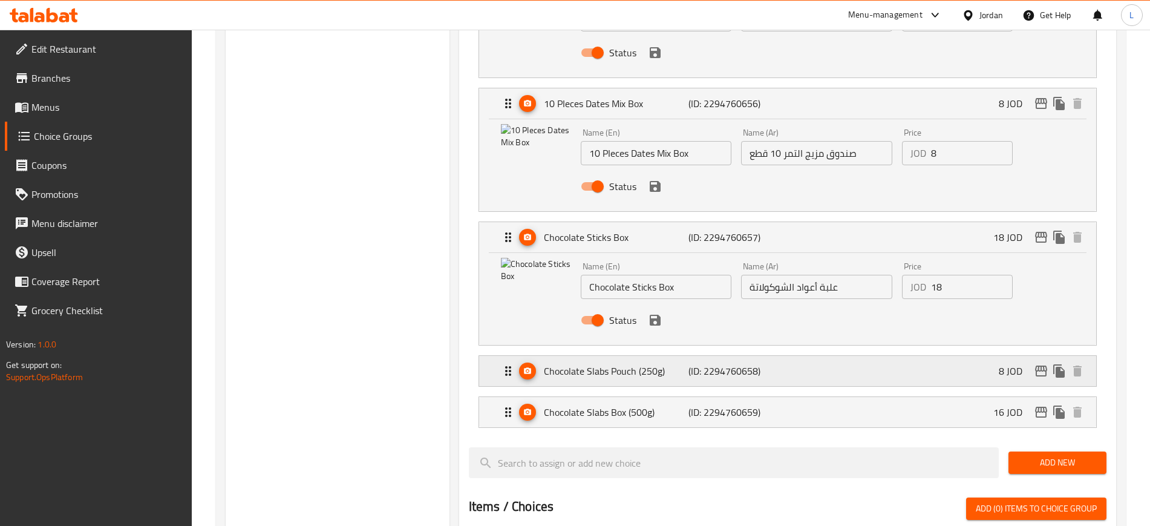
click at [826, 356] on div "Chocolate Slabs Pouch (250g) (ID: 2294760658) 8 JOD" at bounding box center [791, 371] width 581 height 30
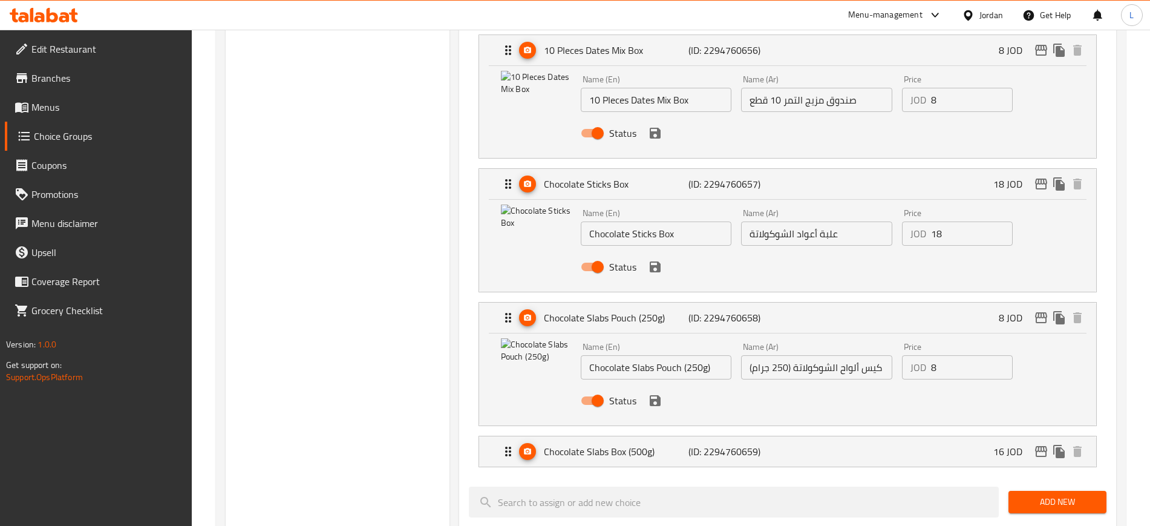
scroll to position [2571, 0]
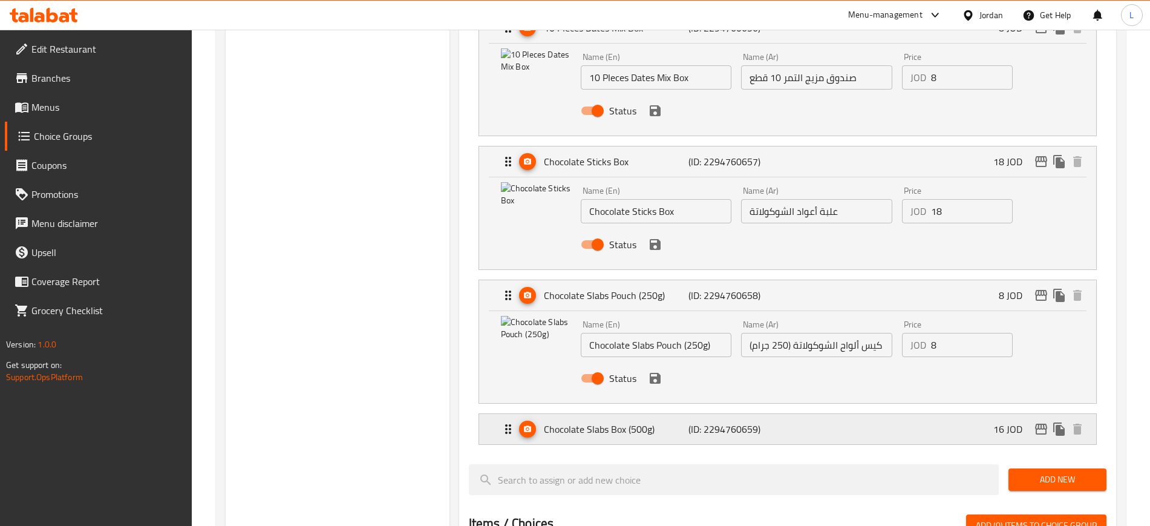
click at [820, 414] on div "Chocolate Slabs Box (500g) (ID: 2294760659) 16 JOD" at bounding box center [791, 429] width 581 height 30
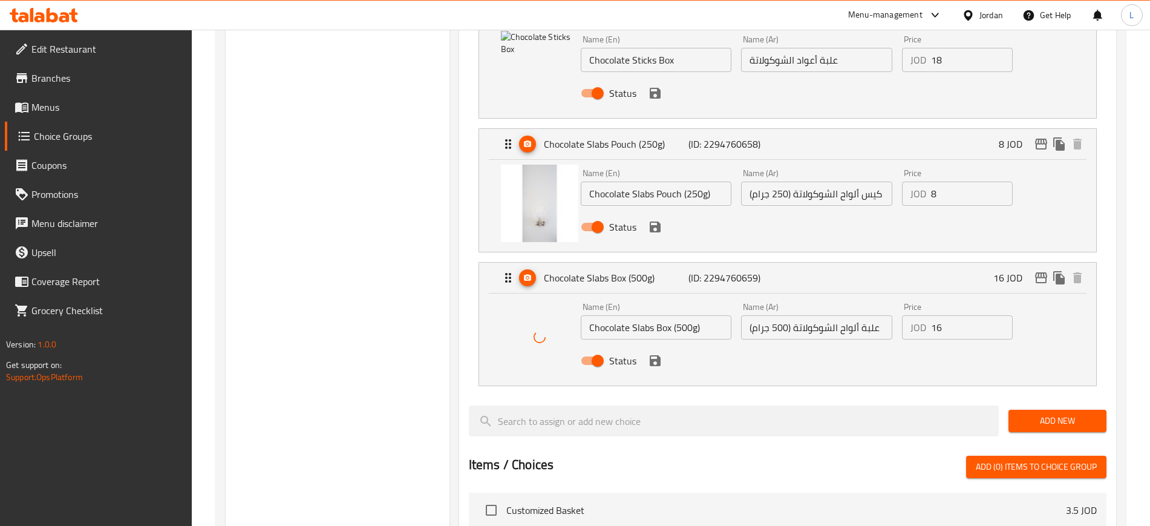
scroll to position [2798, 0]
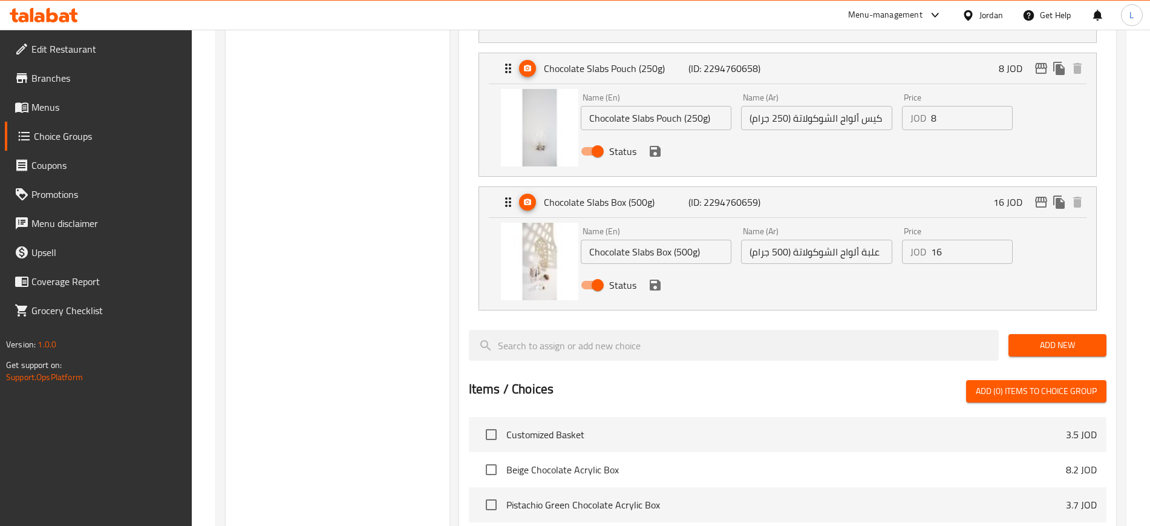
click at [662, 269] on div "Status" at bounding box center [817, 285] width 482 height 33
click at [658, 280] on icon "save" at bounding box center [655, 285] width 11 height 11
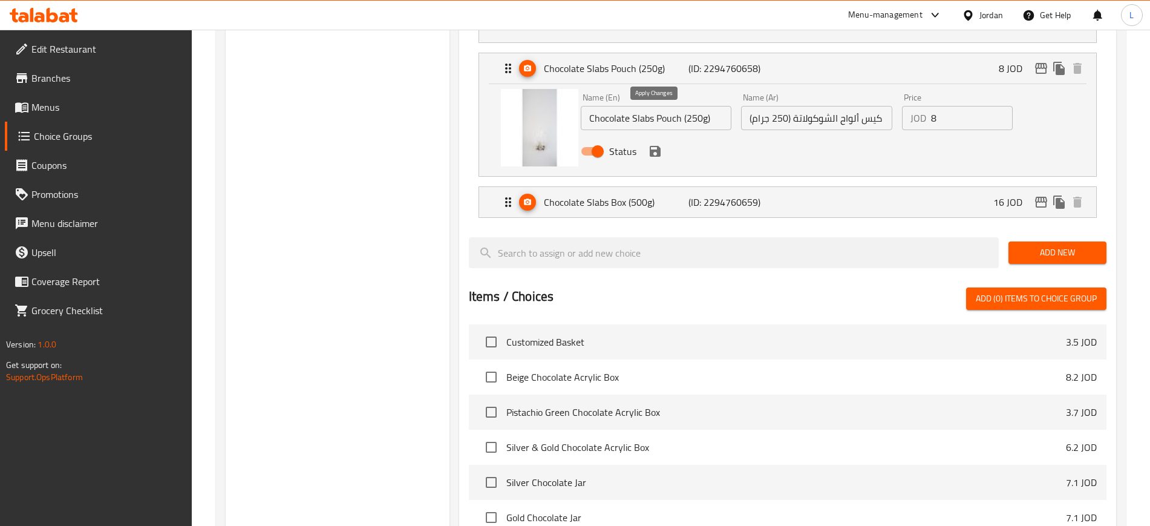
click at [656, 144] on icon "save" at bounding box center [655, 151] width 15 height 15
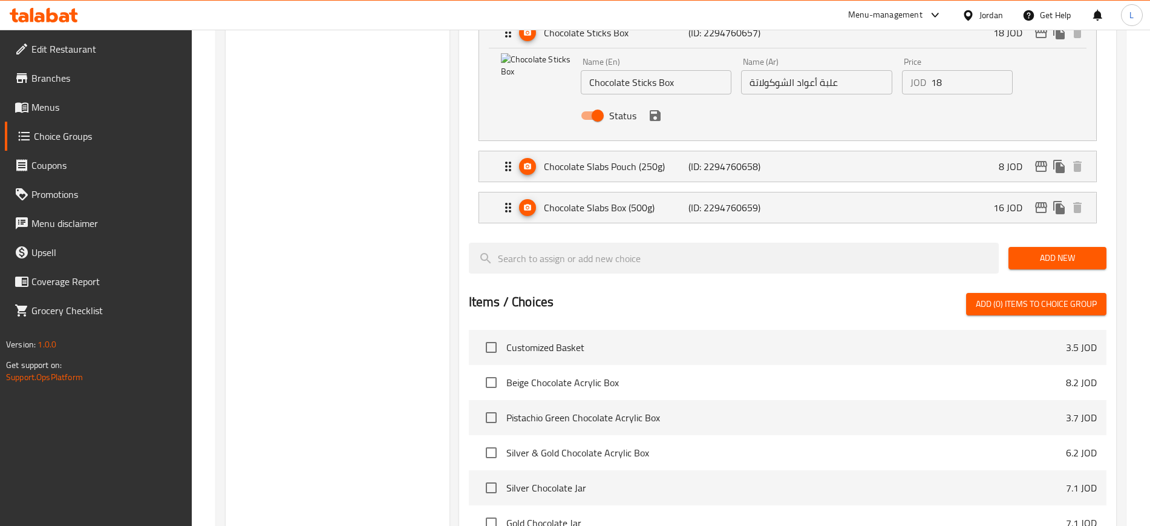
scroll to position [2647, 0]
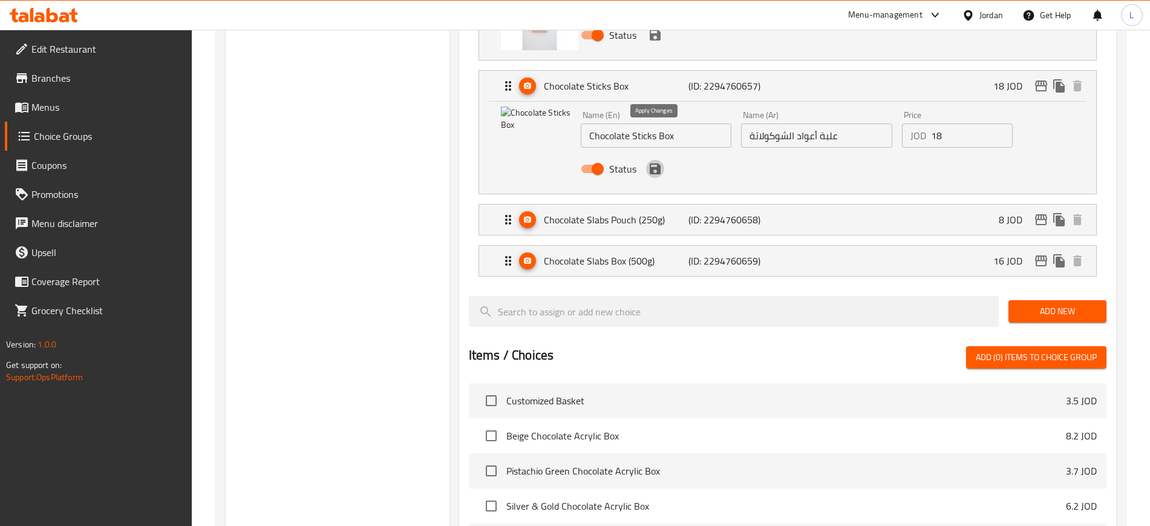
click at [652, 163] on icon "save" at bounding box center [655, 168] width 11 height 11
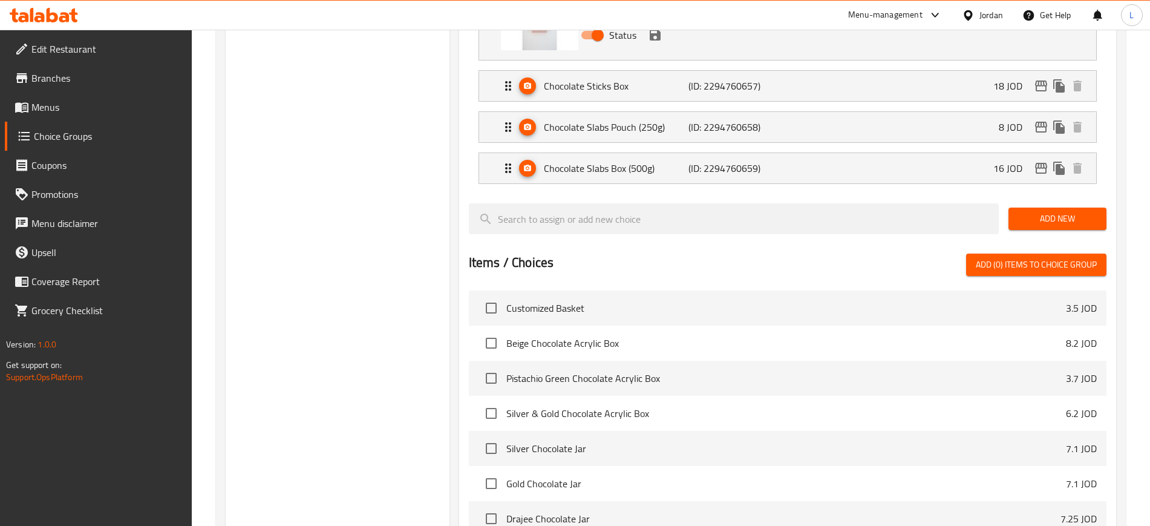
scroll to position [2571, 0]
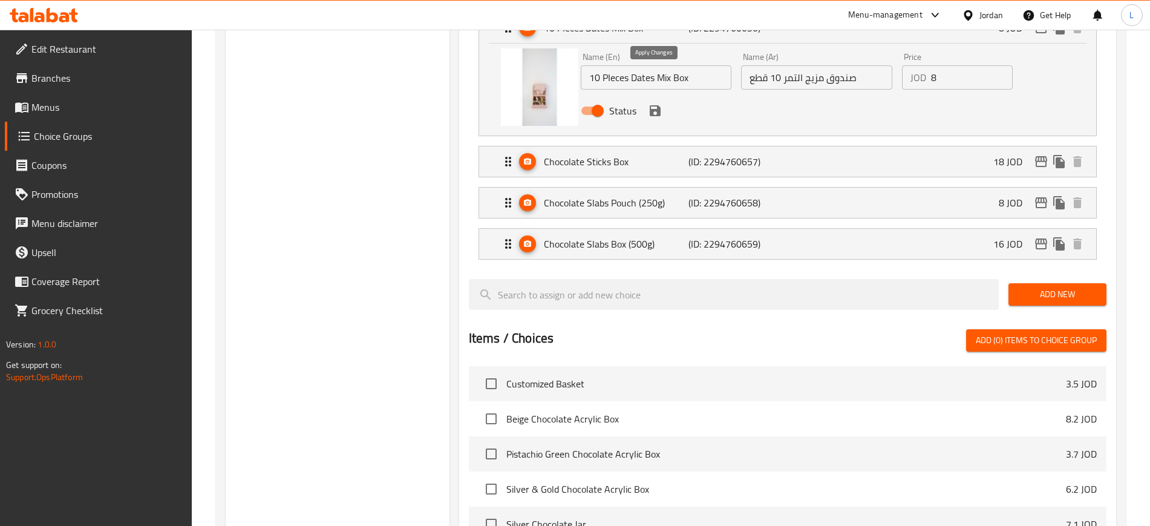
click at [656, 103] on icon "save" at bounding box center [655, 110] width 15 height 15
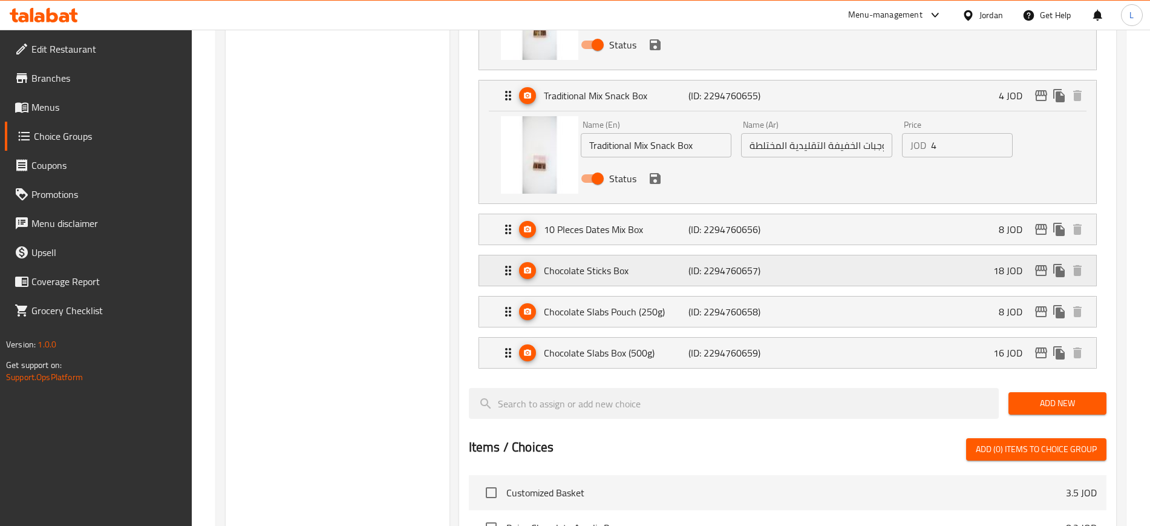
scroll to position [2345, 0]
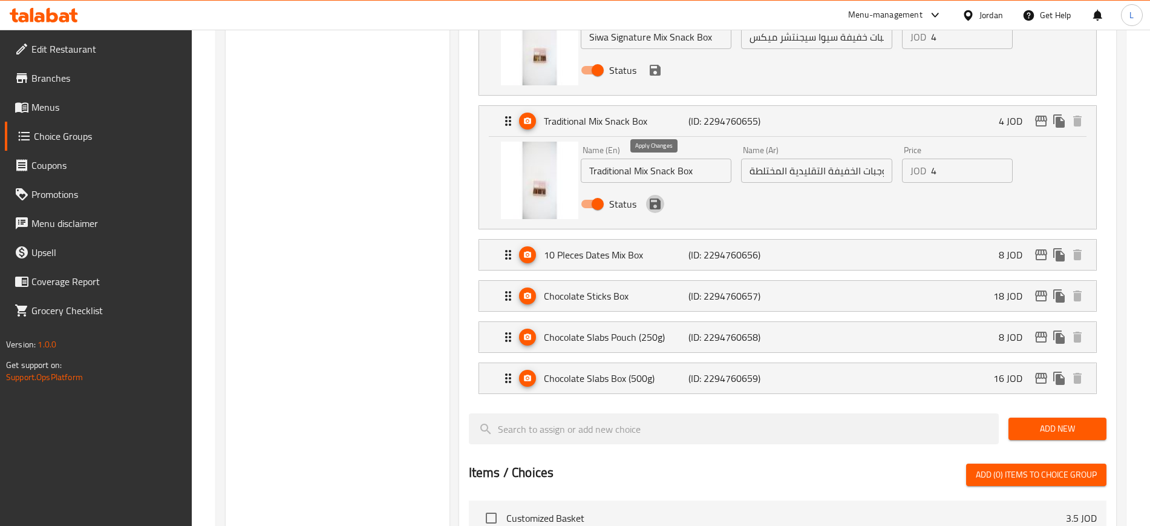
click at [650, 198] on icon "save" at bounding box center [655, 203] width 11 height 11
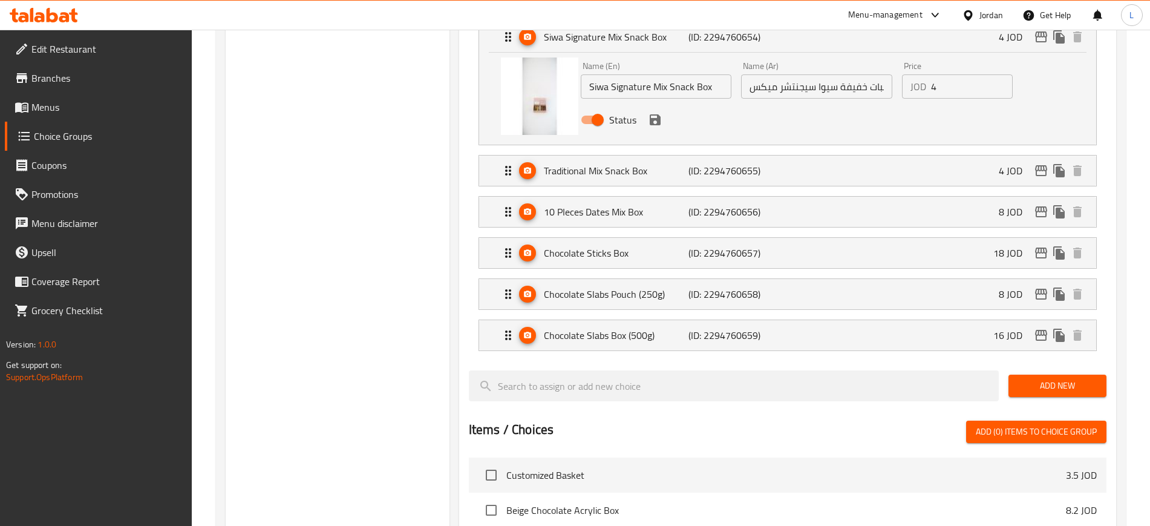
scroll to position [2269, 0]
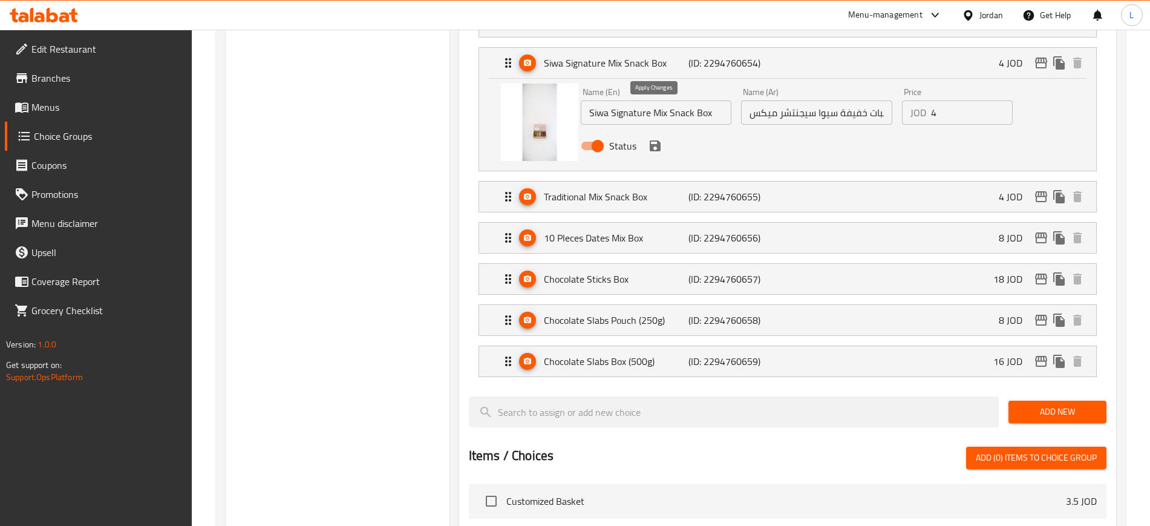
click at [655, 140] on icon "save" at bounding box center [655, 145] width 11 height 11
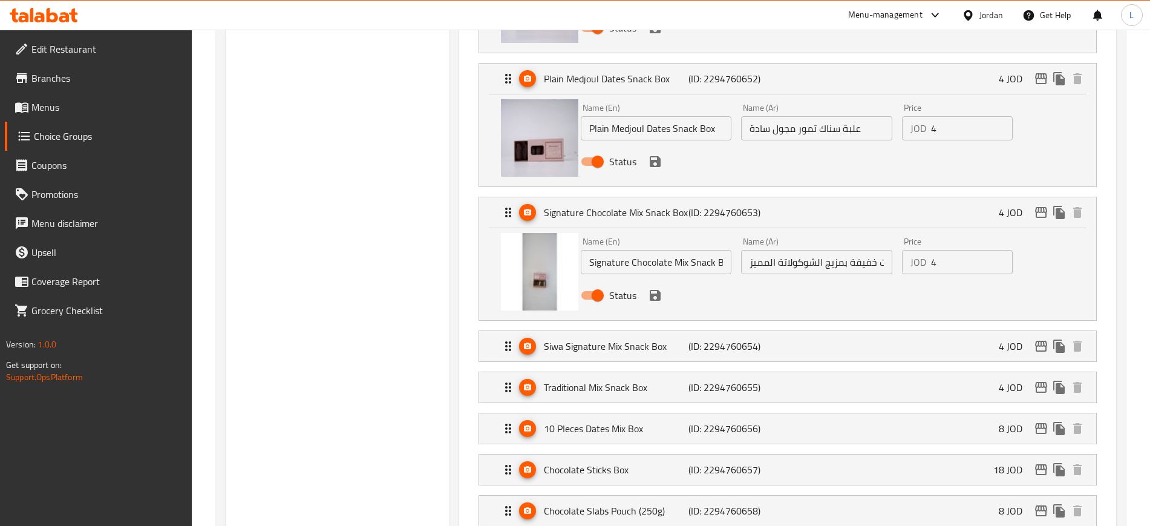
scroll to position [1966, 0]
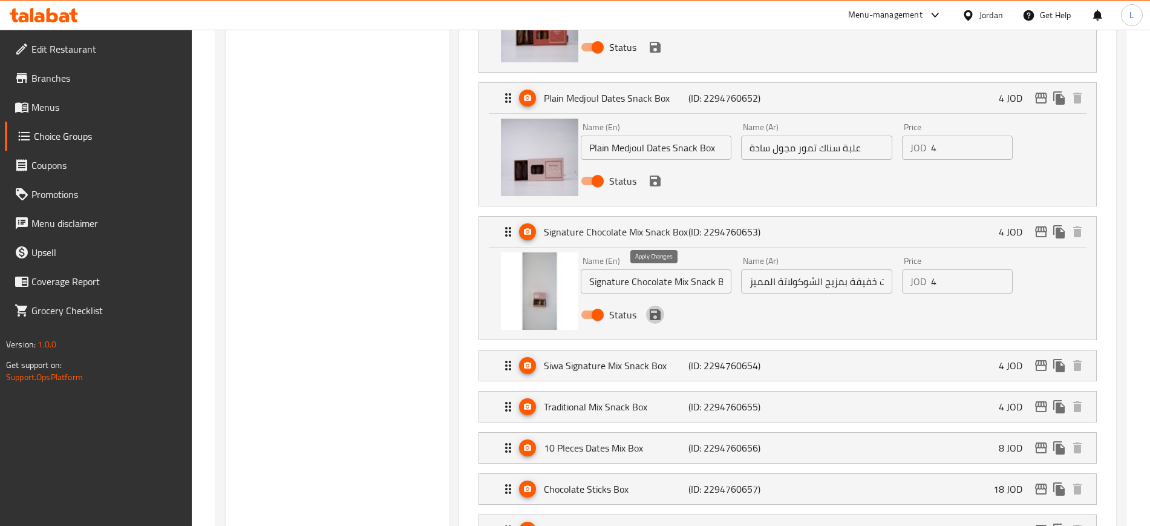
click at [655, 309] on icon "save" at bounding box center [655, 314] width 11 height 11
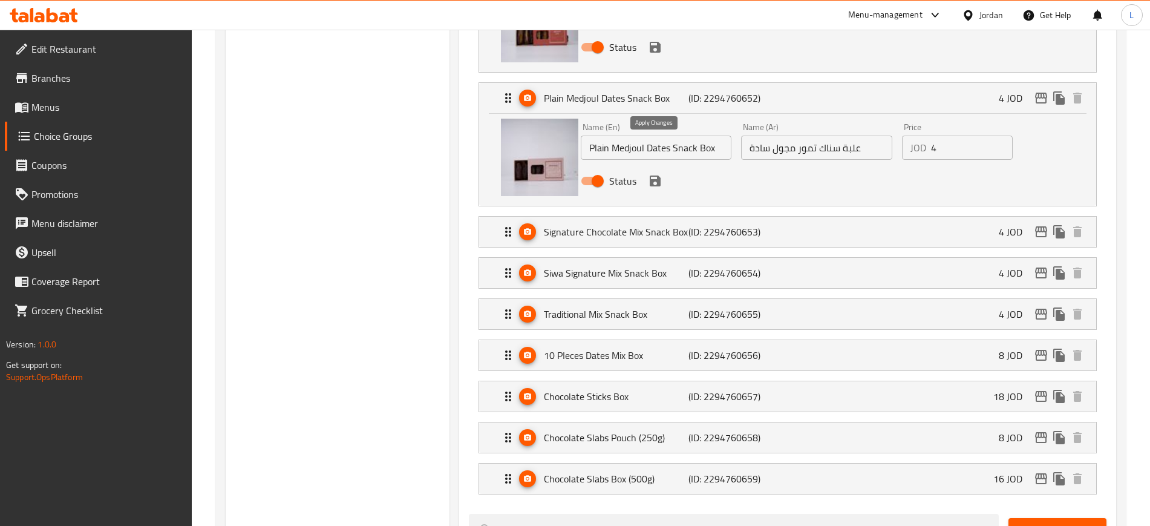
click at [653, 174] on icon "save" at bounding box center [655, 181] width 15 height 15
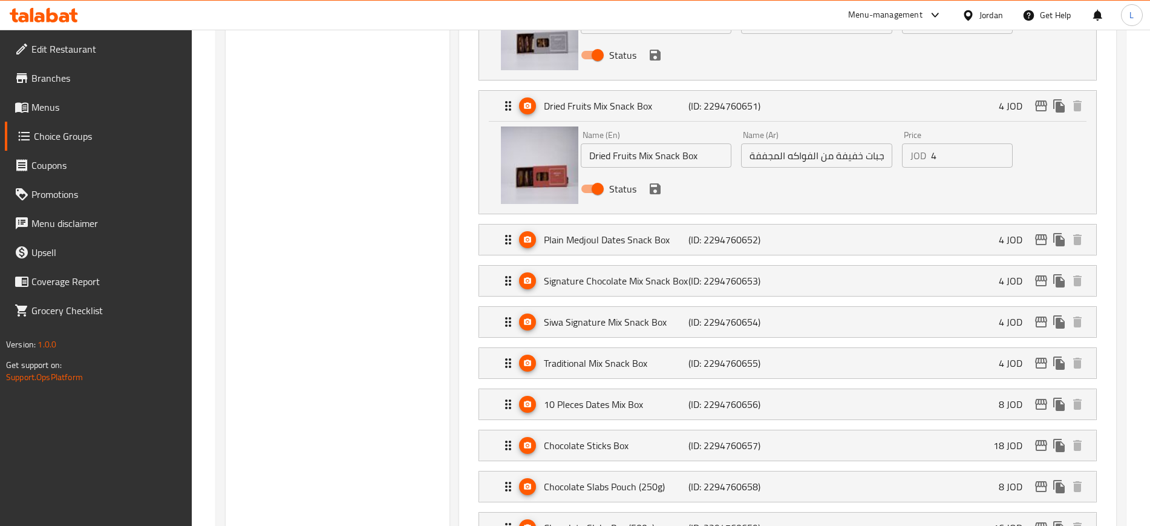
scroll to position [1815, 0]
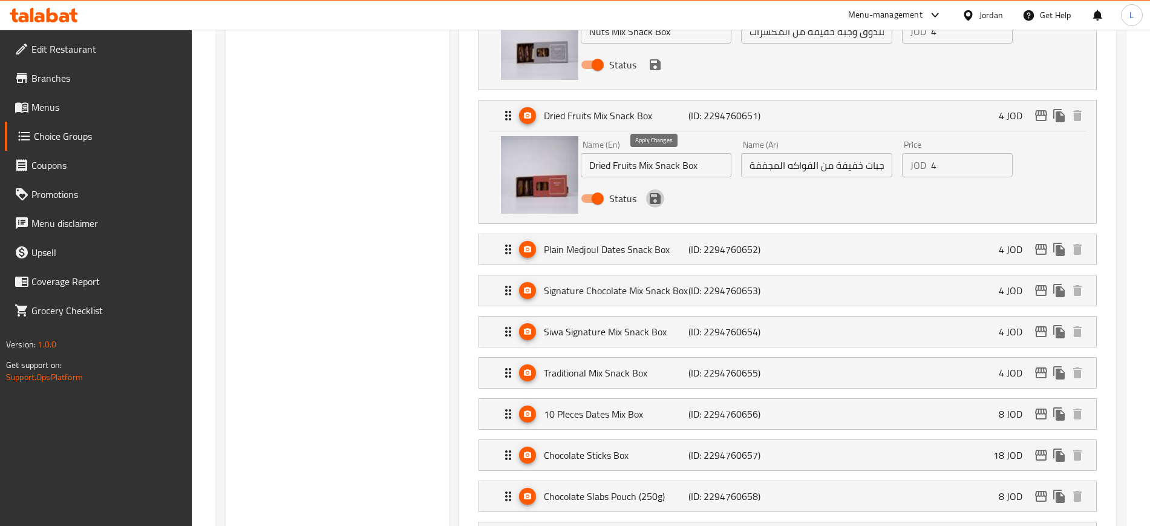
click at [653, 191] on icon "save" at bounding box center [655, 198] width 15 height 15
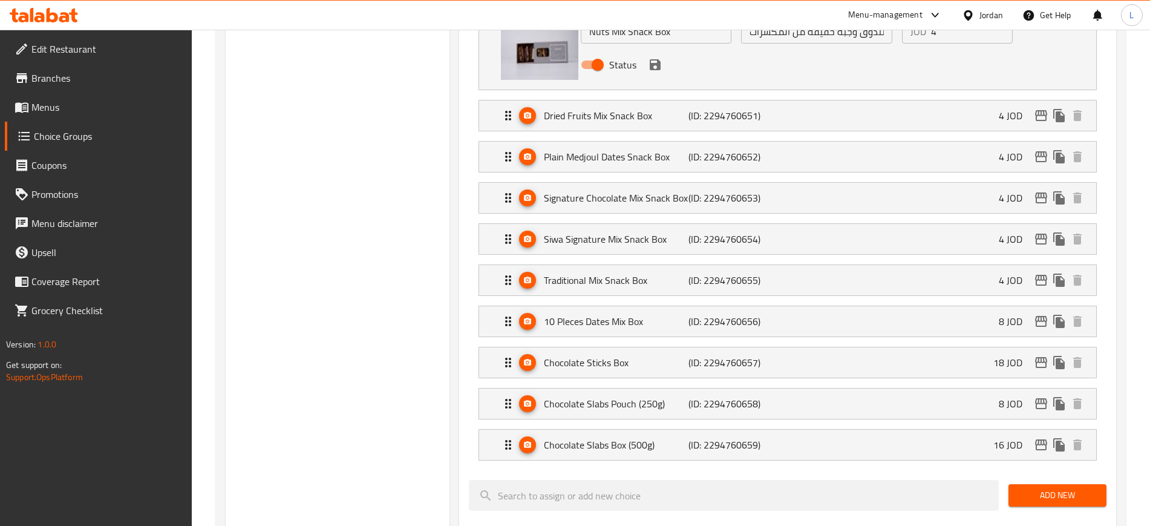
scroll to position [1740, 0]
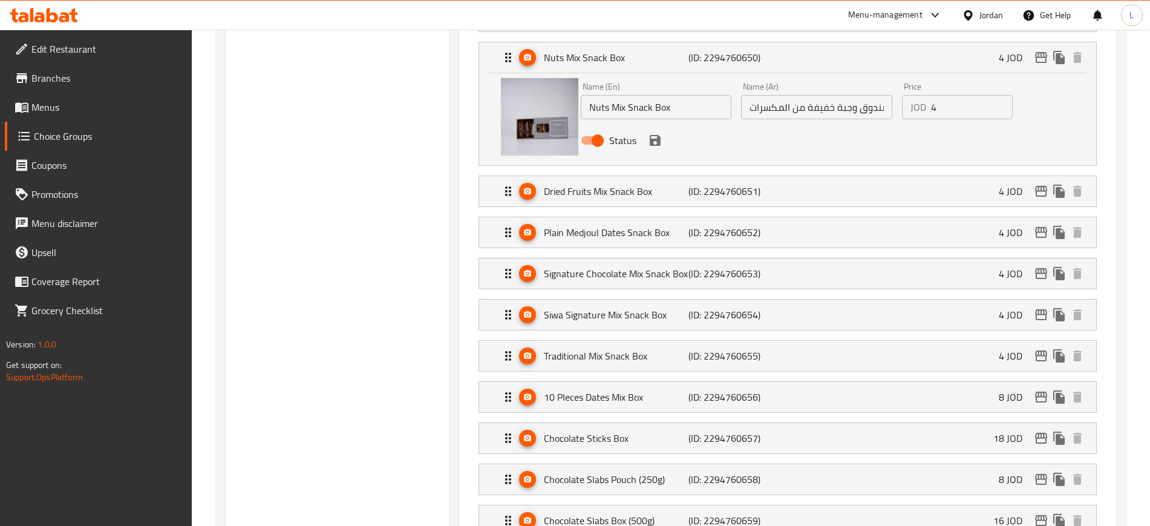
click at [656, 124] on div "Status" at bounding box center [817, 140] width 482 height 33
click at [655, 133] on icon "save" at bounding box center [655, 140] width 15 height 15
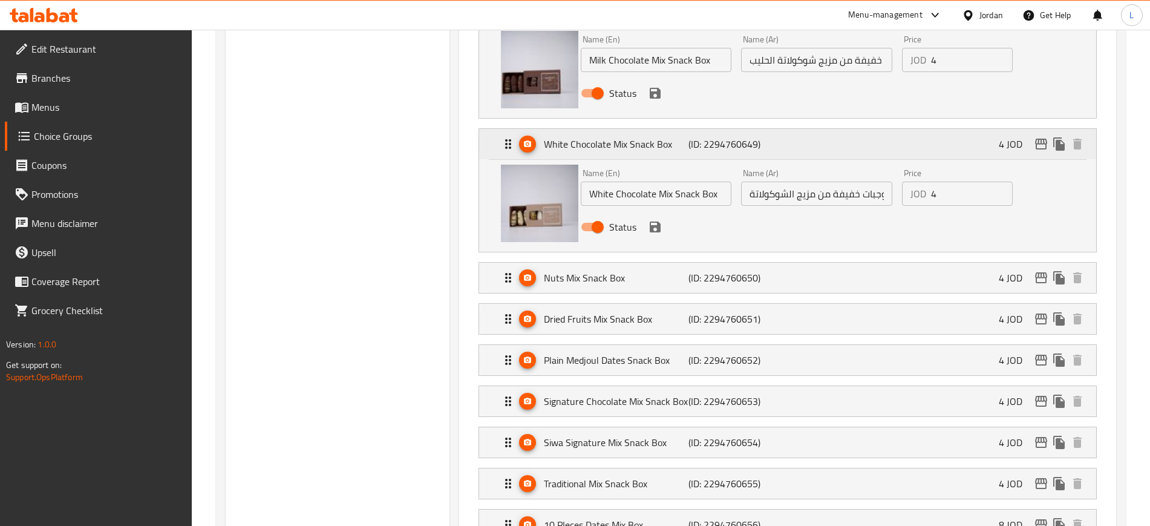
scroll to position [1513, 0]
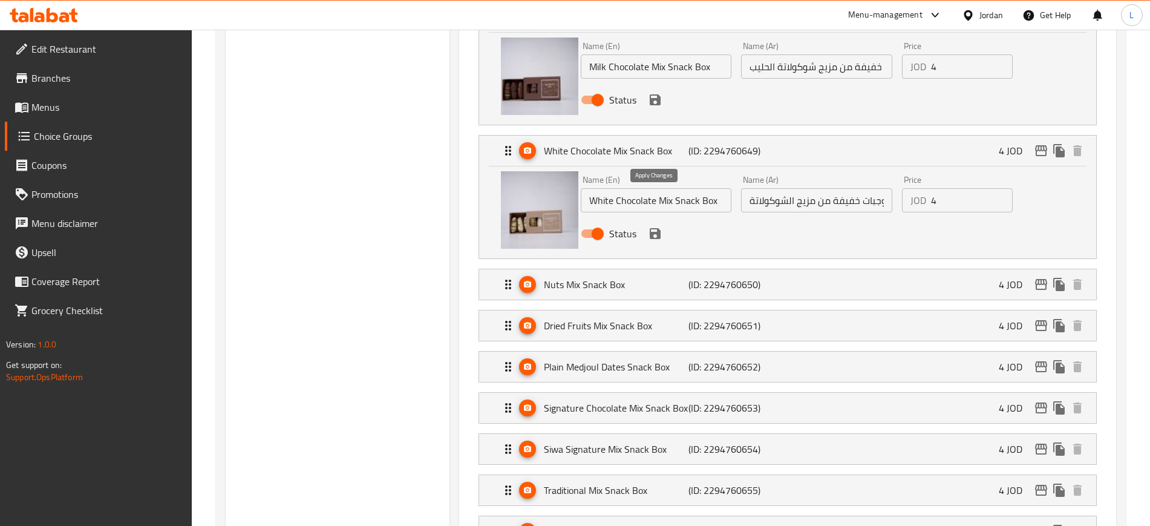
drag, startPoint x: 652, startPoint y: 197, endPoint x: 665, endPoint y: 61, distance: 137.3
click at [652, 226] on icon "save" at bounding box center [655, 233] width 15 height 15
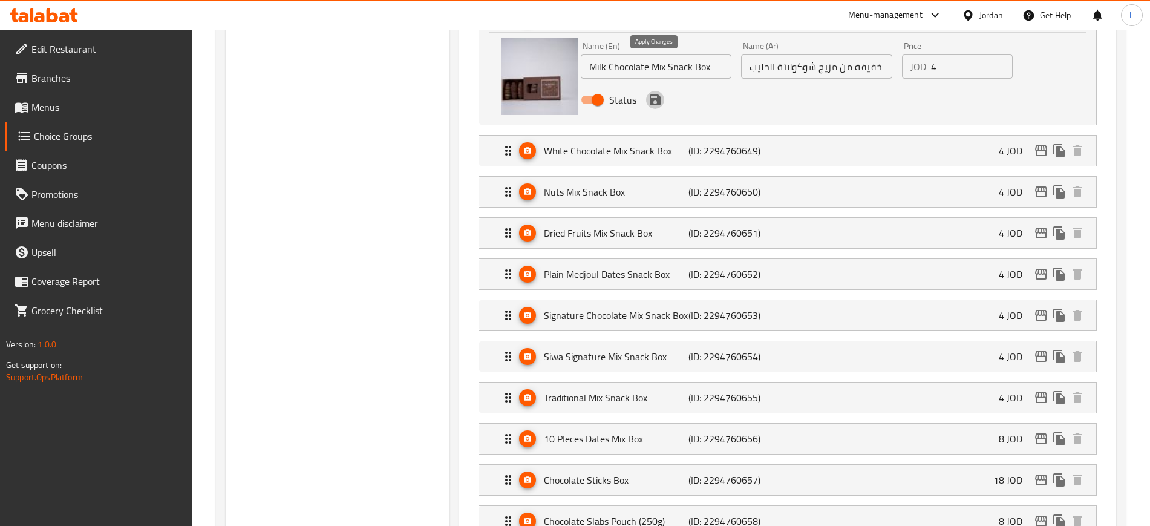
click at [652, 94] on icon "save" at bounding box center [655, 99] width 11 height 11
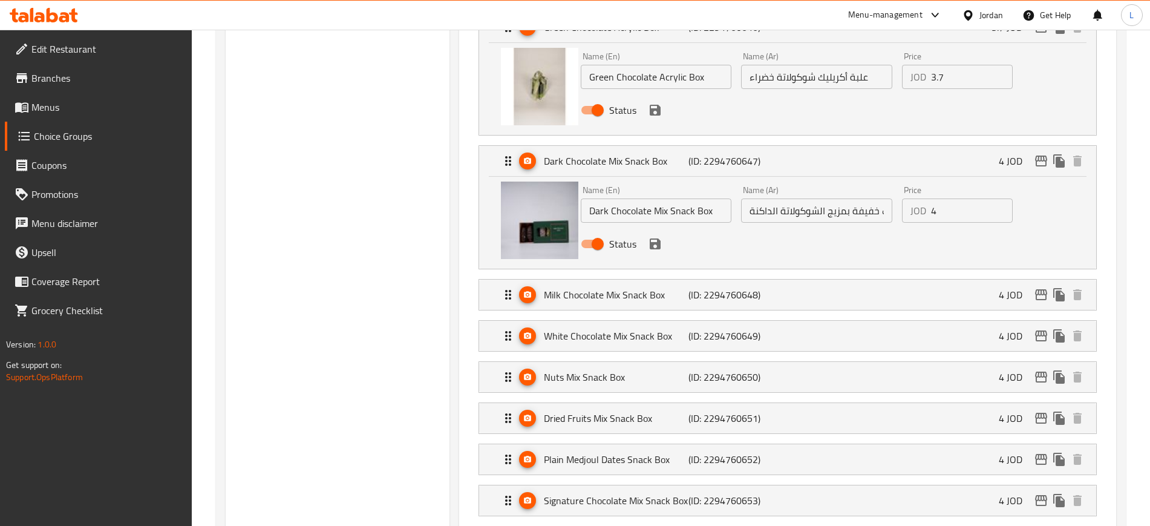
scroll to position [1210, 0]
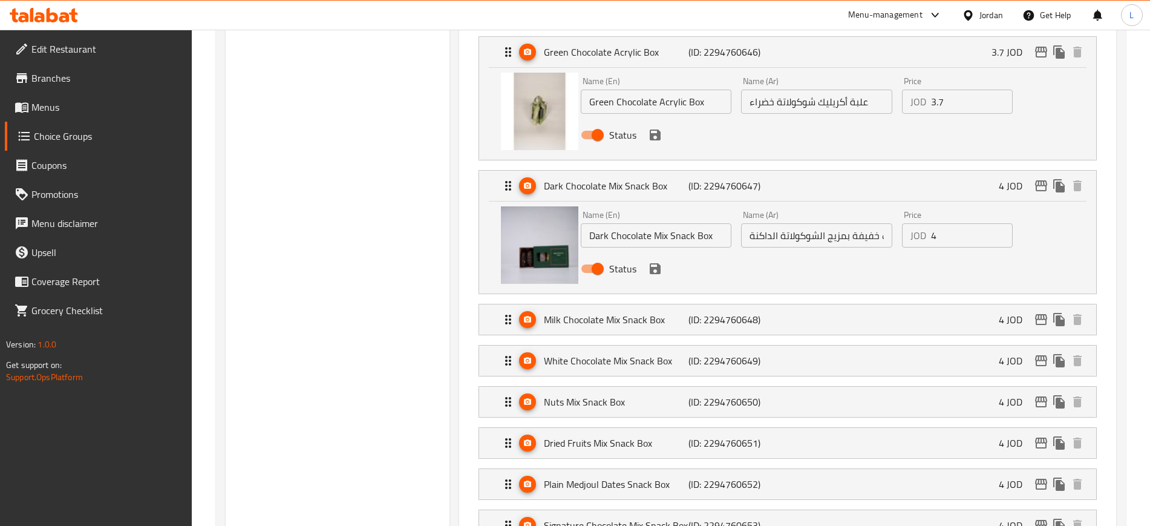
click at [653, 261] on icon "save" at bounding box center [655, 268] width 15 height 15
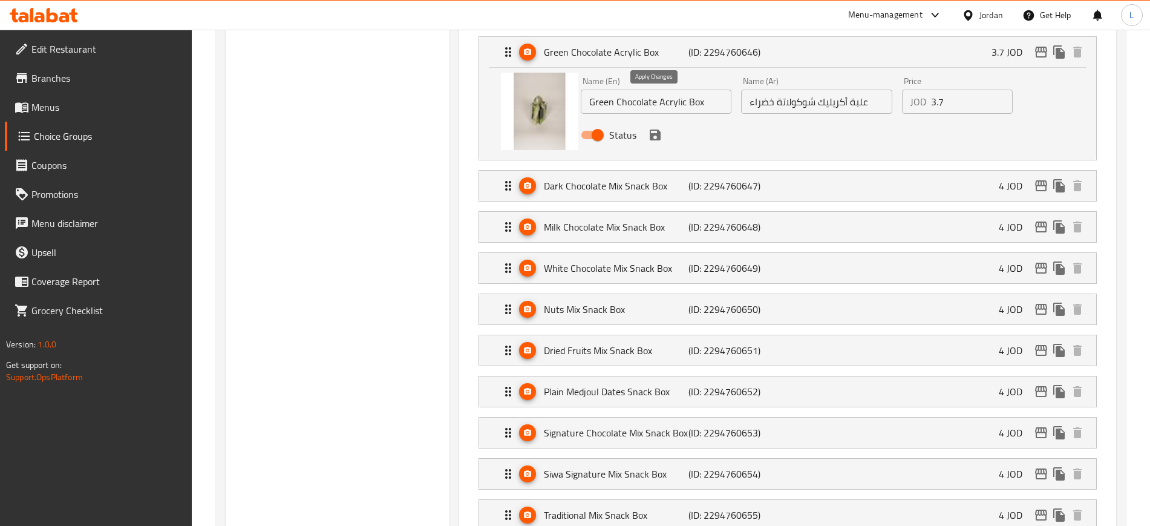
click at [652, 129] on icon "save" at bounding box center [655, 134] width 11 height 11
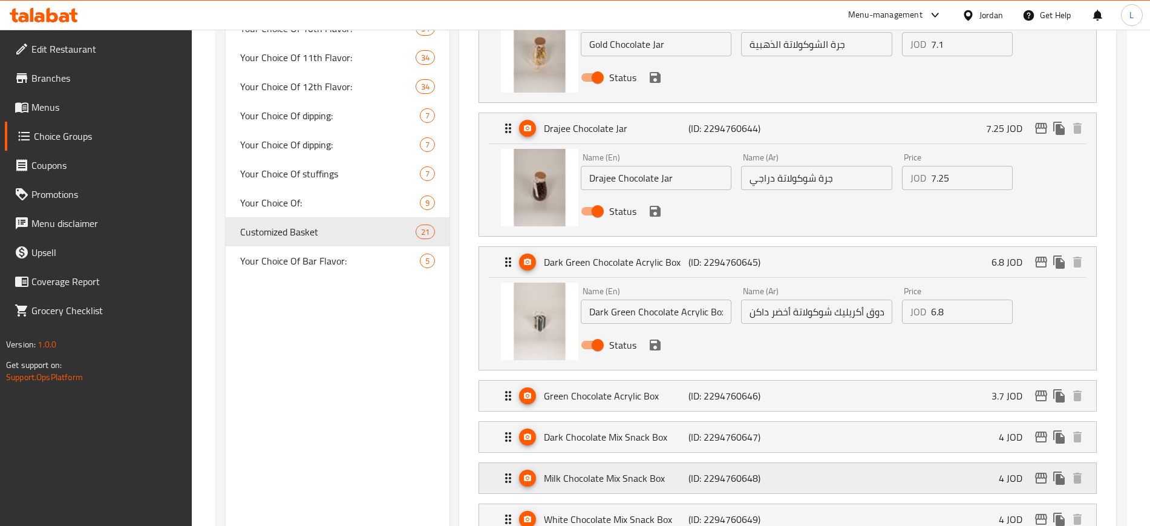
scroll to position [832, 0]
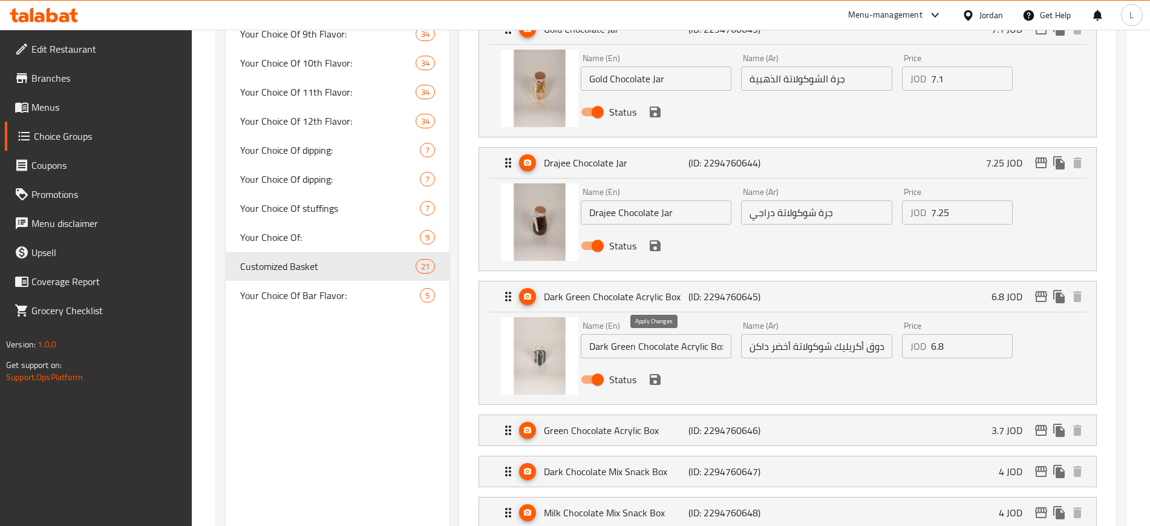
click at [653, 374] on icon "save" at bounding box center [655, 379] width 11 height 11
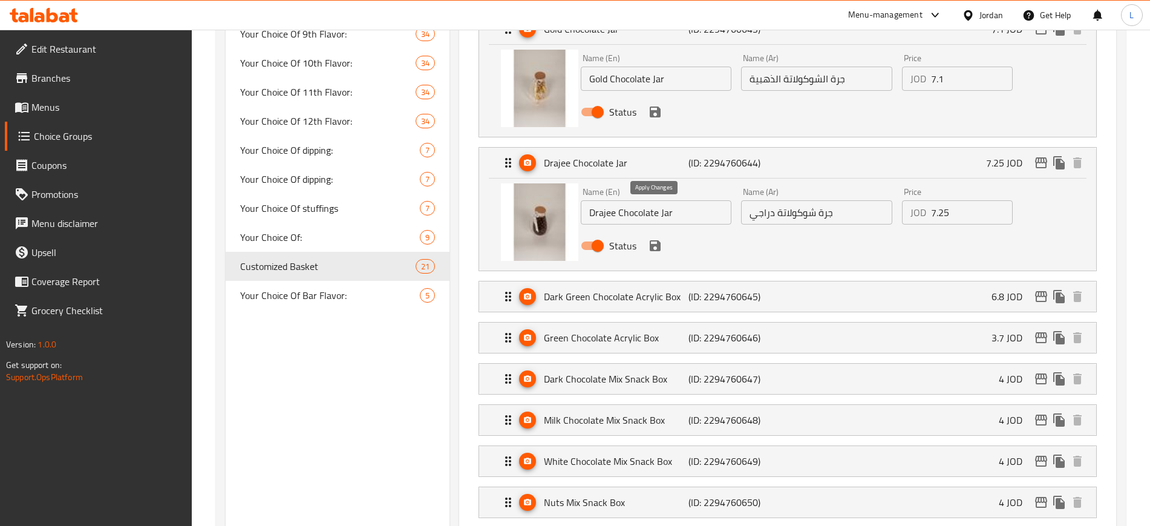
click at [653, 240] on icon "save" at bounding box center [655, 245] width 11 height 11
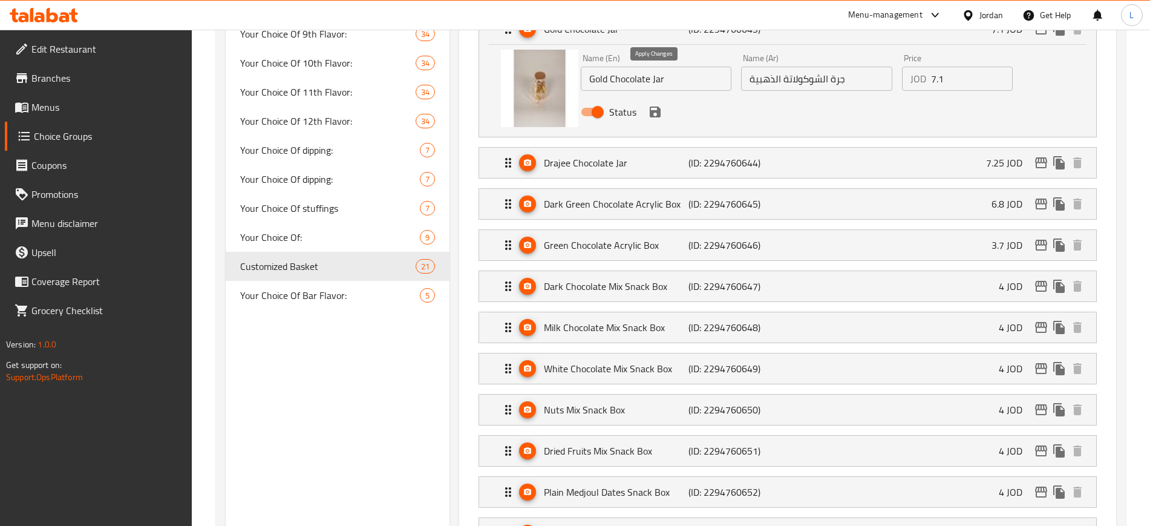
click at [653, 105] on icon "save" at bounding box center [655, 112] width 15 height 15
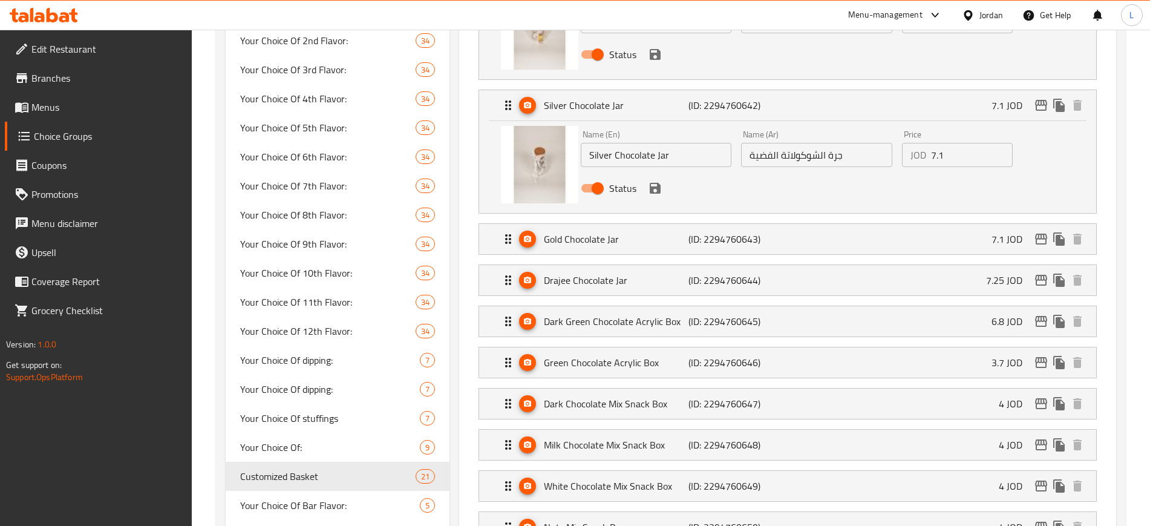
scroll to position [605, 0]
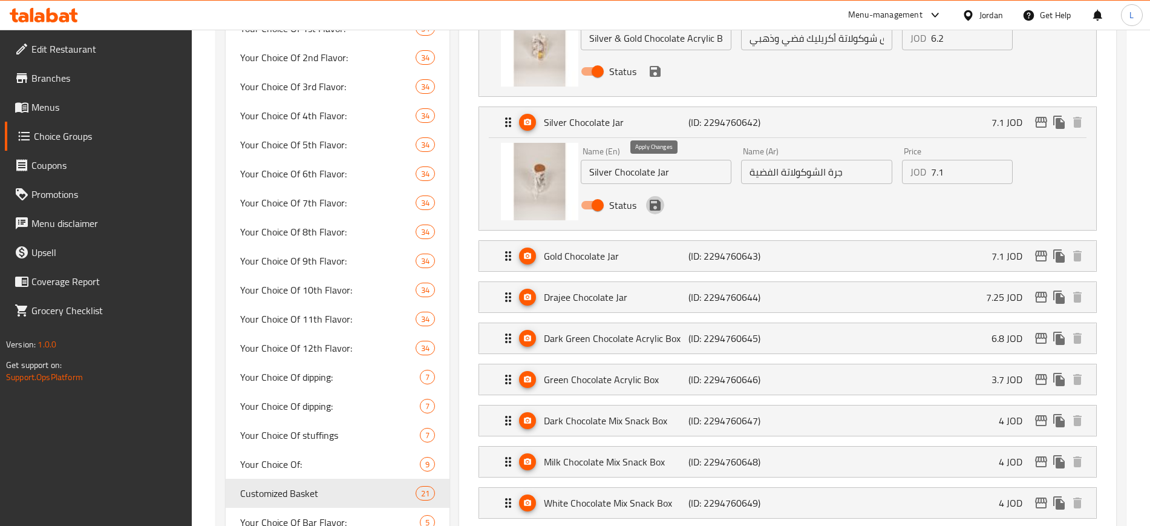
click at [655, 198] on icon "save" at bounding box center [655, 205] width 15 height 15
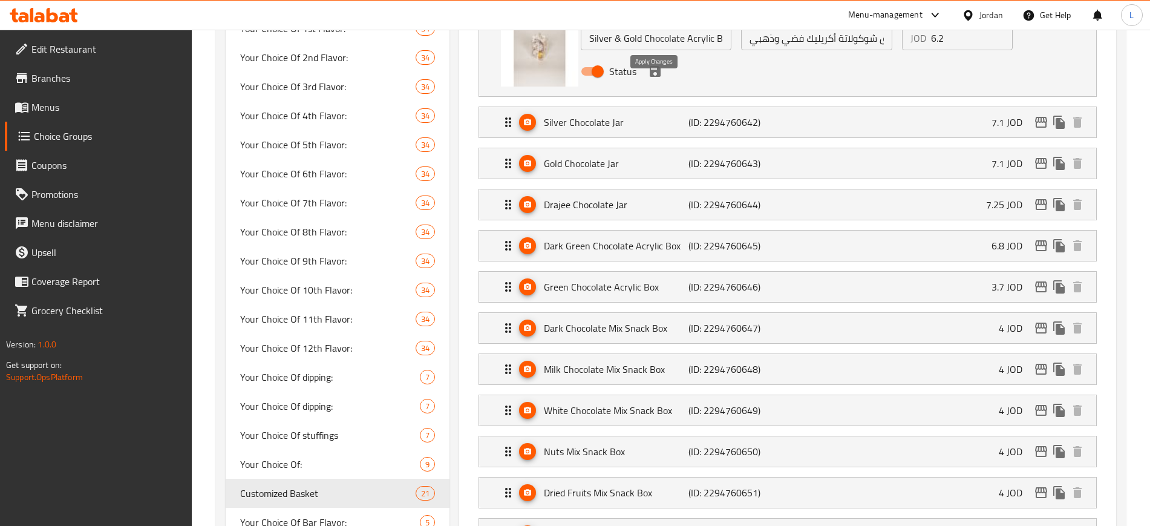
click at [656, 66] on icon "save" at bounding box center [655, 71] width 11 height 11
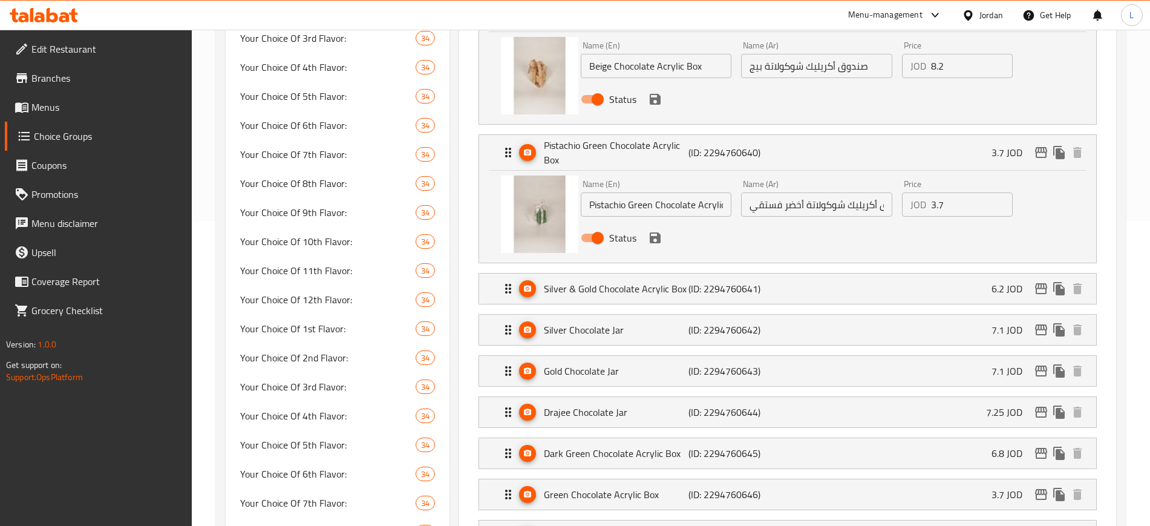
scroll to position [303, 0]
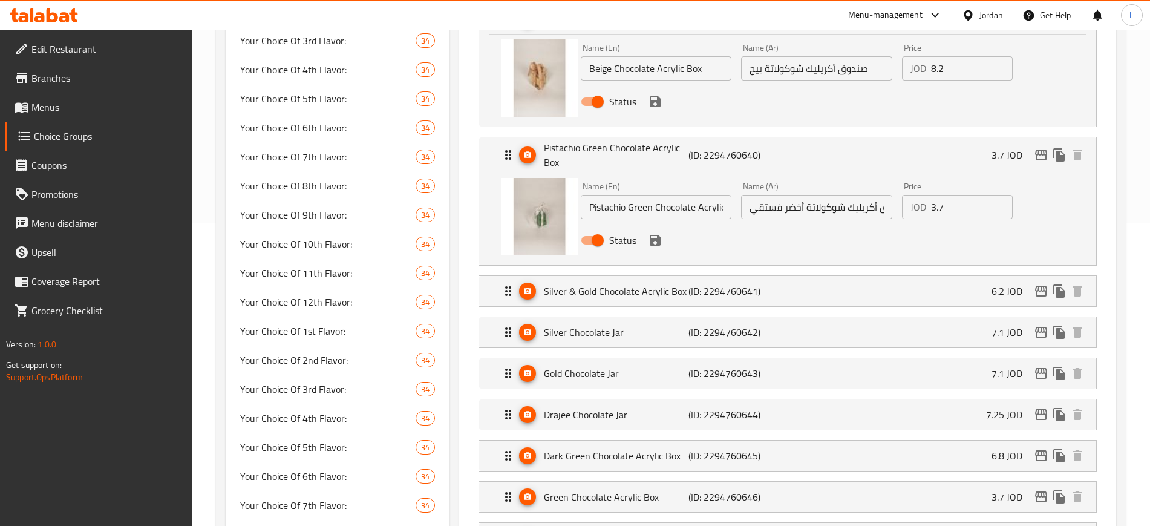
click at [657, 235] on icon "save" at bounding box center [655, 240] width 11 height 11
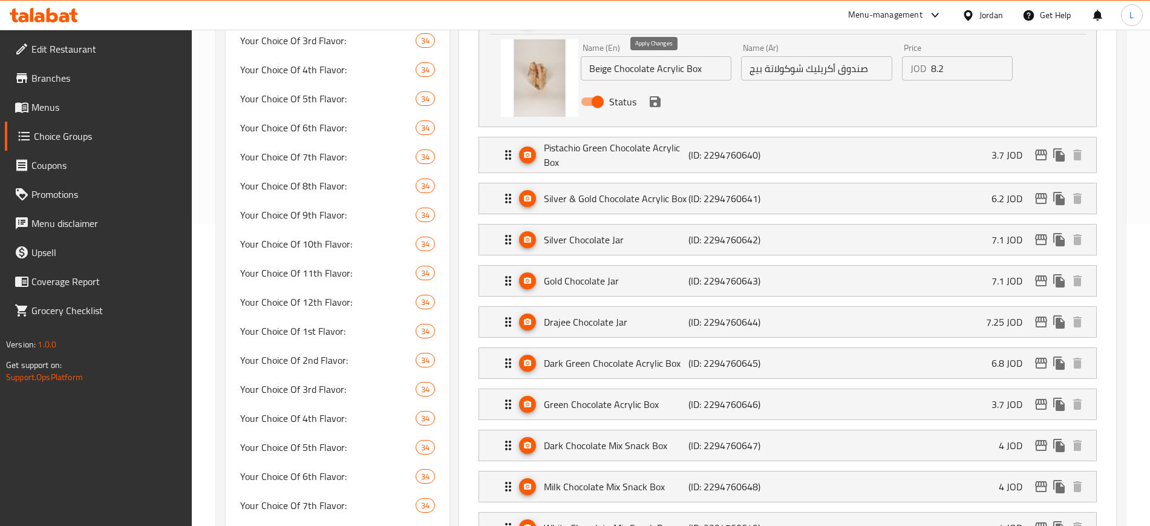
click at [652, 96] on icon "save" at bounding box center [655, 101] width 11 height 11
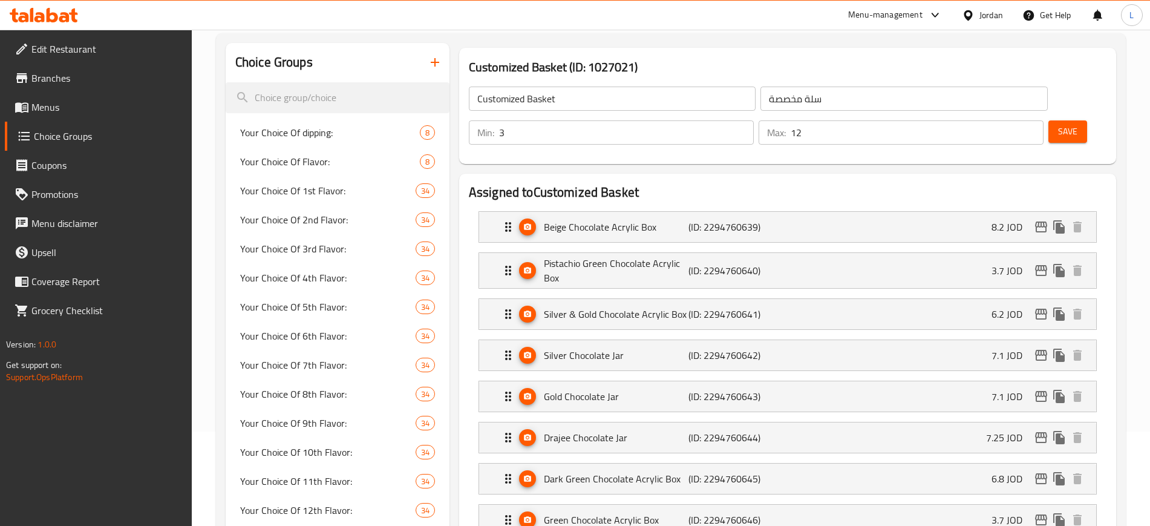
scroll to position [76, 0]
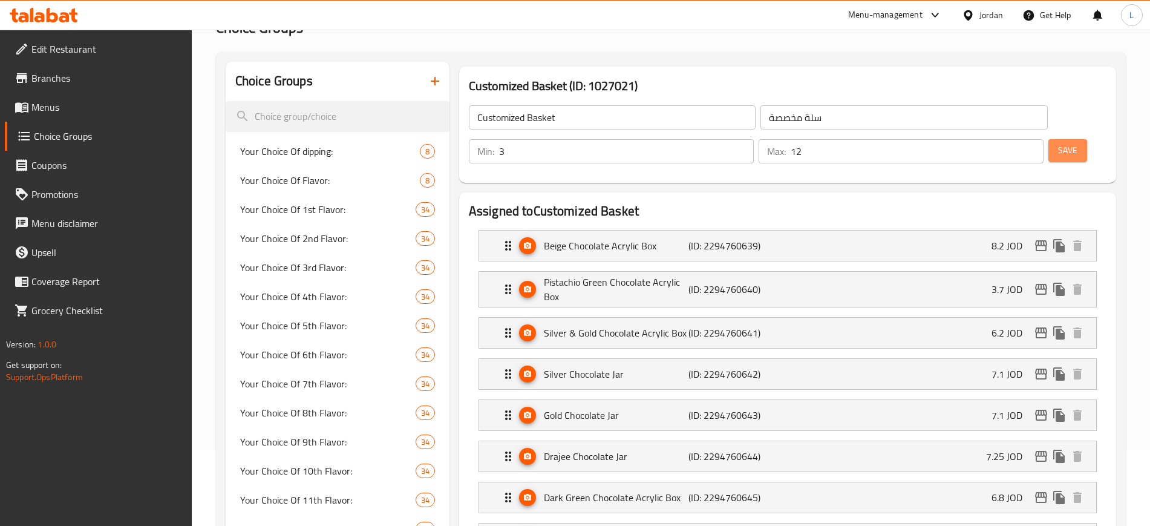
click at [1049, 139] on button "Save" at bounding box center [1068, 150] width 39 height 22
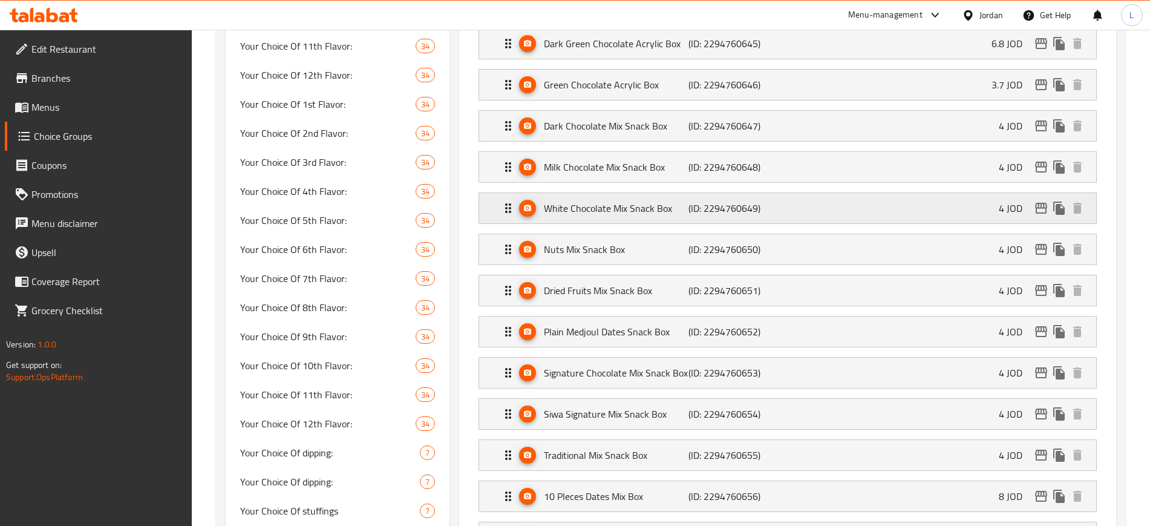
scroll to position [605, 0]
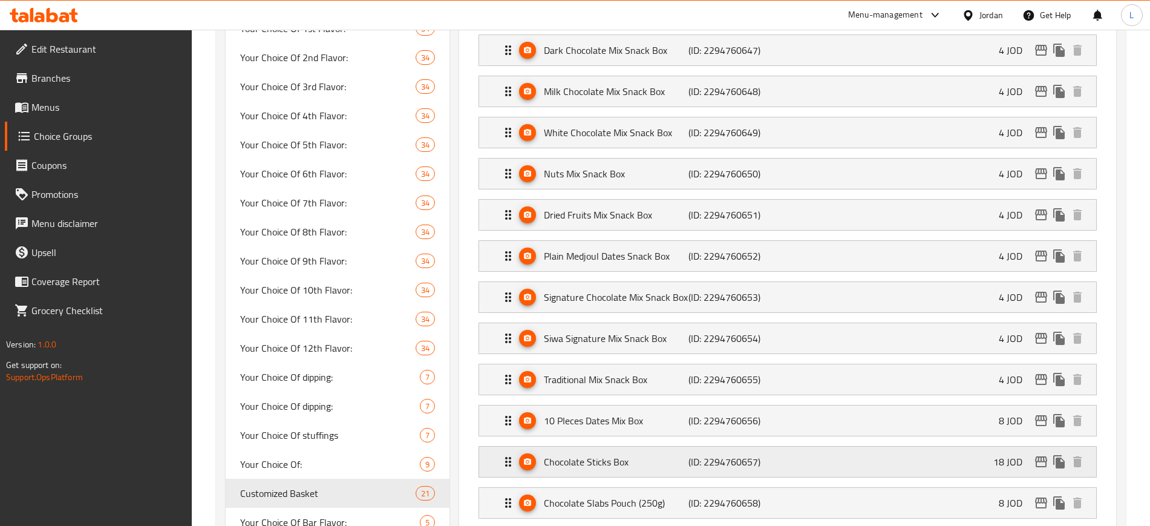
click at [650, 454] on p "Chocolate Sticks Box" at bounding box center [616, 461] width 145 height 15
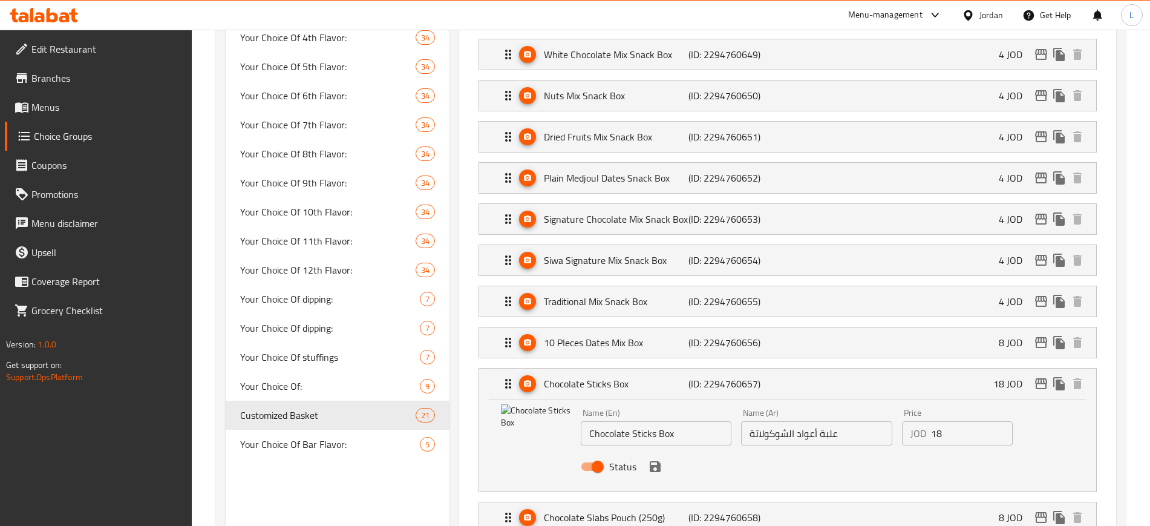
scroll to position [756, 0]
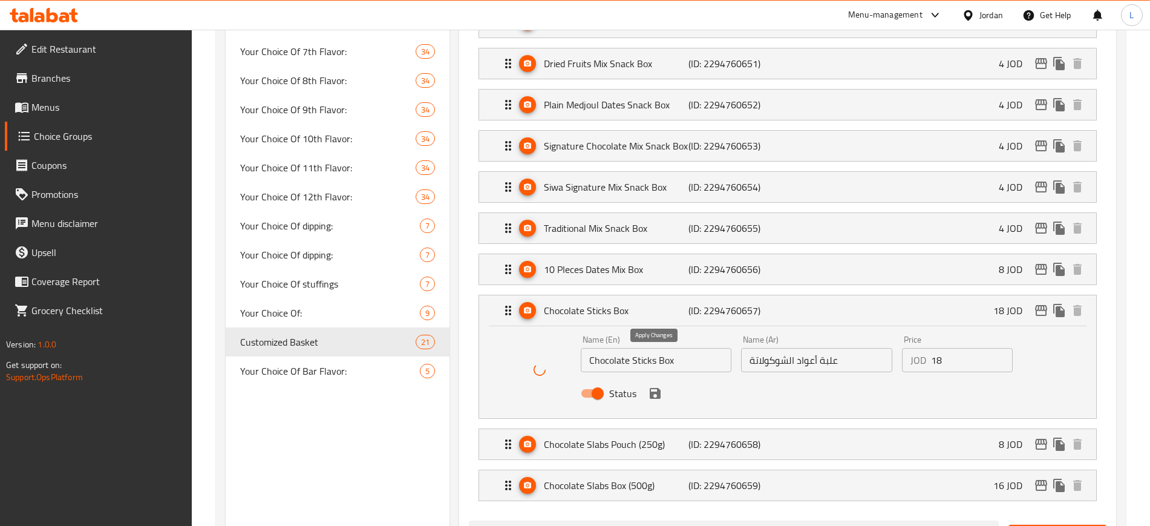
click at [655, 388] on icon "save" at bounding box center [655, 393] width 11 height 11
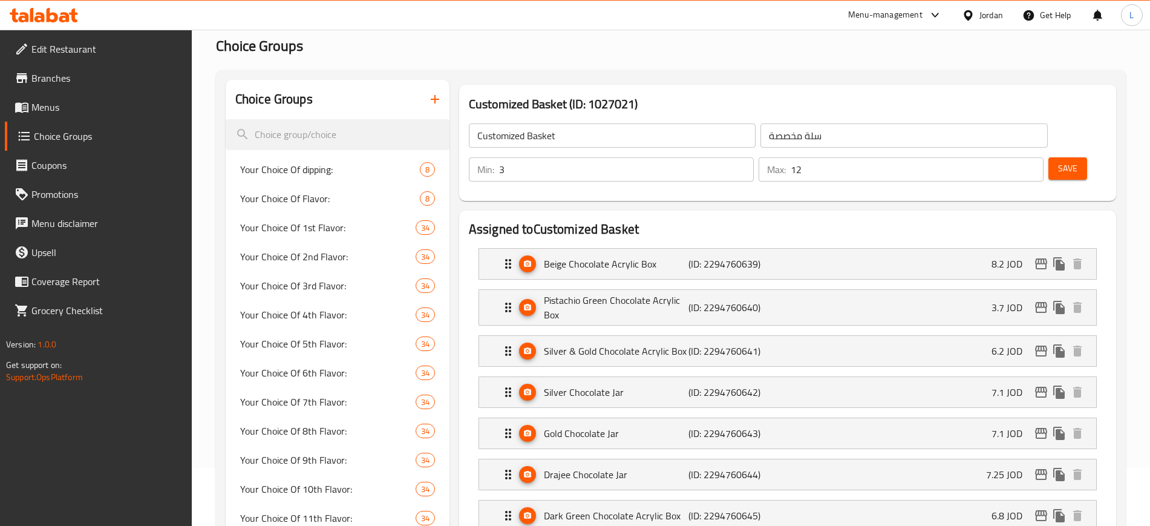
scroll to position [0, 0]
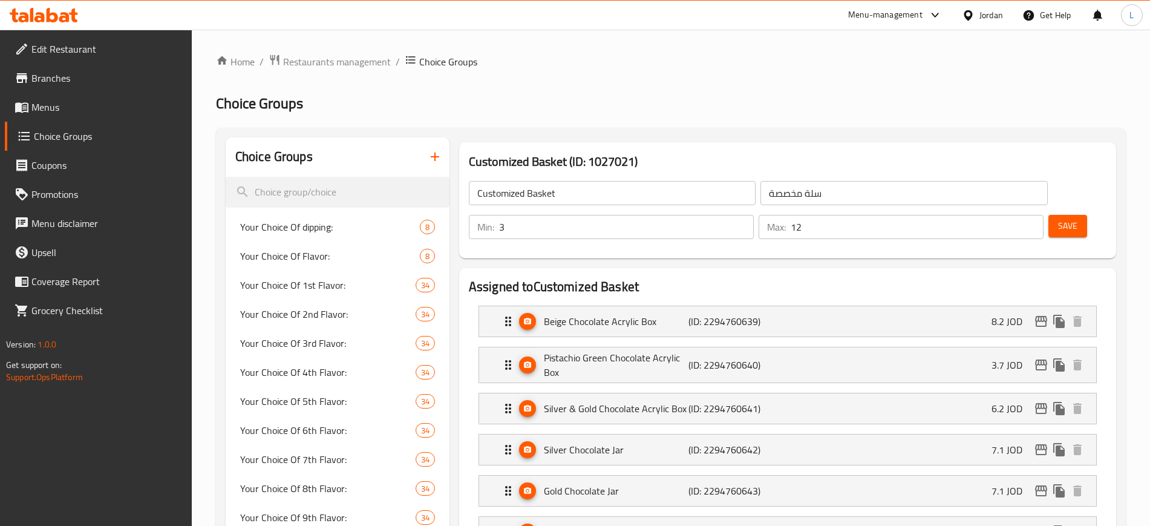
click at [1058, 218] on span "Save" at bounding box center [1067, 225] width 19 height 15
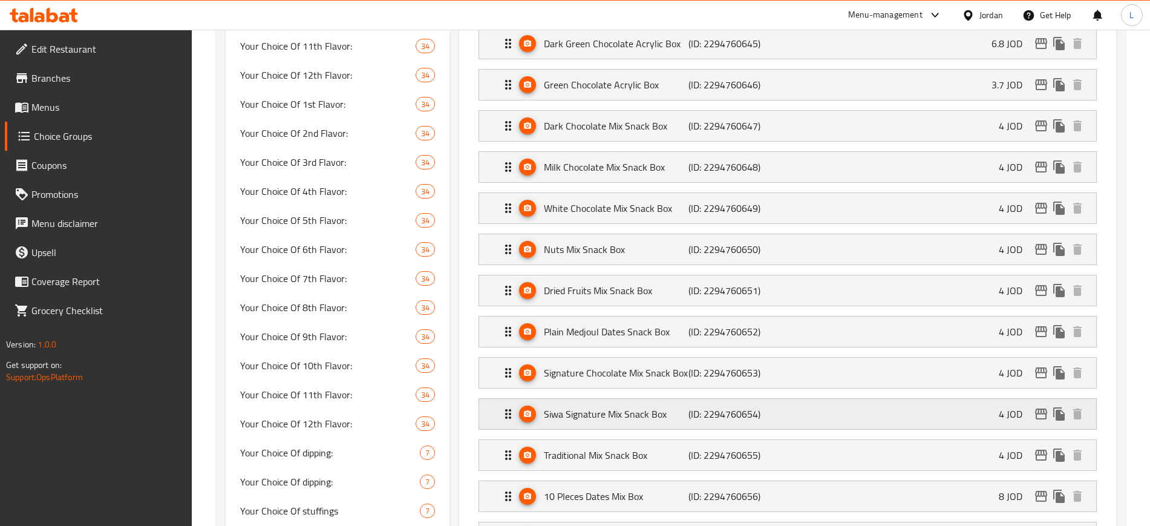
scroll to position [605, 0]
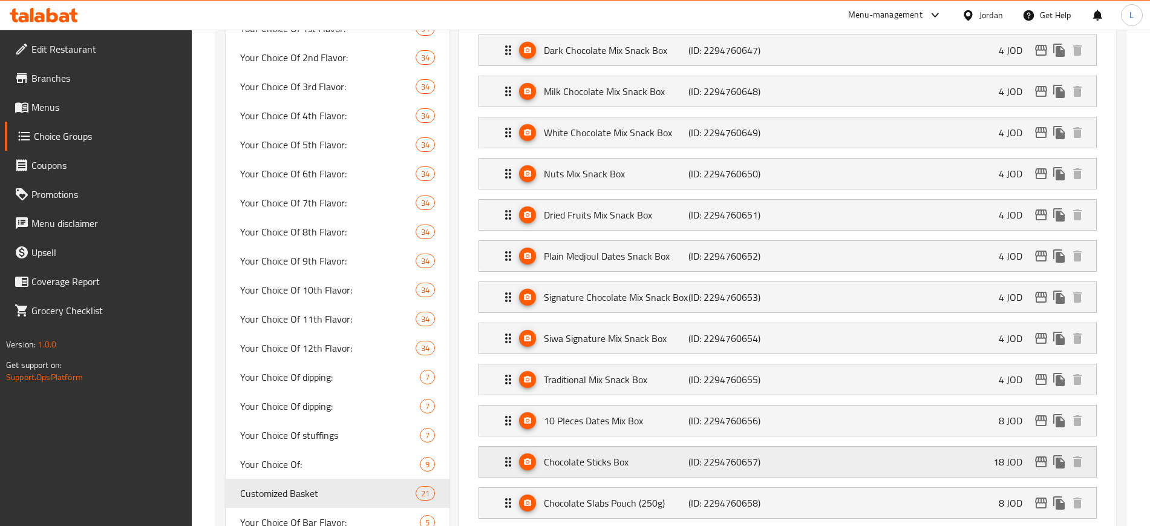
click at [621, 454] on p "Chocolate Sticks Box" at bounding box center [616, 461] width 145 height 15
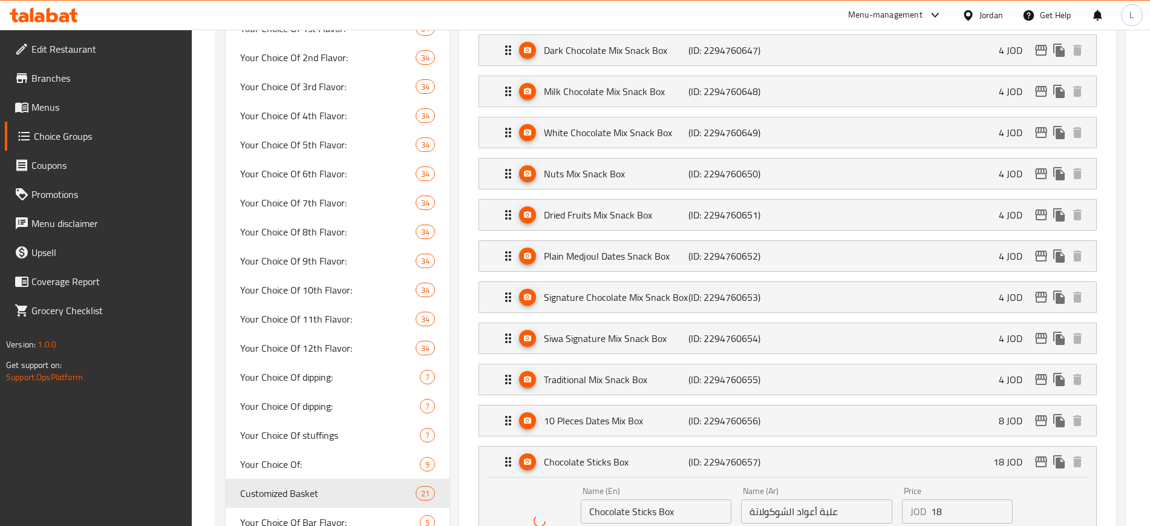
scroll to position [681, 0]
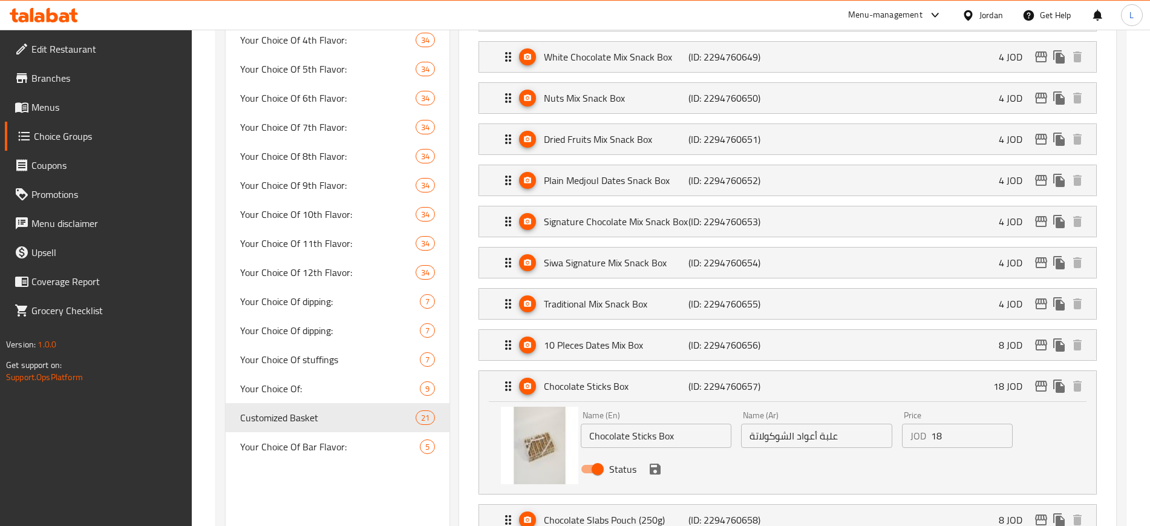
click at [655, 463] on icon "save" at bounding box center [655, 468] width 11 height 11
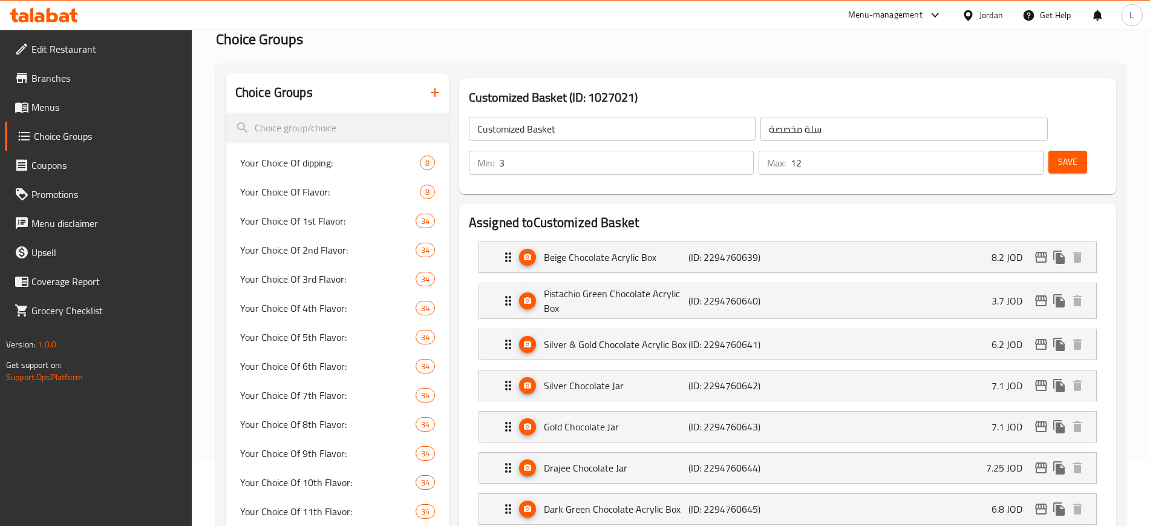
scroll to position [0, 0]
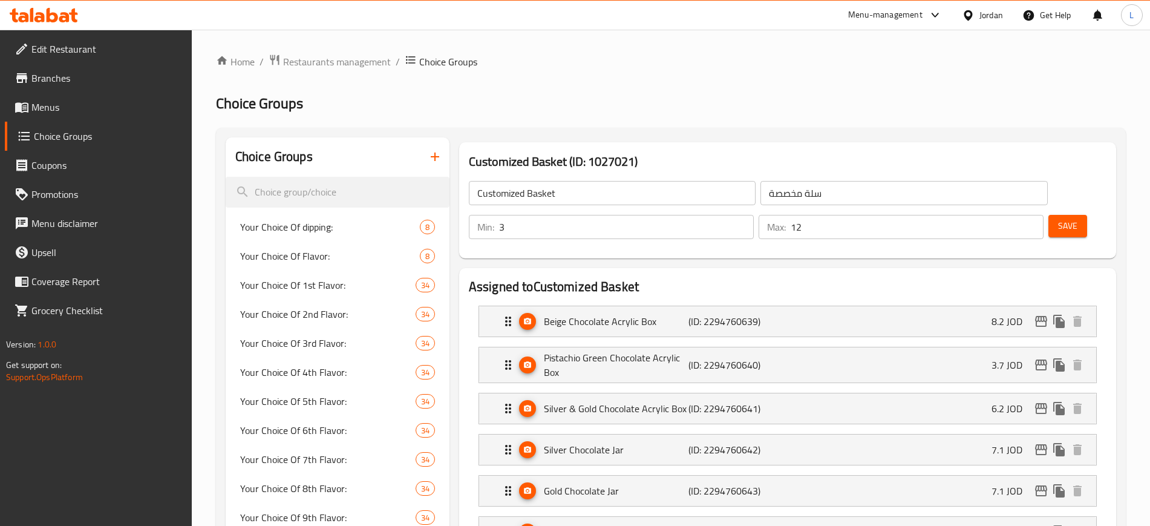
click at [1058, 218] on span "Save" at bounding box center [1067, 225] width 19 height 15
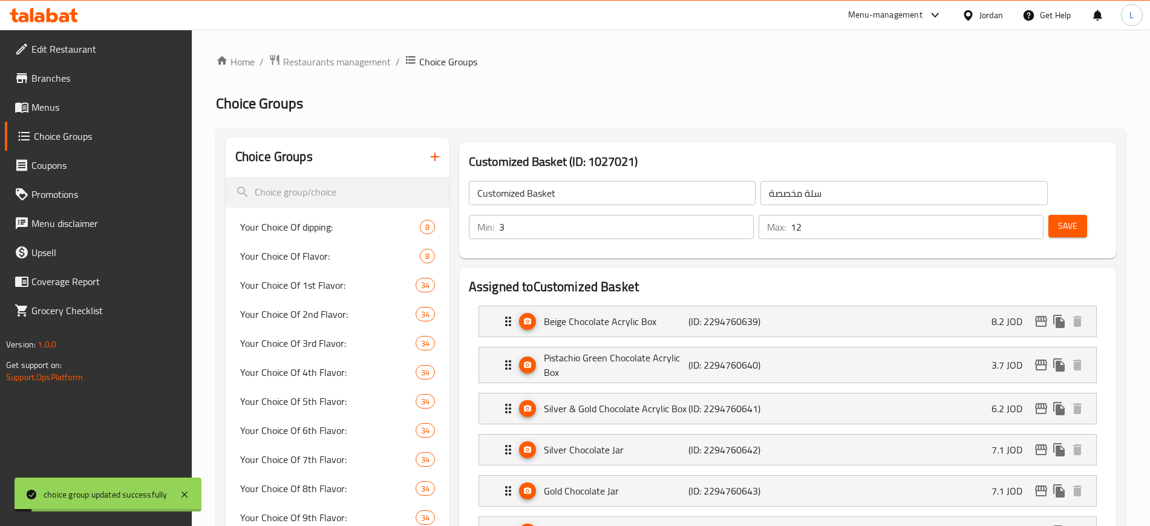
click at [50, 100] on span "Menus" at bounding box center [106, 107] width 151 height 15
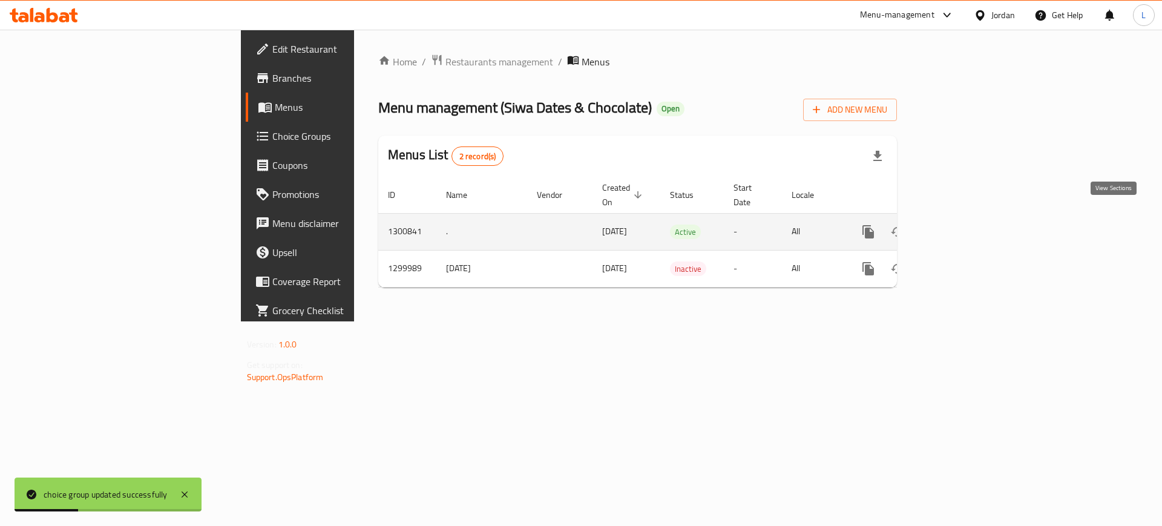
click at [963, 224] on icon "enhanced table" at bounding box center [955, 231] width 15 height 15
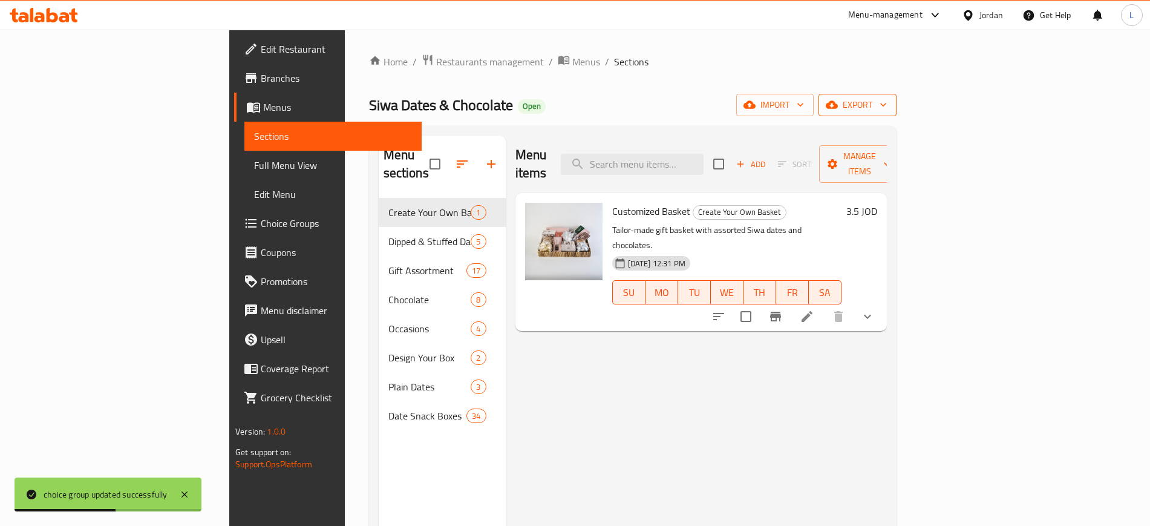
click at [887, 105] on span "export" at bounding box center [857, 104] width 59 height 15
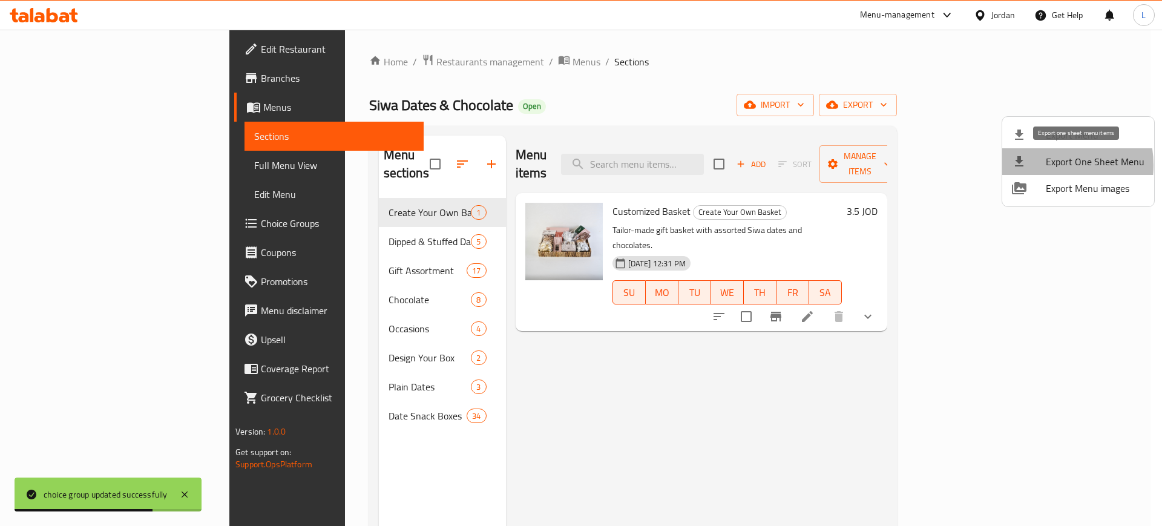
click at [1038, 165] on div at bounding box center [1029, 161] width 34 height 15
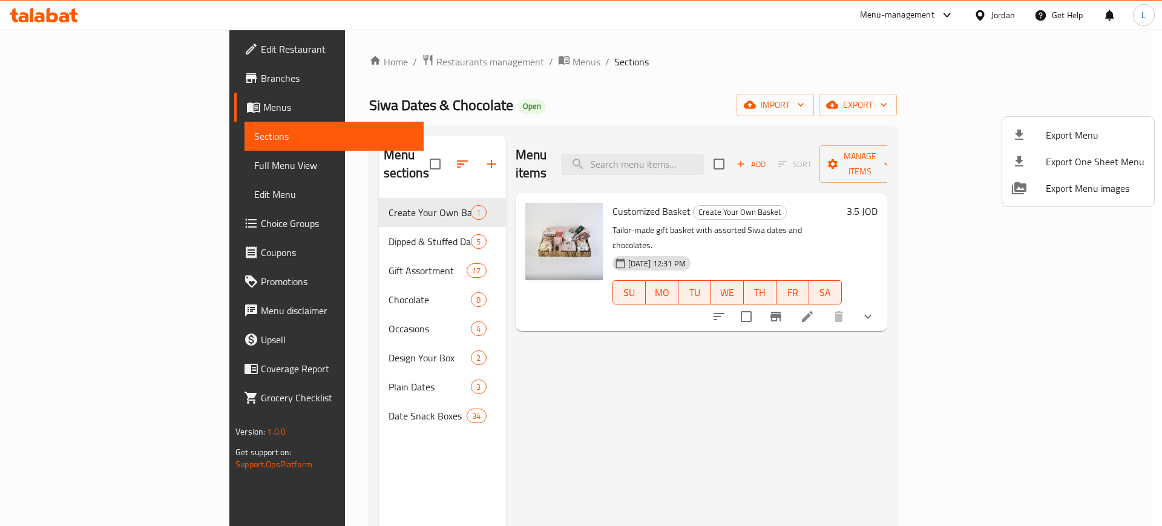
click at [356, 53] on div at bounding box center [581, 263] width 1162 height 526
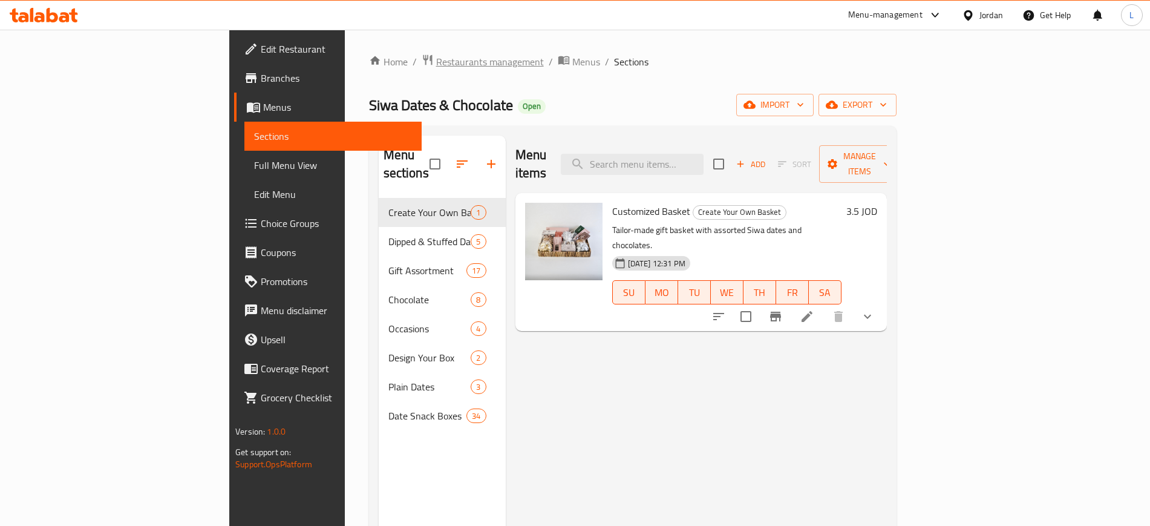
click at [436, 57] on span "Restaurants management" at bounding box center [490, 61] width 108 height 15
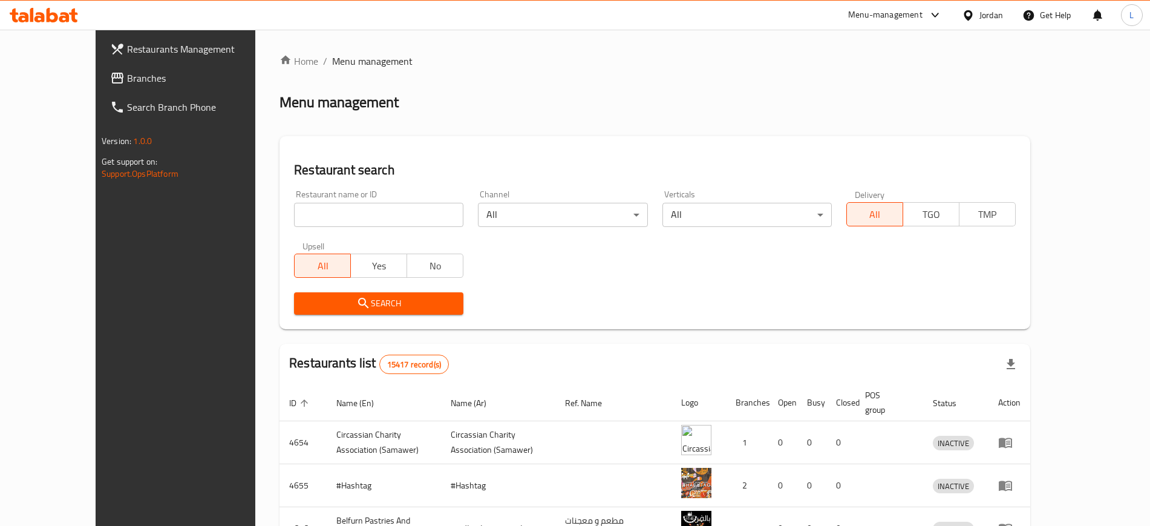
click at [319, 207] on input "search" at bounding box center [378, 215] width 169 height 24
click at [294, 212] on input "search" at bounding box center [378, 215] width 169 height 24
type input "khayal"
click at [333, 306] on span "Search" at bounding box center [379, 303] width 150 height 15
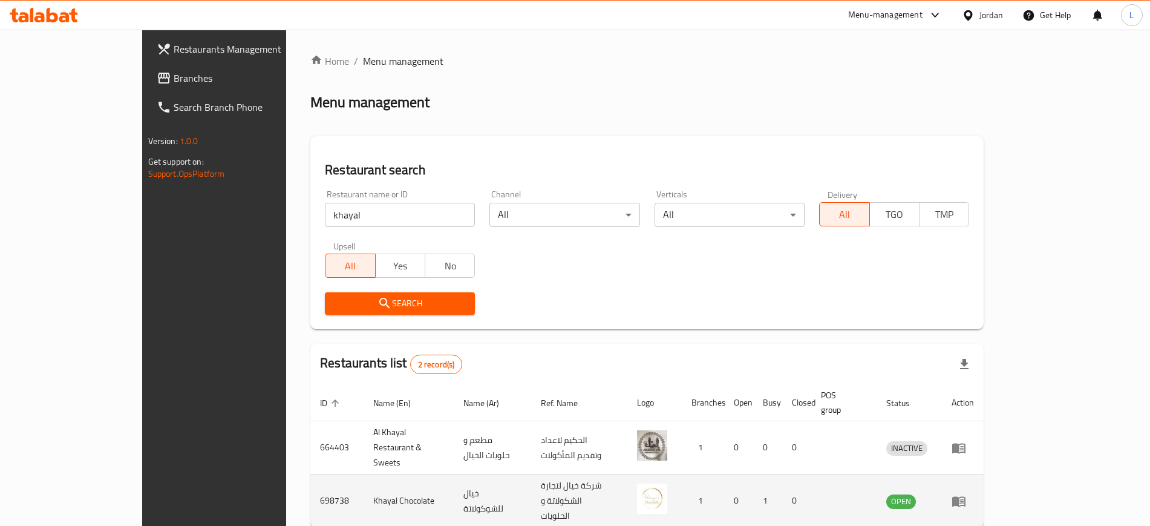
click at [310, 474] on td "698738" at bounding box center [336, 500] width 53 height 53
copy td "698738"
